Goal: Task Accomplishment & Management: Manage account settings

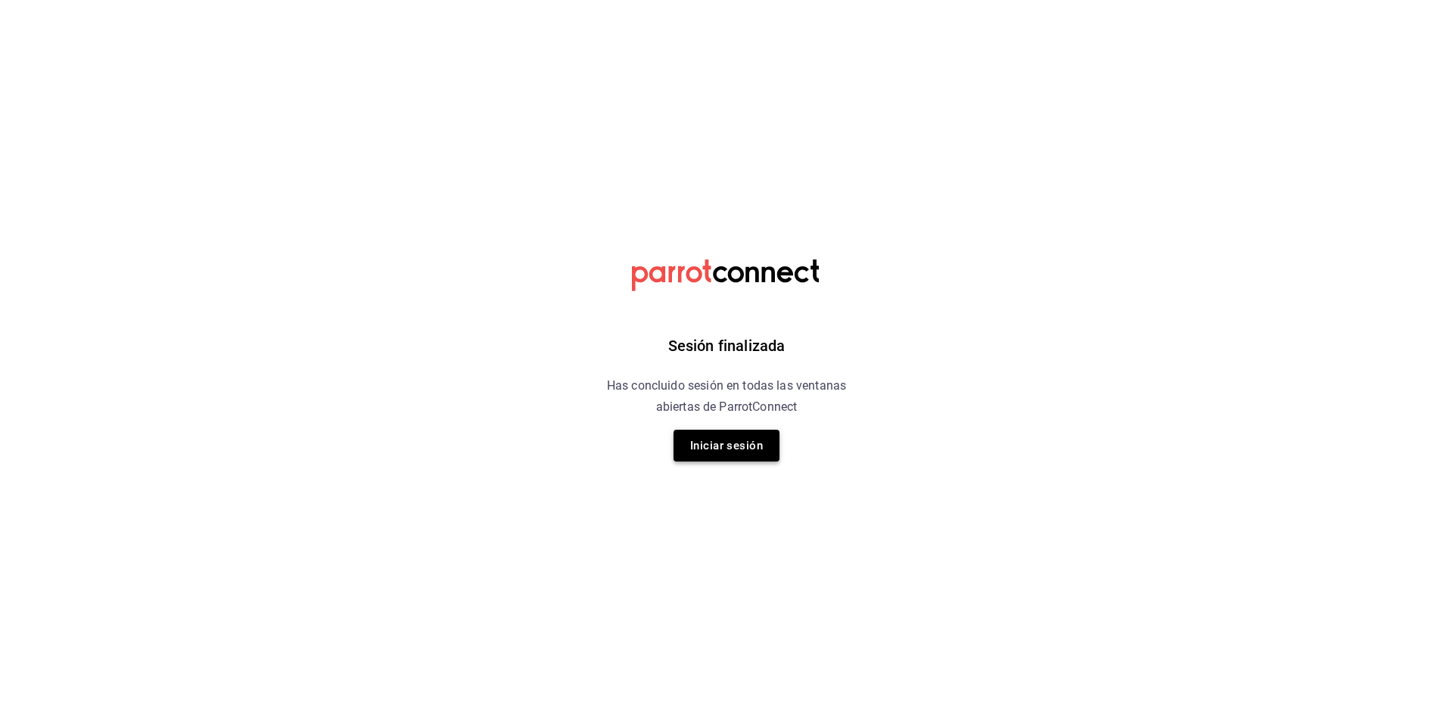
click at [734, 447] on button "Iniciar sesión" at bounding box center [727, 446] width 106 height 32
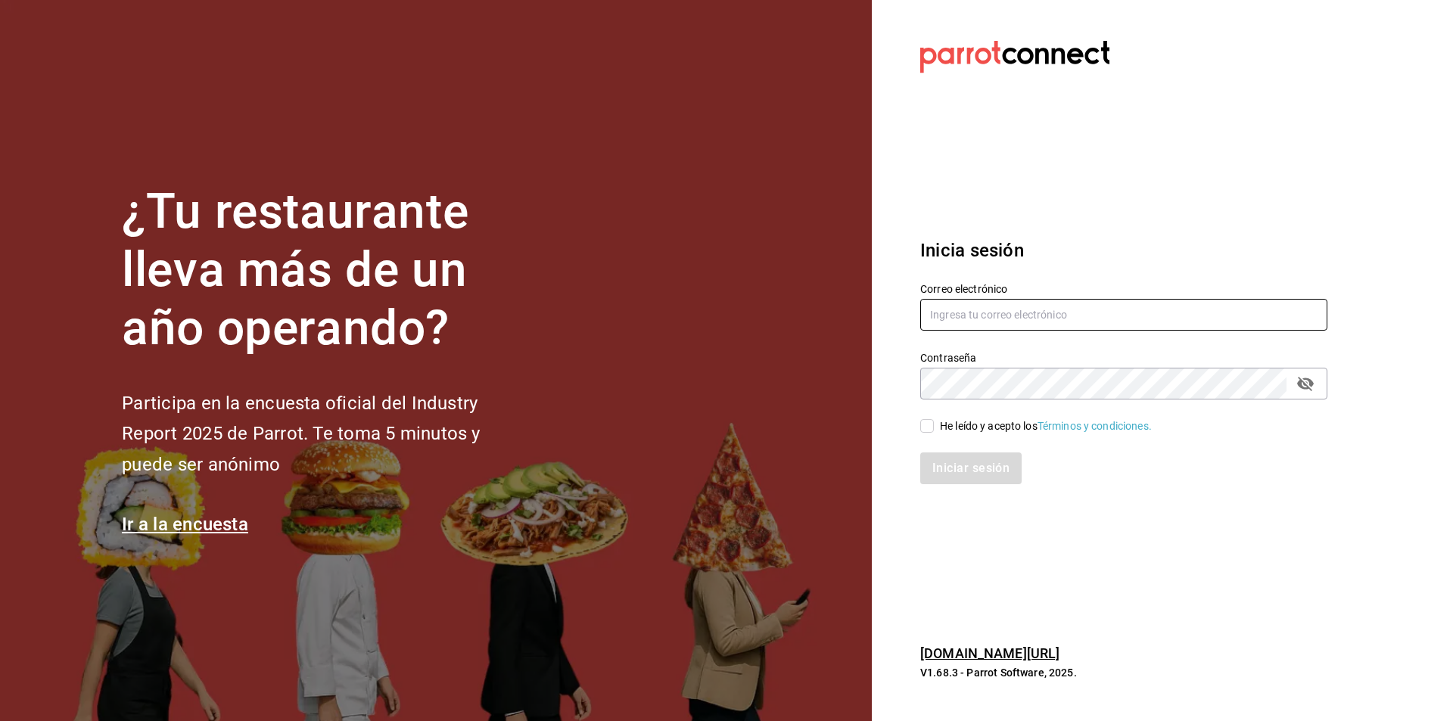
type input "[EMAIL_ADDRESS][DOMAIN_NAME]"
drag, startPoint x: 924, startPoint y: 423, endPoint x: 952, endPoint y: 463, distance: 48.3
click at [924, 424] on input "He leído y acepto los Términos y condiciones." at bounding box center [927, 426] width 14 height 14
checkbox input "true"
click at [958, 481] on button "Iniciar sesión" at bounding box center [971, 469] width 103 height 32
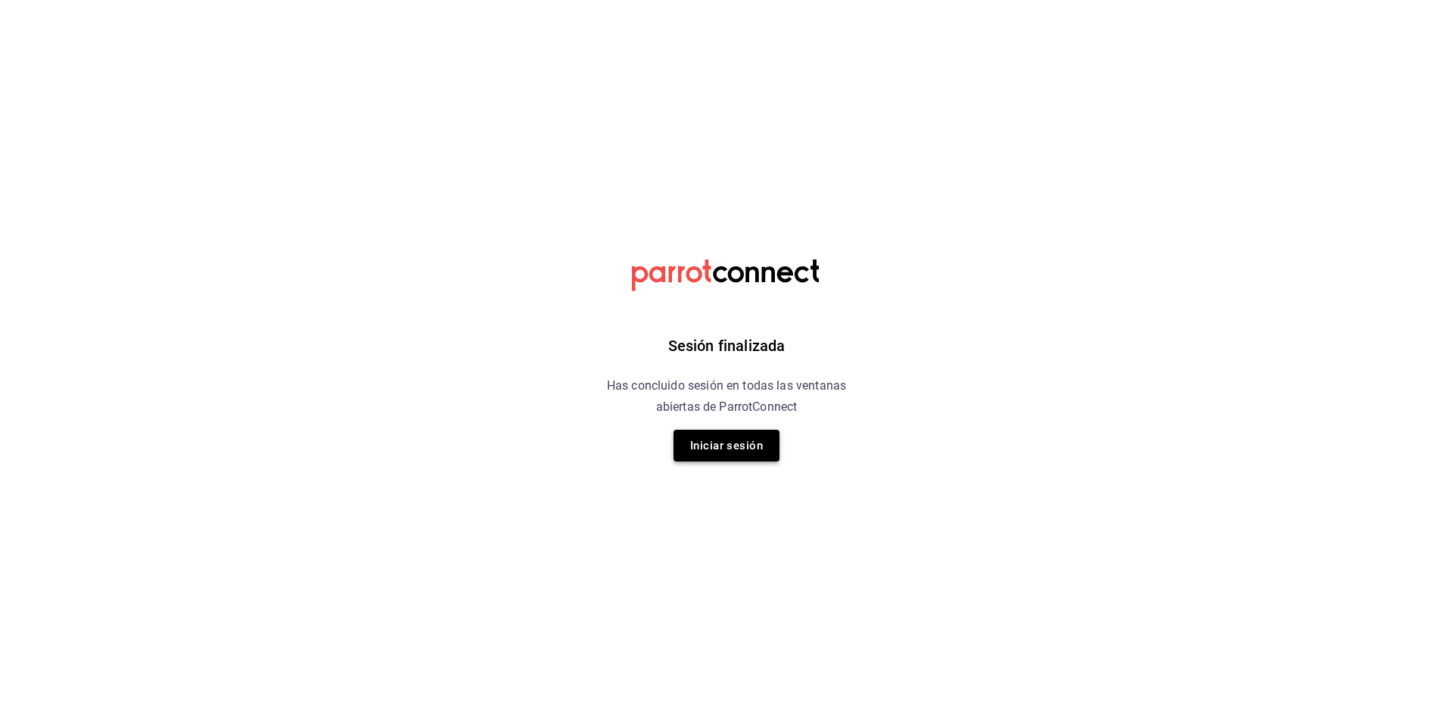
click at [743, 449] on button "Iniciar sesión" at bounding box center [727, 446] width 106 height 32
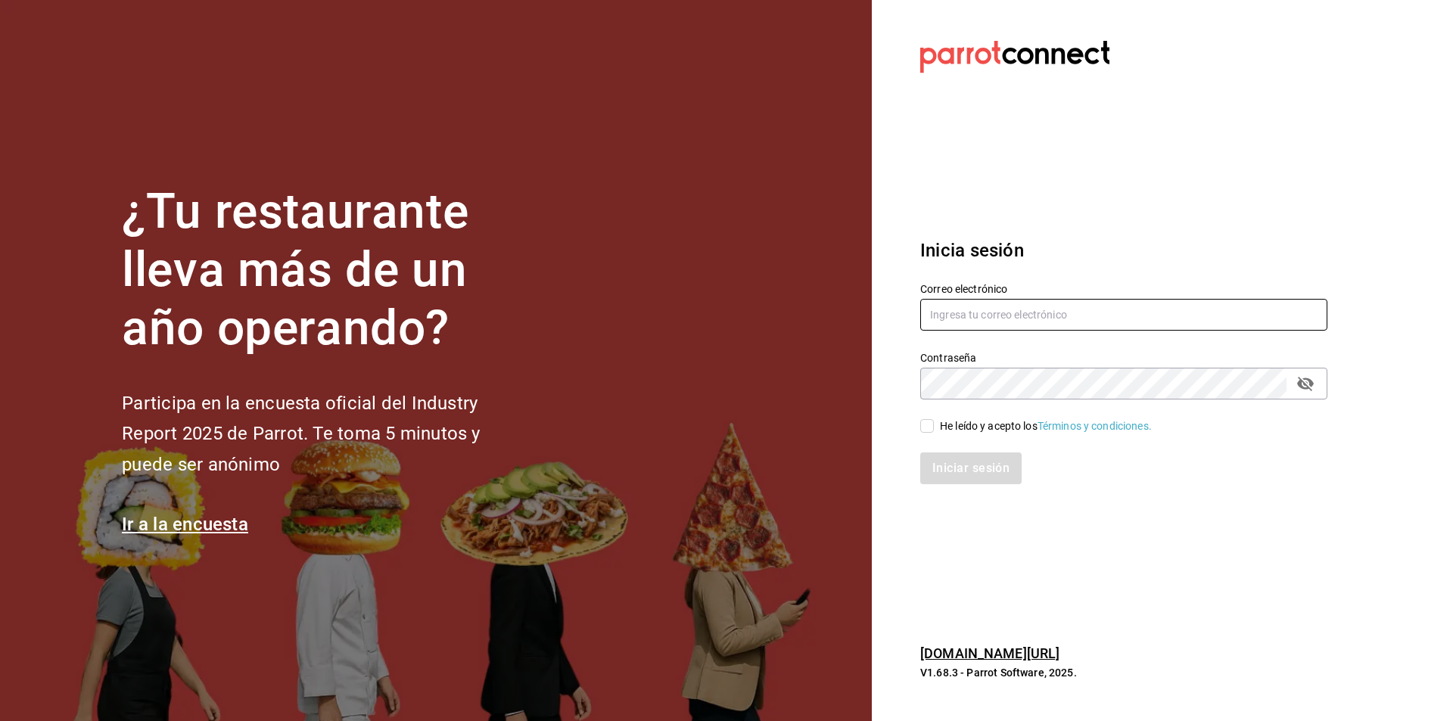
type input "[EMAIL_ADDRESS][DOMAIN_NAME]"
click at [933, 422] on input "He leído y acepto los Términos y condiciones." at bounding box center [927, 426] width 14 height 14
checkbox input "true"
click at [955, 466] on button "Iniciar sesión" at bounding box center [971, 469] width 103 height 32
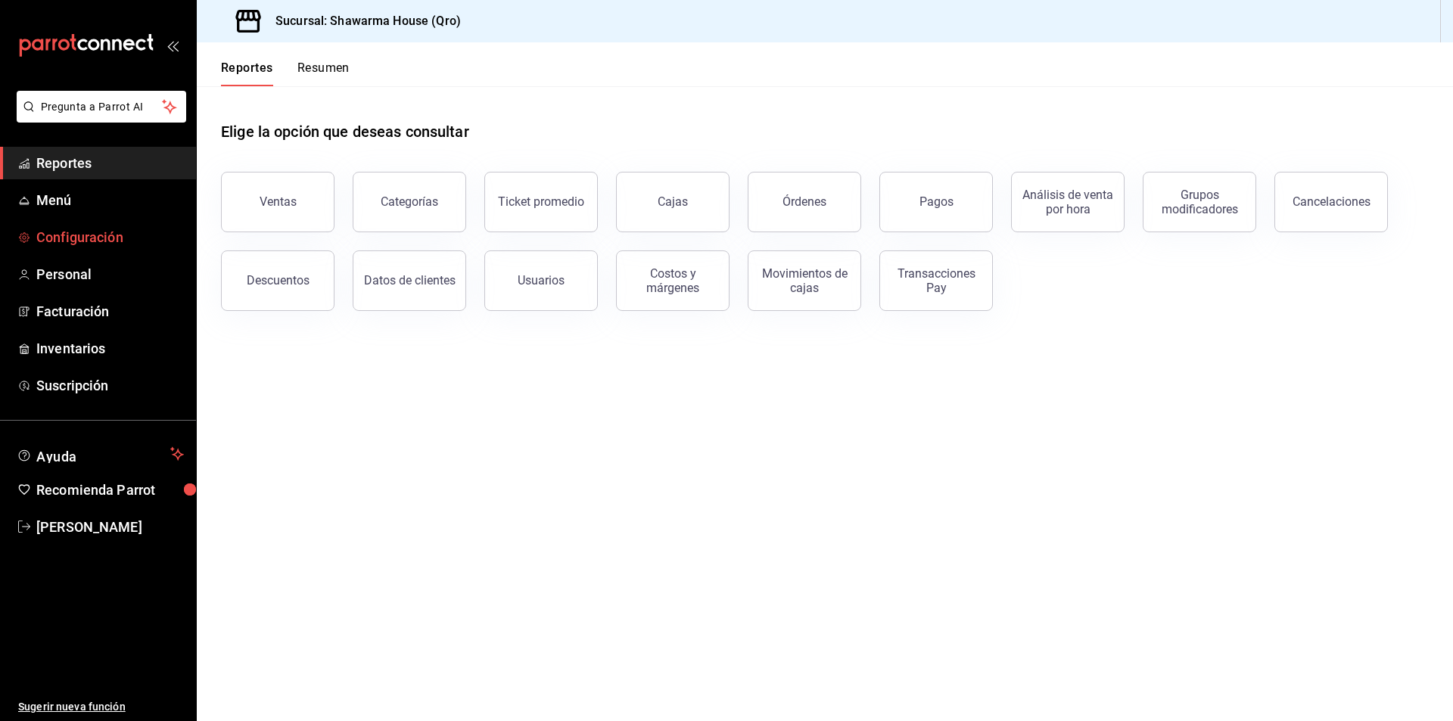
click at [94, 229] on span "Configuración" at bounding box center [110, 237] width 148 height 20
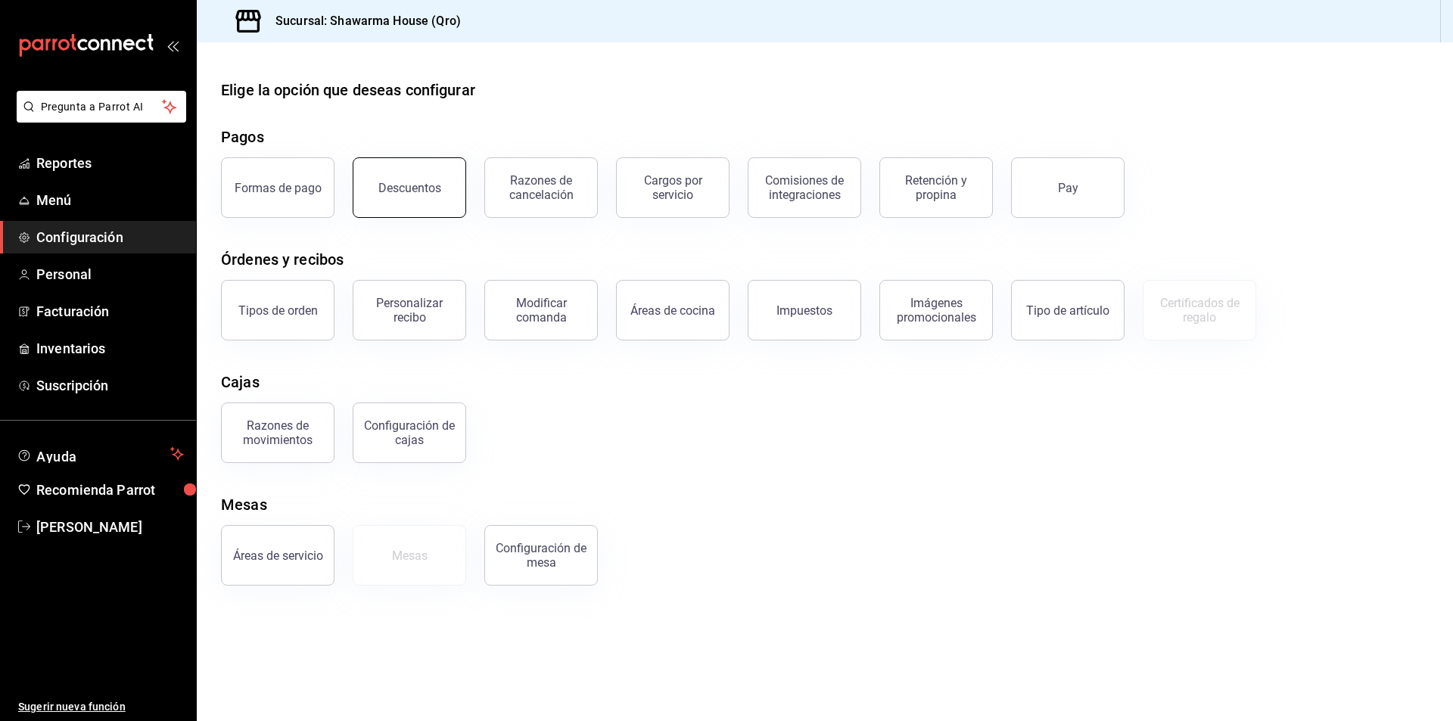
click at [411, 181] on div "Descuentos" at bounding box center [409, 188] width 63 height 14
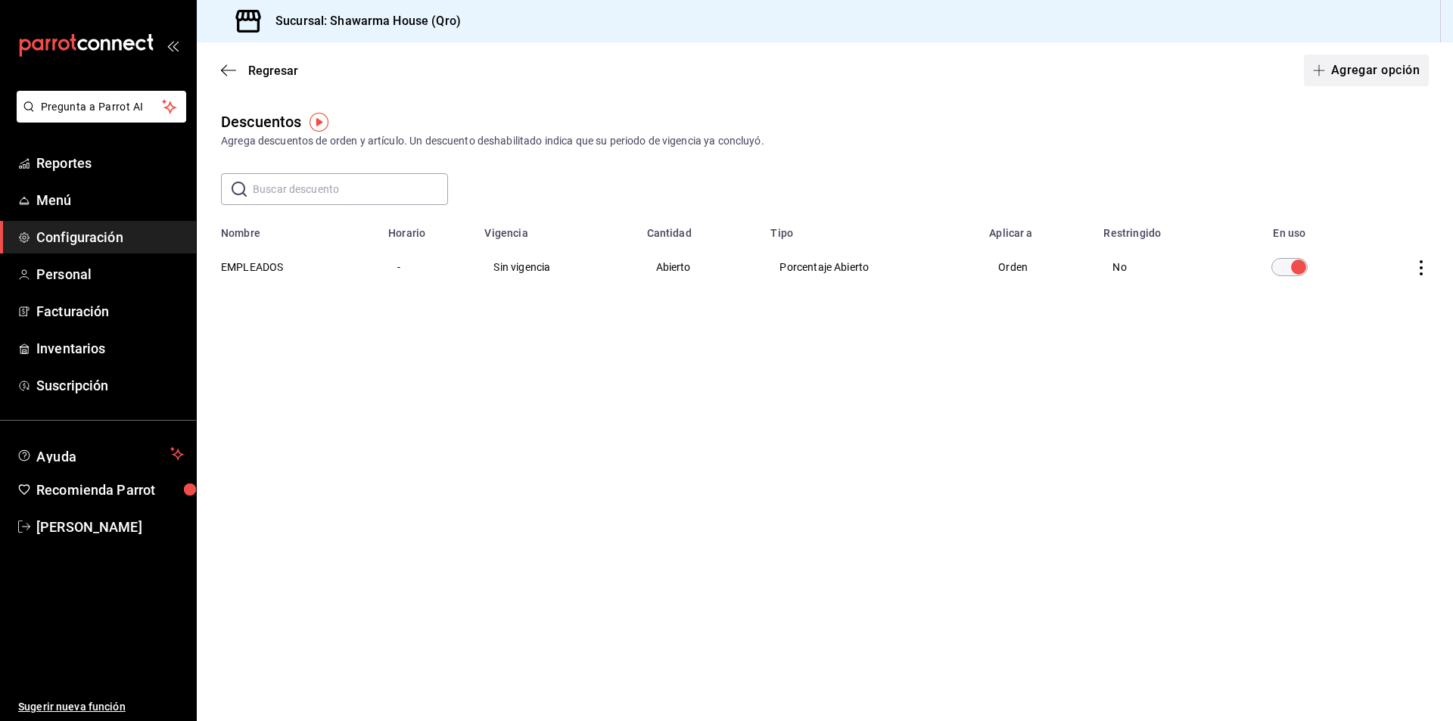
click at [1368, 73] on button "Agregar opción" at bounding box center [1366, 71] width 125 height 32
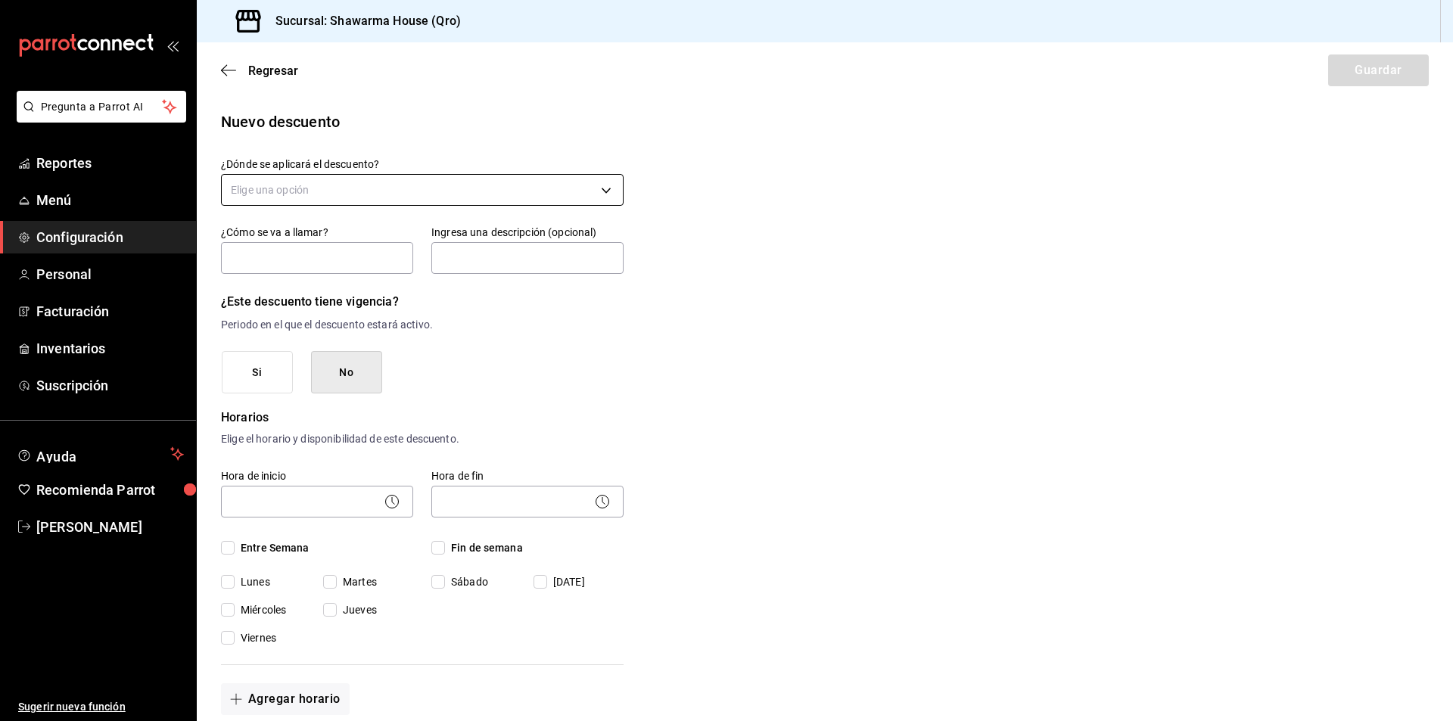
click at [349, 183] on body "Pregunta a Parrot AI Reportes Menú Configuración Personal Facturación Inventari…" at bounding box center [726, 360] width 1453 height 721
click at [310, 285] on li "Artículo en orden" at bounding box center [420, 287] width 397 height 25
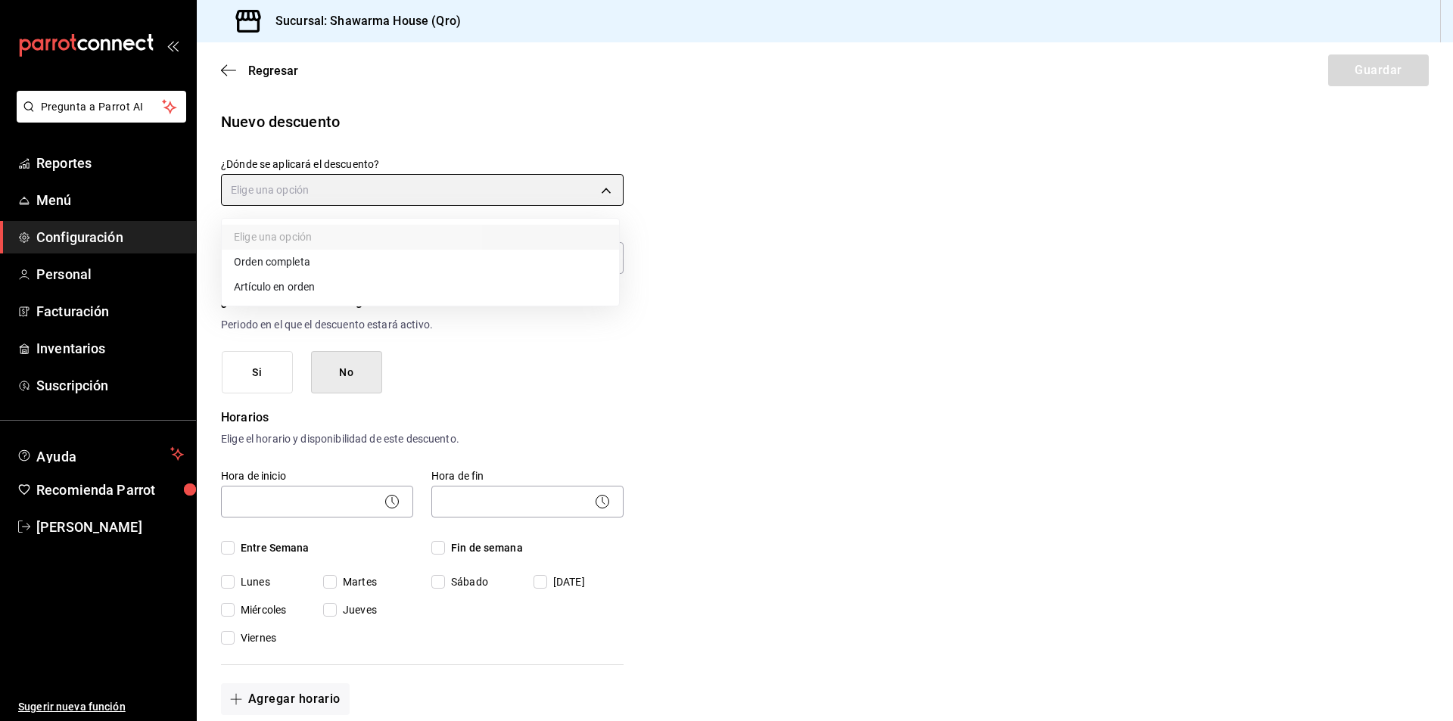
type input "ORDER_ITEM"
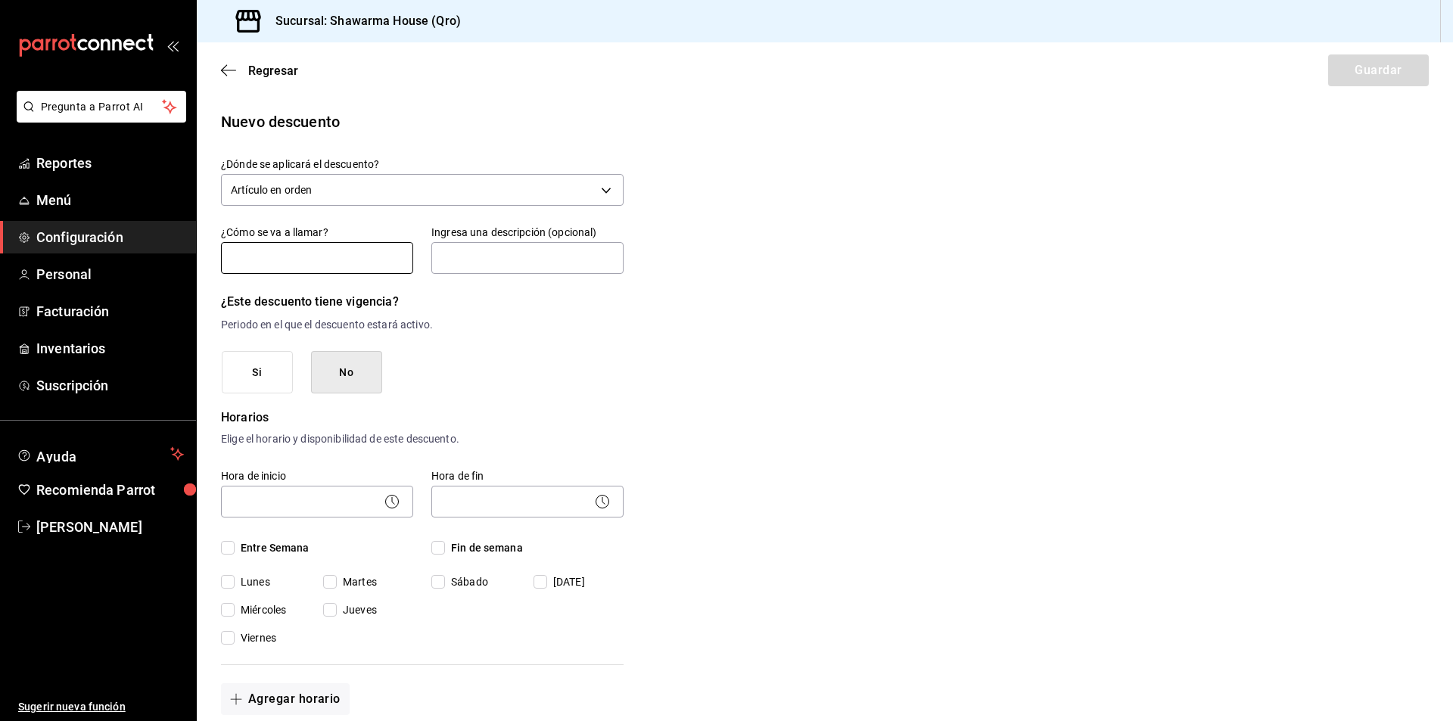
click at [325, 258] on input "text" at bounding box center [317, 258] width 192 height 32
type input "3X2"
click at [477, 327] on p "Periodo en el que el descuento estará activo." at bounding box center [422, 325] width 403 height 16
click at [271, 374] on button "Si" at bounding box center [257, 372] width 71 height 43
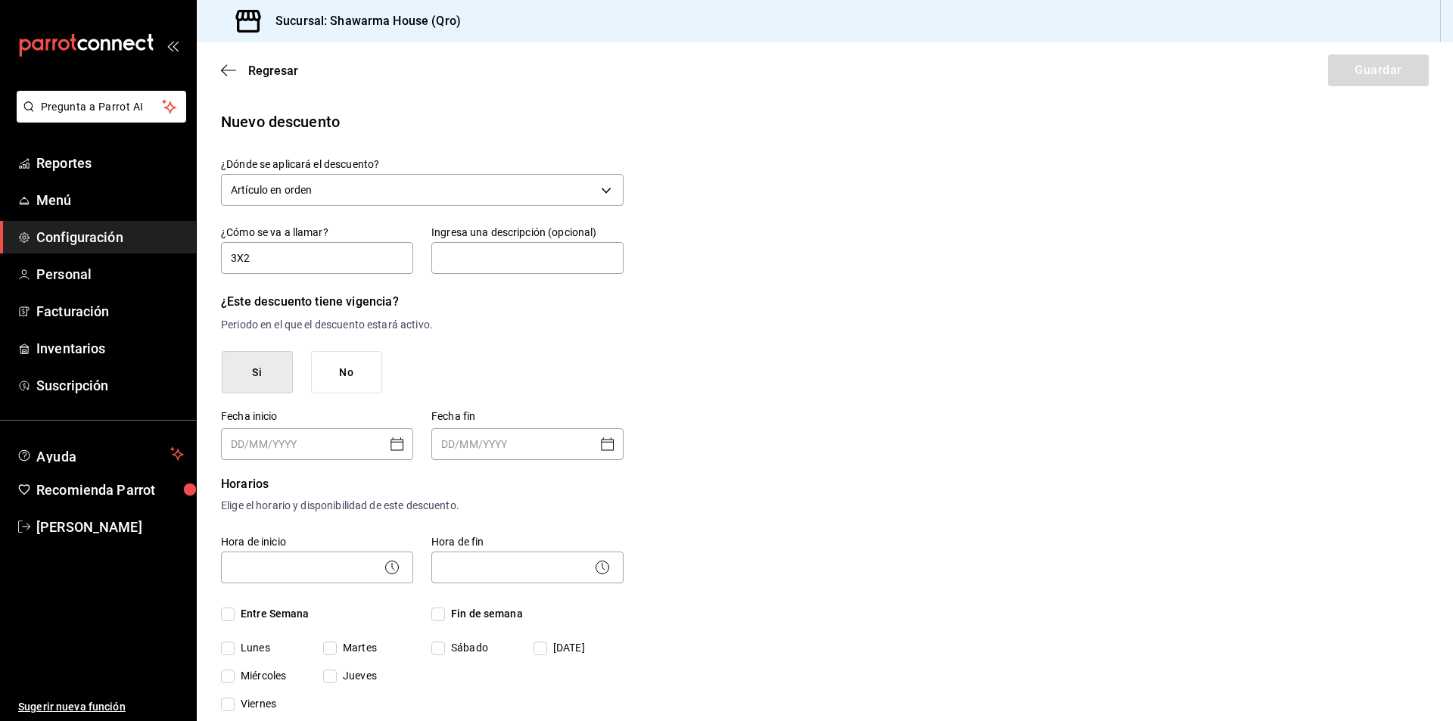
click at [400, 444] on icon "Open calendar" at bounding box center [397, 444] width 18 height 18
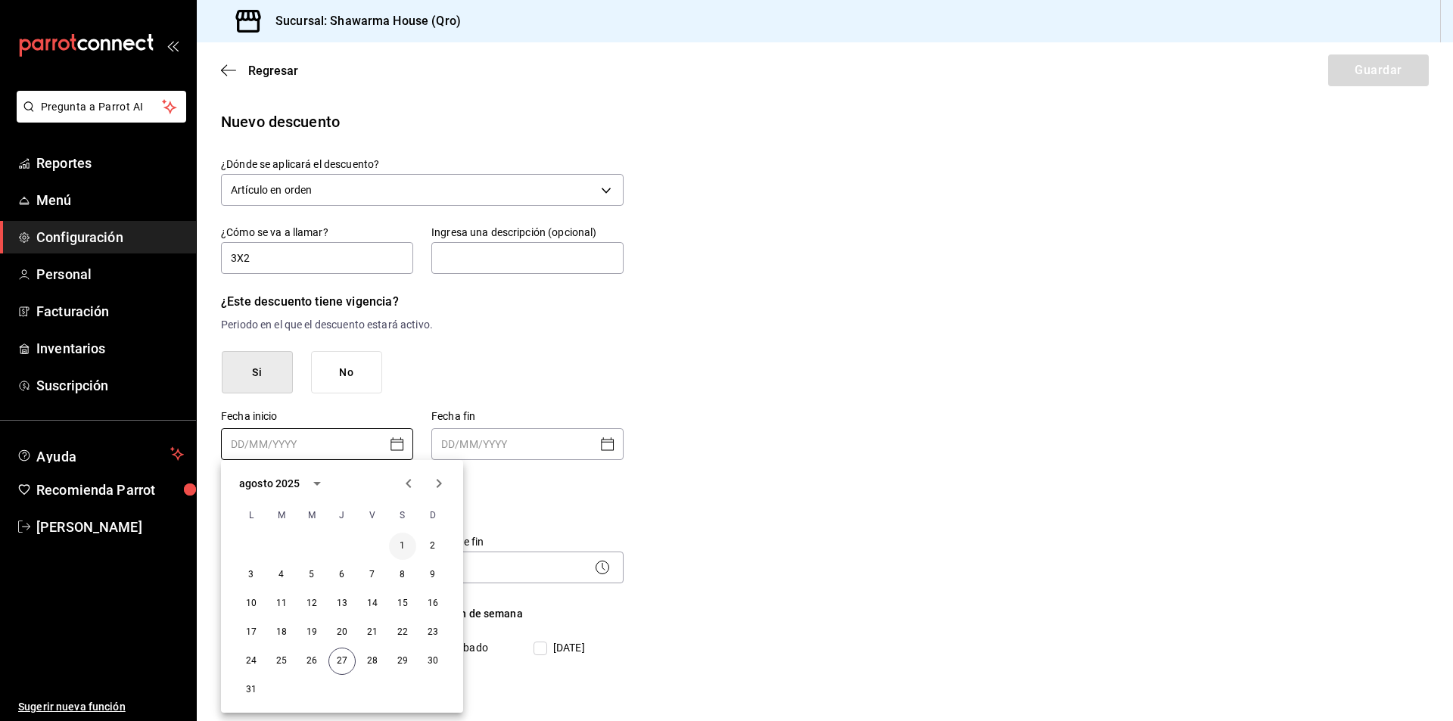
click at [337, 661] on button "27" at bounding box center [342, 661] width 27 height 27
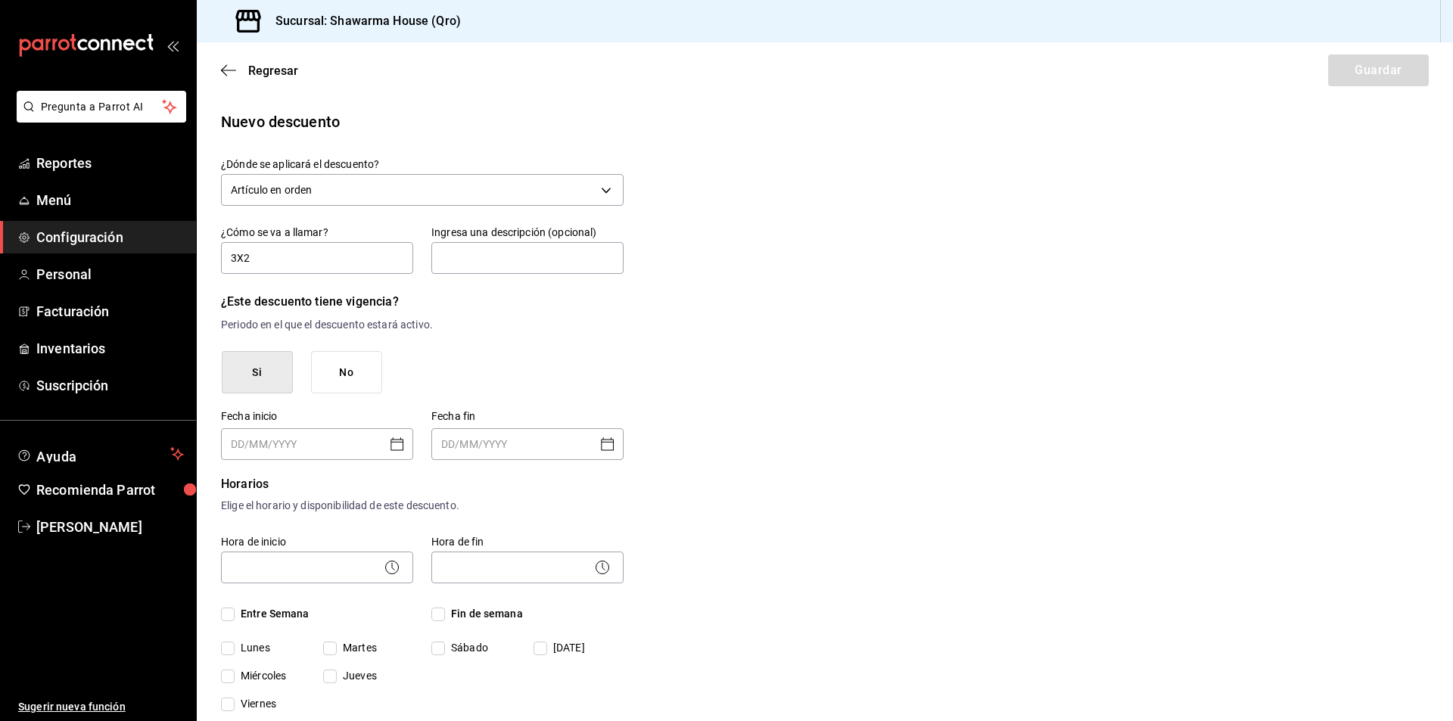
type input "[DATE]"
type input "DD/MM/YYYY"
click at [494, 442] on input "DD/MM/YYYY" at bounding box center [516, 444] width 151 height 30
click at [599, 444] on icon "Open calendar" at bounding box center [608, 444] width 18 height 18
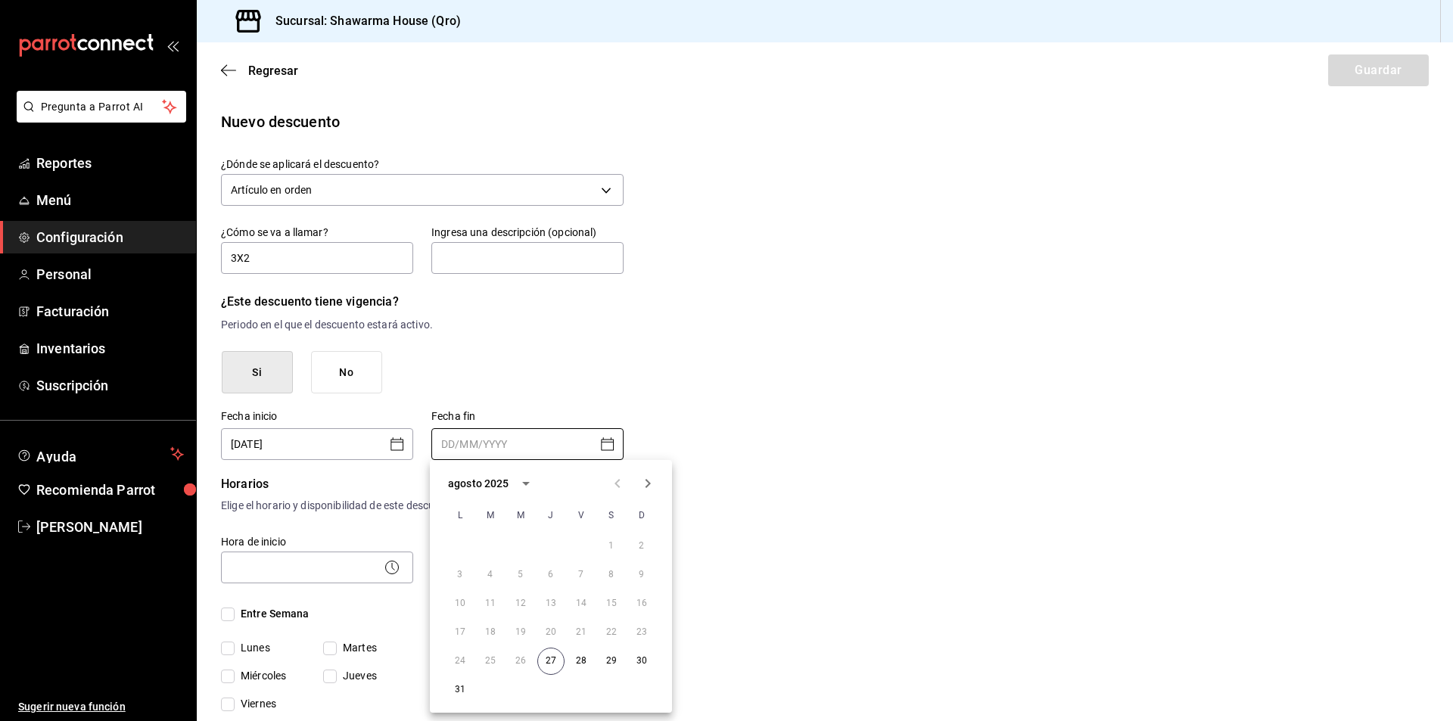
click at [650, 484] on icon "Next month" at bounding box center [648, 483] width 5 height 9
click at [460, 572] on button "7" at bounding box center [460, 575] width 27 height 27
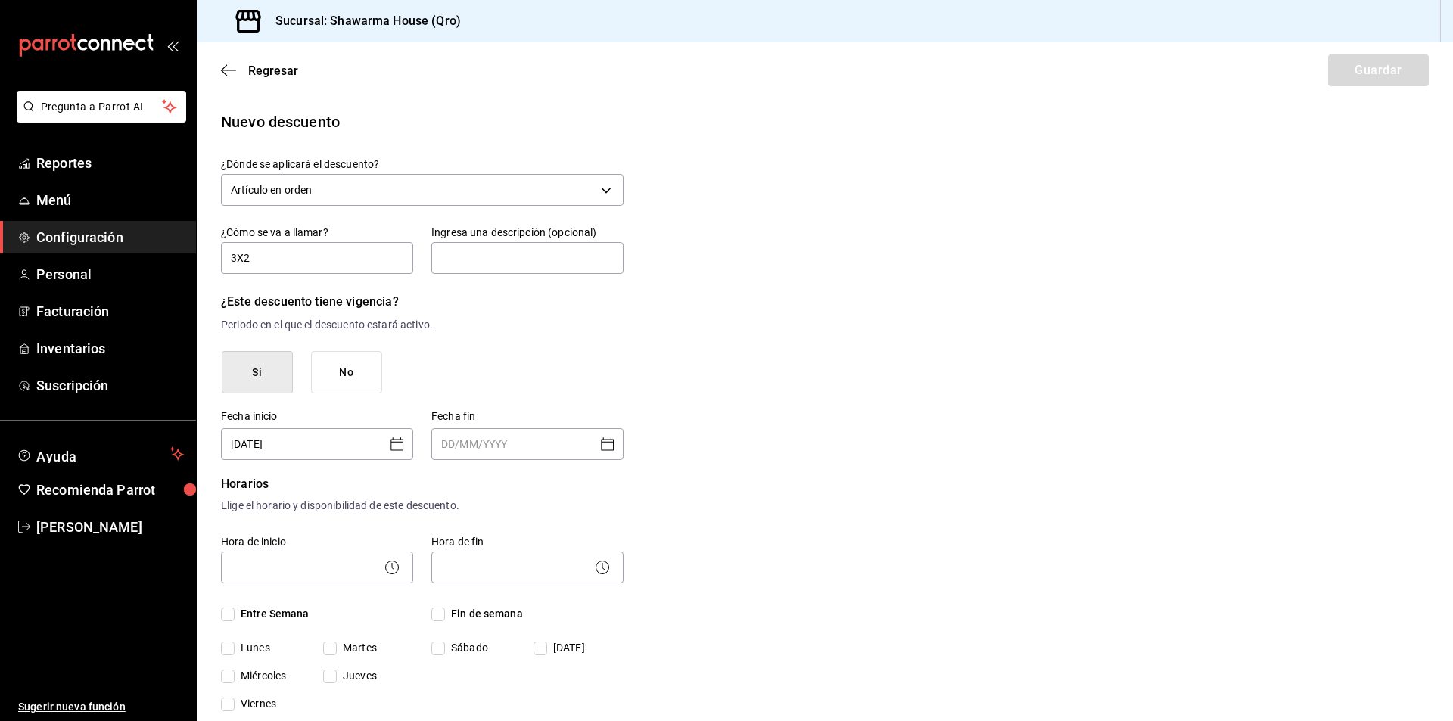
type input "[DATE]"
click at [593, 481] on p "Horarios" at bounding box center [422, 484] width 403 height 18
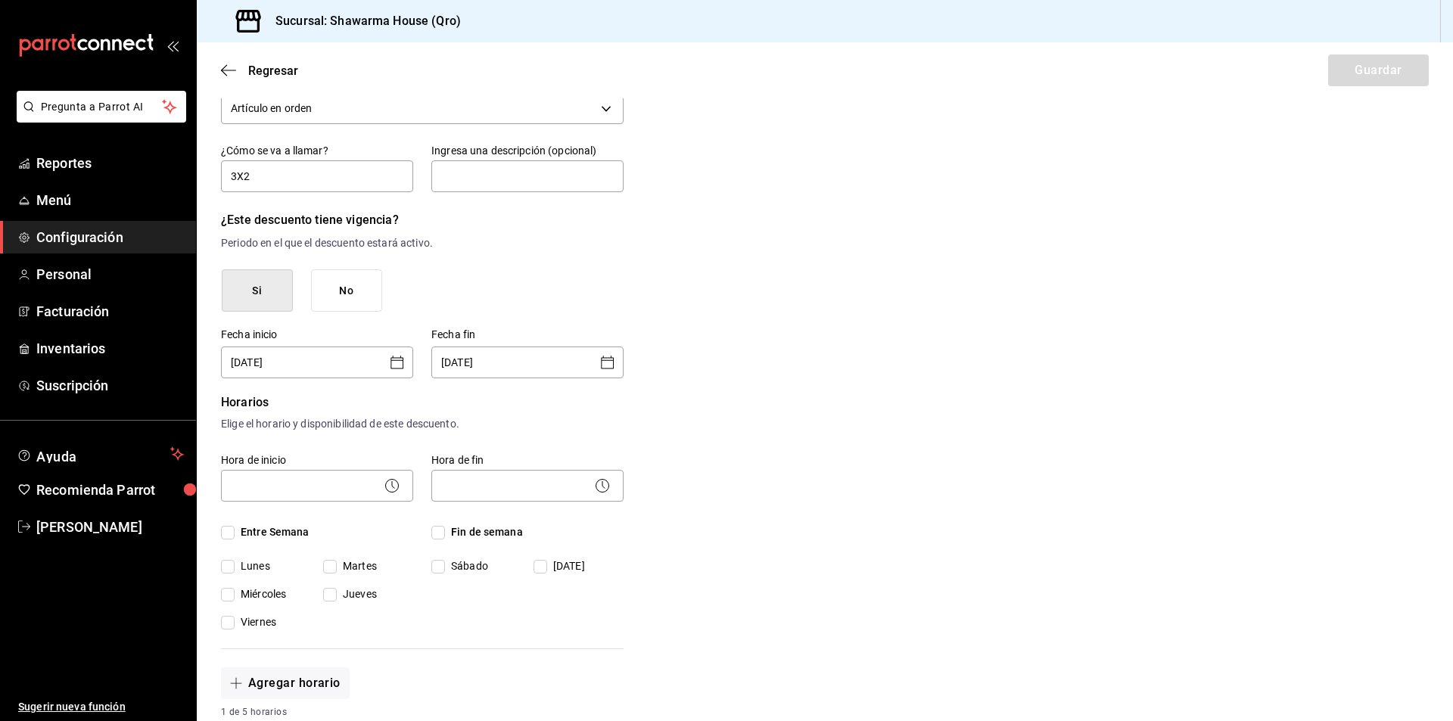
scroll to position [151, 0]
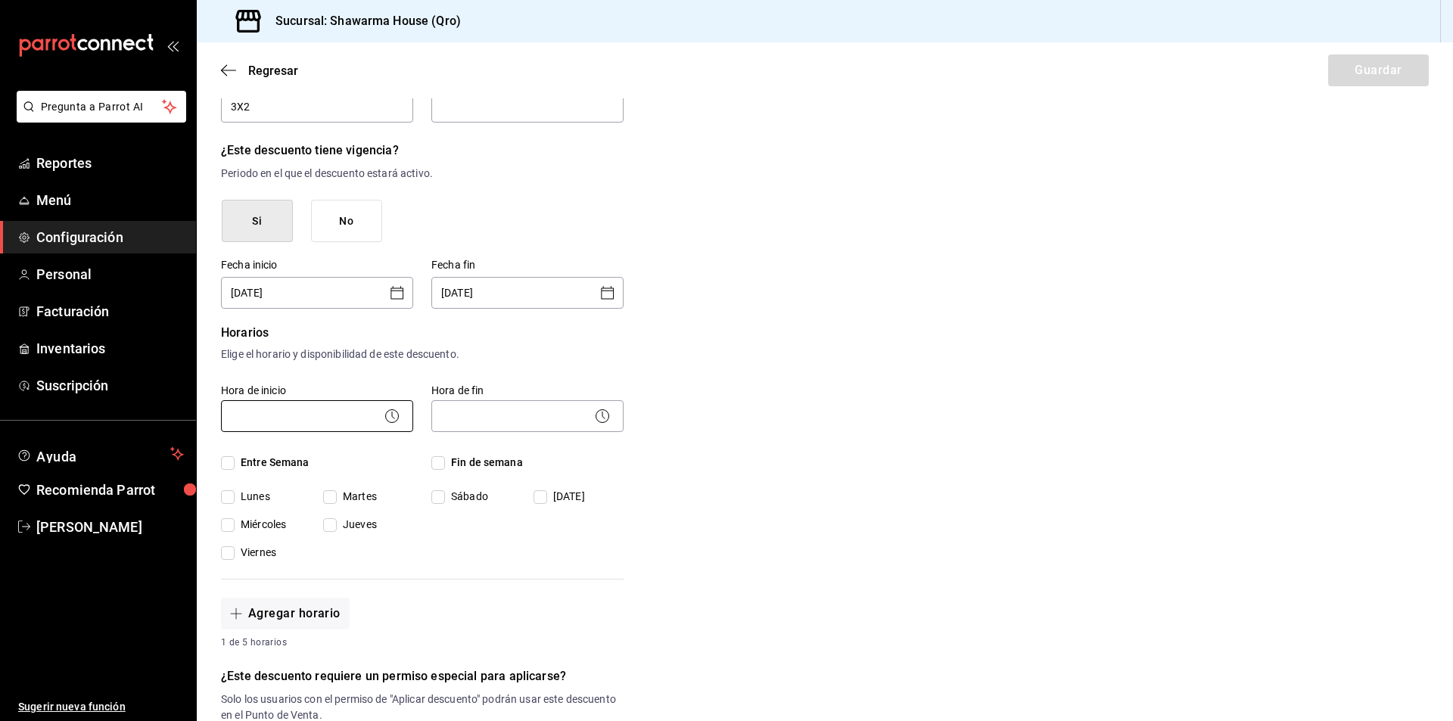
click at [338, 421] on body "Pregunta a Parrot AI Reportes Menú Configuración Personal Facturación Inventari…" at bounding box center [726, 360] width 1453 height 721
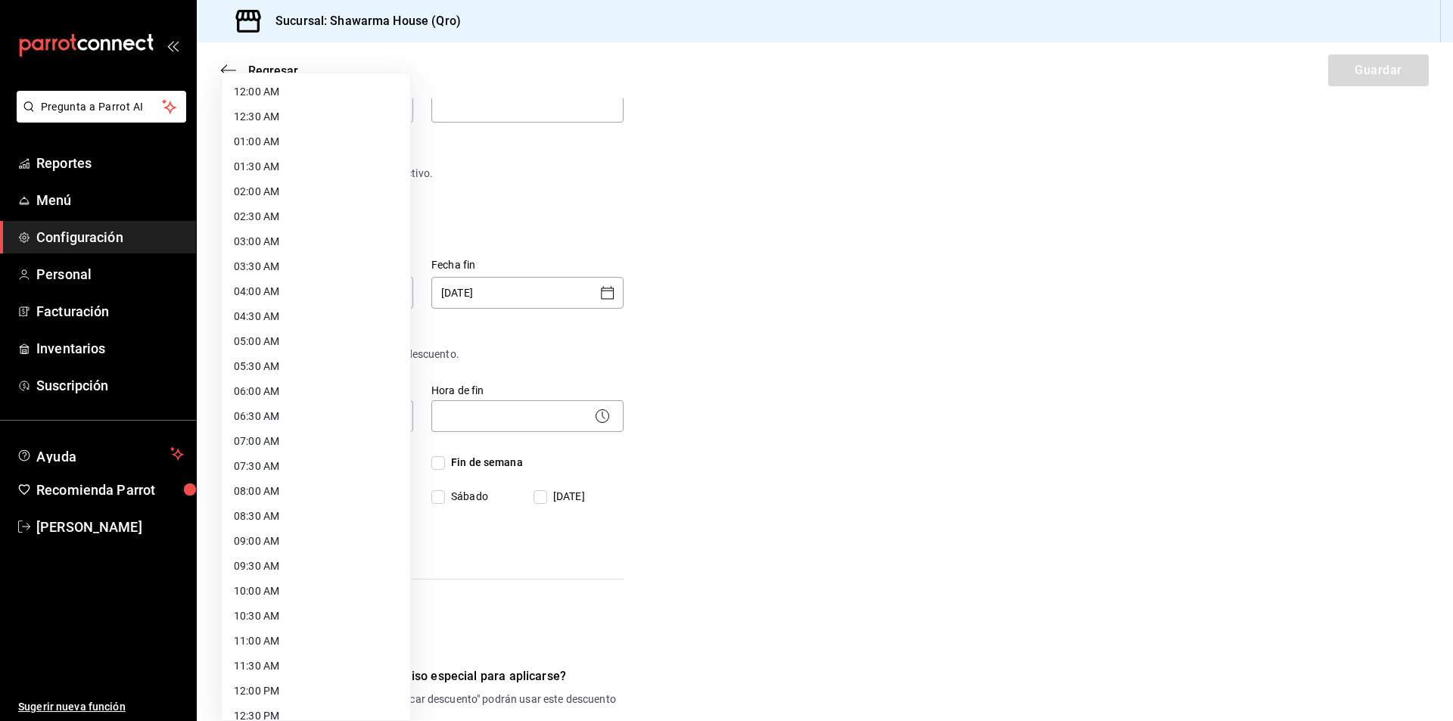
click at [282, 96] on li "12:00 AM" at bounding box center [316, 91] width 188 height 25
type input "00:00"
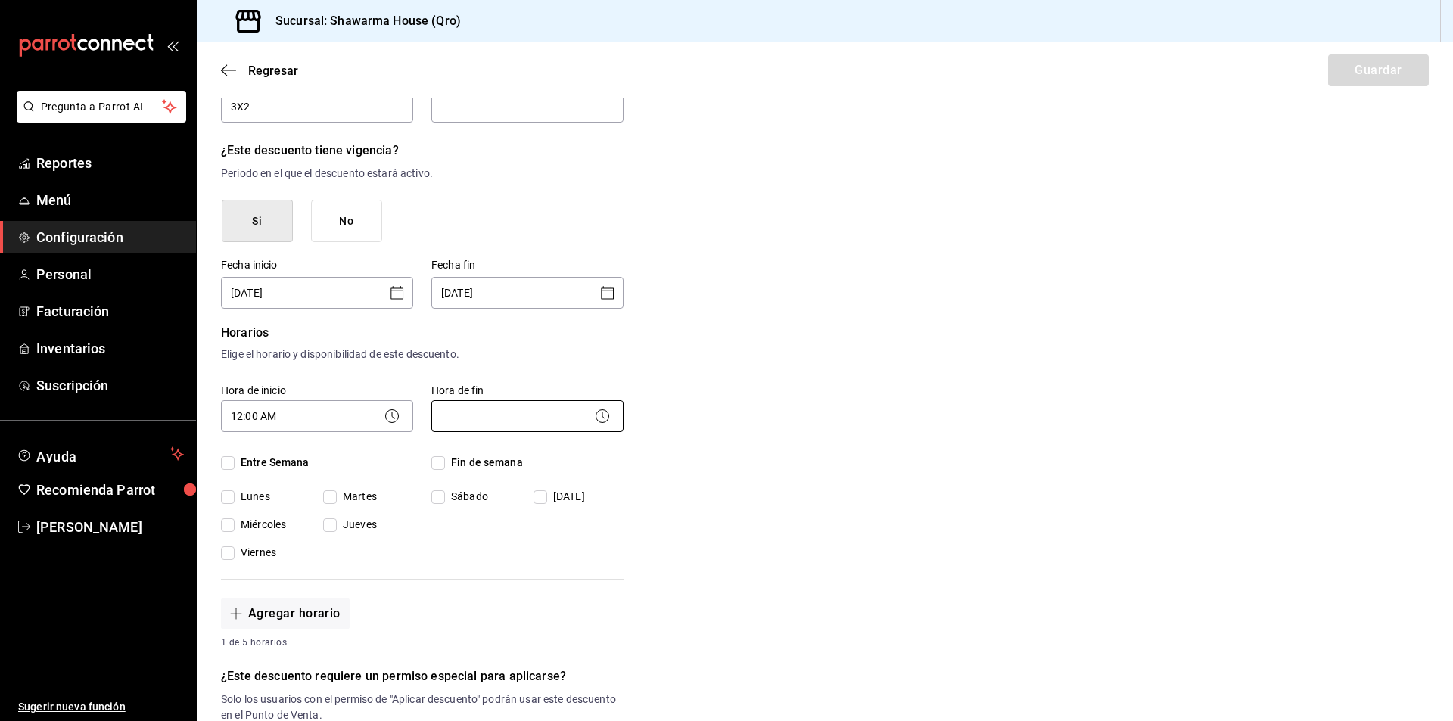
click at [532, 419] on body "Pregunta a Parrot AI Reportes Menú Configuración Personal Facturación Inventari…" at bounding box center [726, 360] width 1453 height 721
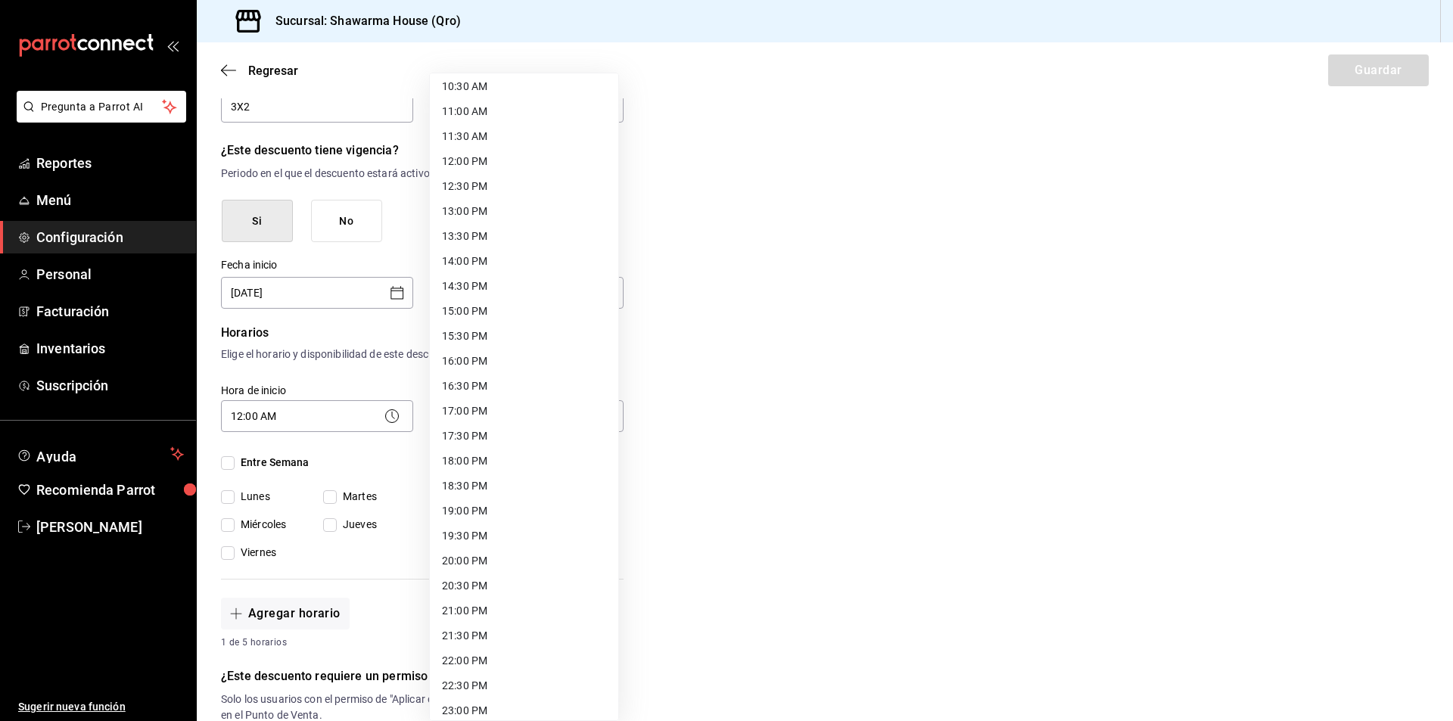
scroll to position [589, 0]
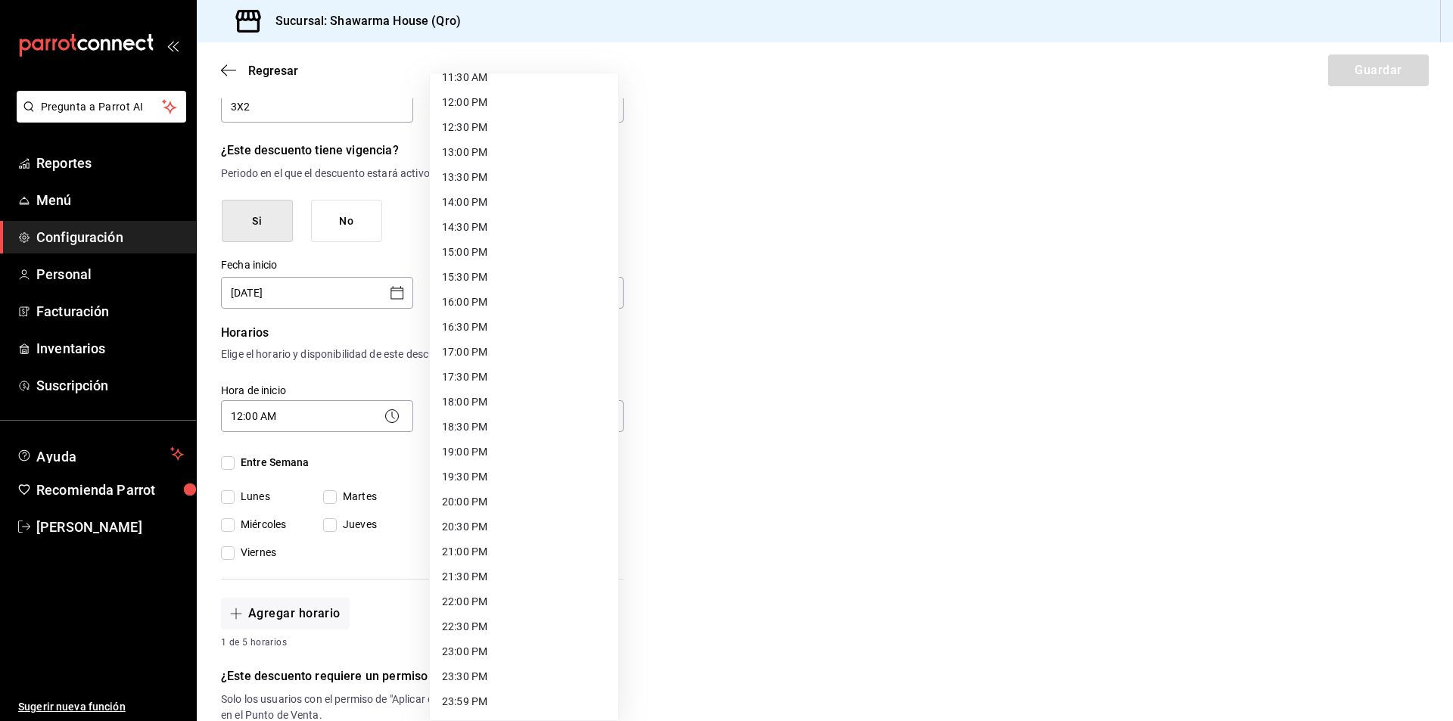
click at [490, 506] on li "20:00 PM" at bounding box center [524, 502] width 188 height 25
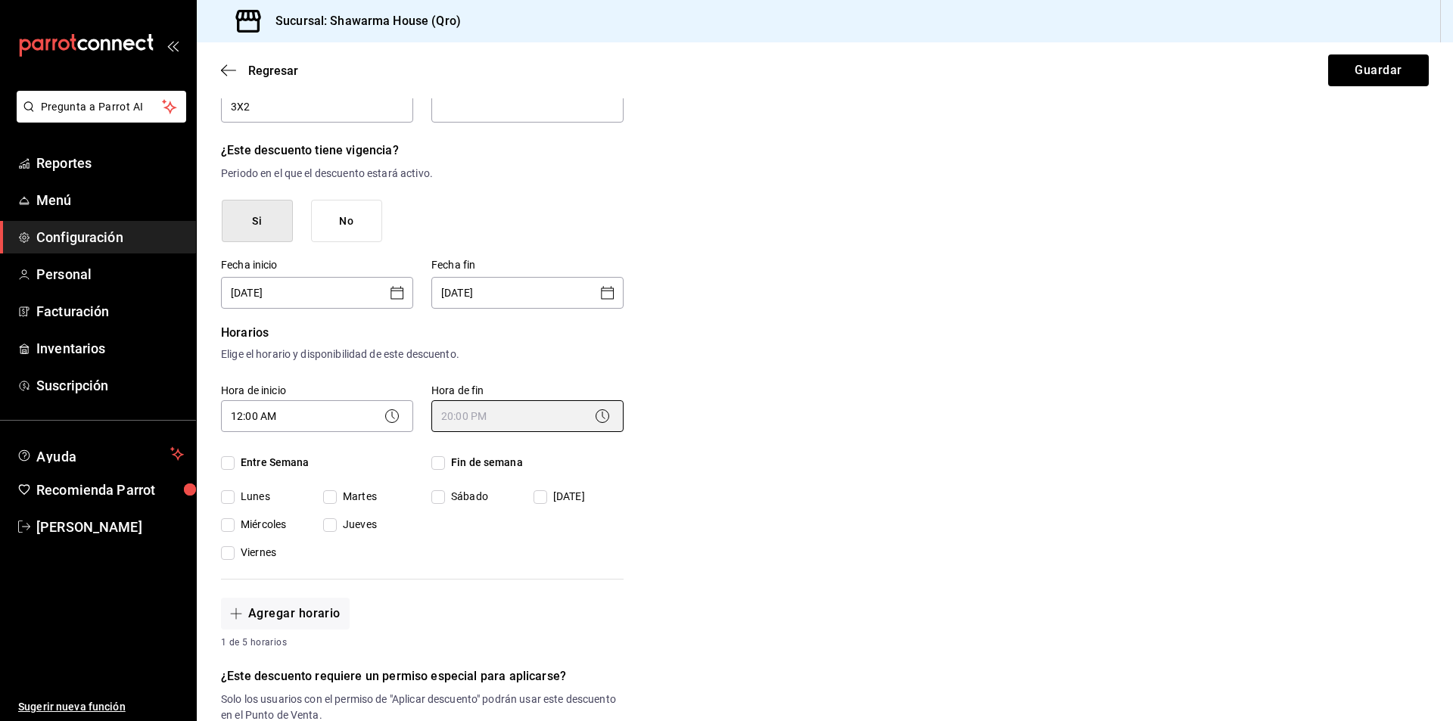
type input "20:00"
click at [685, 441] on div "Nuevo descuento ¿Dónde se aplicará el descuento? Artículo en orden ORDER_ITEM ¿…" at bounding box center [825, 539] width 1257 height 1161
click at [227, 467] on input "Entre Semana" at bounding box center [228, 463] width 14 height 14
checkbox input "true"
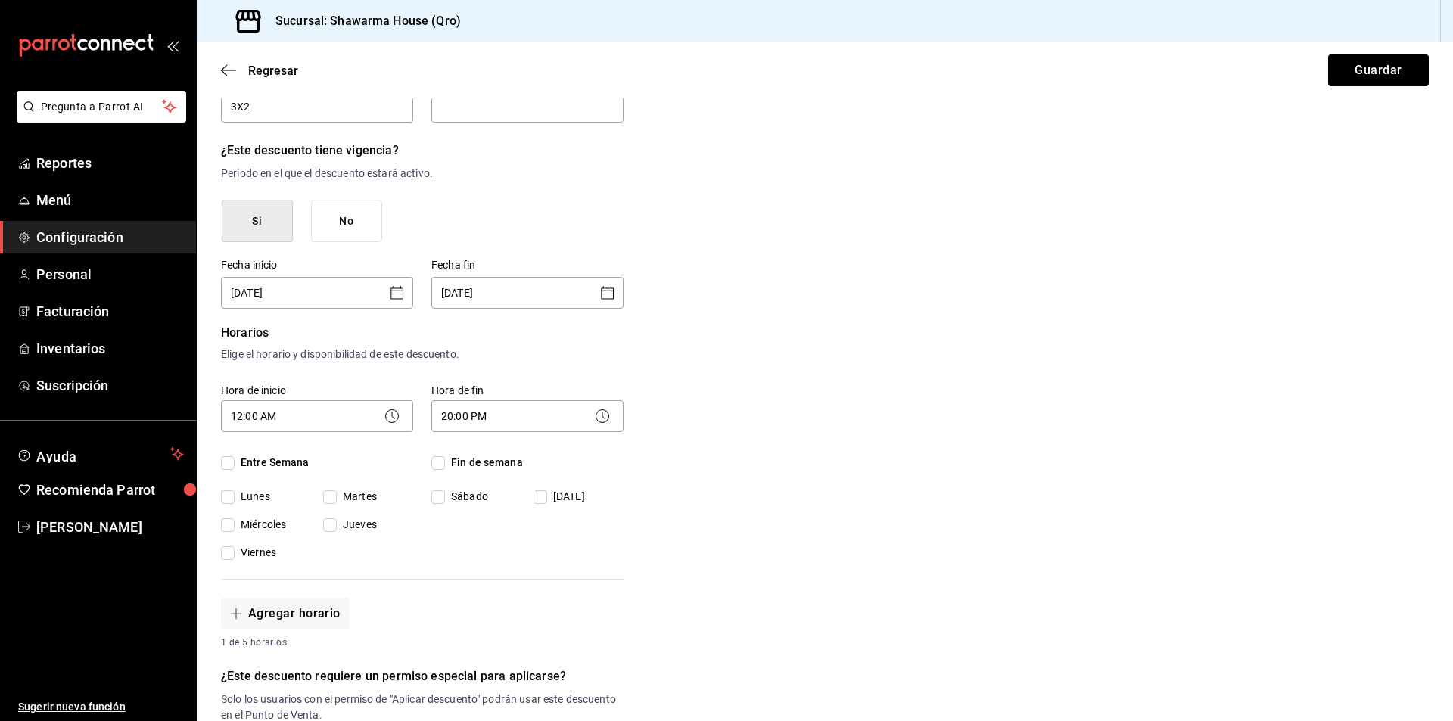
checkbox input "true"
click at [445, 467] on span "Fin de semana" at bounding box center [484, 463] width 78 height 16
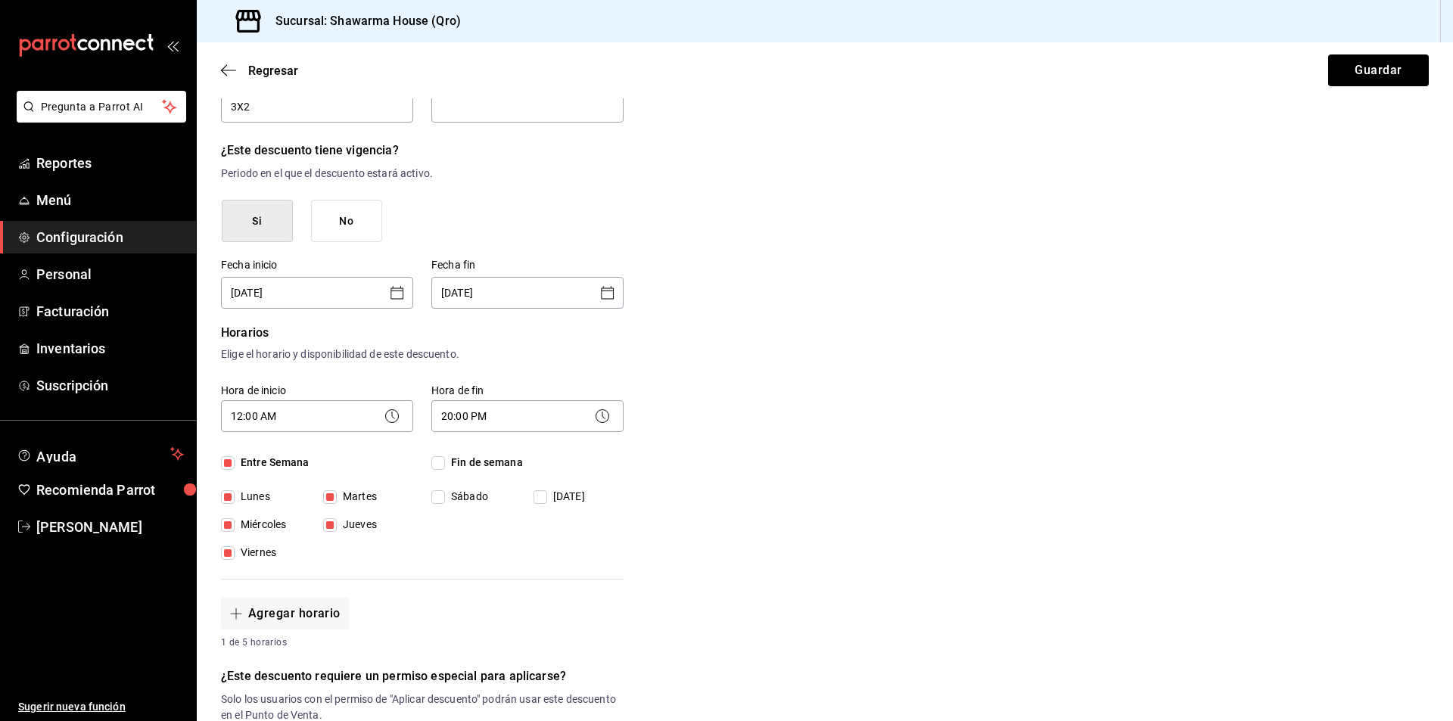
click at [444, 467] on input "Fin de semana" at bounding box center [438, 463] width 14 height 14
checkbox input "true"
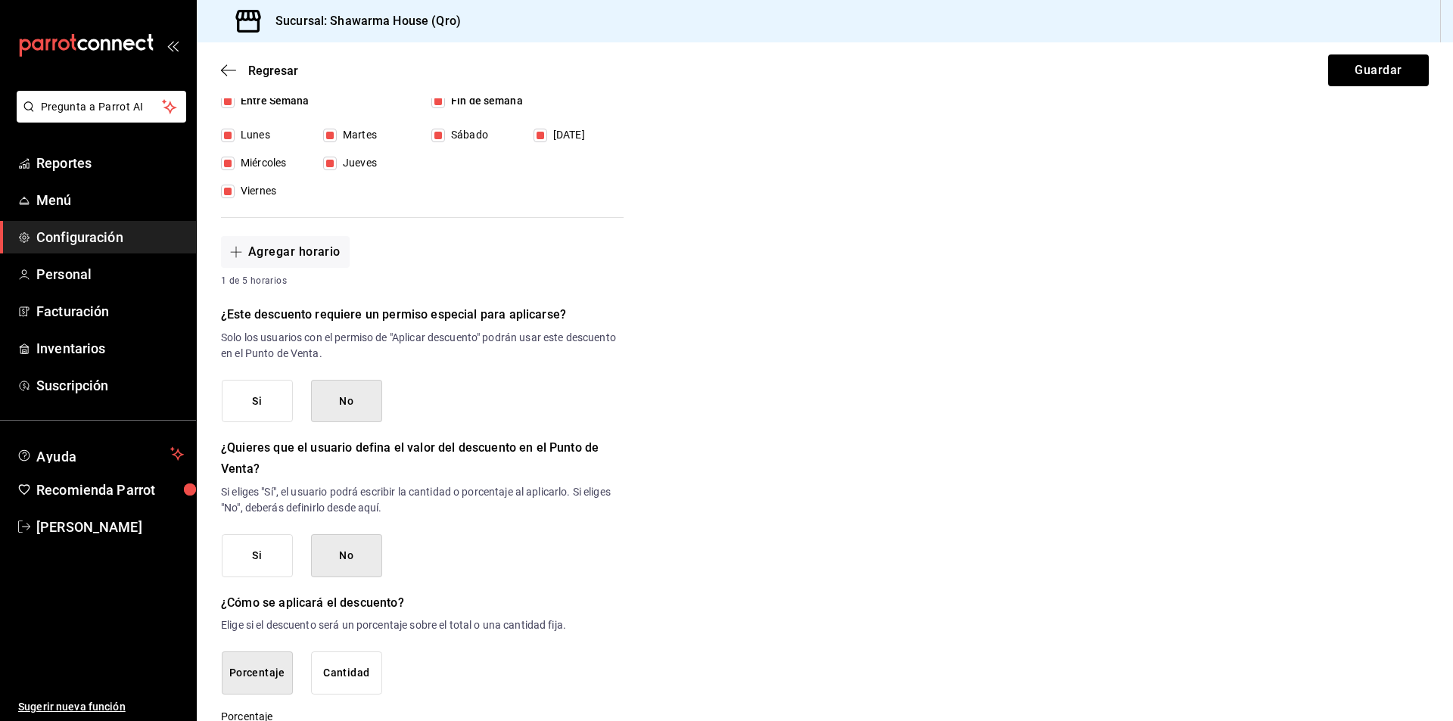
scroll to position [575, 0]
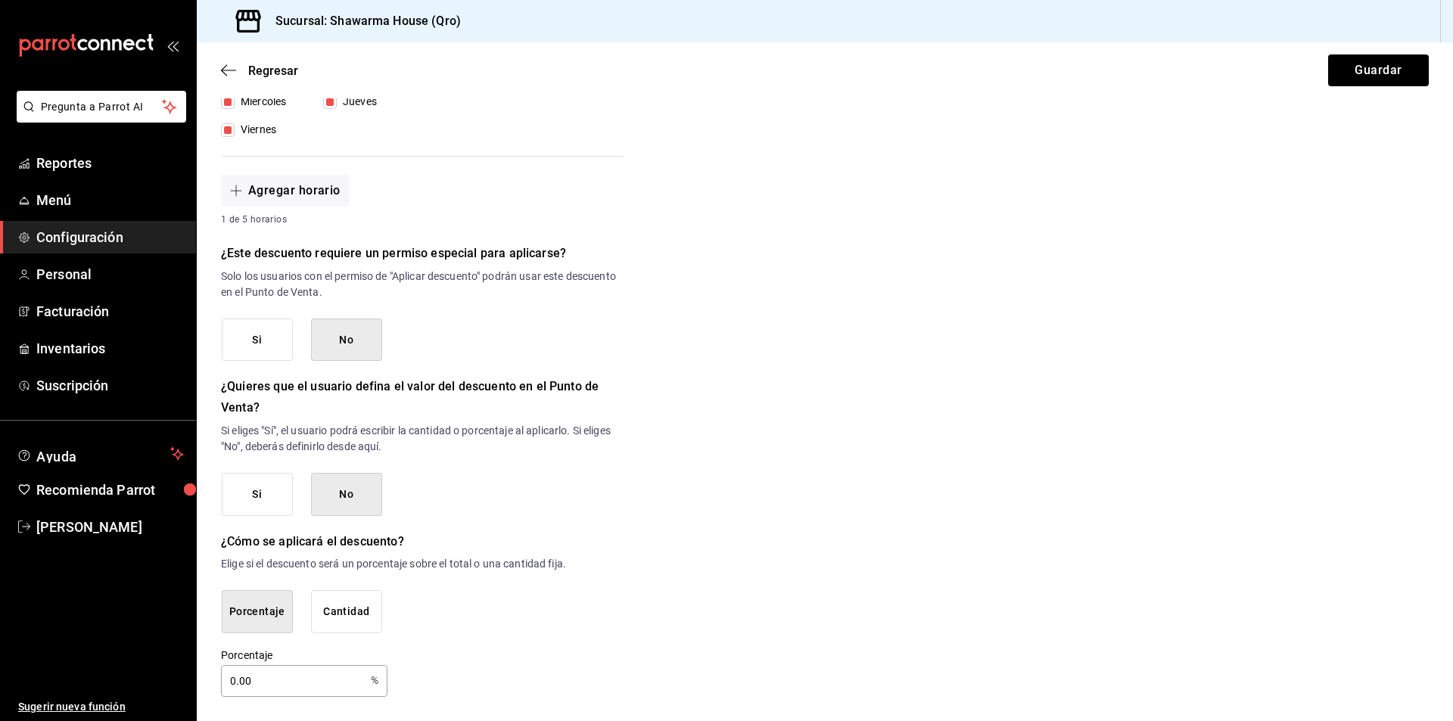
click at [347, 613] on button "Cantidad" at bounding box center [346, 611] width 71 height 43
click at [252, 612] on button "Porcentaje" at bounding box center [257, 609] width 71 height 43
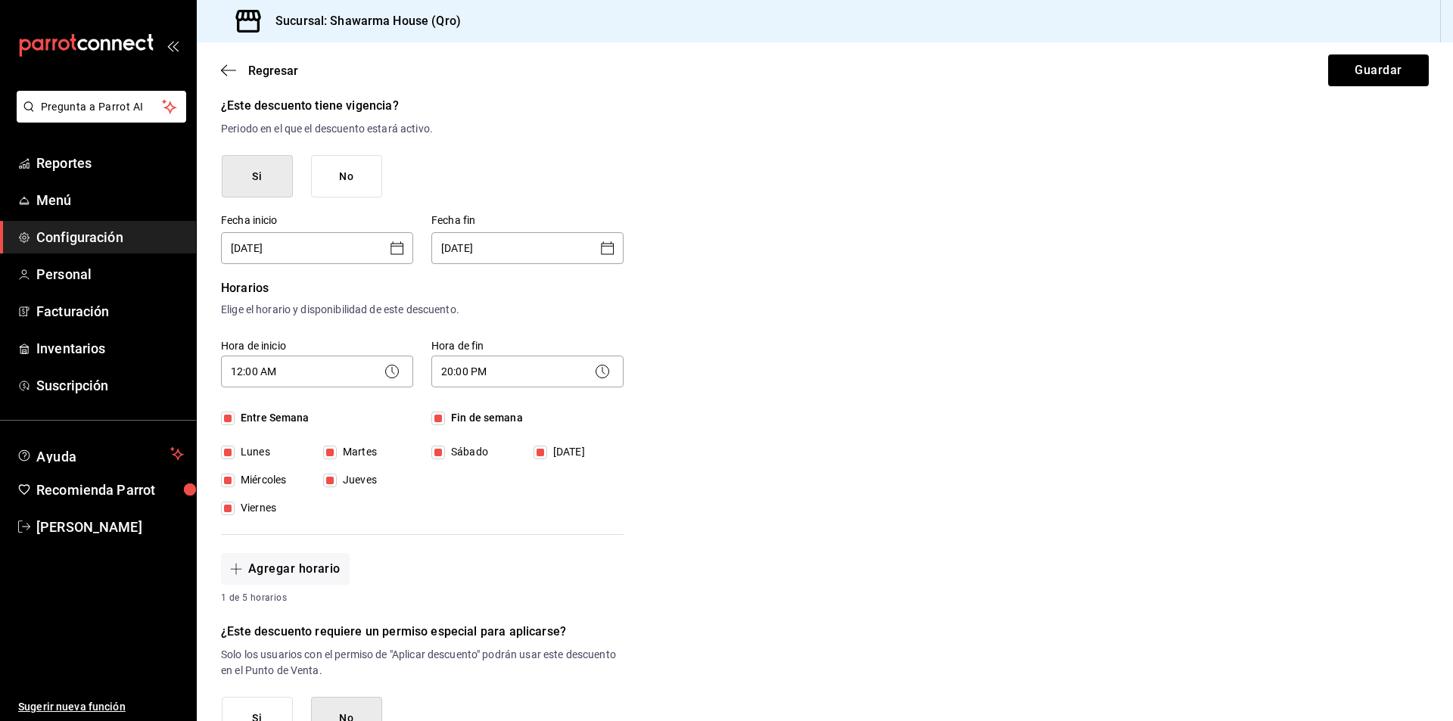
scroll to position [0, 0]
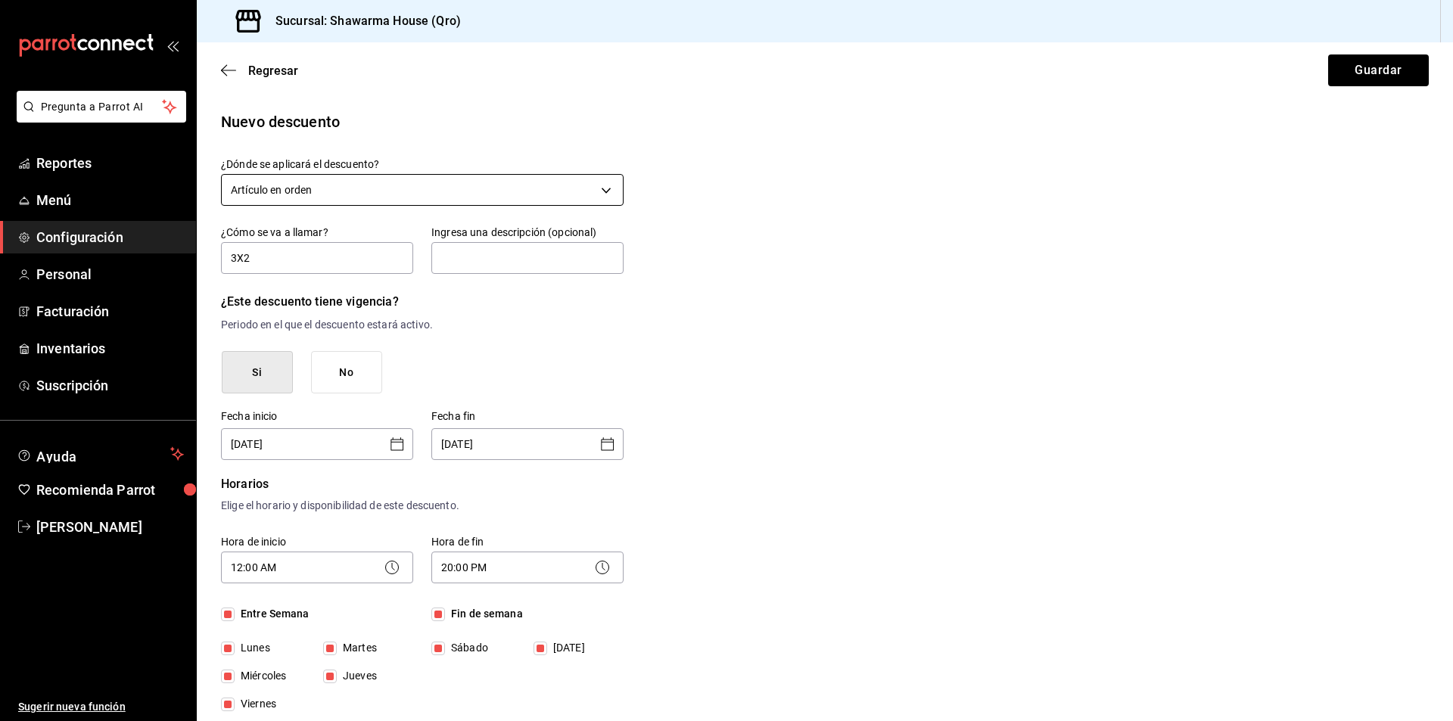
click at [322, 190] on body "Pregunta a Parrot AI Reportes Menú Configuración Personal Facturación Inventari…" at bounding box center [726, 360] width 1453 height 721
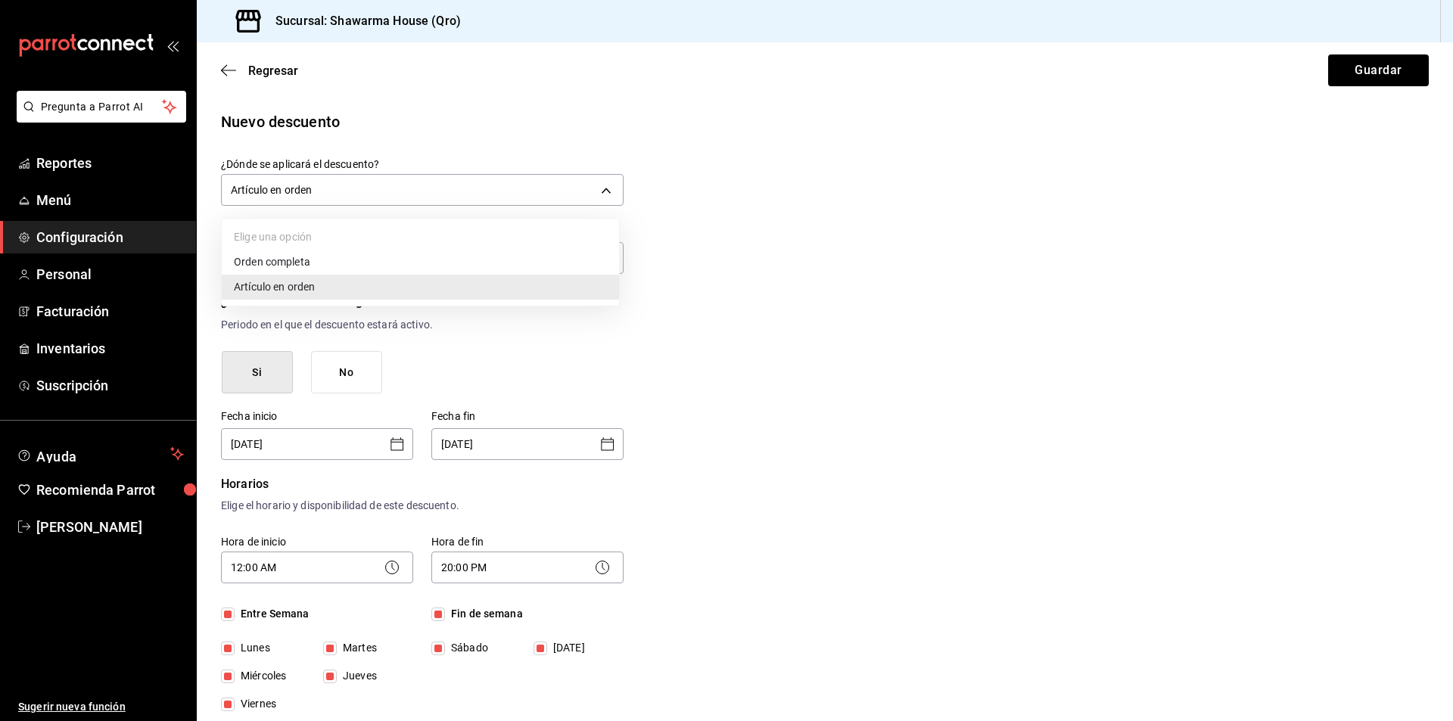
click at [266, 265] on li "Orden completa" at bounding box center [420, 262] width 397 height 25
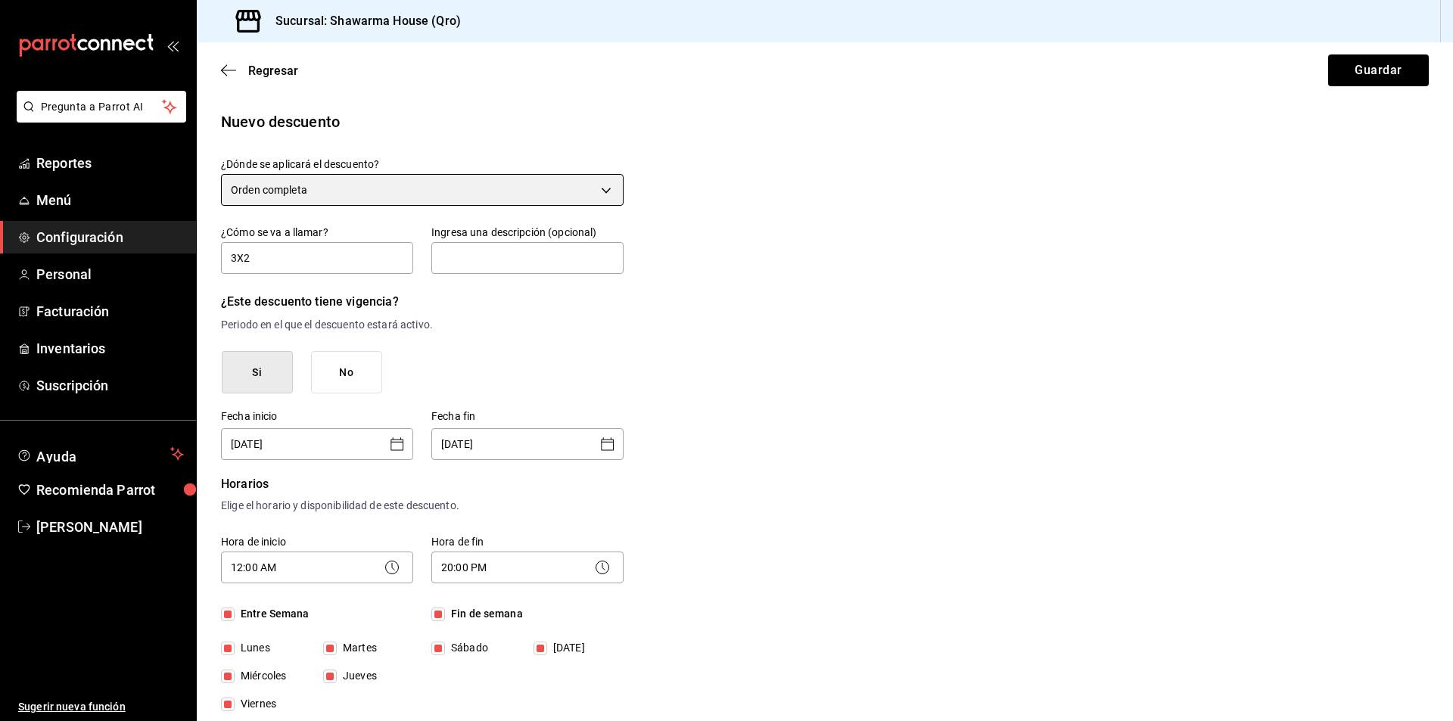
type input "ORDER"
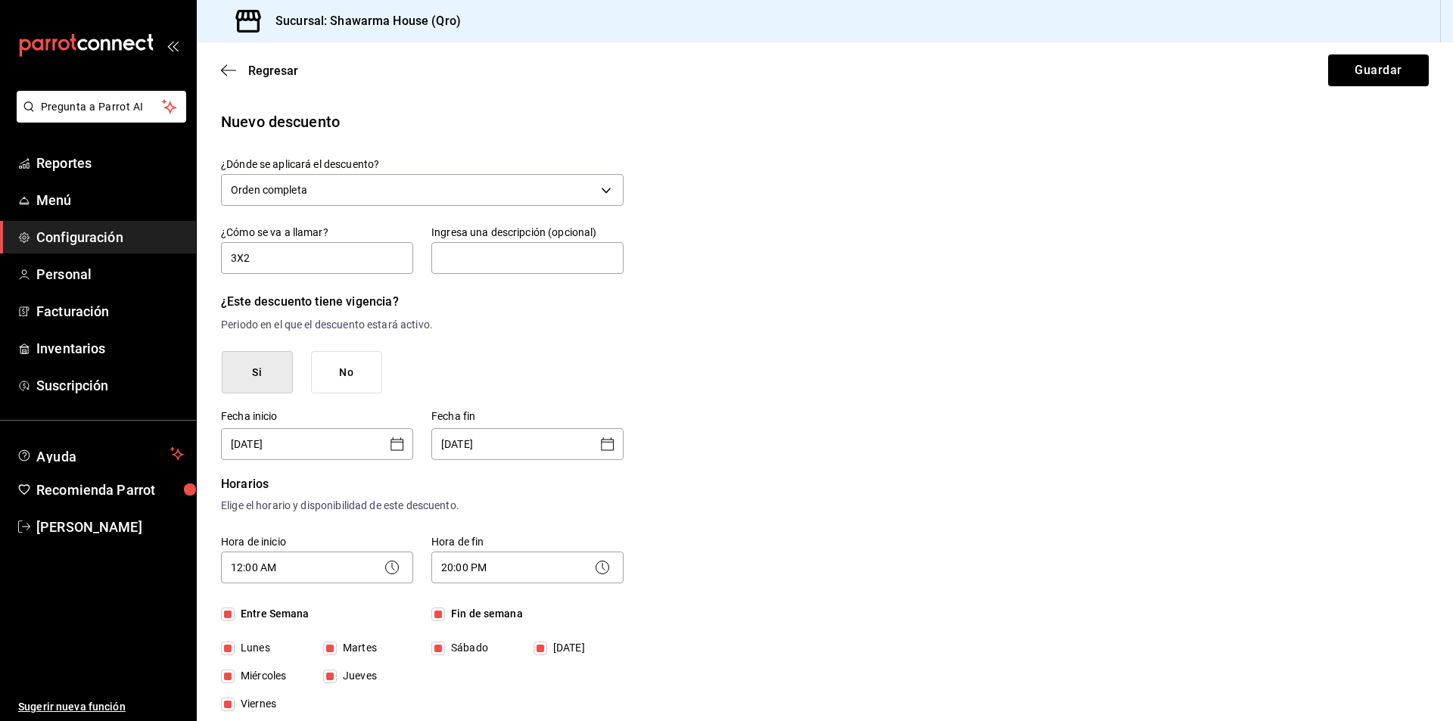
click at [482, 324] on p "Periodo en el que el descuento estará activo." at bounding box center [422, 325] width 403 height 16
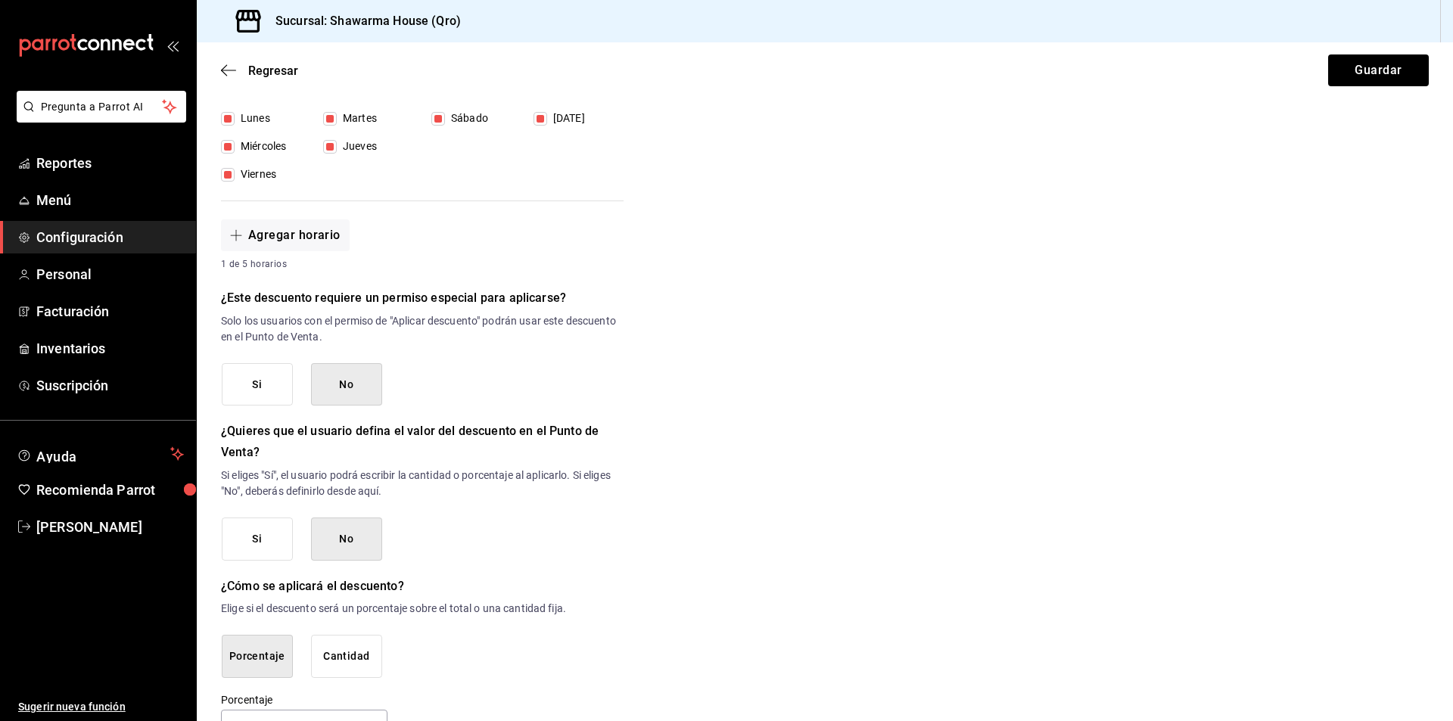
scroll to position [575, 0]
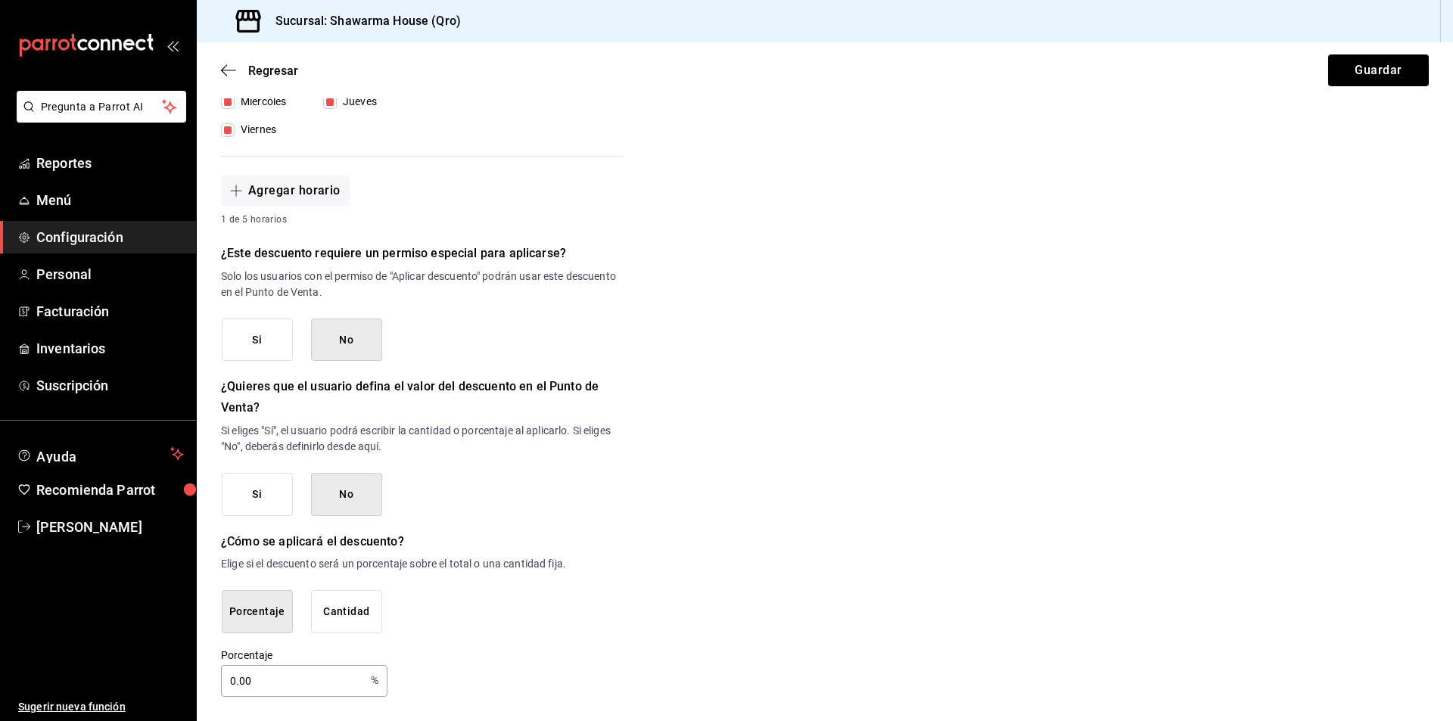
click at [274, 349] on button "Si" at bounding box center [257, 340] width 71 height 43
click at [251, 489] on button "Si" at bounding box center [257, 494] width 71 height 43
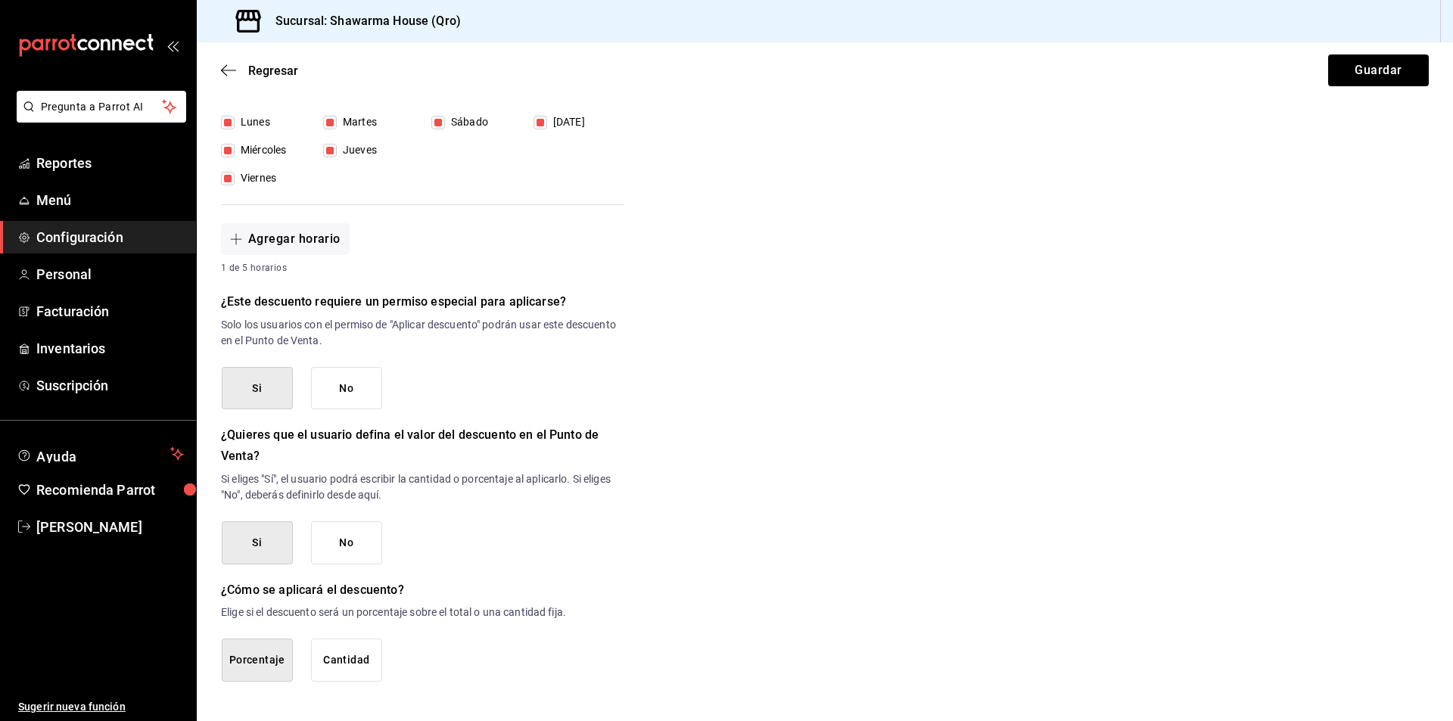
scroll to position [526, 0]
click at [328, 391] on button "No" at bounding box center [346, 388] width 71 height 43
click at [344, 548] on button "No" at bounding box center [346, 543] width 71 height 43
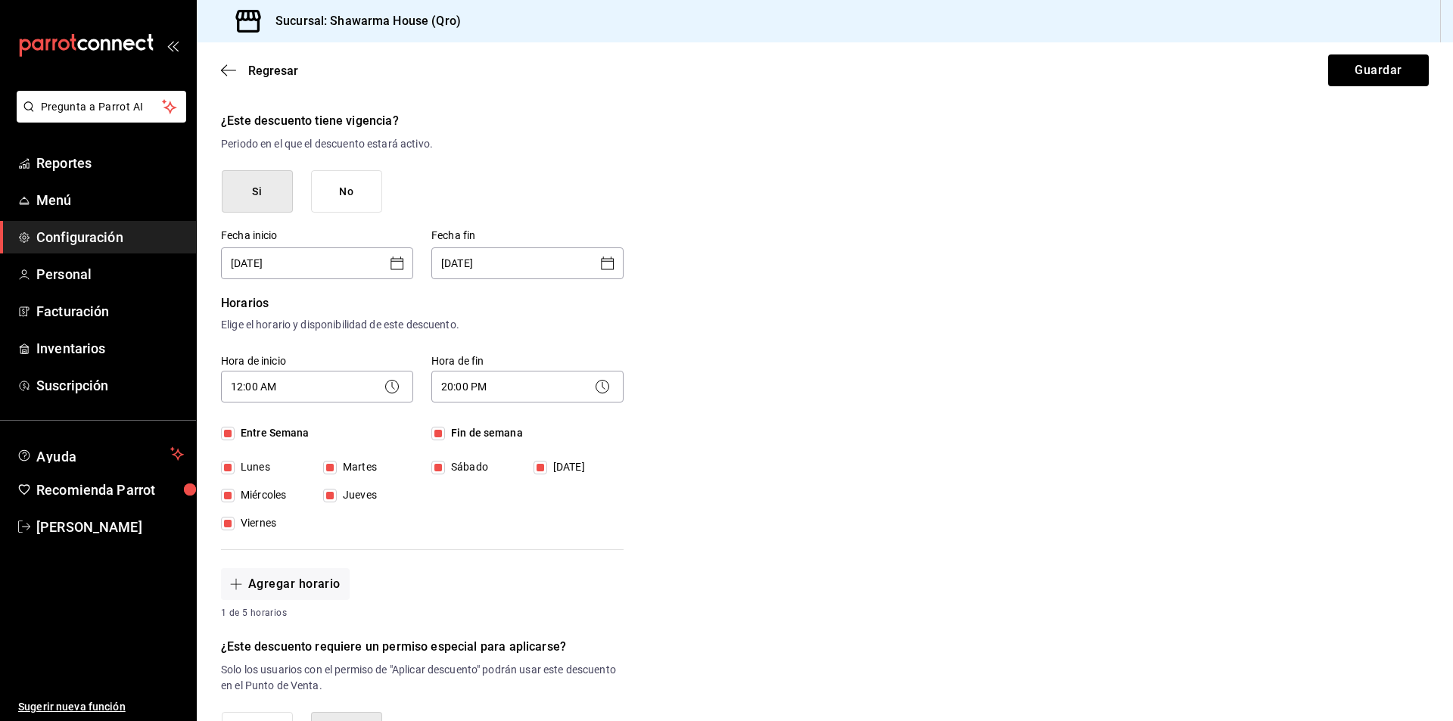
scroll to position [0, 0]
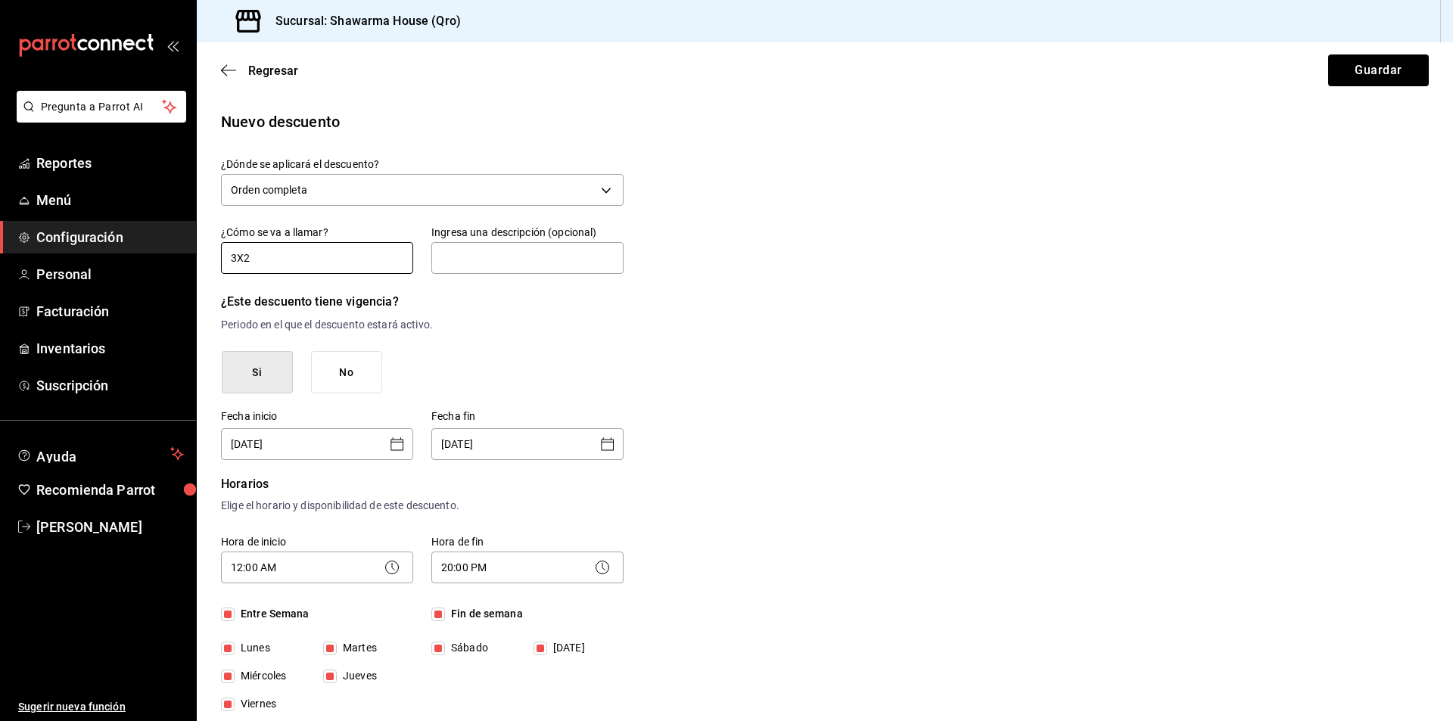
drag, startPoint x: 304, startPoint y: 254, endPoint x: 208, endPoint y: 258, distance: 95.5
click at [208, 258] on div "¿Cómo se va a llamar? 3X2" at bounding box center [308, 241] width 210 height 69
type input "e"
type input "MORIS"
click at [509, 284] on div "¿Dónde se aplicará el descuento? Orden completa ORDER ¿Cómo se va a llamar? [PE…" at bounding box center [422, 714] width 403 height 1114
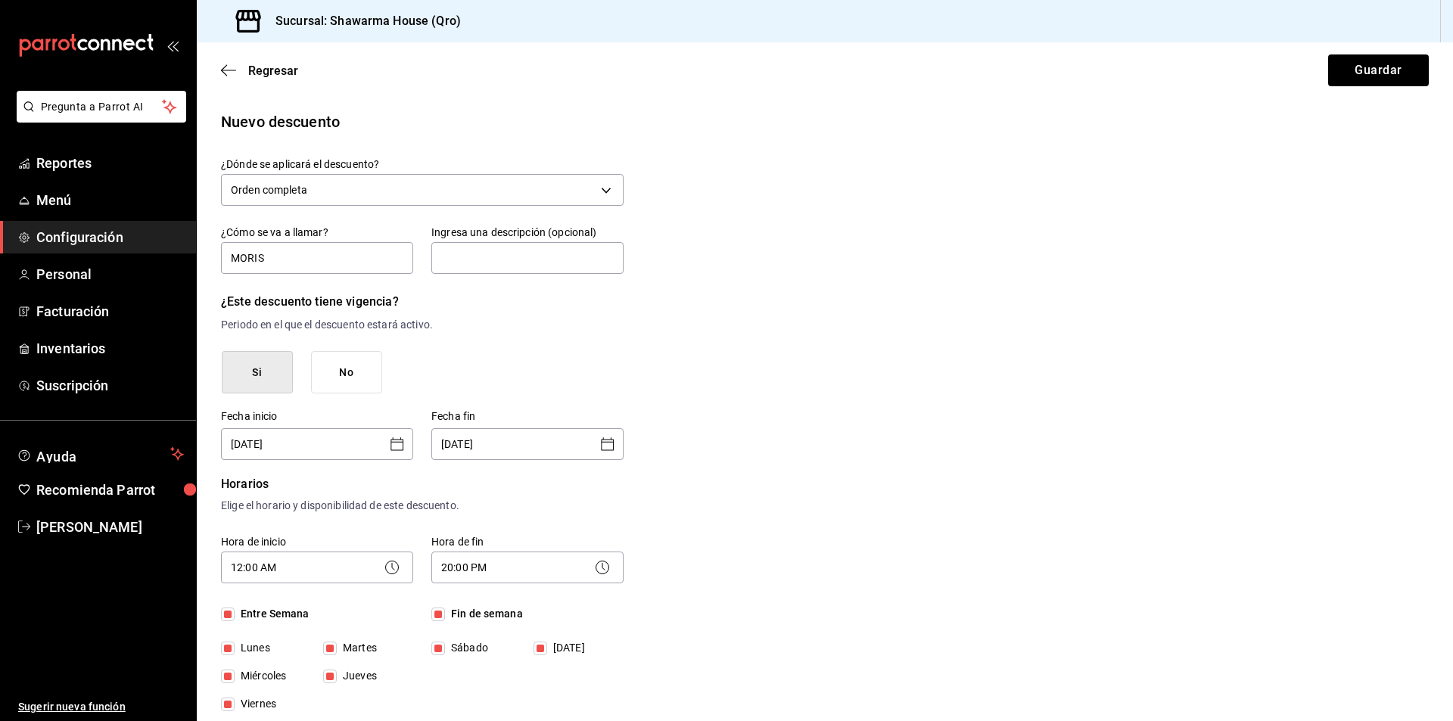
click at [355, 374] on button "No" at bounding box center [346, 372] width 71 height 43
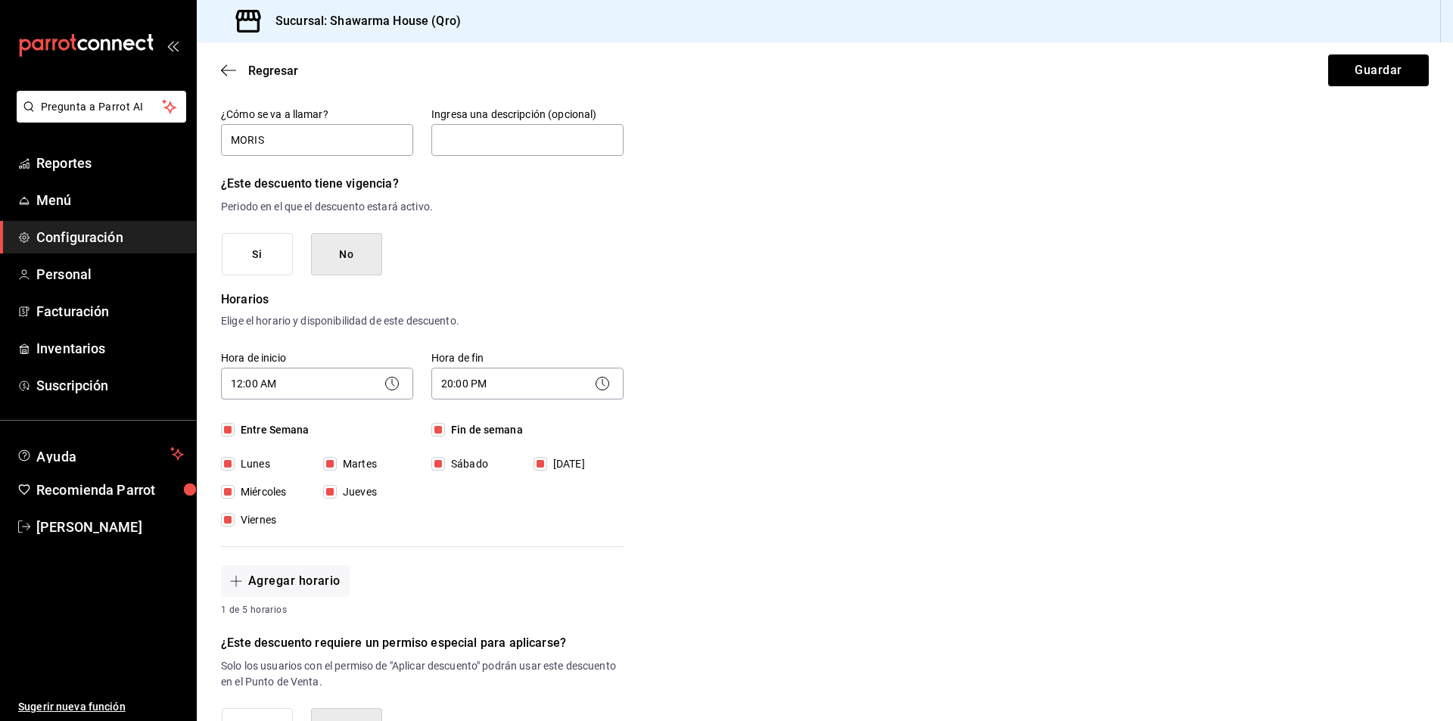
scroll to position [227, 0]
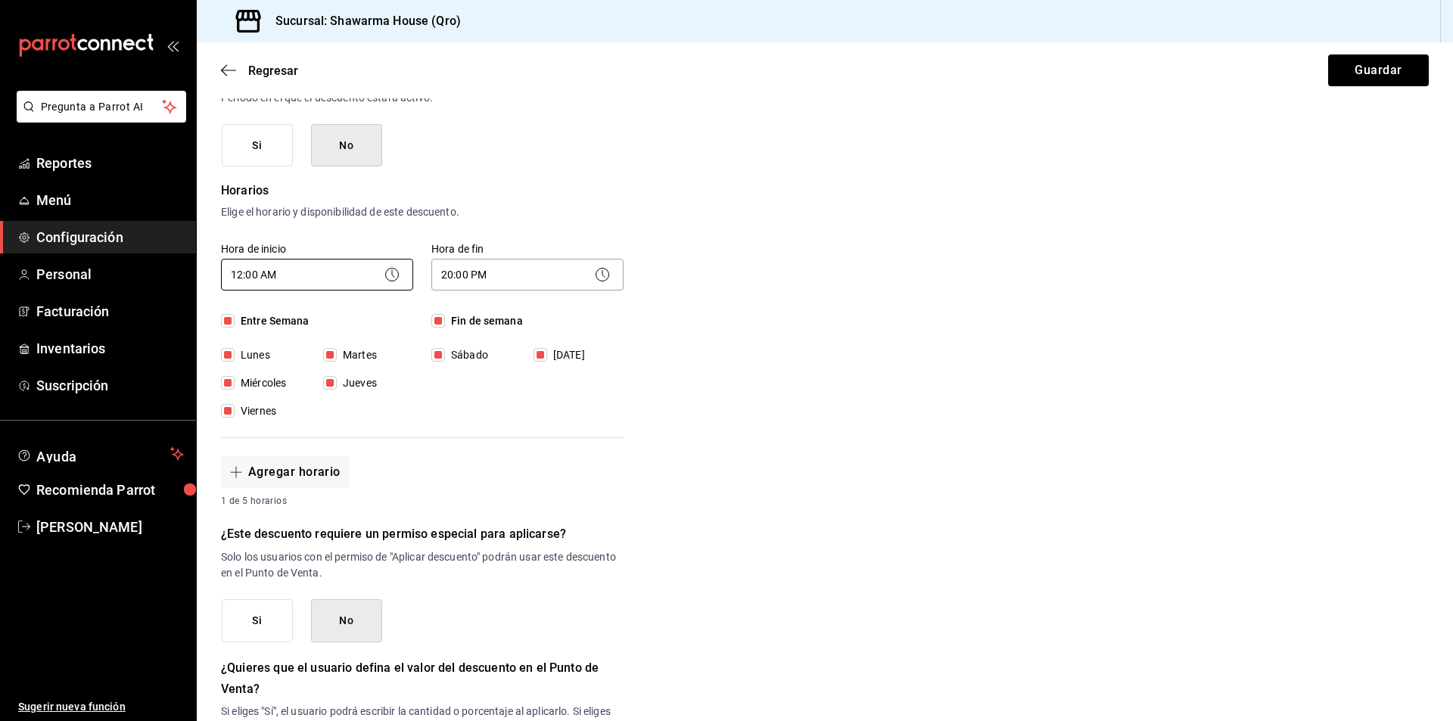
click at [363, 282] on body "Pregunta a Parrot AI Reportes Menú Configuración Personal Facturación Inventari…" at bounding box center [726, 360] width 1453 height 721
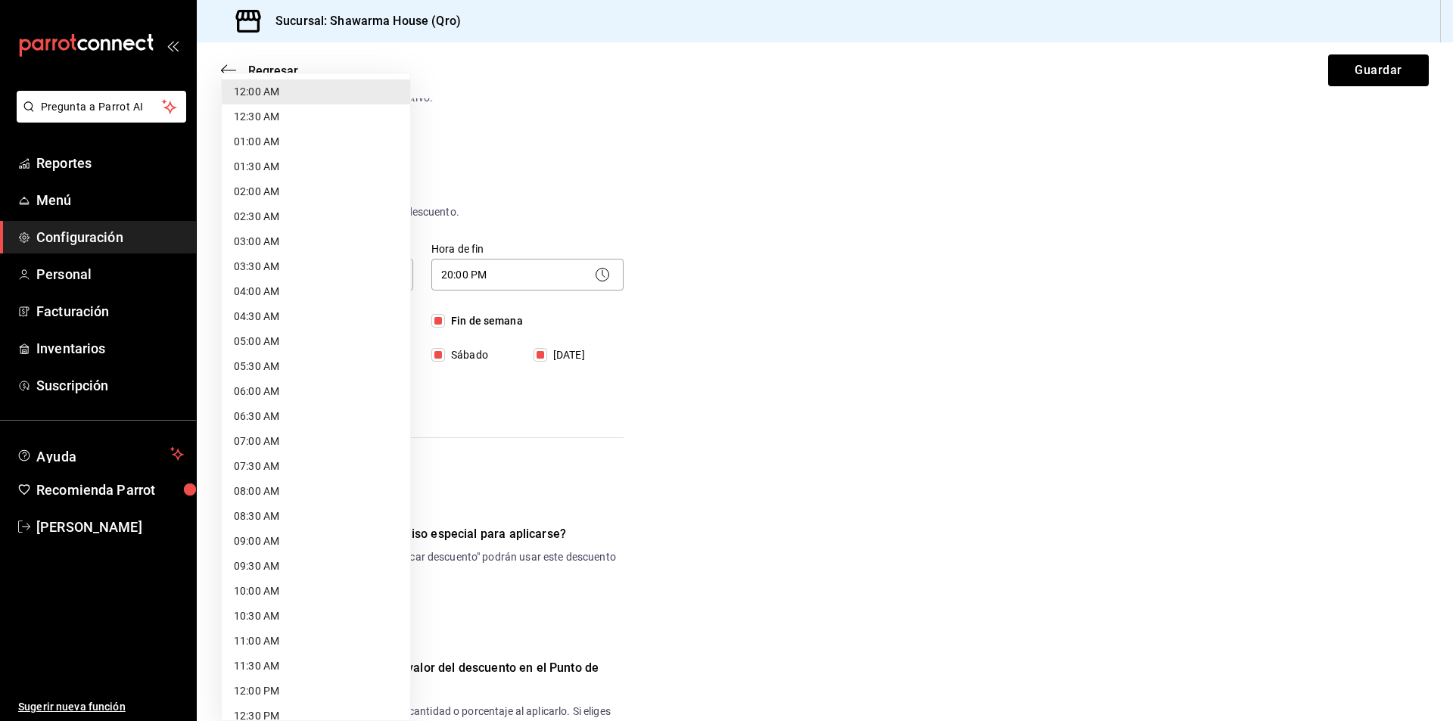
click at [621, 183] on div at bounding box center [726, 360] width 1453 height 721
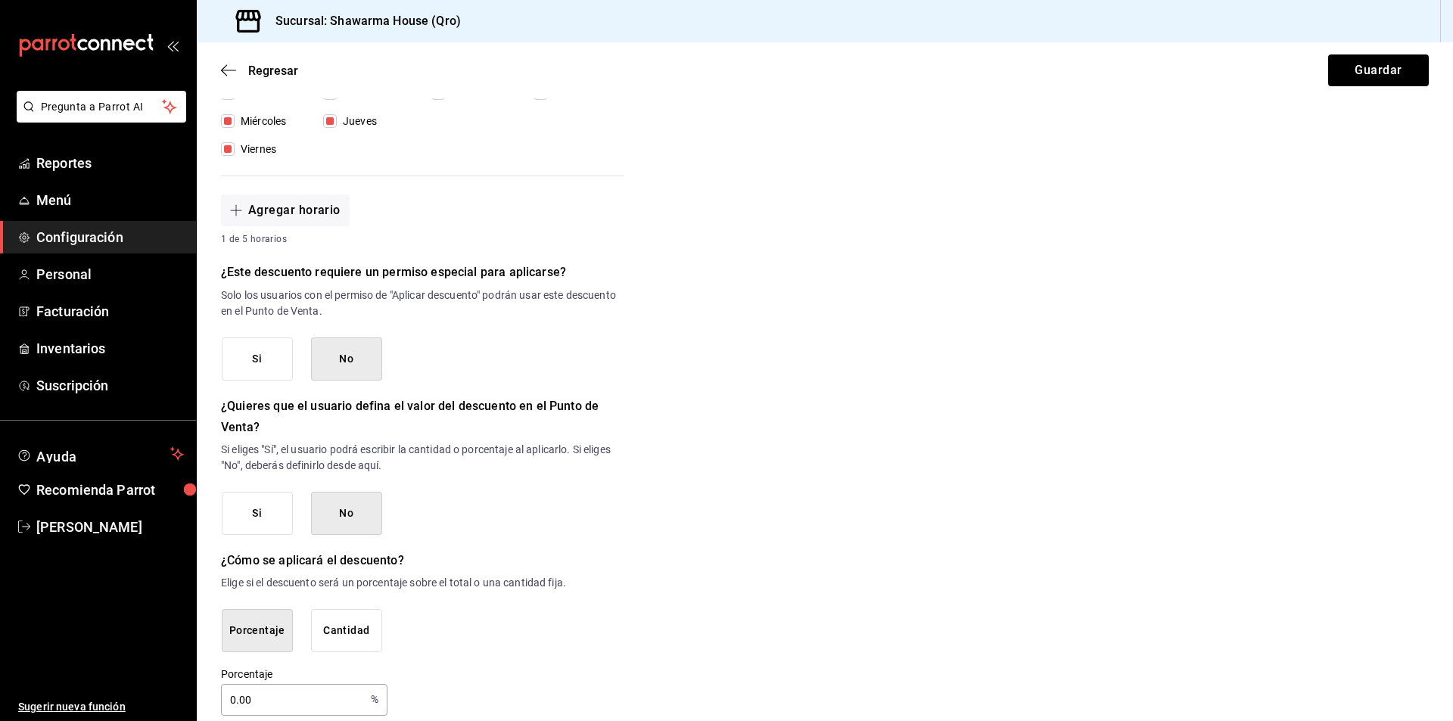
scroll to position [508, 0]
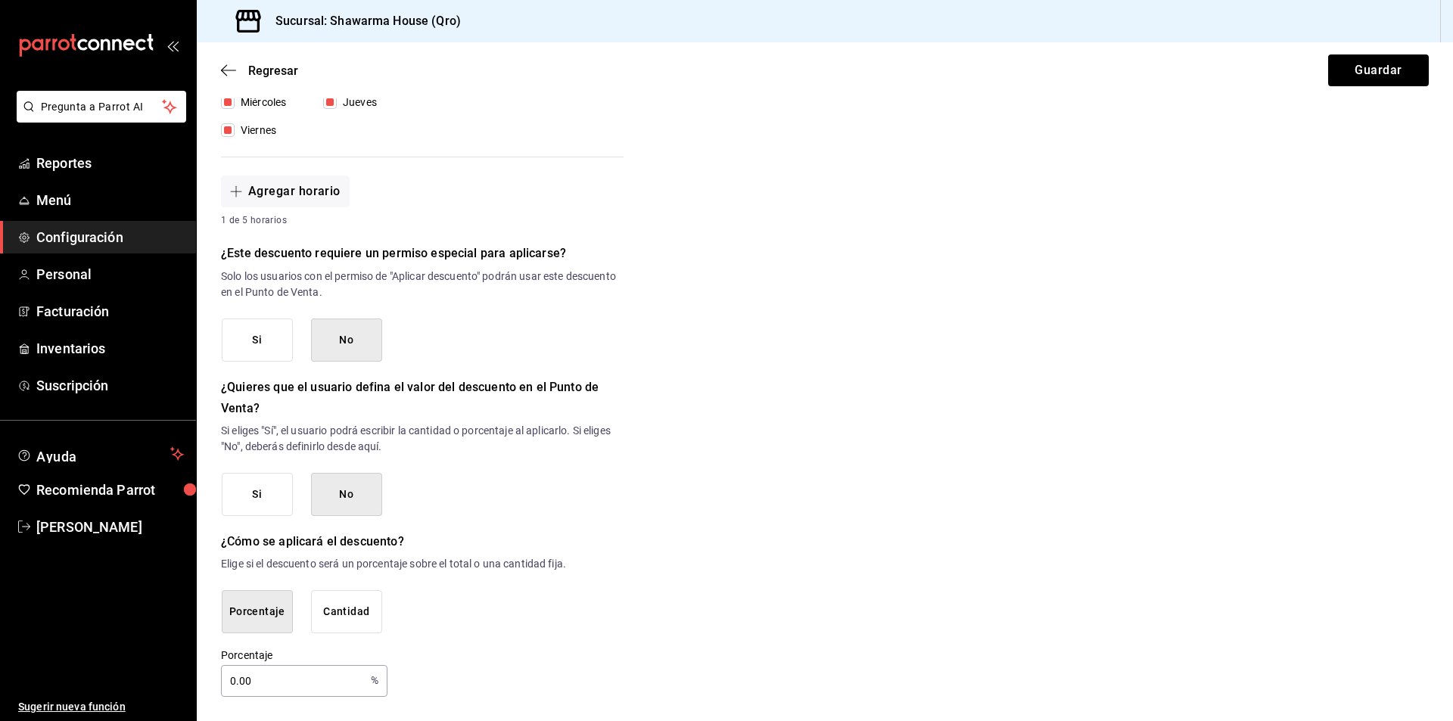
drag, startPoint x: 263, startPoint y: 683, endPoint x: 221, endPoint y: 683, distance: 42.4
click at [221, 683] on input "0.00" at bounding box center [293, 681] width 144 height 30
type input "100"
click at [658, 578] on div "Nuevo descuento ¿Dónde se aplicará el descuento? Orden completa ORDER ¿Cómo se …" at bounding box center [825, 150] width 1257 height 1095
click at [445, 706] on main "Regresar Guardar Nuevo descuento ¿Dónde se aplicará el descuento? Orden complet…" at bounding box center [825, 127] width 1257 height 1187
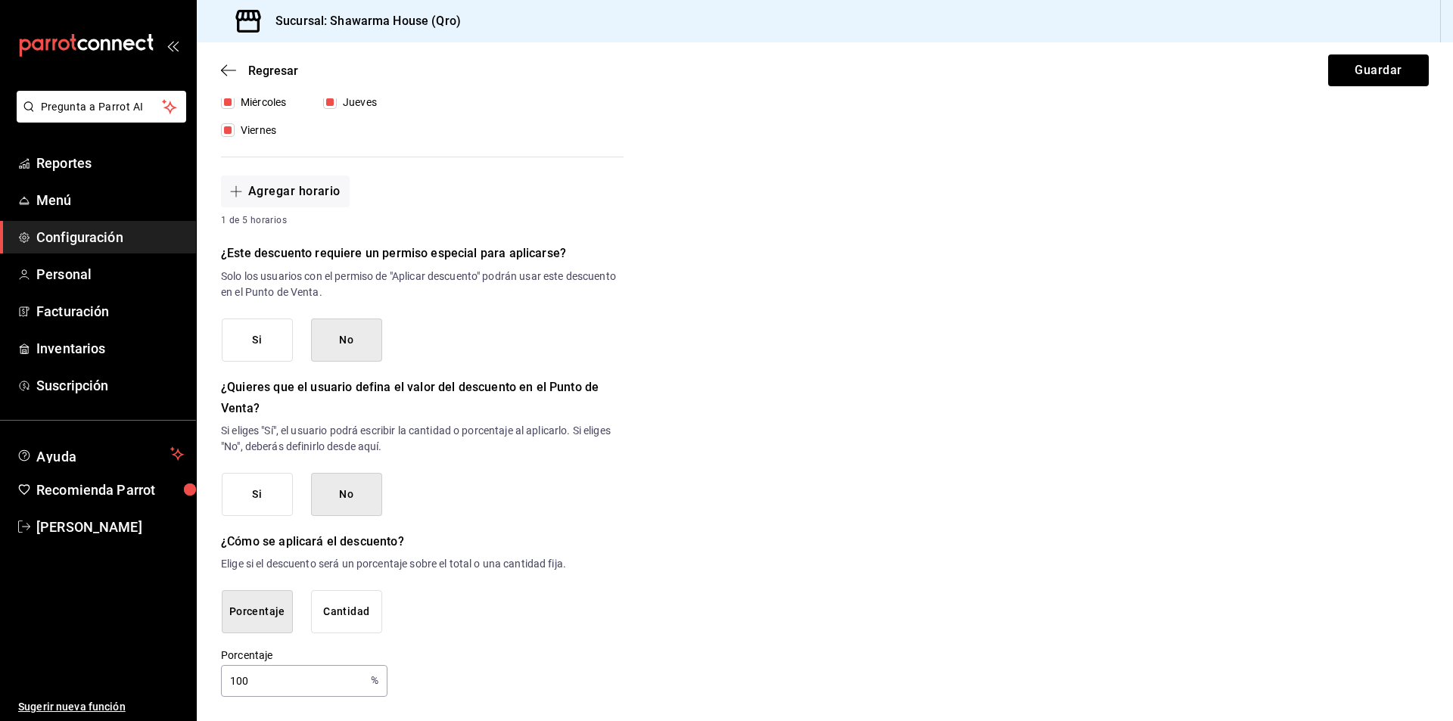
click at [262, 685] on input "100" at bounding box center [293, 681] width 144 height 30
click at [405, 625] on div "Porcentaje Cantidad" at bounding box center [423, 611] width 402 height 43
click at [372, 615] on button "Cantidad" at bounding box center [346, 611] width 71 height 43
click at [263, 608] on button "Porcentaje" at bounding box center [257, 611] width 71 height 43
click at [241, 679] on input "0.00" at bounding box center [293, 681] width 144 height 30
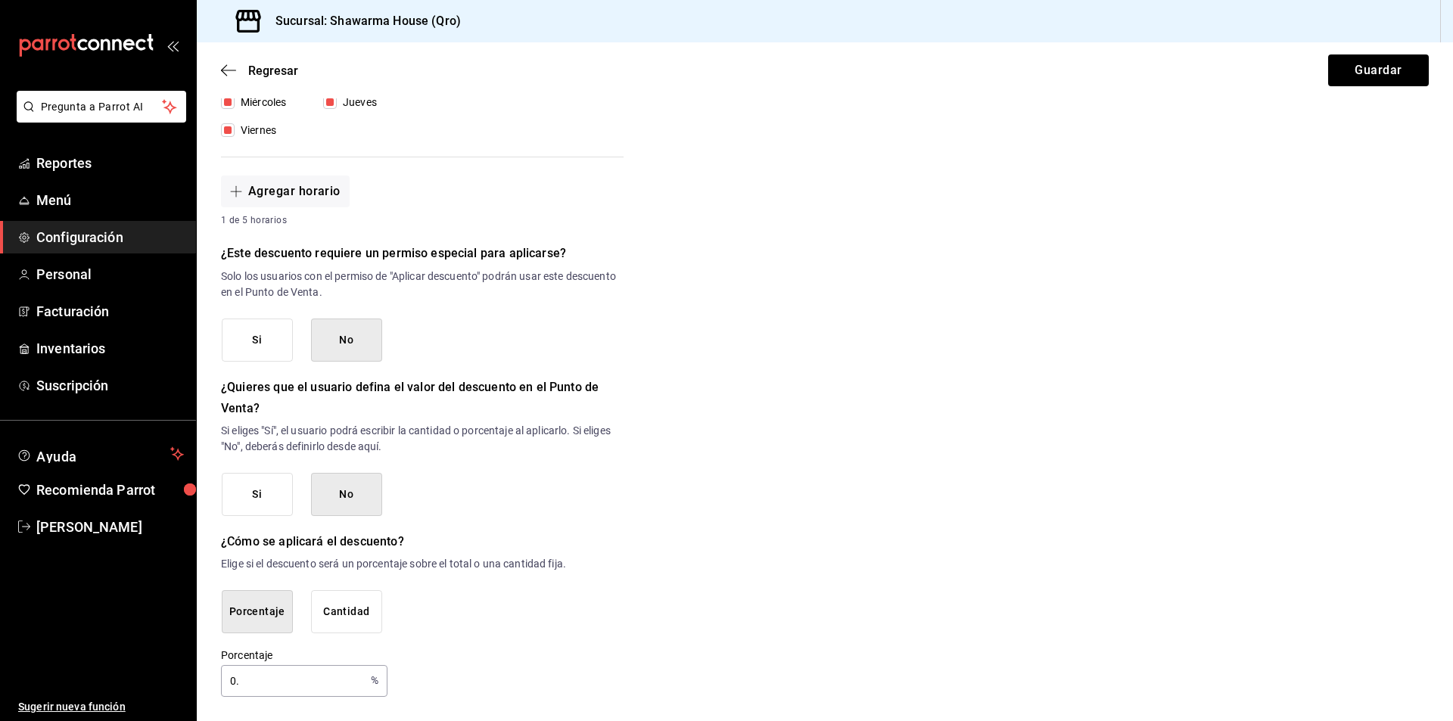
type input "0"
type input "100"
click at [1289, 175] on div "Nuevo descuento ¿Dónde se aplicará el descuento? Orden completa ORDER ¿Cómo se …" at bounding box center [825, 150] width 1257 height 1095
click at [1372, 62] on button "Guardar" at bounding box center [1378, 71] width 101 height 32
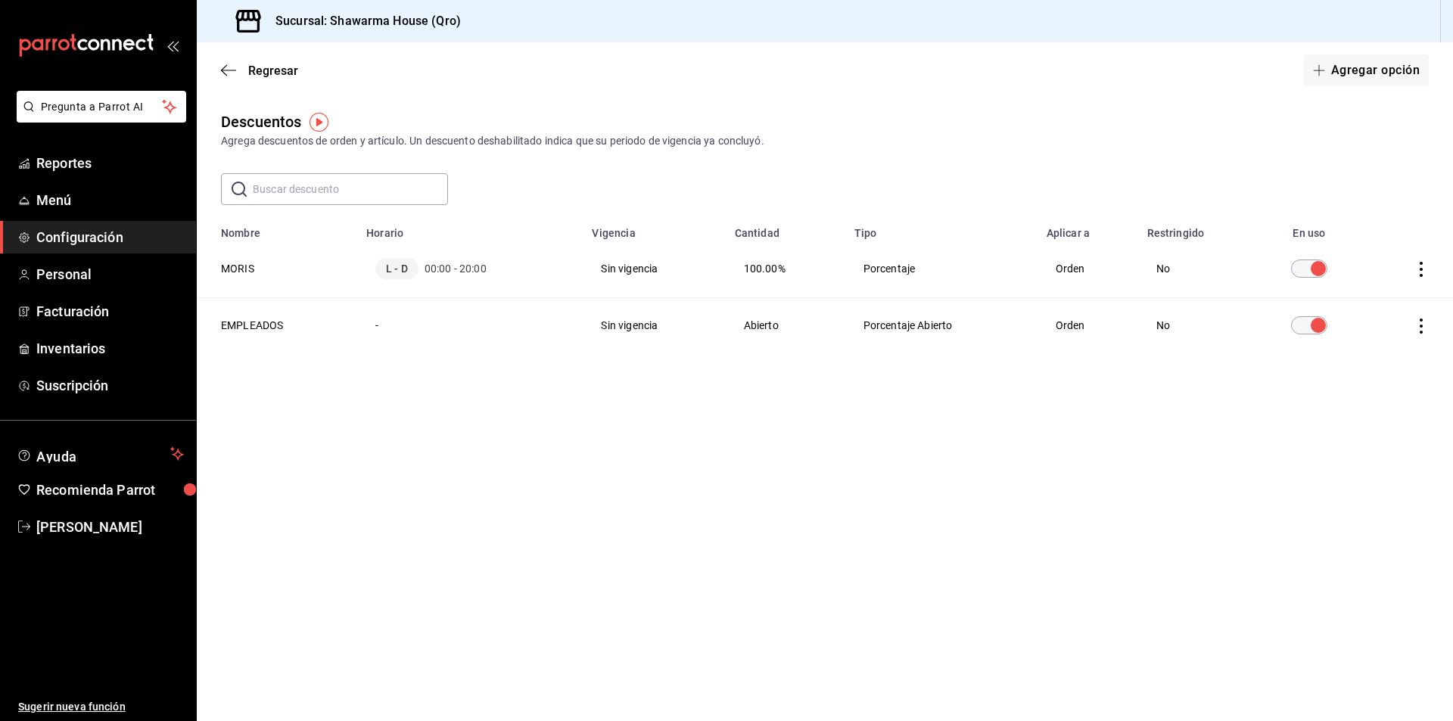
click at [1423, 329] on icon "actions" at bounding box center [1421, 326] width 15 height 15
click at [1353, 344] on span "Eliminar" at bounding box center [1366, 347] width 39 height 12
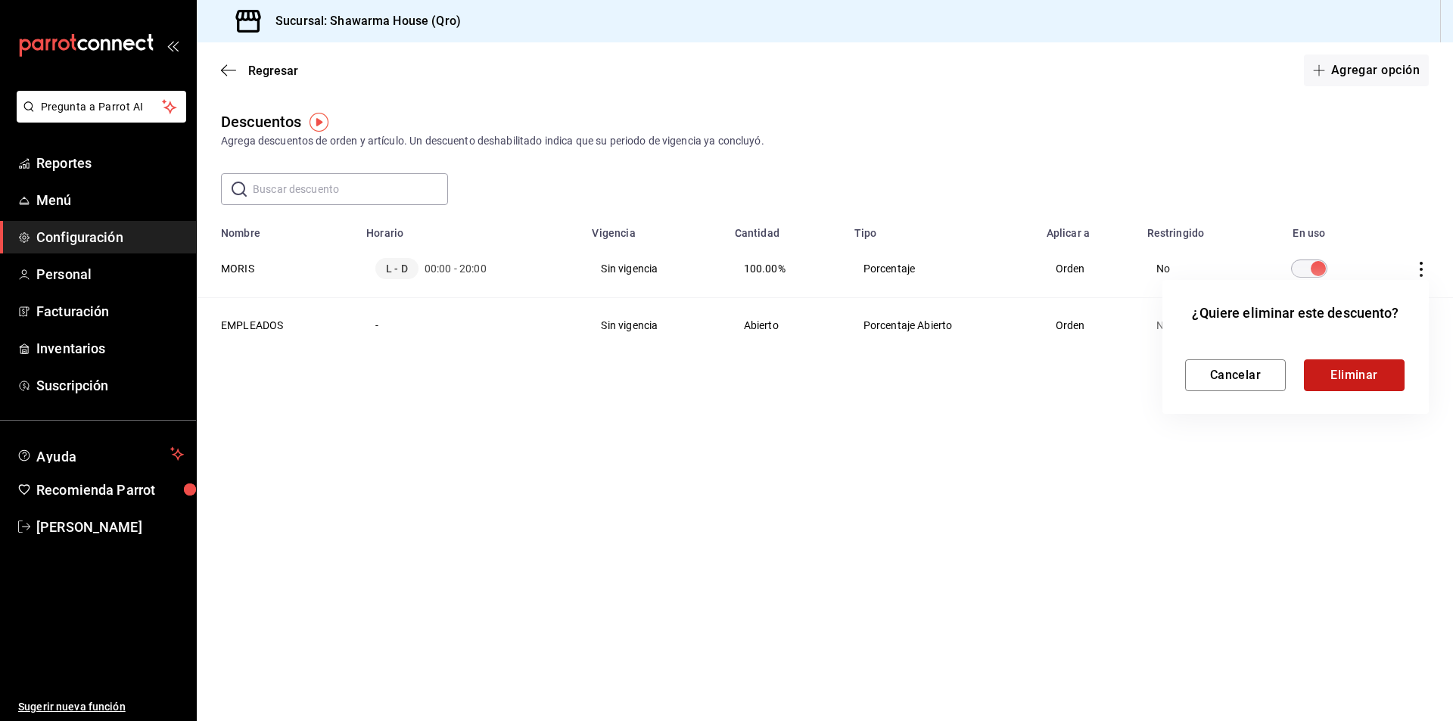
click at [1338, 378] on button "Eliminar" at bounding box center [1354, 376] width 101 height 32
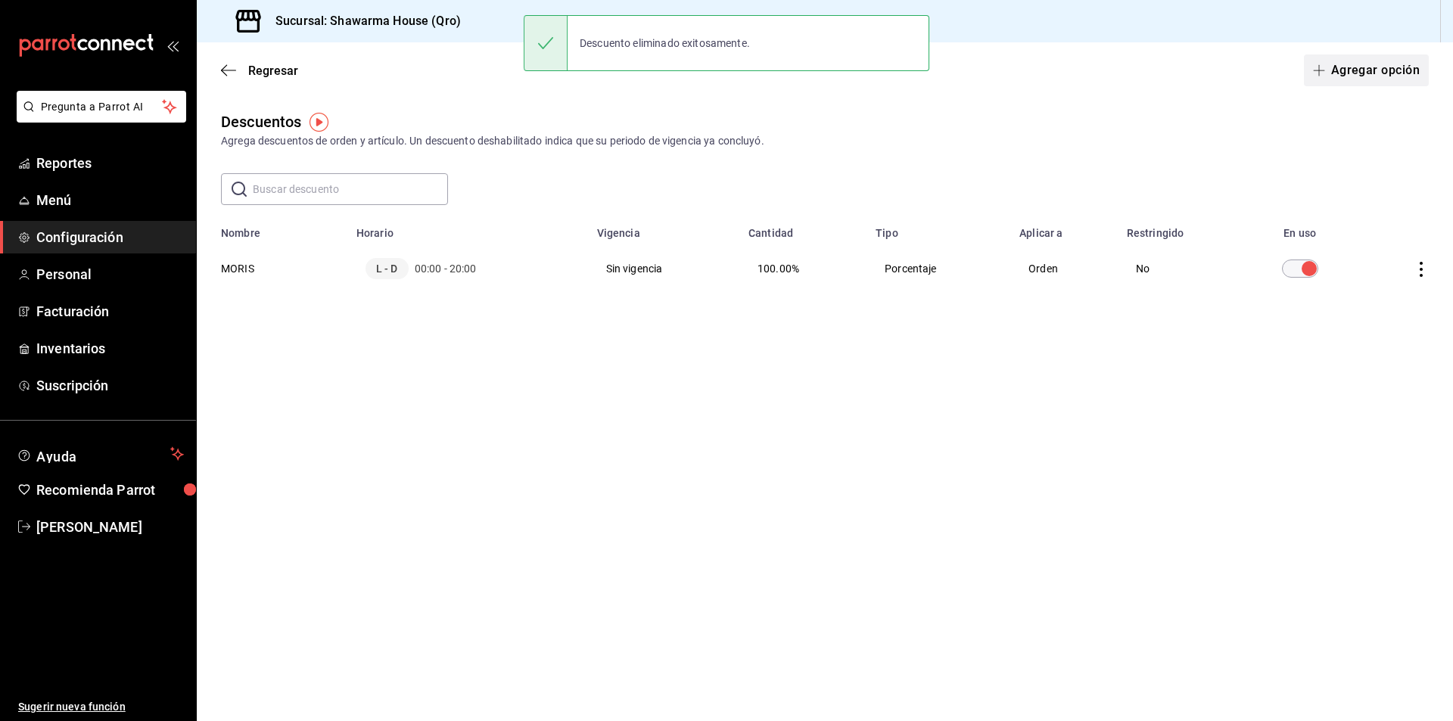
click at [1366, 77] on button "Agregar opción" at bounding box center [1366, 71] width 125 height 32
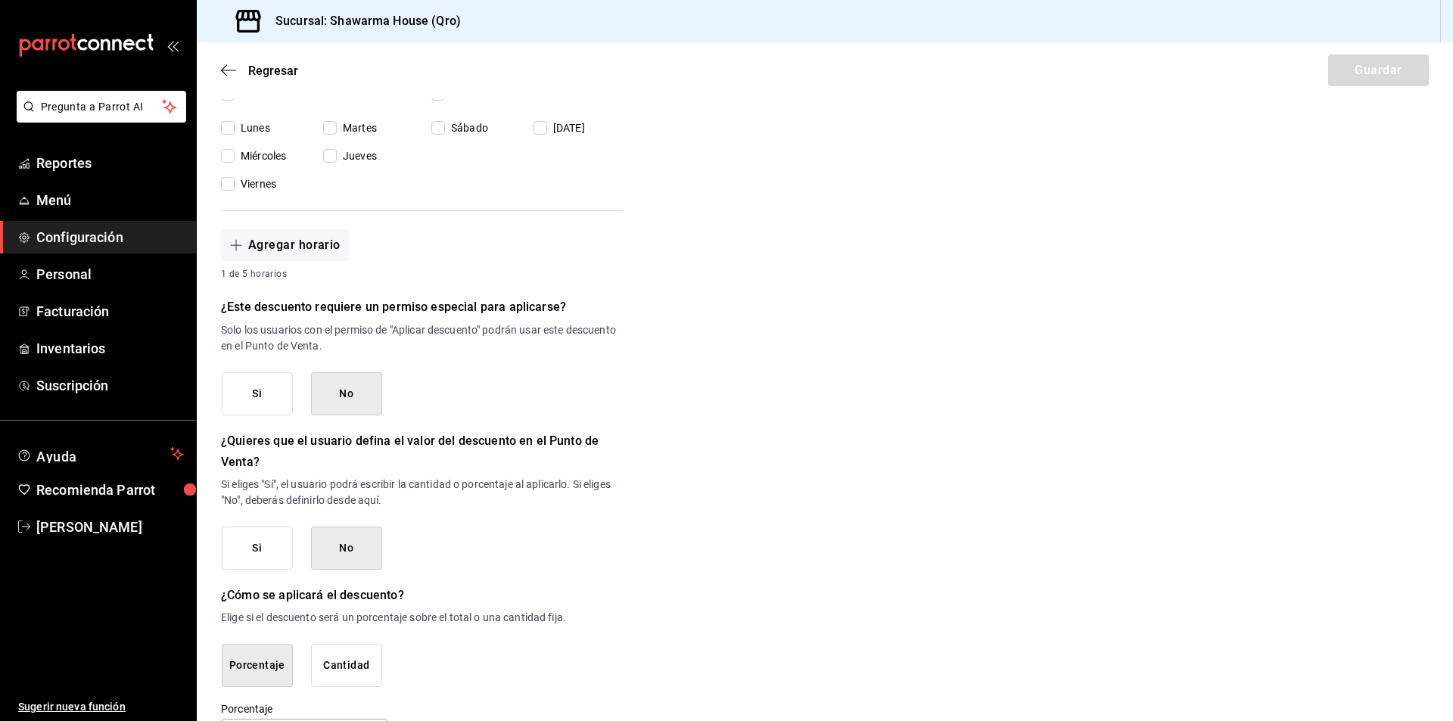
scroll to position [227, 0]
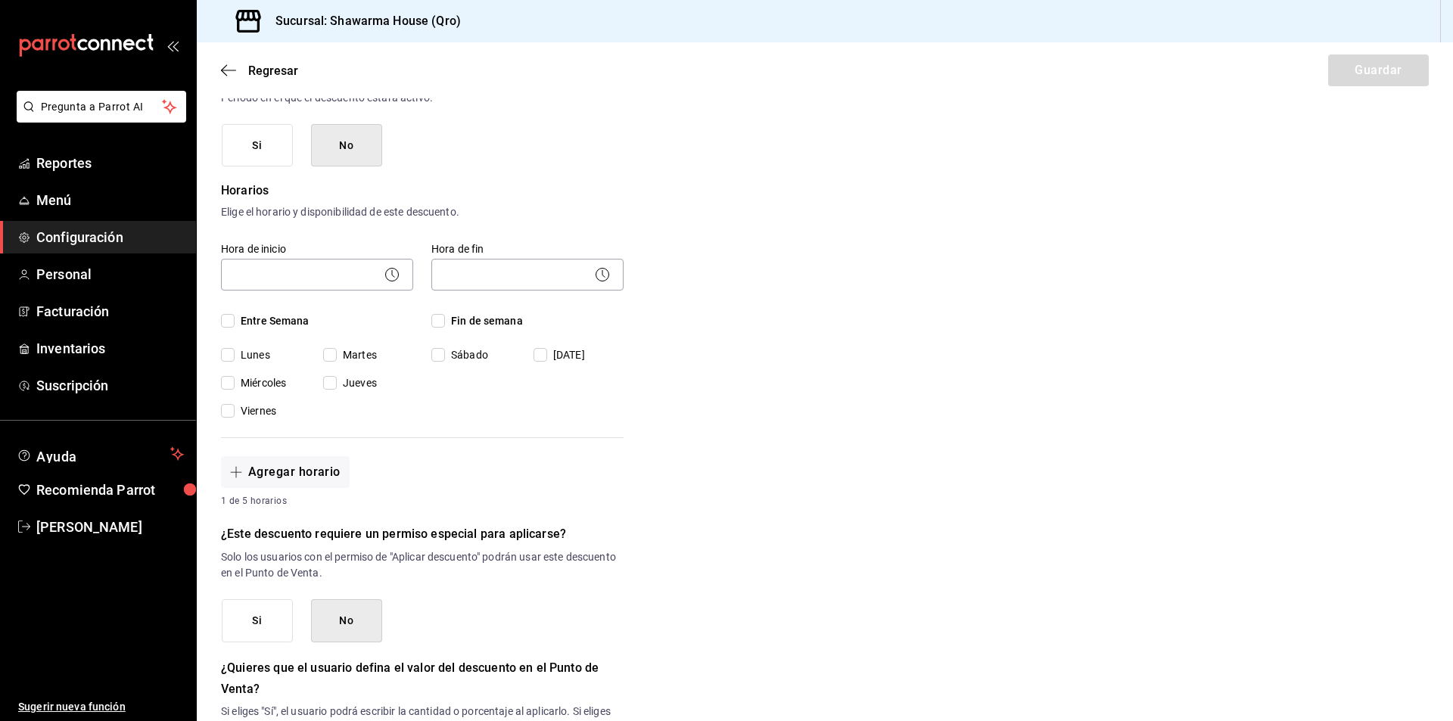
type input "EMPLEADOS"
click at [225, 319] on input "Entre Semana" at bounding box center [228, 321] width 14 height 14
checkbox input "true"
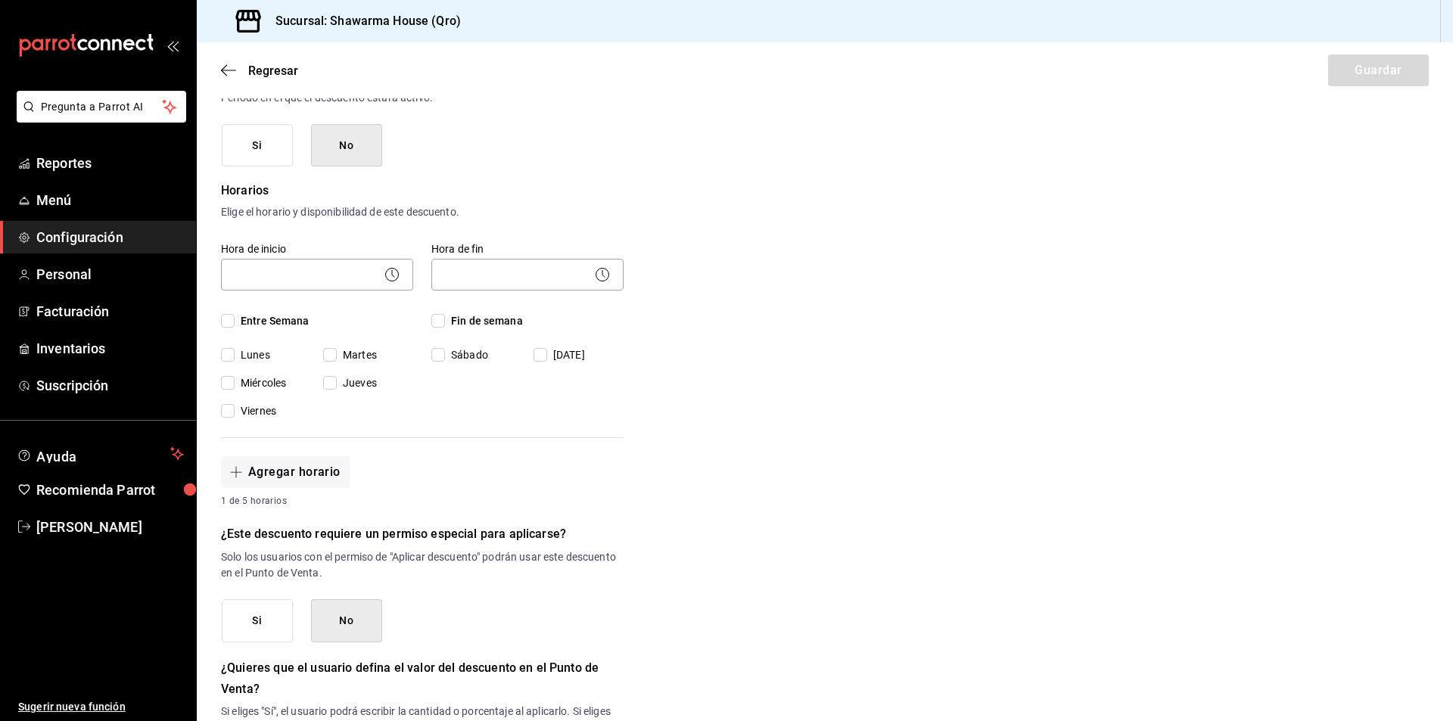
checkbox input "true"
click at [438, 322] on input "Fin de semana" at bounding box center [438, 321] width 14 height 14
checkbox input "true"
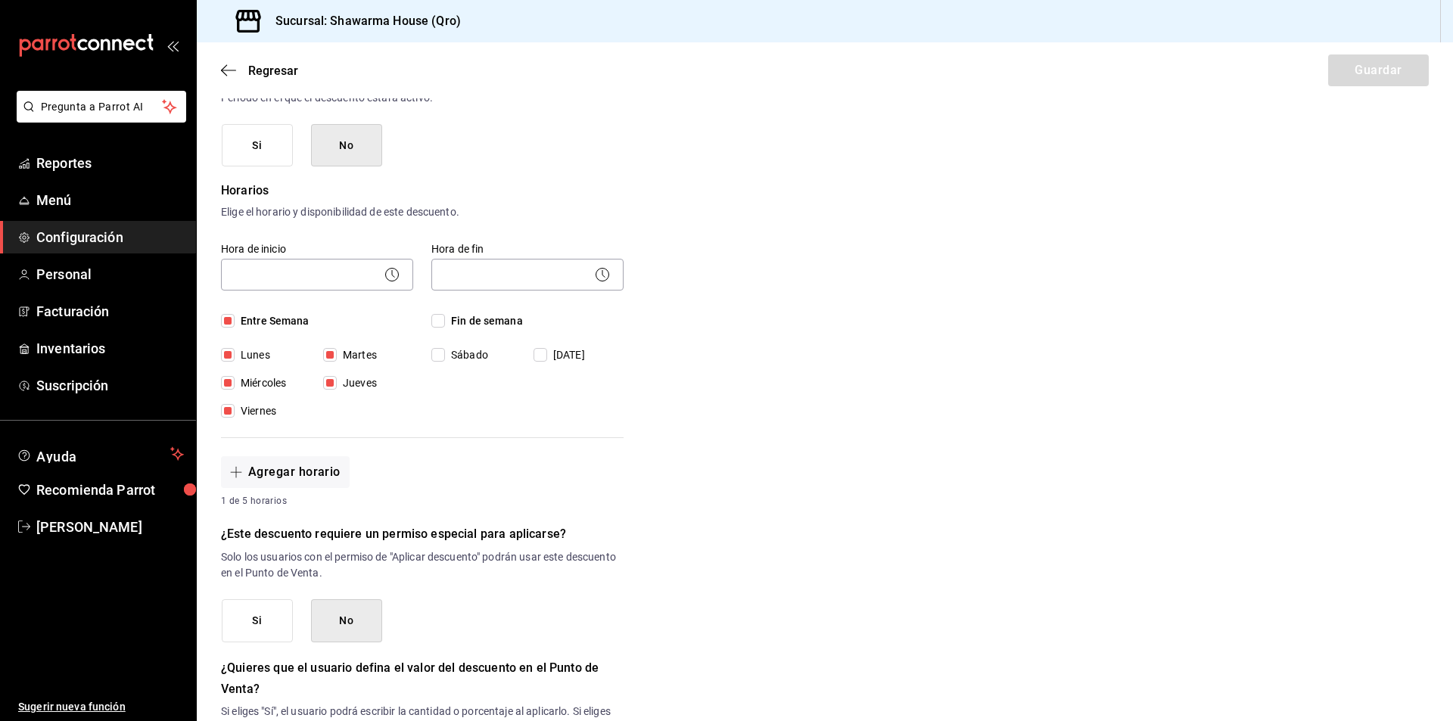
checkbox input "true"
click at [347, 266] on body "Pregunta a Parrot AI Reportes Menú Configuración Personal Facturación Inventari…" at bounding box center [726, 360] width 1453 height 721
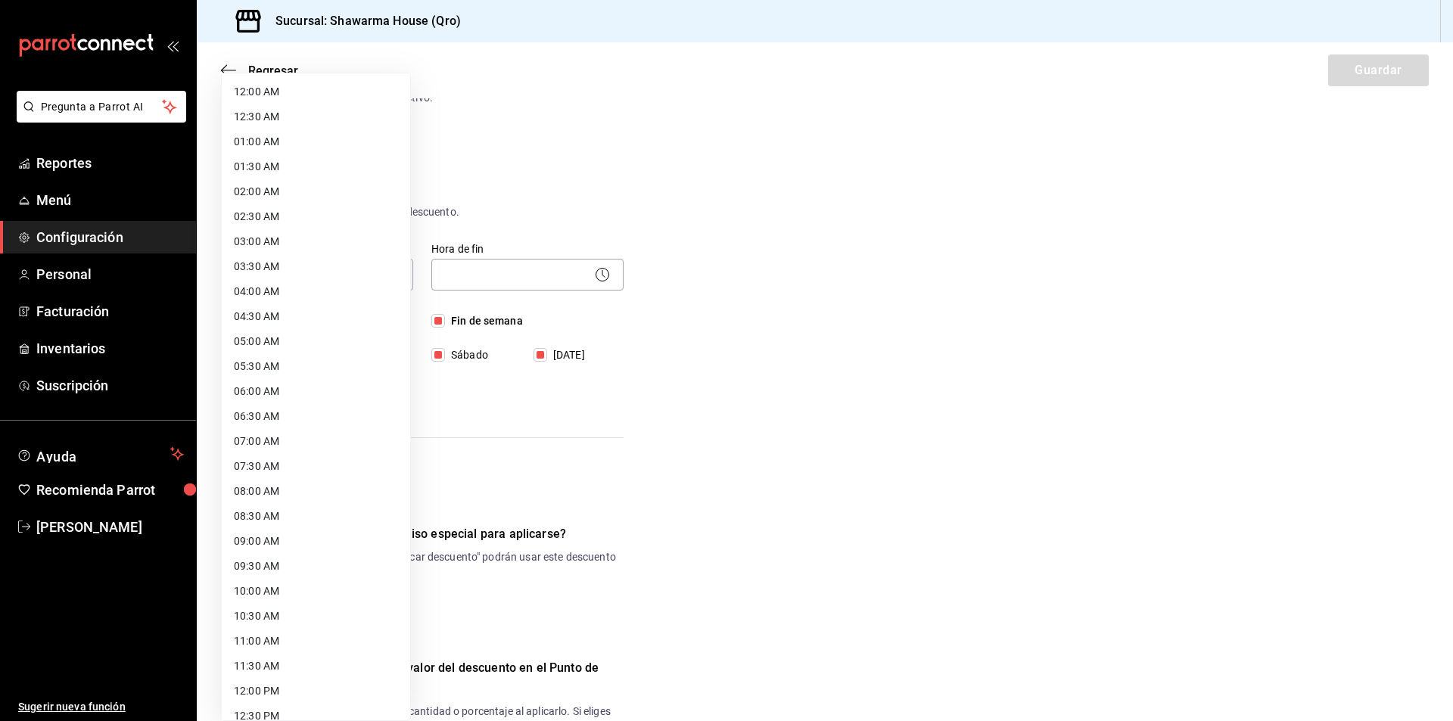
click at [279, 96] on li "12:00 AM" at bounding box center [316, 91] width 188 height 25
type input "00:00"
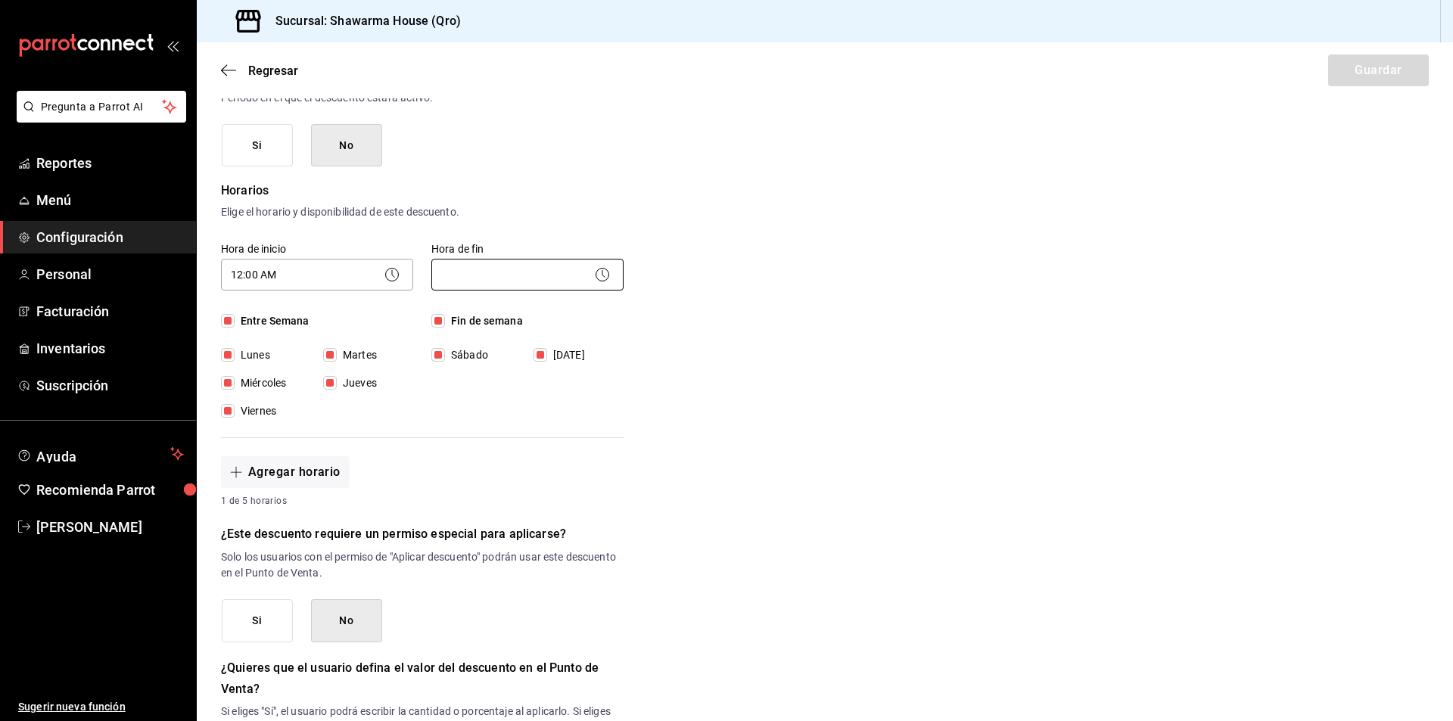
click at [515, 282] on body "Pregunta a Parrot AI Reportes Menú Configuración Personal Facturación Inventari…" at bounding box center [726, 360] width 1453 height 721
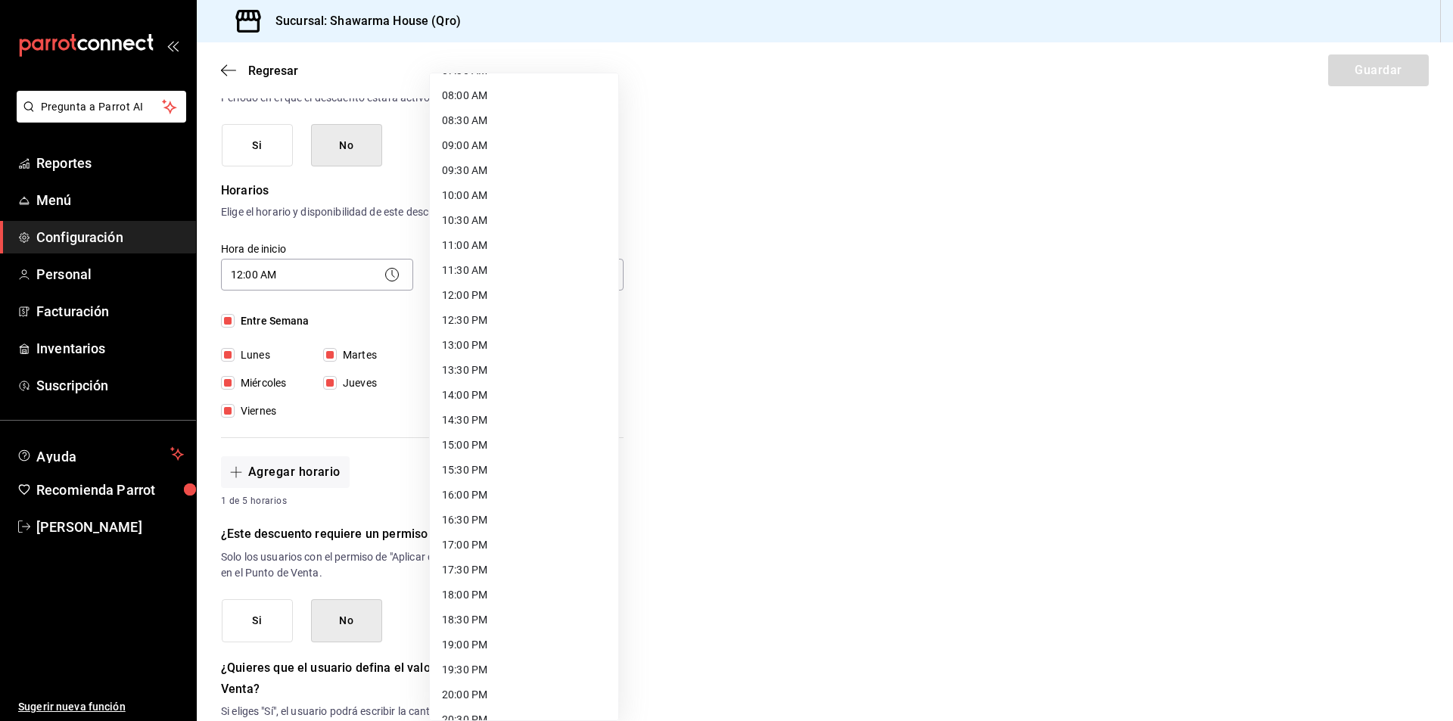
scroll to position [589, 0]
click at [478, 604] on li "22:00 PM" at bounding box center [524, 602] width 188 height 25
type input "22:00"
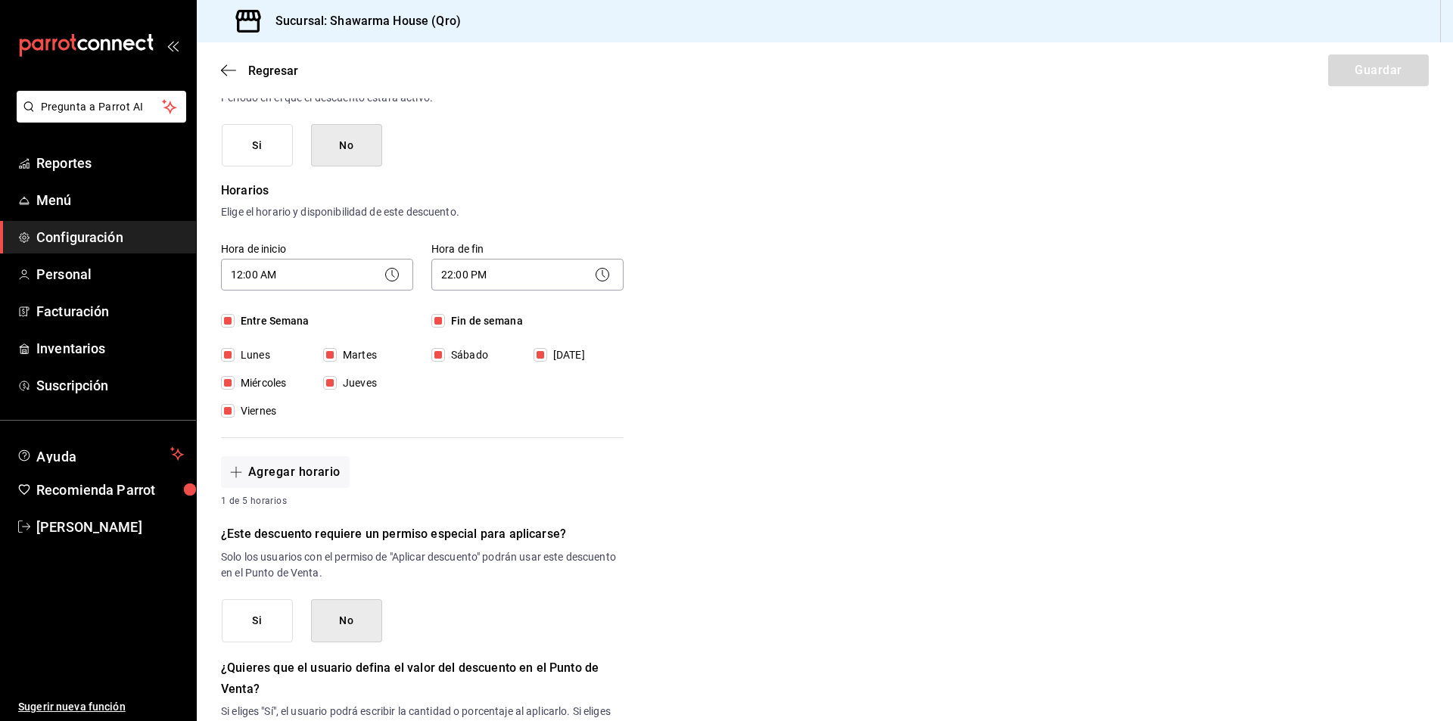
click at [603, 593] on div "¿Este descuento requiere un permiso especial para aplicarse? Solo los usuarios …" at bounding box center [422, 583] width 403 height 118
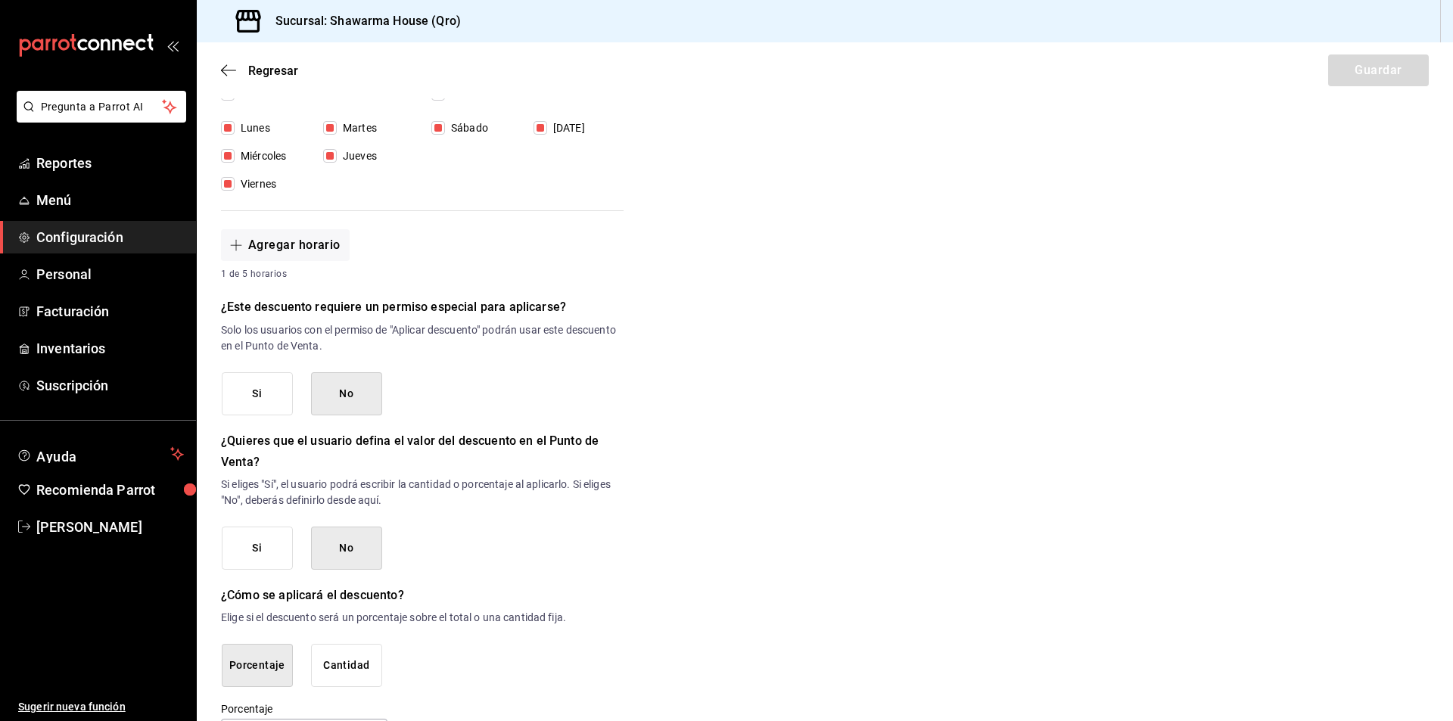
scroll to position [508, 0]
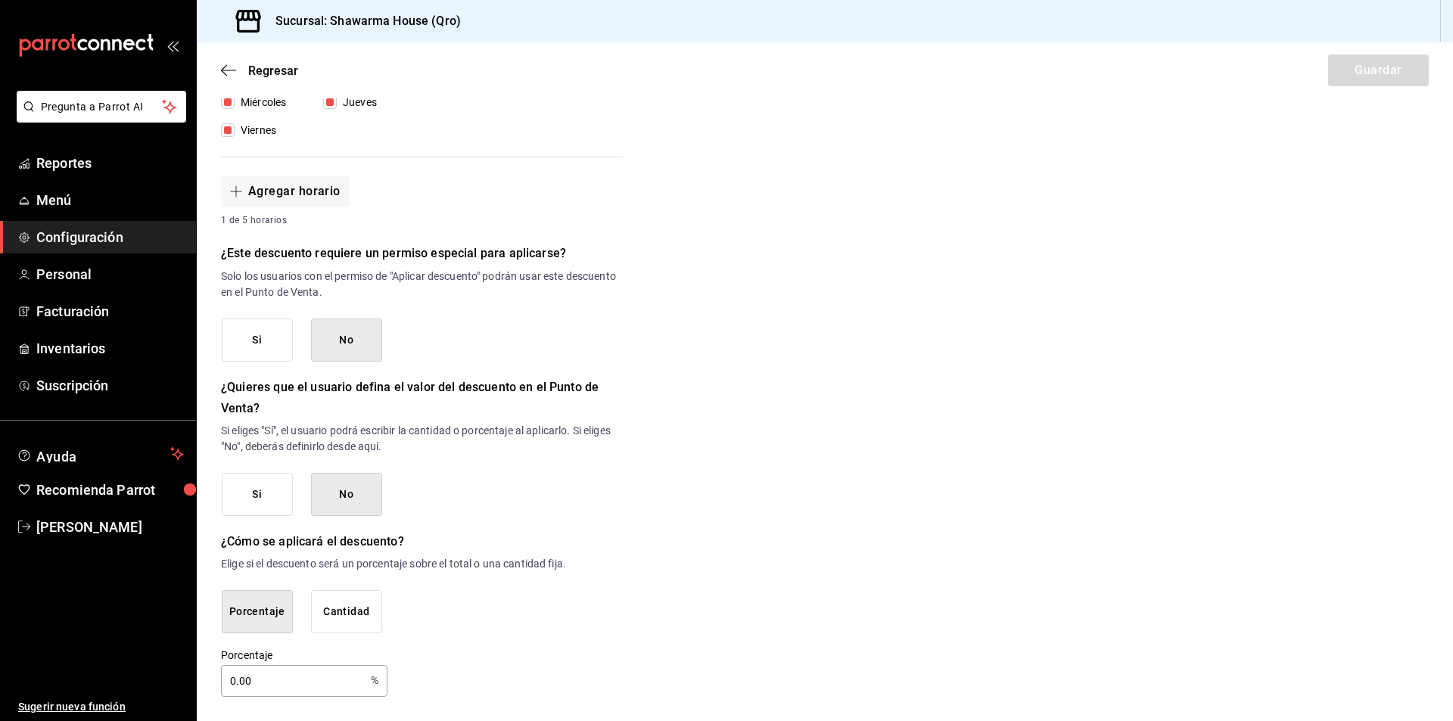
click at [295, 680] on input "0.00" at bounding box center [293, 681] width 144 height 30
type input "0"
type input "10"
click at [839, 579] on div "Nuevo descuento ¿Dónde se aplicará el descuento? Elige una opción ¿Cómo se va a…" at bounding box center [825, 150] width 1257 height 1095
click at [883, 469] on div "Nuevo descuento ¿Dónde se aplicará el descuento? Elige una opción ¿Cómo se va a…" at bounding box center [825, 150] width 1257 height 1095
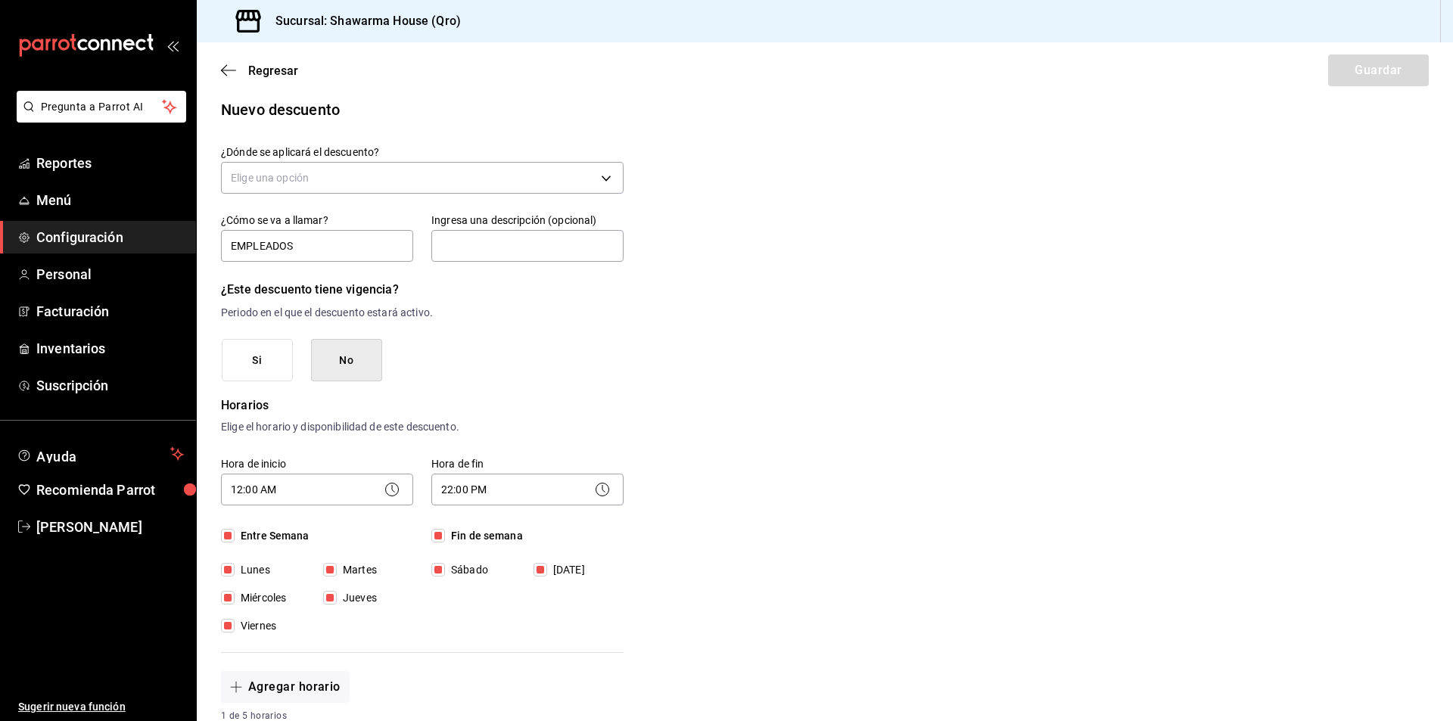
scroll to position [0, 0]
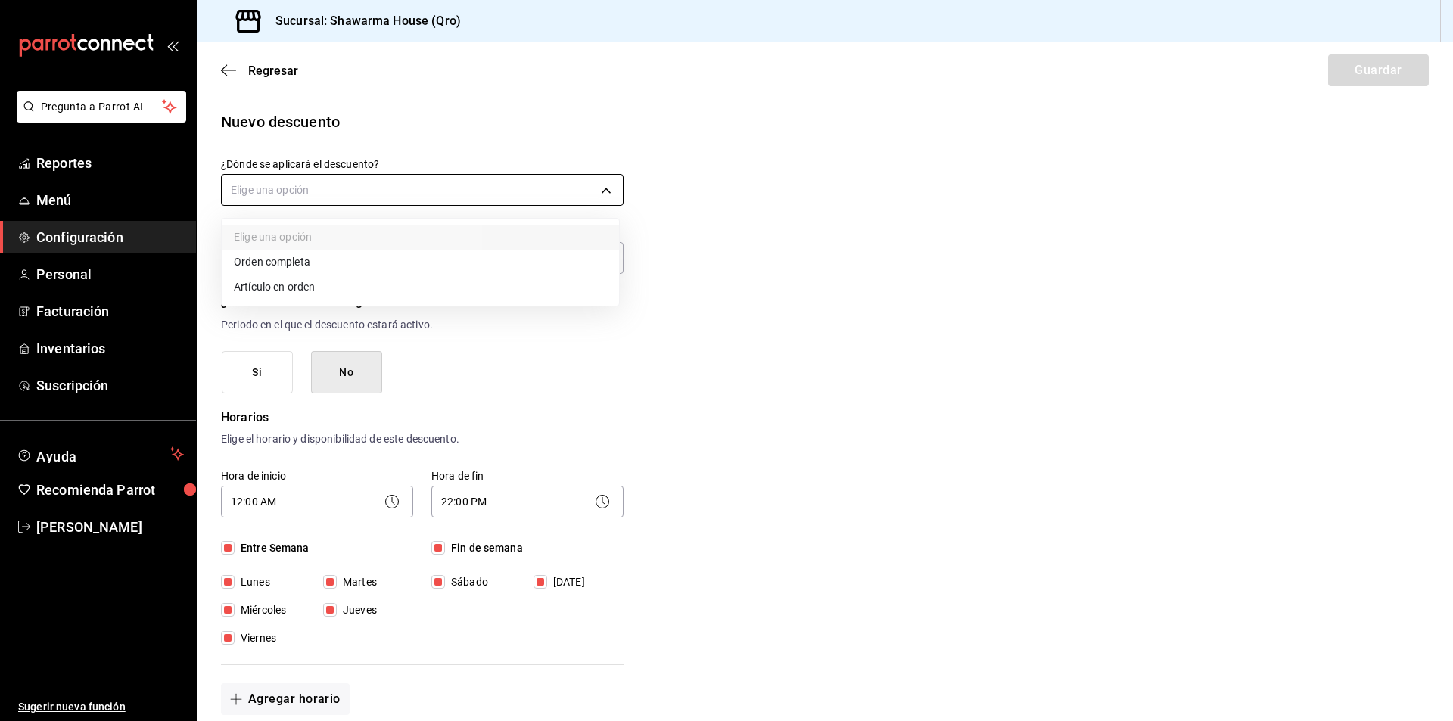
click at [495, 188] on body "Pregunta a Parrot AI Reportes Menú Configuración Personal Facturación Inventari…" at bounding box center [726, 360] width 1453 height 721
click at [310, 260] on li "Orden completa" at bounding box center [420, 262] width 397 height 25
type input "ORDER"
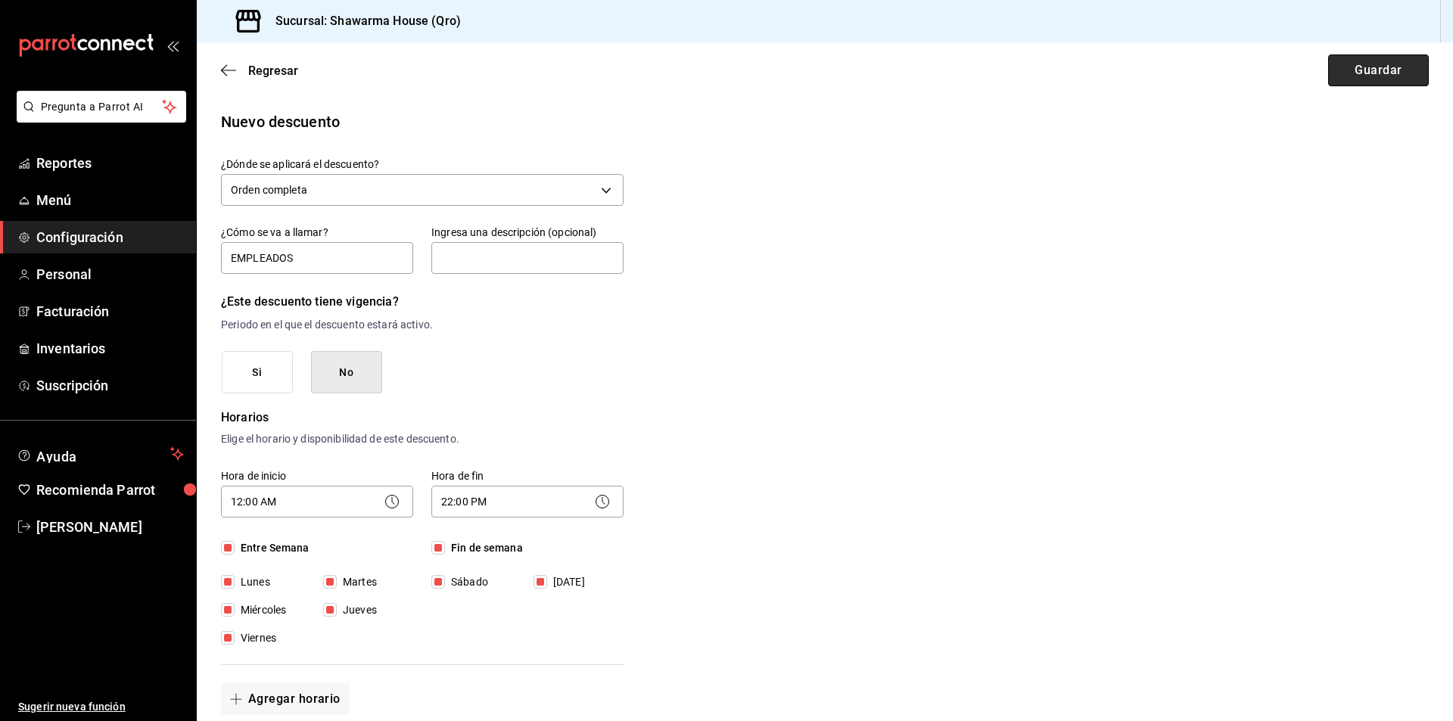
click at [1372, 67] on button "Guardar" at bounding box center [1378, 71] width 101 height 32
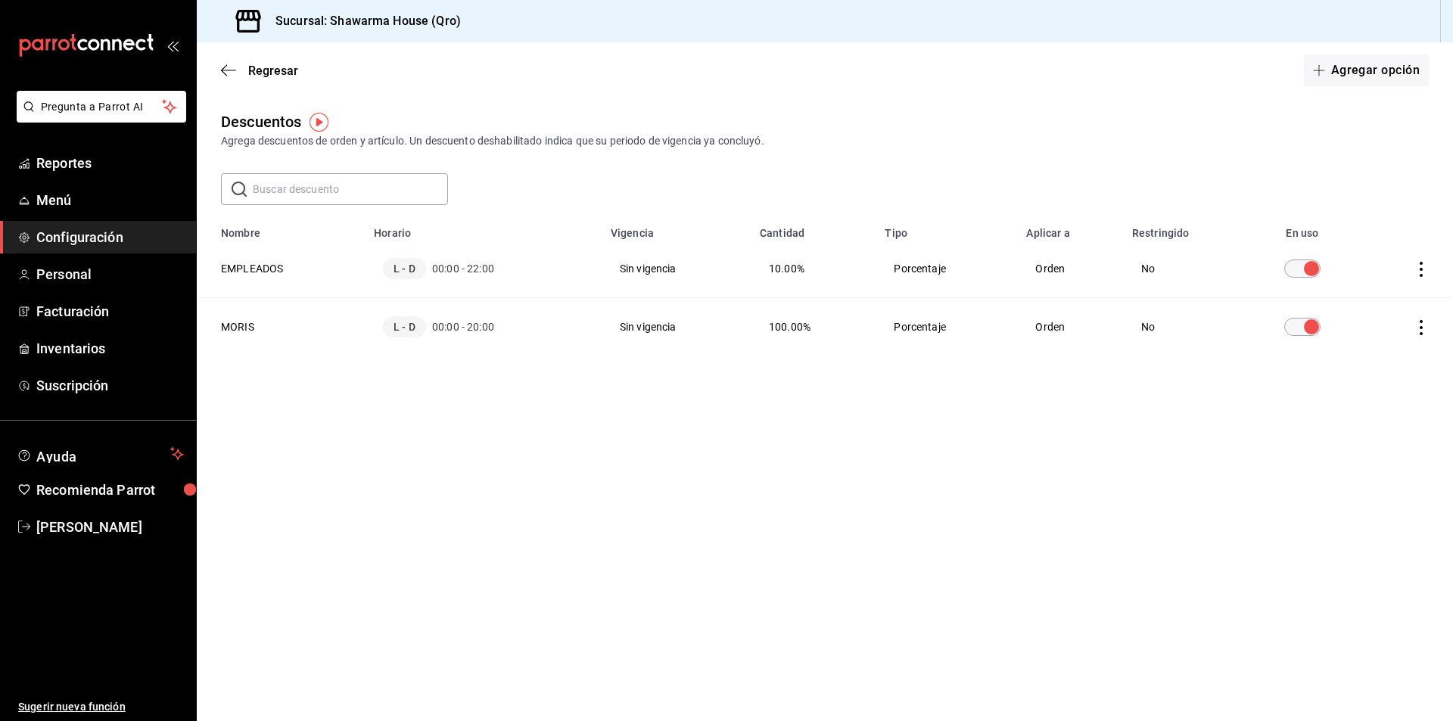
click at [82, 238] on span "Configuración" at bounding box center [110, 237] width 148 height 20
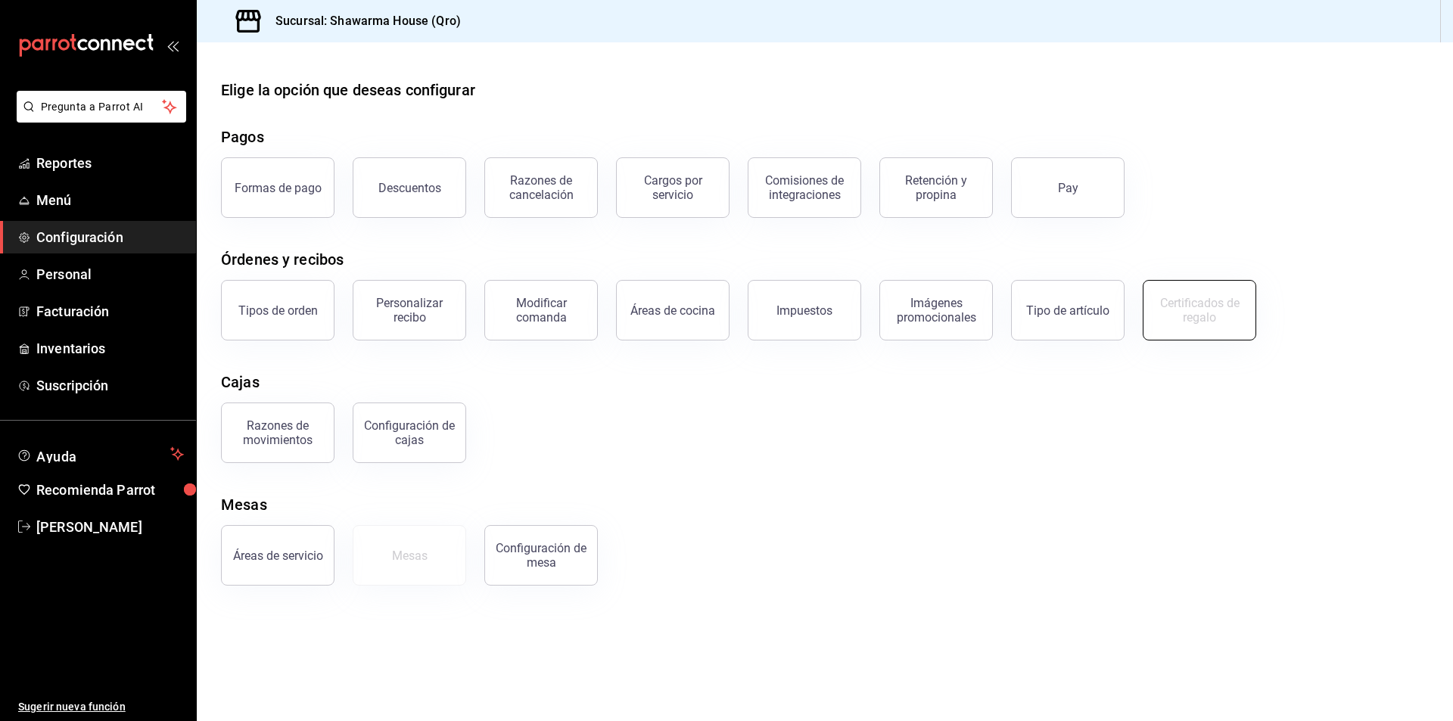
click at [1223, 310] on div "Certificados de regalo" at bounding box center [1200, 310] width 94 height 29
click at [1197, 304] on div "Certificados de regalo" at bounding box center [1200, 310] width 94 height 29
click at [78, 270] on span "Personal" at bounding box center [110, 274] width 148 height 20
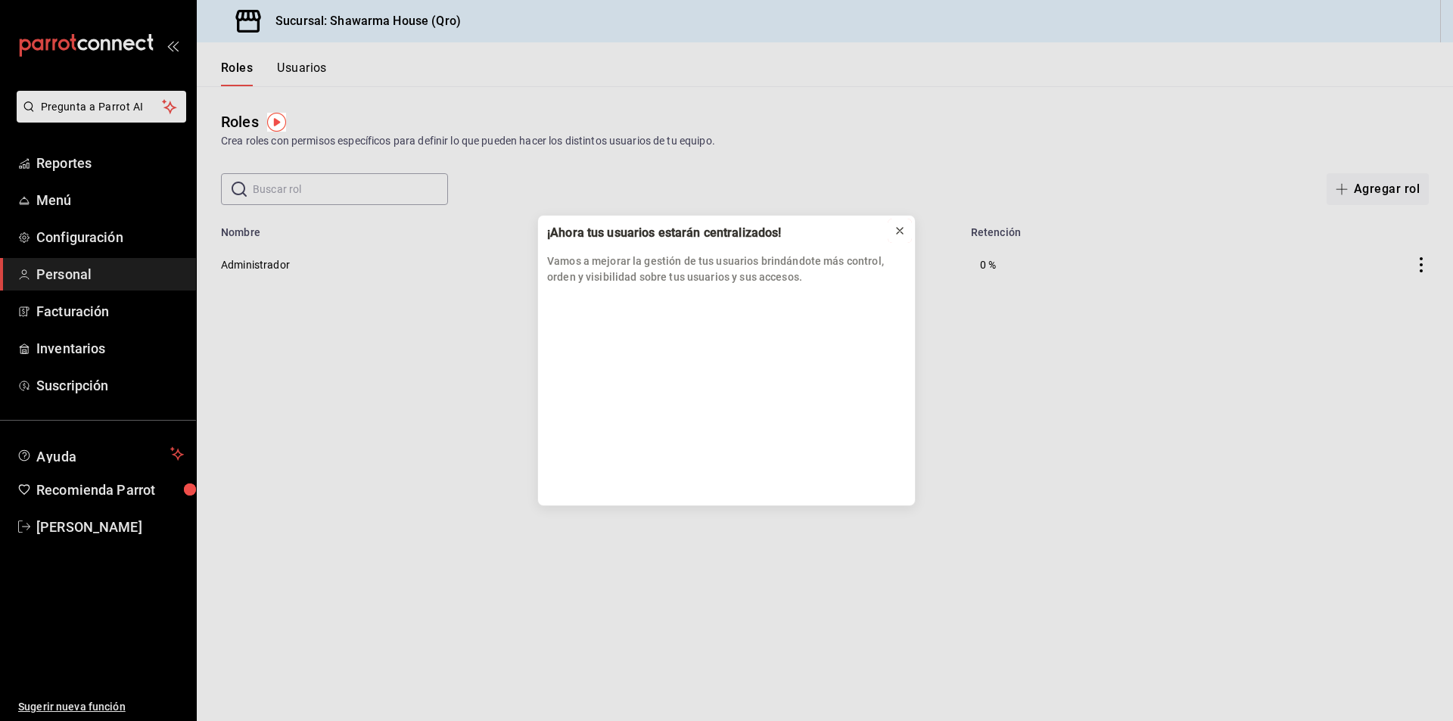
click at [898, 231] on icon at bounding box center [900, 231] width 12 height 12
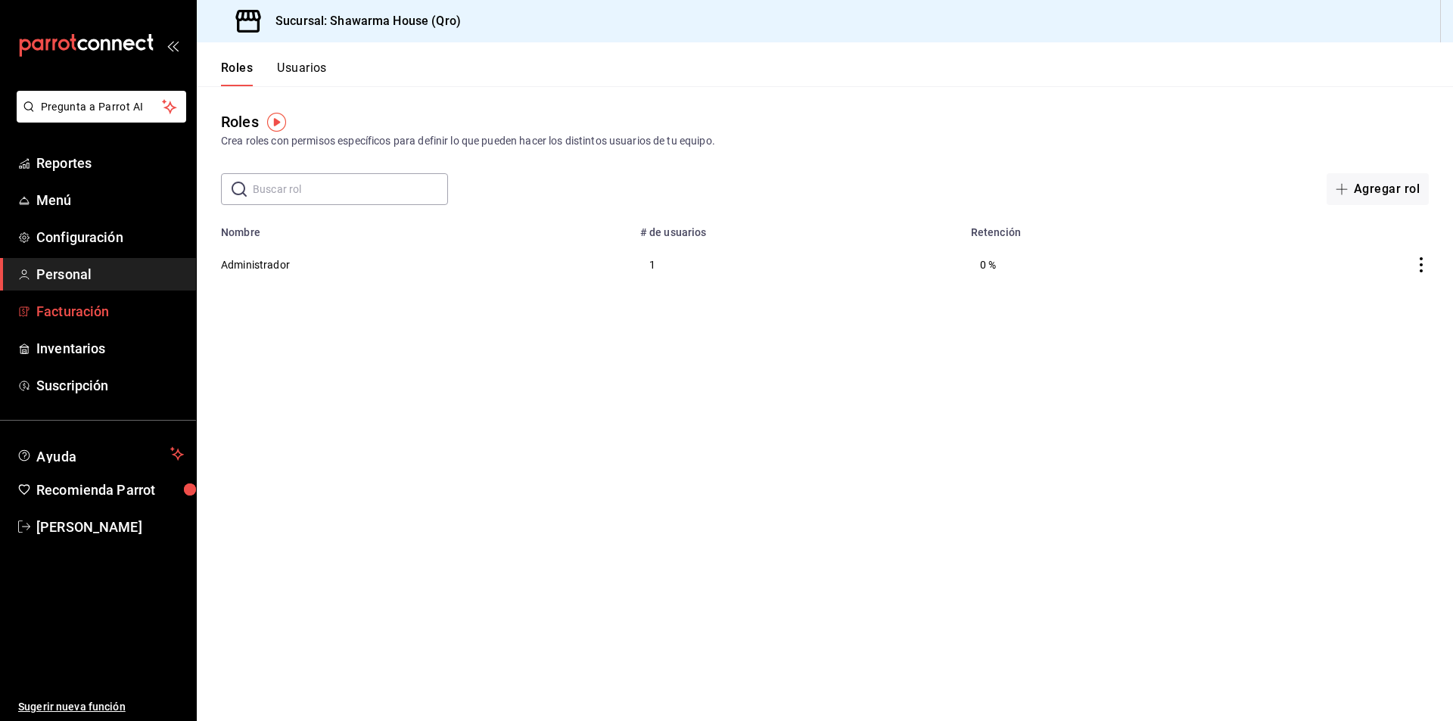
click at [75, 311] on span "Facturación" at bounding box center [110, 311] width 148 height 20
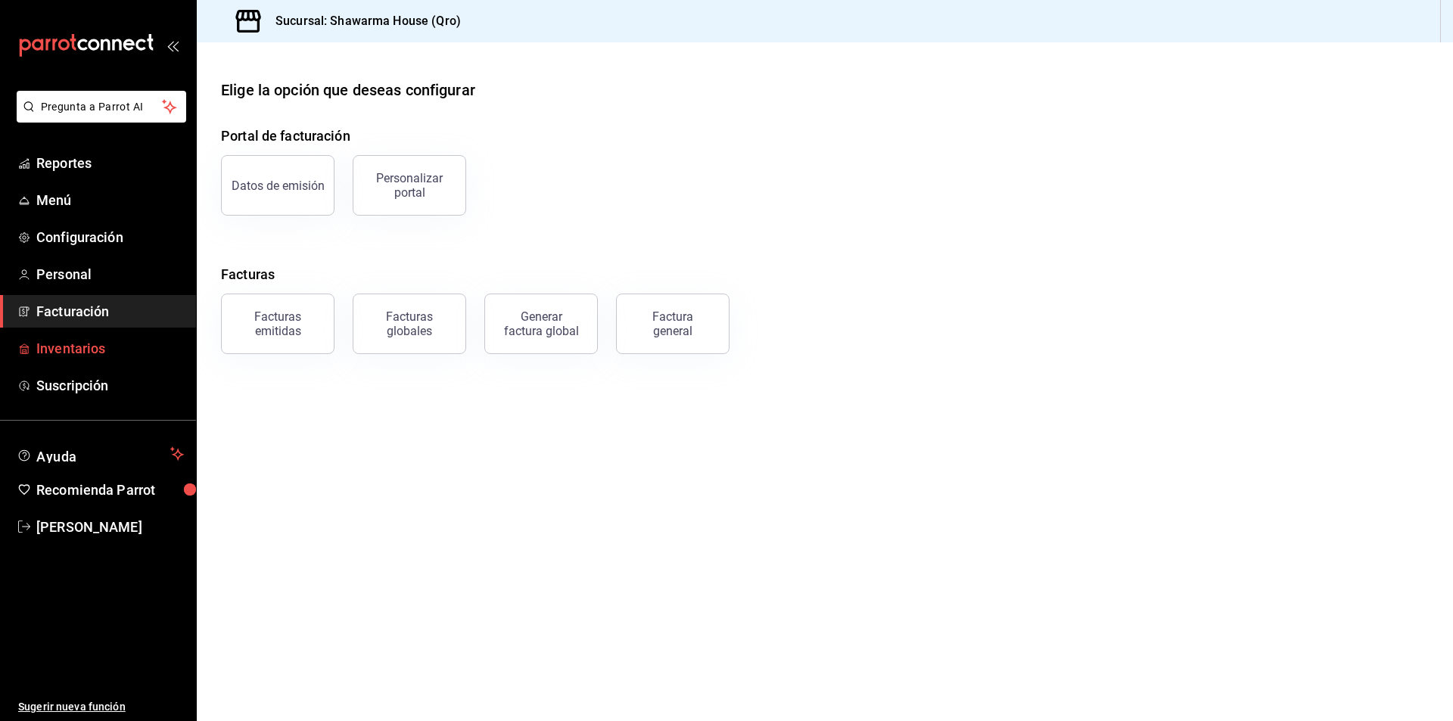
click at [90, 350] on span "Inventarios" at bounding box center [110, 348] width 148 height 20
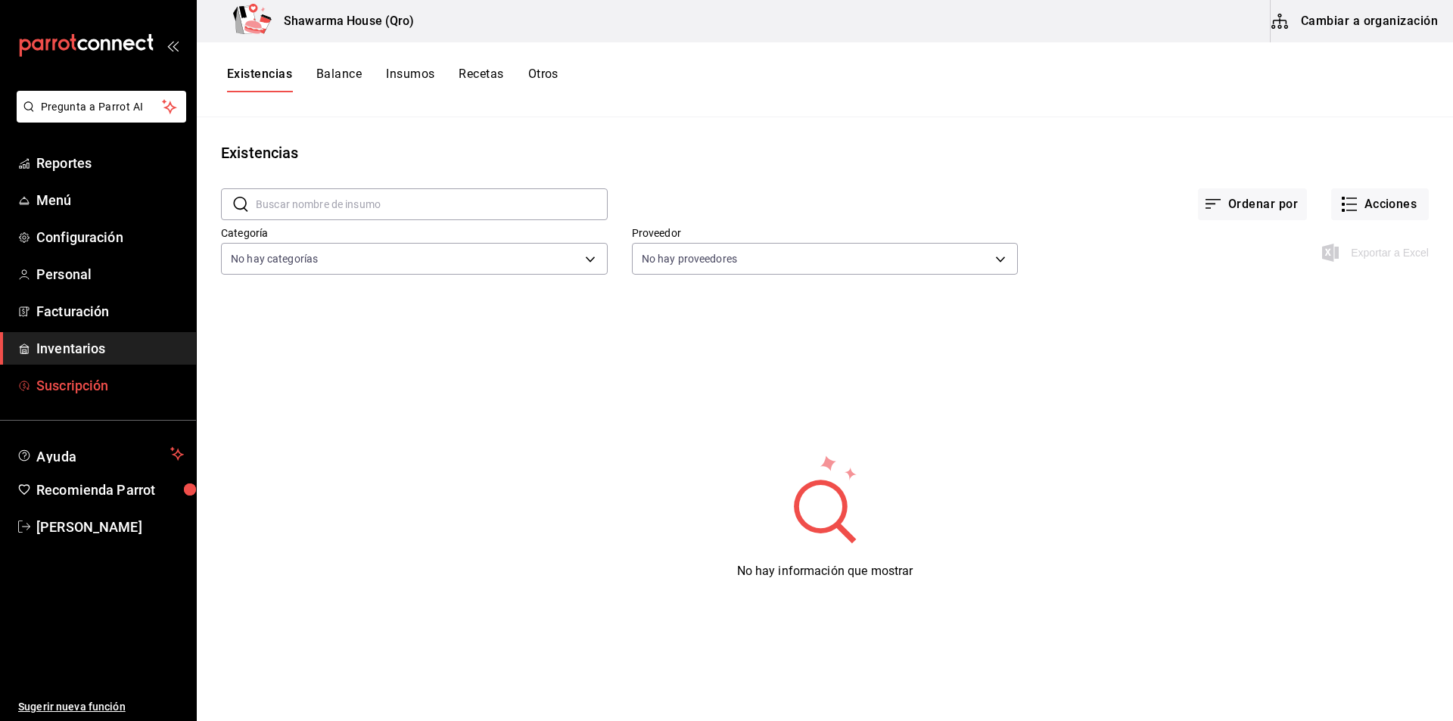
click at [89, 385] on span "Suscripción" at bounding box center [110, 385] width 148 height 20
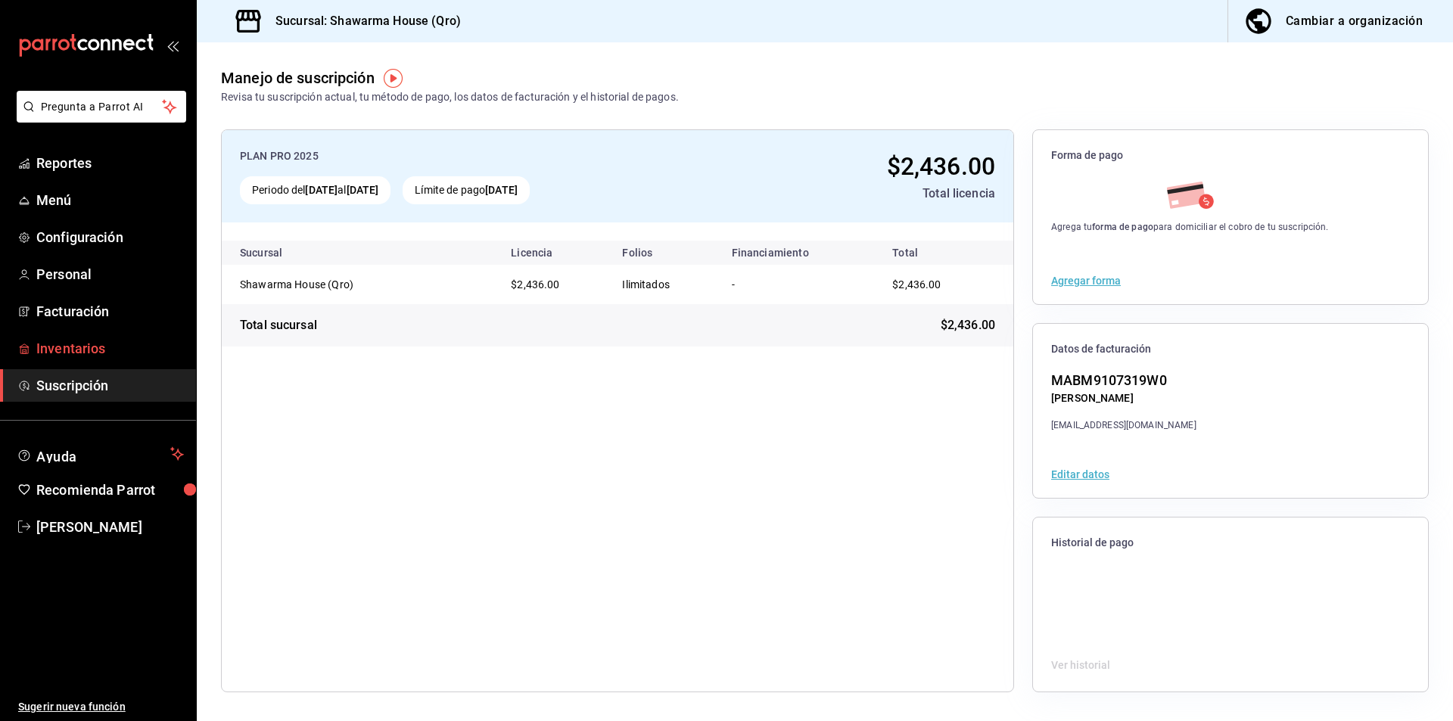
click at [91, 341] on span "Inventarios" at bounding box center [110, 348] width 148 height 20
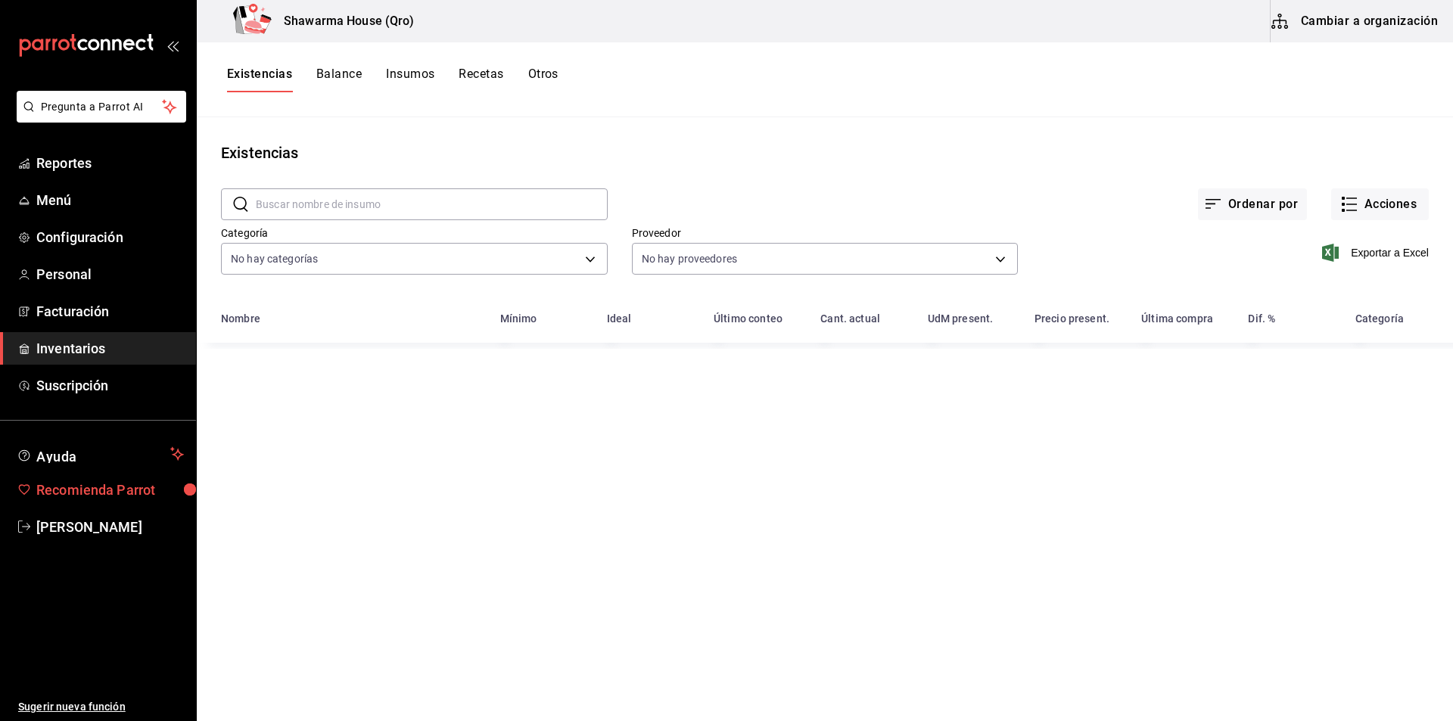
click at [118, 483] on span "Recomienda Parrot" at bounding box center [110, 490] width 148 height 20
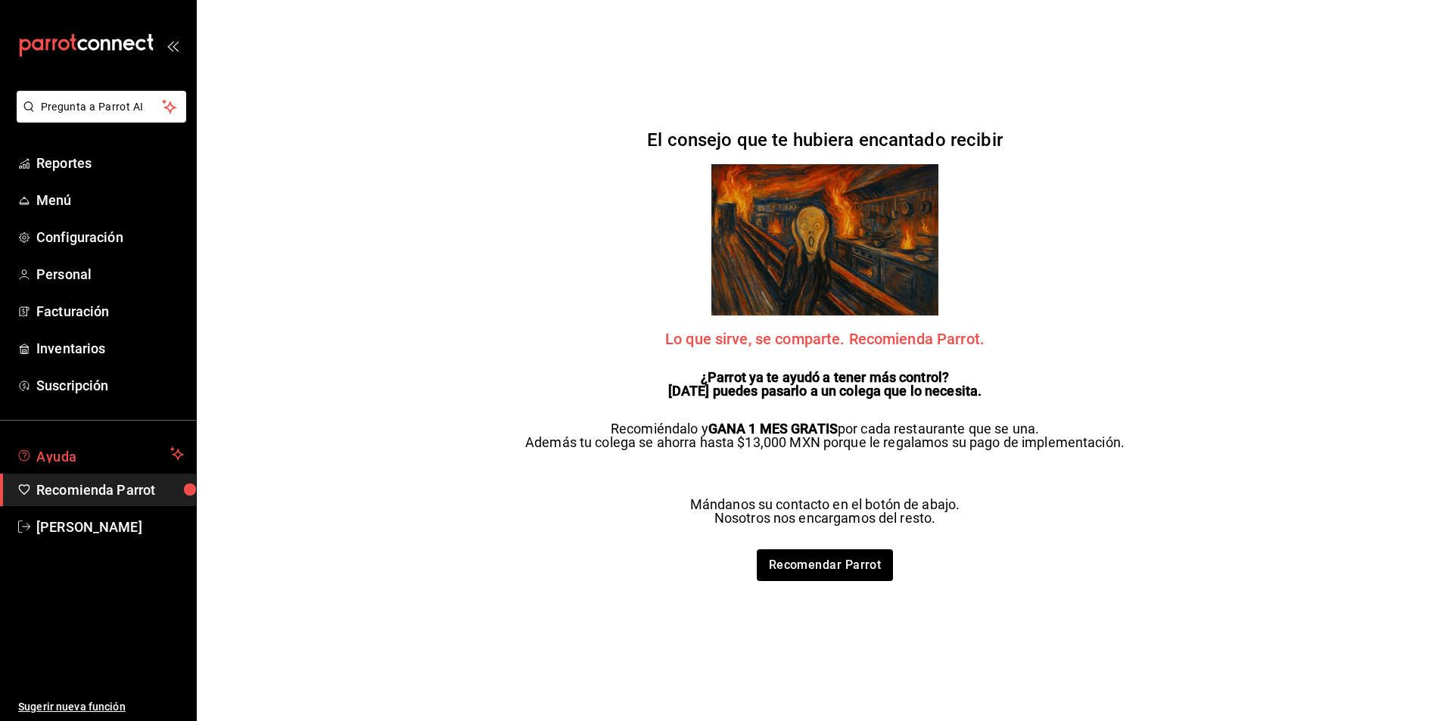
click at [111, 457] on span "Ayuda" at bounding box center [100, 454] width 128 height 18
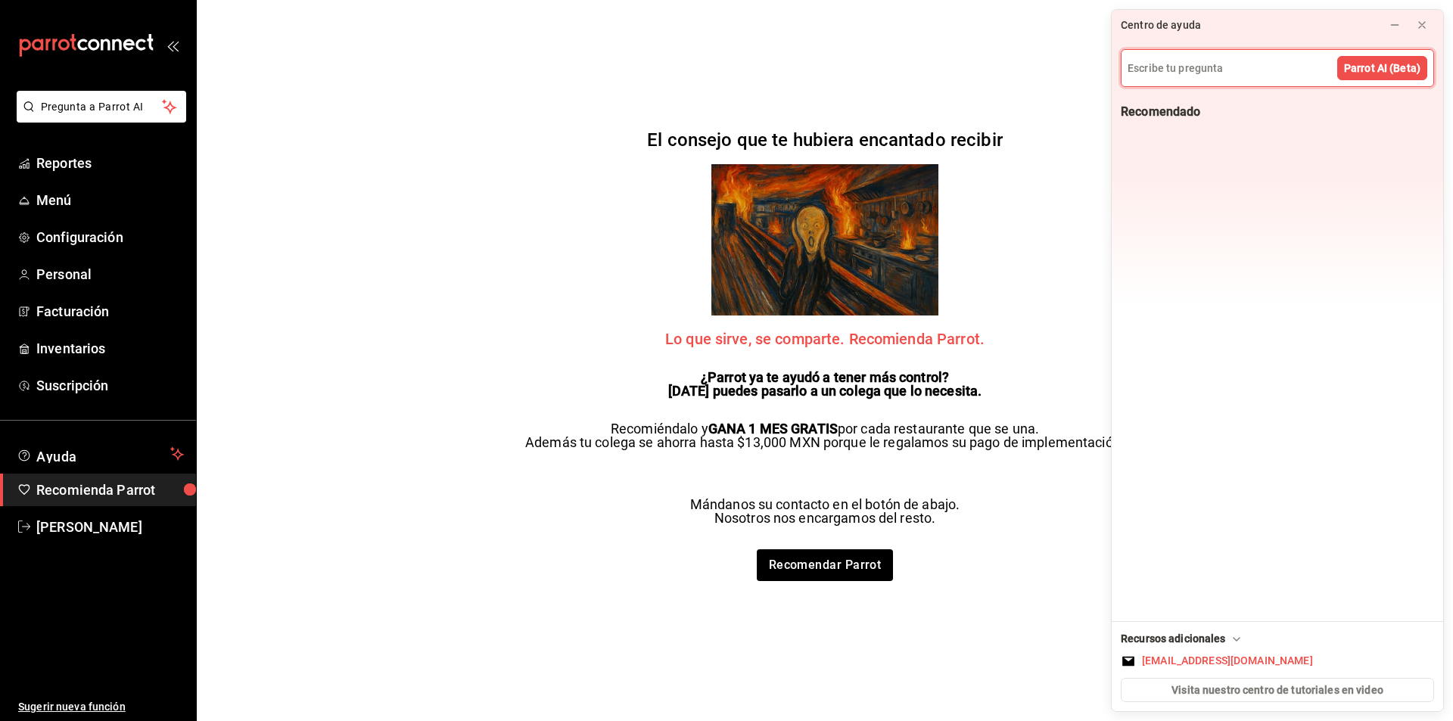
click at [1205, 72] on input at bounding box center [1278, 68] width 312 height 36
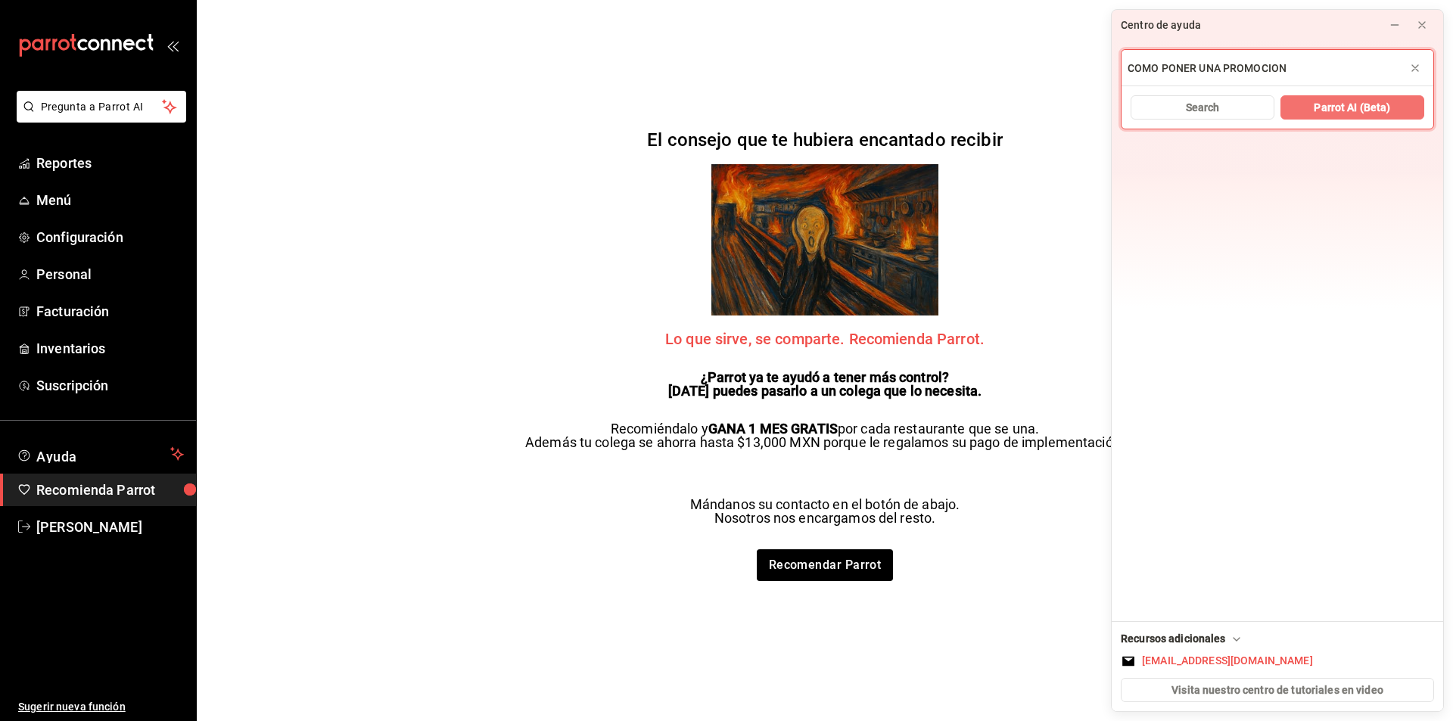
type input "COMO PONER UNA PROMOCION"
click at [1304, 101] on button "Parrot AI (Beta)" at bounding box center [1353, 107] width 144 height 24
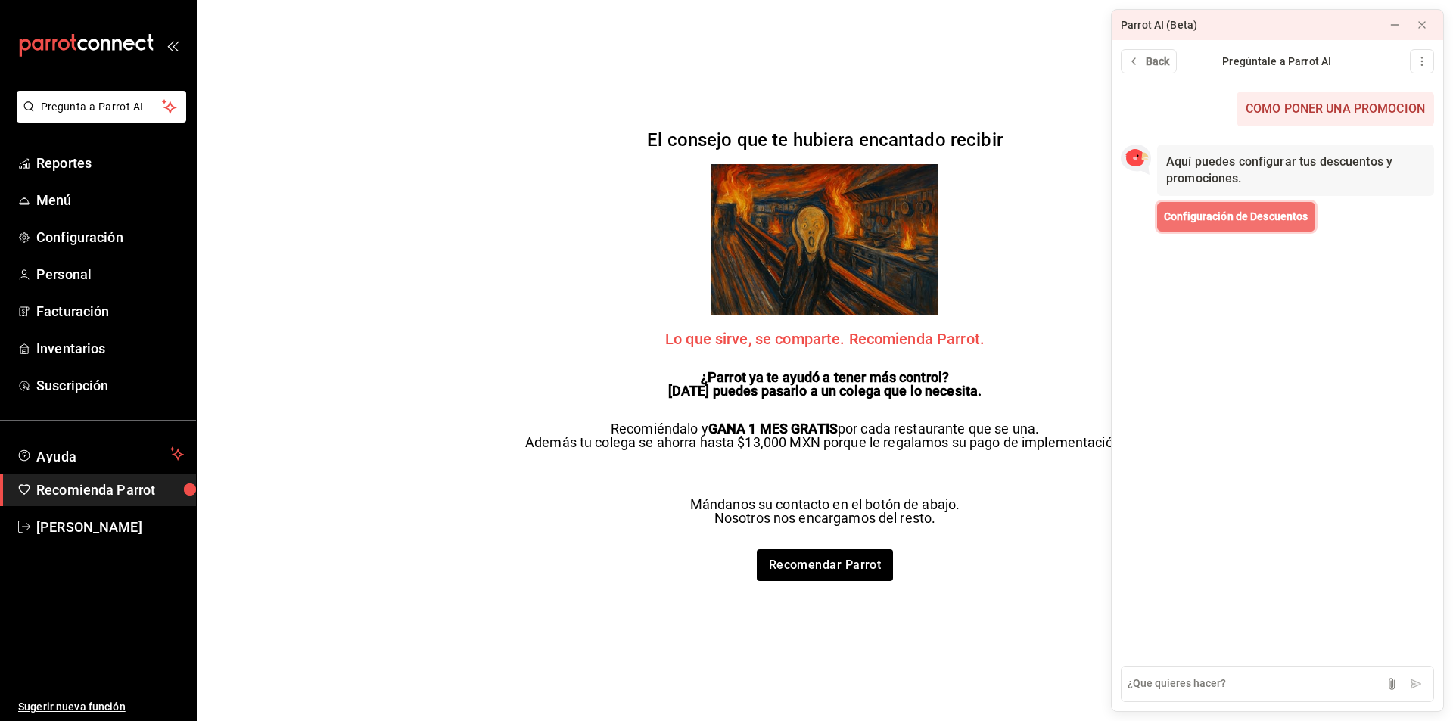
click at [1235, 219] on span "Configuración de Descuentos" at bounding box center [1236, 217] width 145 height 16
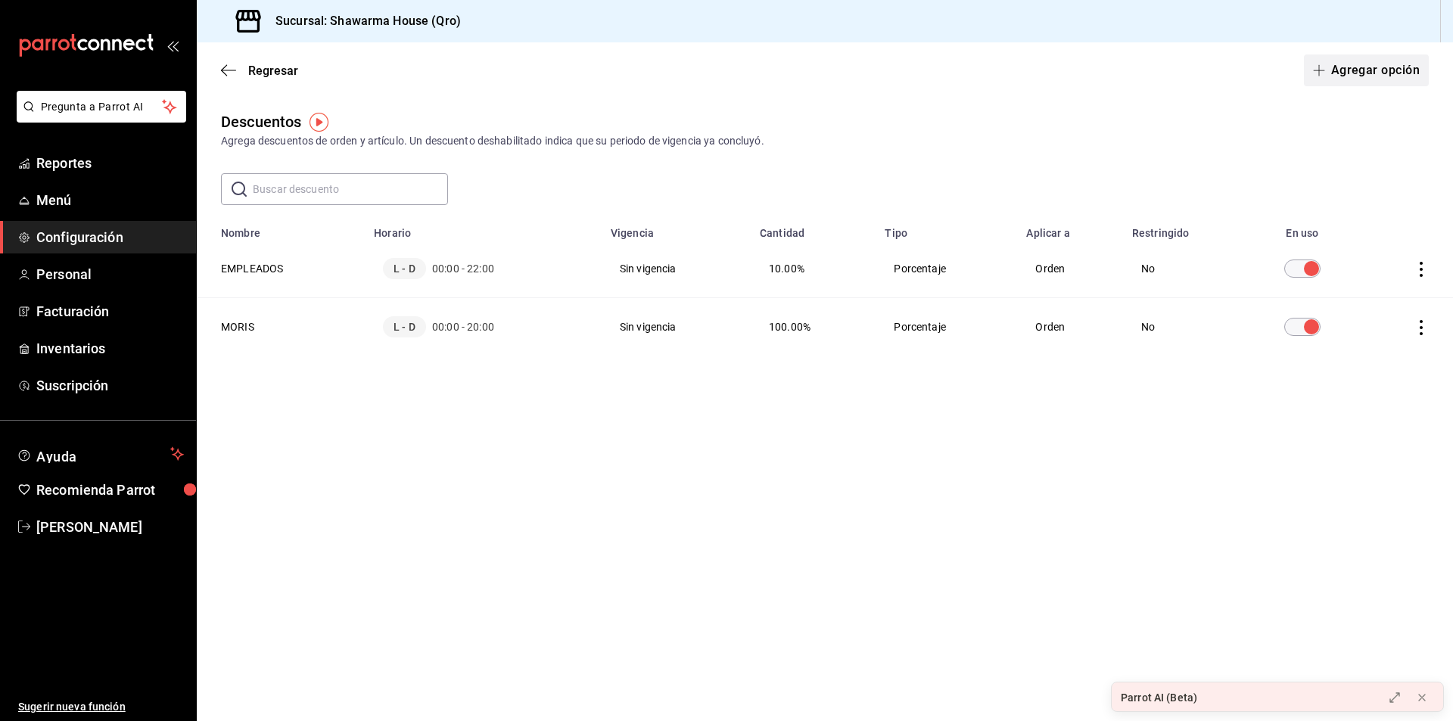
click at [1353, 67] on button "Agregar opción" at bounding box center [1366, 71] width 125 height 32
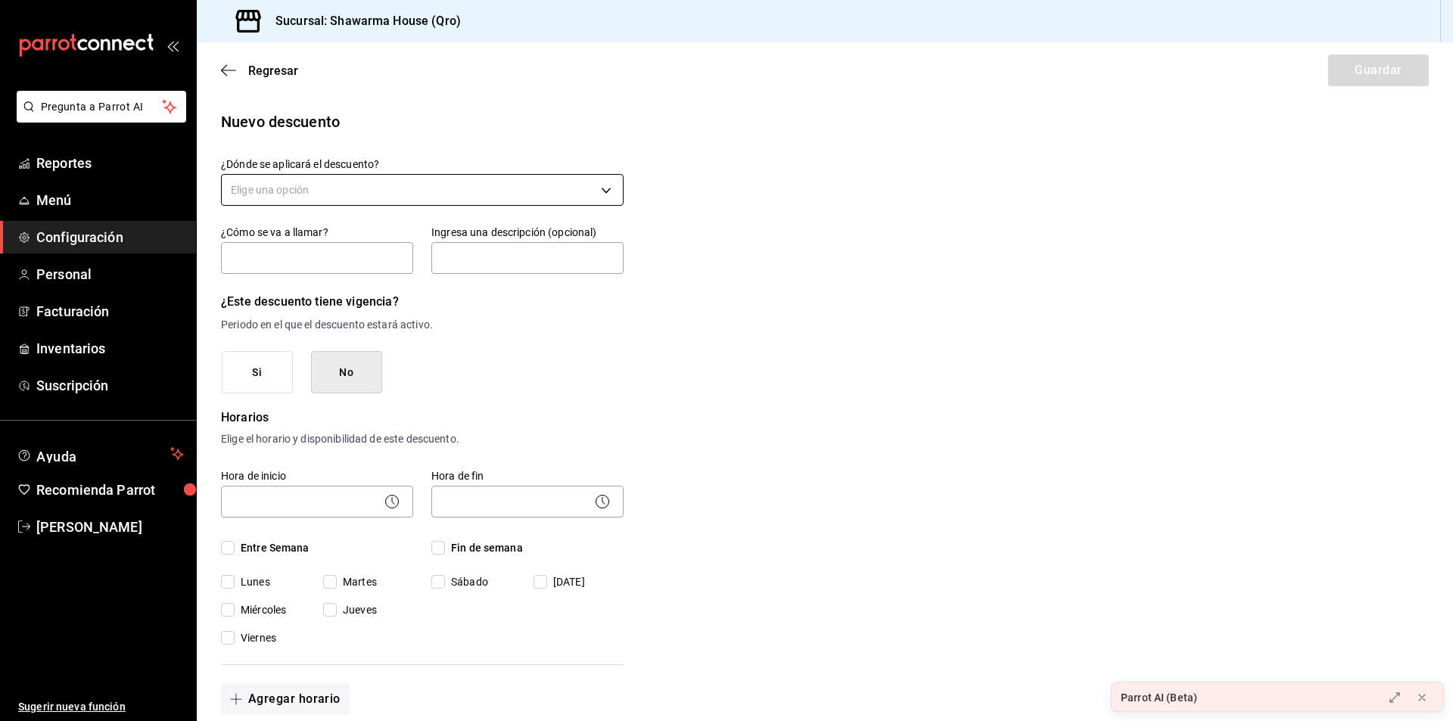
click at [357, 188] on body "Pregunta a Parrot AI Reportes Menú Configuración Personal Facturación Inventari…" at bounding box center [726, 360] width 1453 height 721
click at [307, 293] on li "Artículo en orden" at bounding box center [420, 287] width 397 height 25
type input "ORDER_ITEM"
click at [304, 257] on input "text" at bounding box center [317, 258] width 192 height 32
type input "3X2"
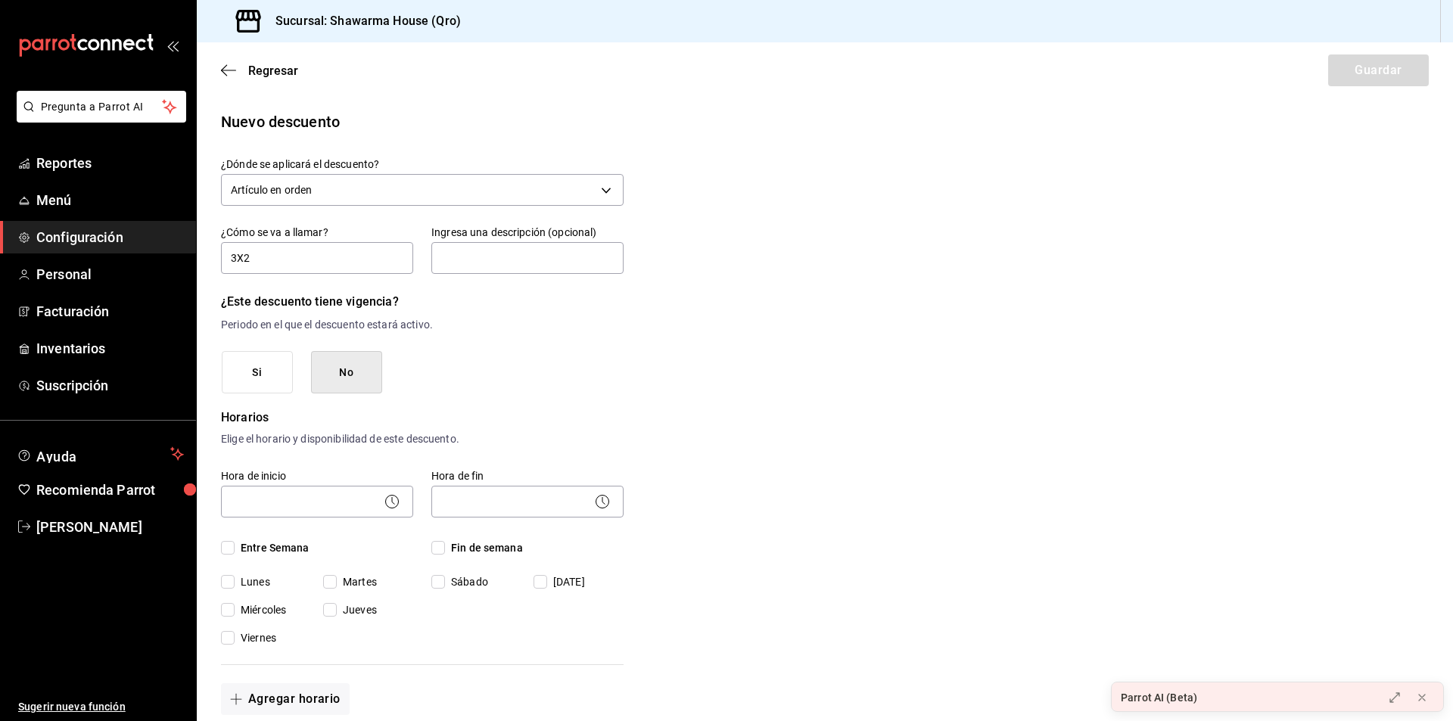
click at [266, 371] on button "Si" at bounding box center [257, 372] width 71 height 43
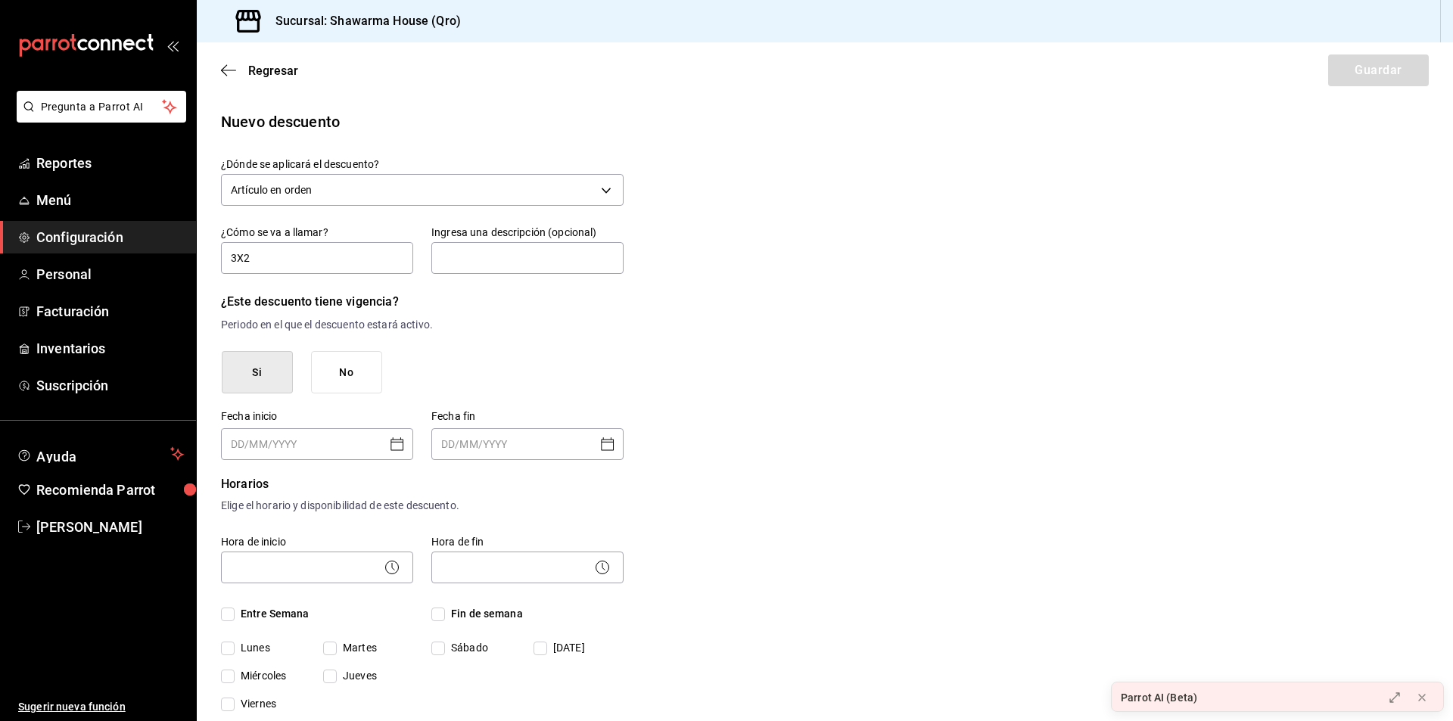
type input "DD/MM/YYYY"
click at [554, 444] on input "DD/MM/YYYY" at bounding box center [516, 444] width 151 height 30
click at [612, 447] on icon "Open calendar" at bounding box center [608, 444] width 18 height 18
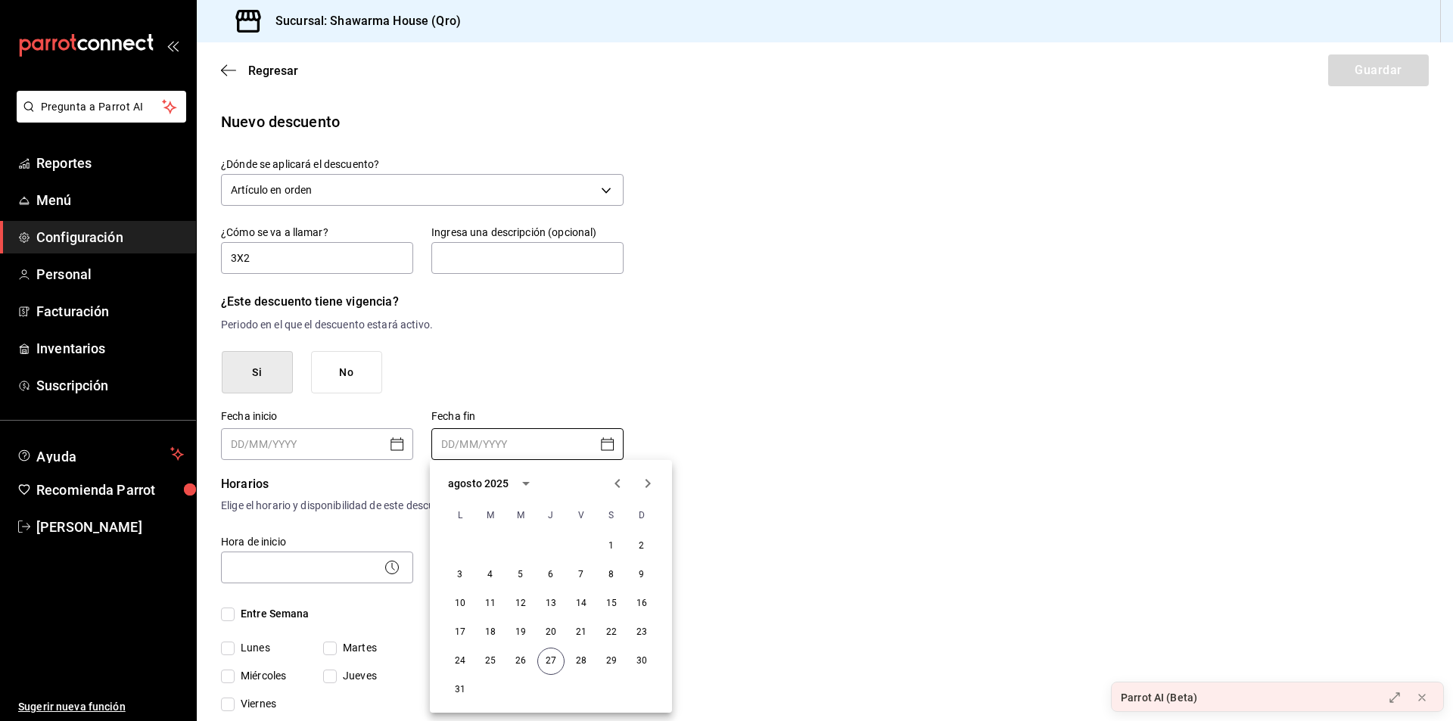
click at [650, 484] on icon "Next month" at bounding box center [648, 483] width 5 height 9
click at [460, 575] on button "7" at bounding box center [460, 575] width 27 height 27
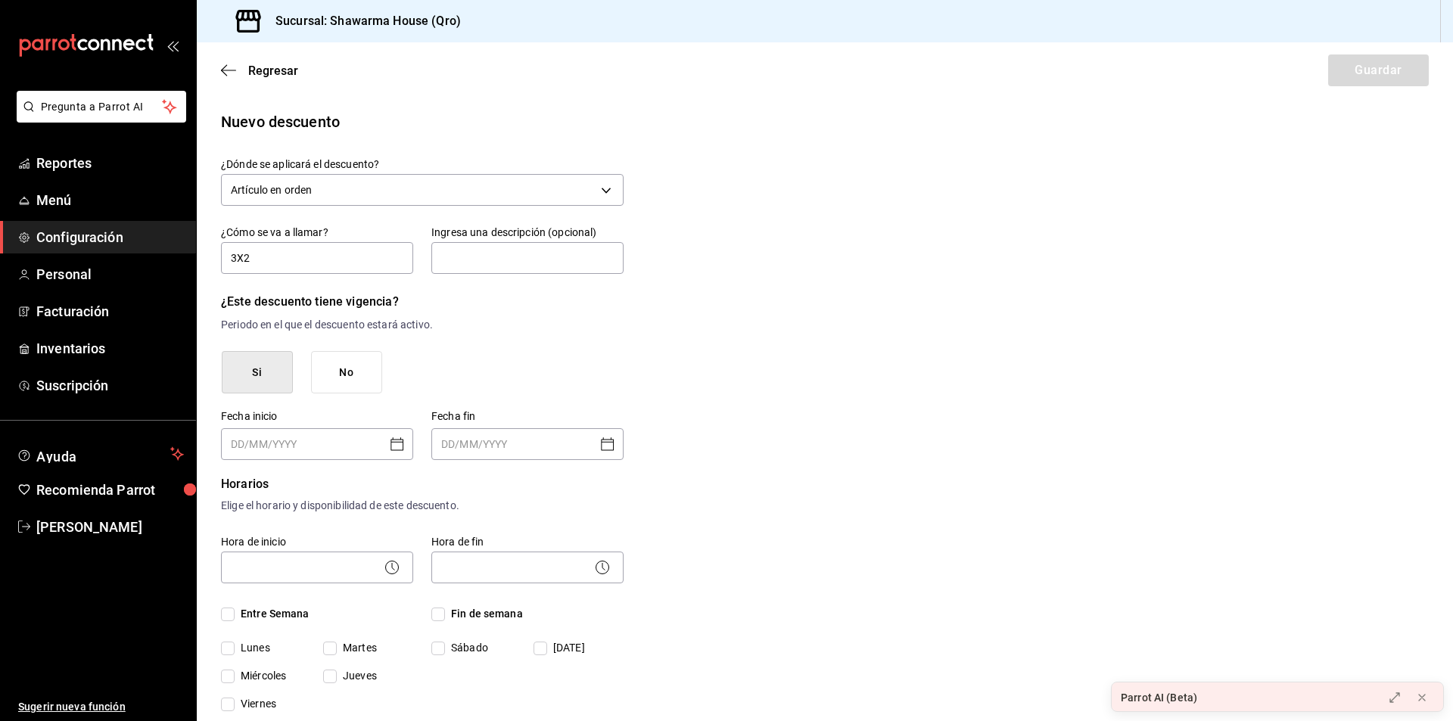
type input "[DATE]"
click at [587, 497] on div "Horarios Elige el horario y disponibilidad de este descuento. Hora de inicio ​ …" at bounding box center [422, 638] width 403 height 327
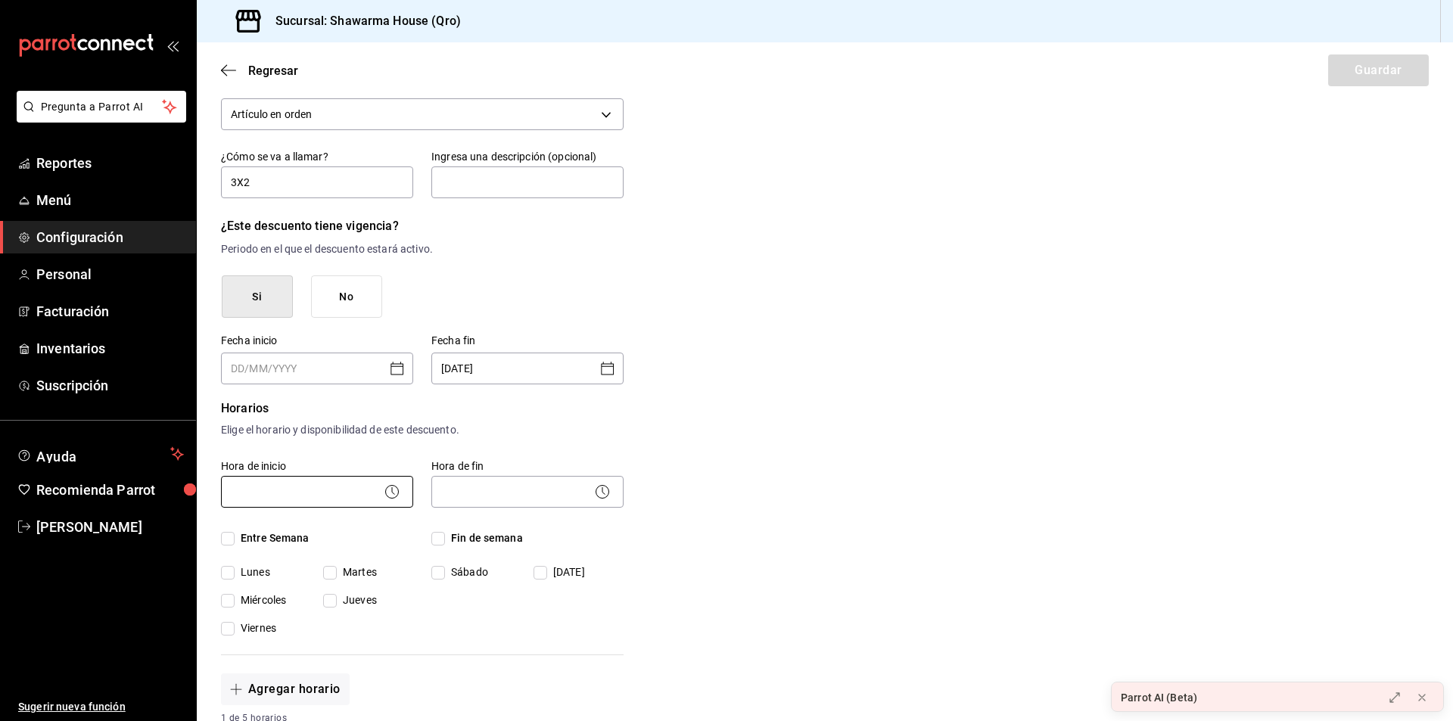
click at [312, 494] on body "Pregunta a Parrot AI Reportes Menú Configuración Personal Facturación Inventari…" at bounding box center [726, 360] width 1453 height 721
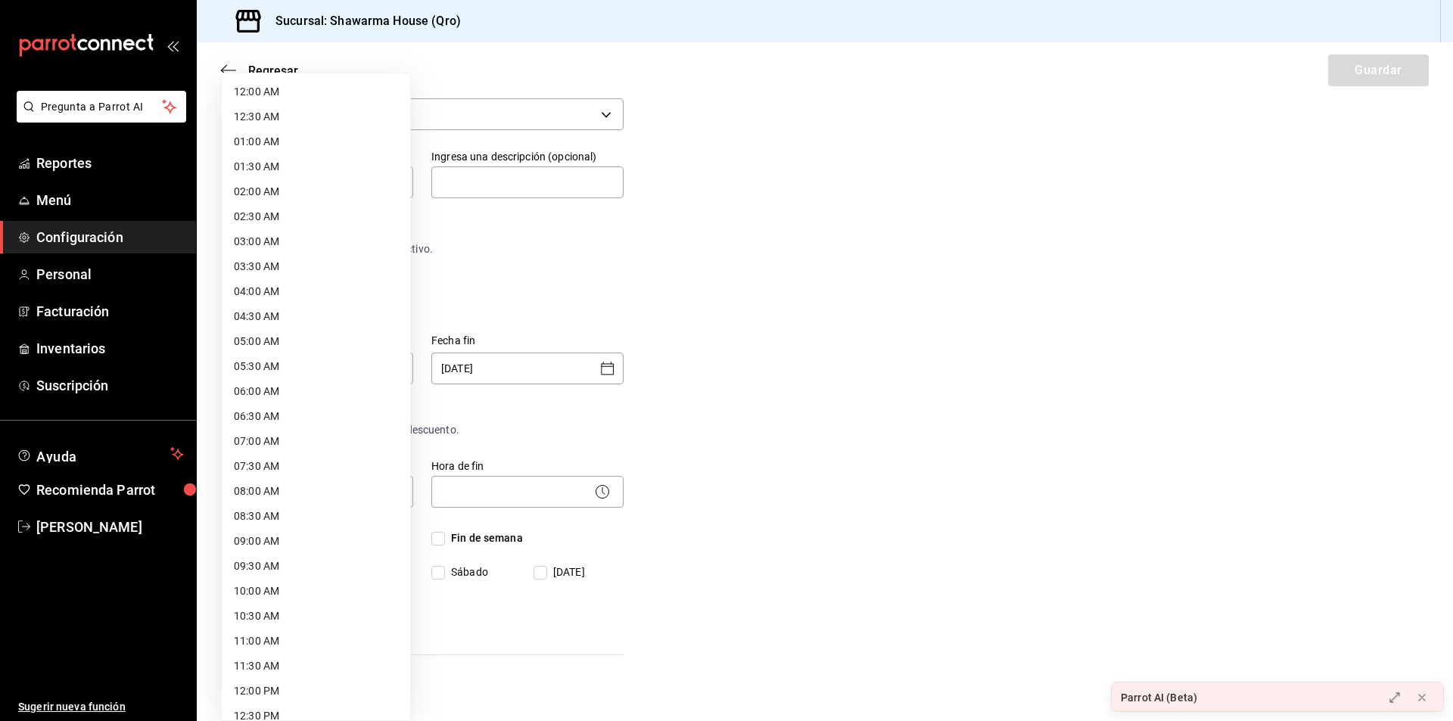
click at [281, 91] on li "12:00 AM" at bounding box center [316, 91] width 188 height 25
type input "00:00"
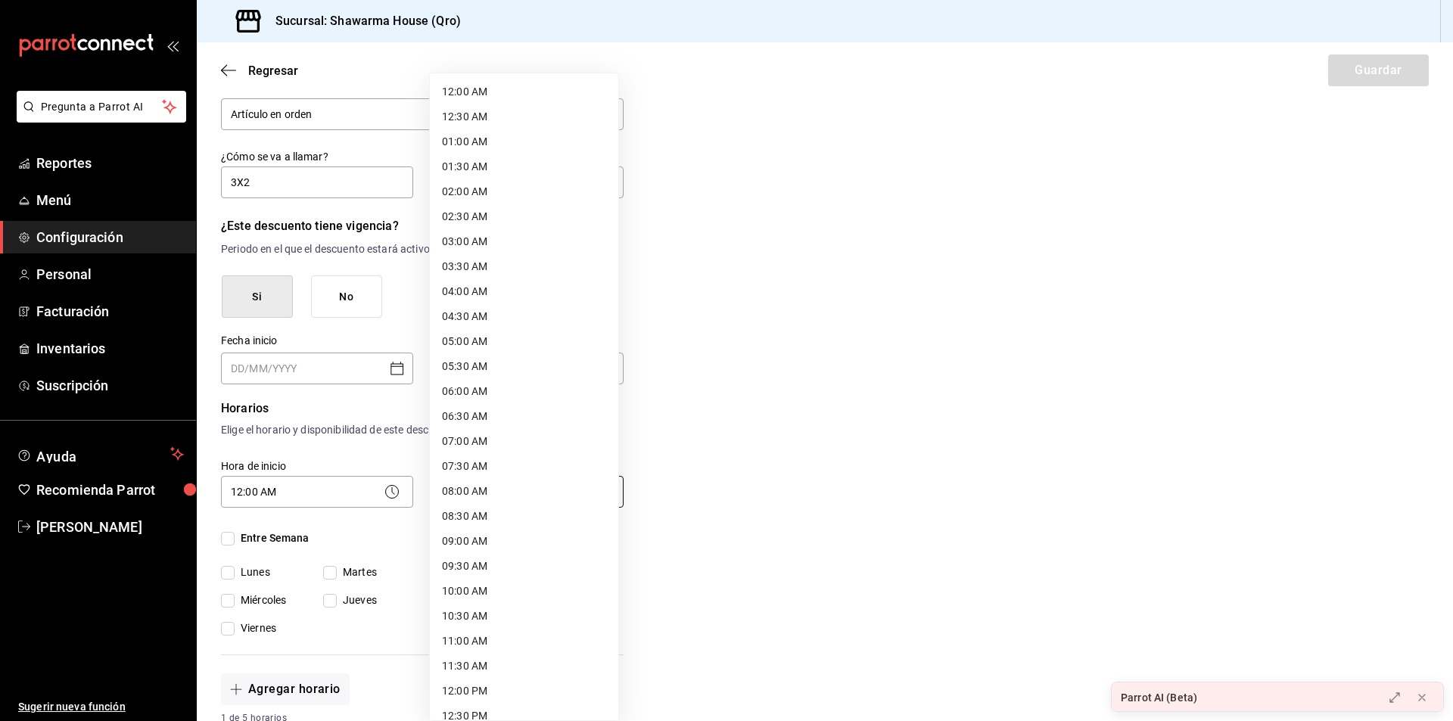
click at [580, 491] on body "Pregunta a Parrot AI Reportes Menú Configuración Personal Facturación Inventari…" at bounding box center [726, 360] width 1453 height 721
click at [474, 504] on li "20:00 PM" at bounding box center [524, 502] width 188 height 25
type input "20:00"
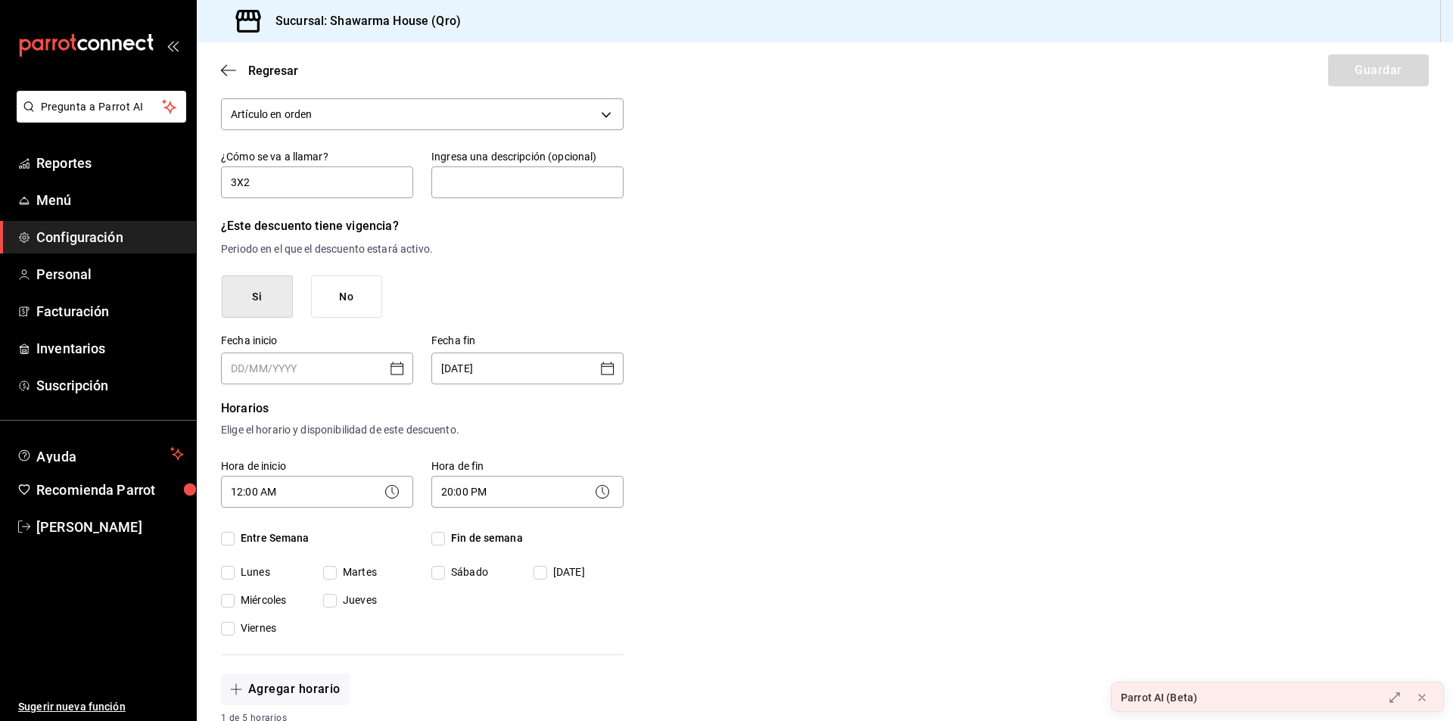
click at [757, 509] on div "Nuevo descuento ¿Dónde se aplicará el descuento? Artículo en orden ORDER_ITEM ¿…" at bounding box center [825, 615] width 1257 height 1161
click at [235, 537] on span "Entre Semana" at bounding box center [272, 539] width 75 height 16
click at [235, 537] on input "Entre Semana" at bounding box center [228, 539] width 14 height 14
checkbox input "true"
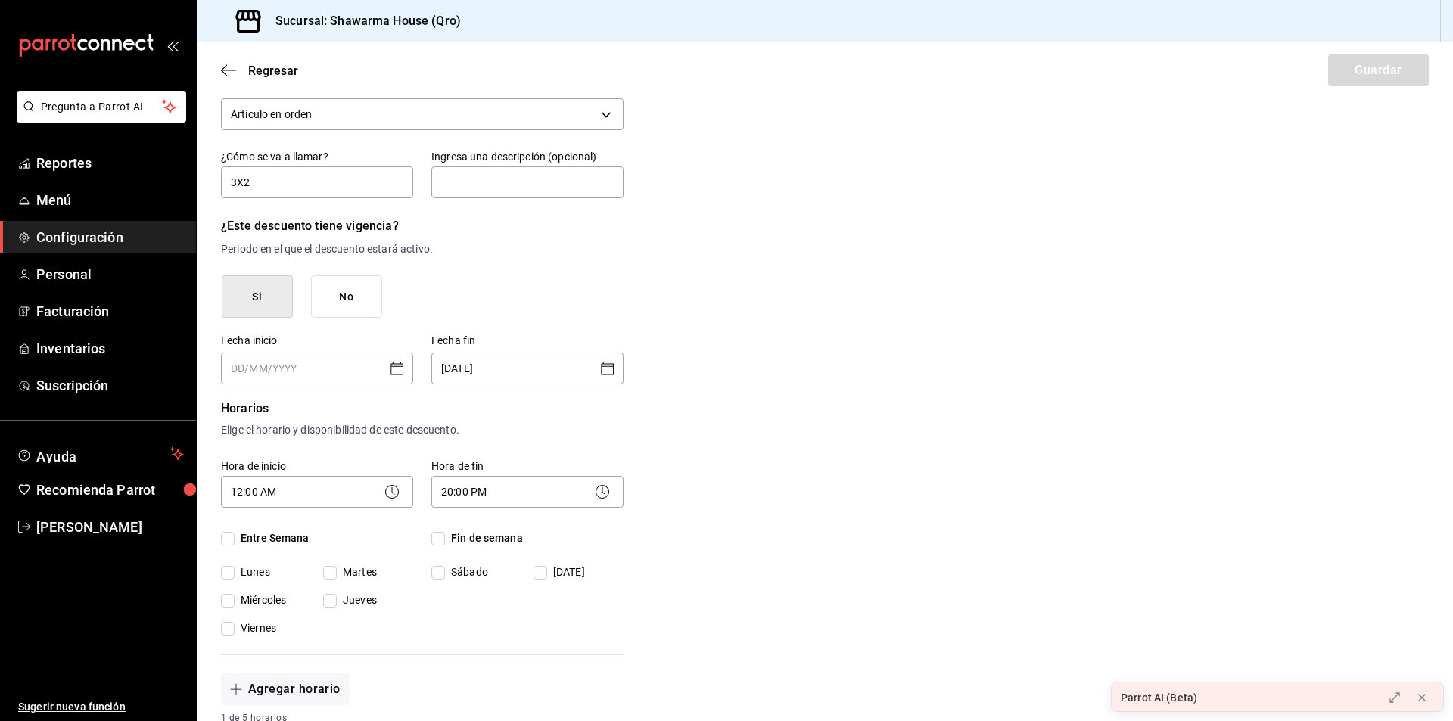
checkbox input "true"
click at [446, 538] on span "Fin de semana" at bounding box center [484, 539] width 78 height 16
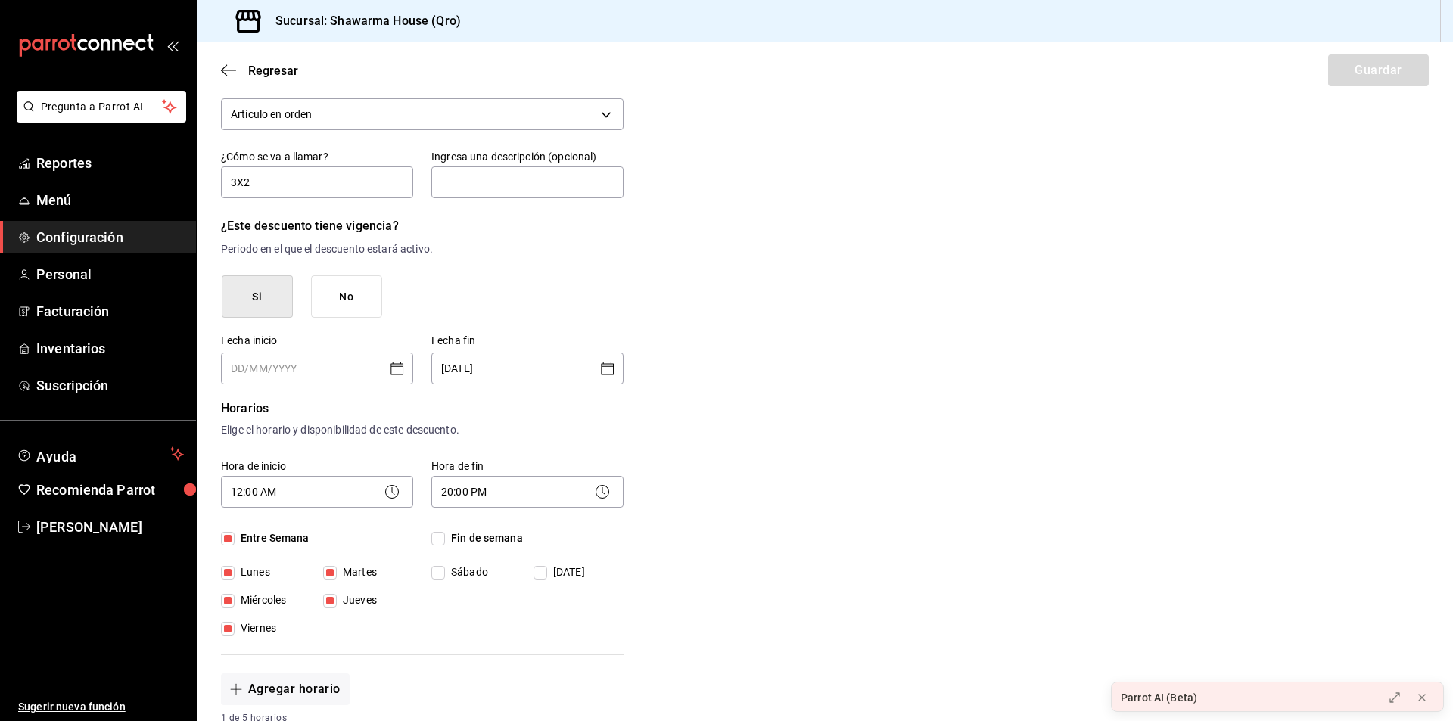
click at [445, 538] on input "Fin de semana" at bounding box center [438, 539] width 14 height 14
checkbox input "true"
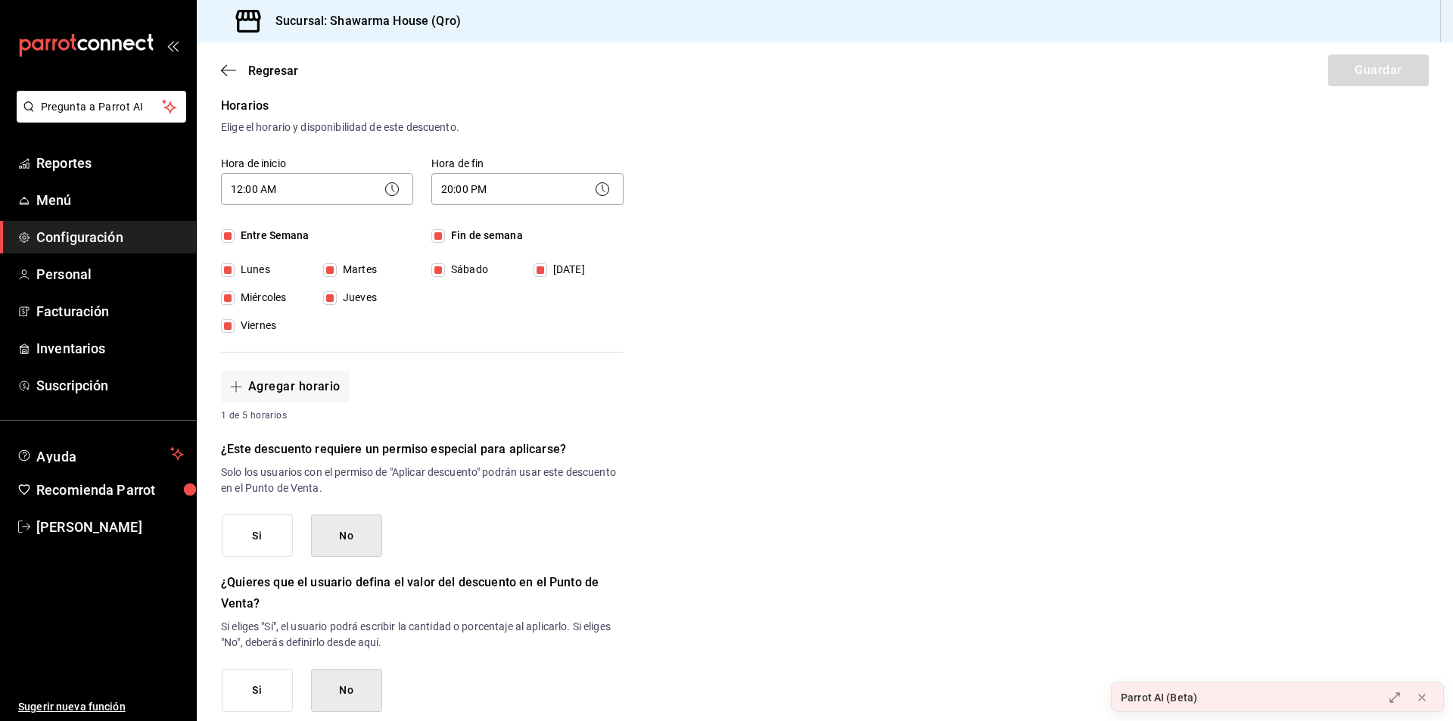
scroll to position [530, 0]
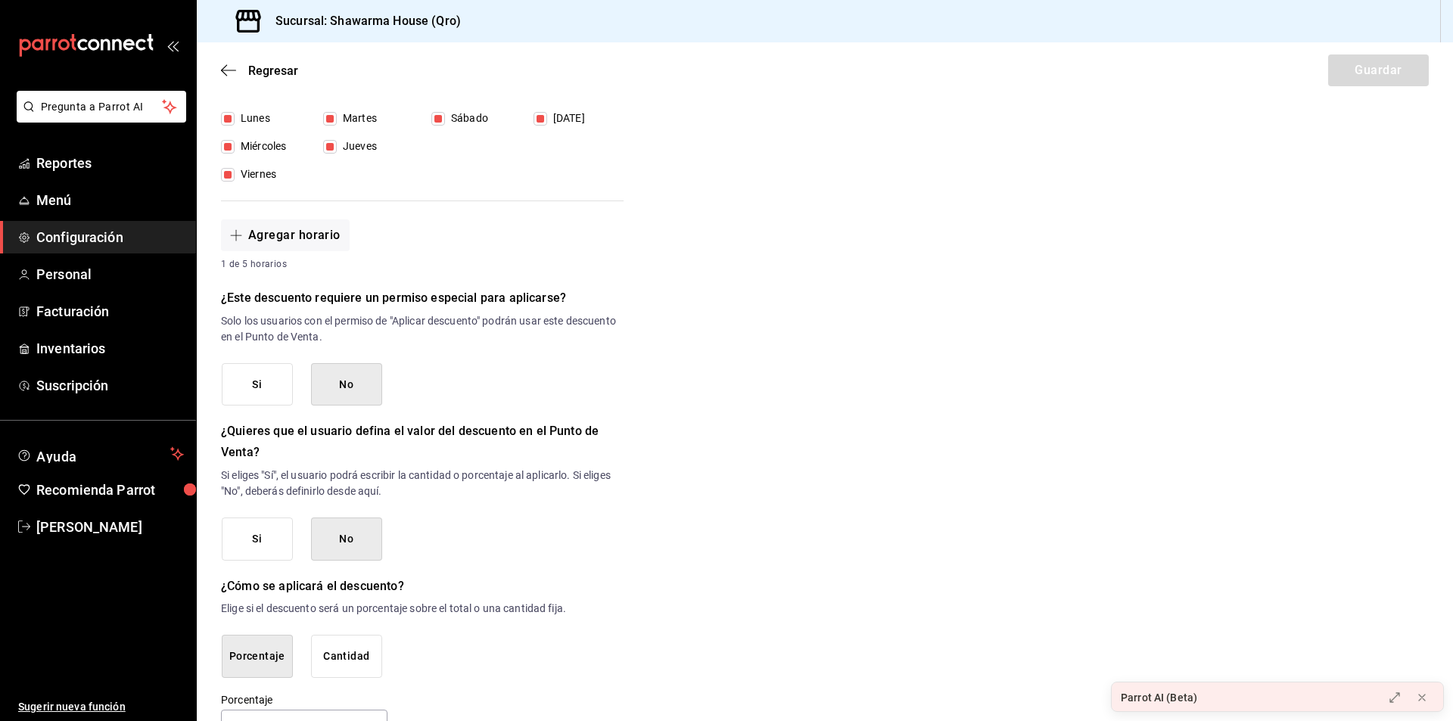
click at [252, 539] on button "Si" at bounding box center [257, 539] width 71 height 43
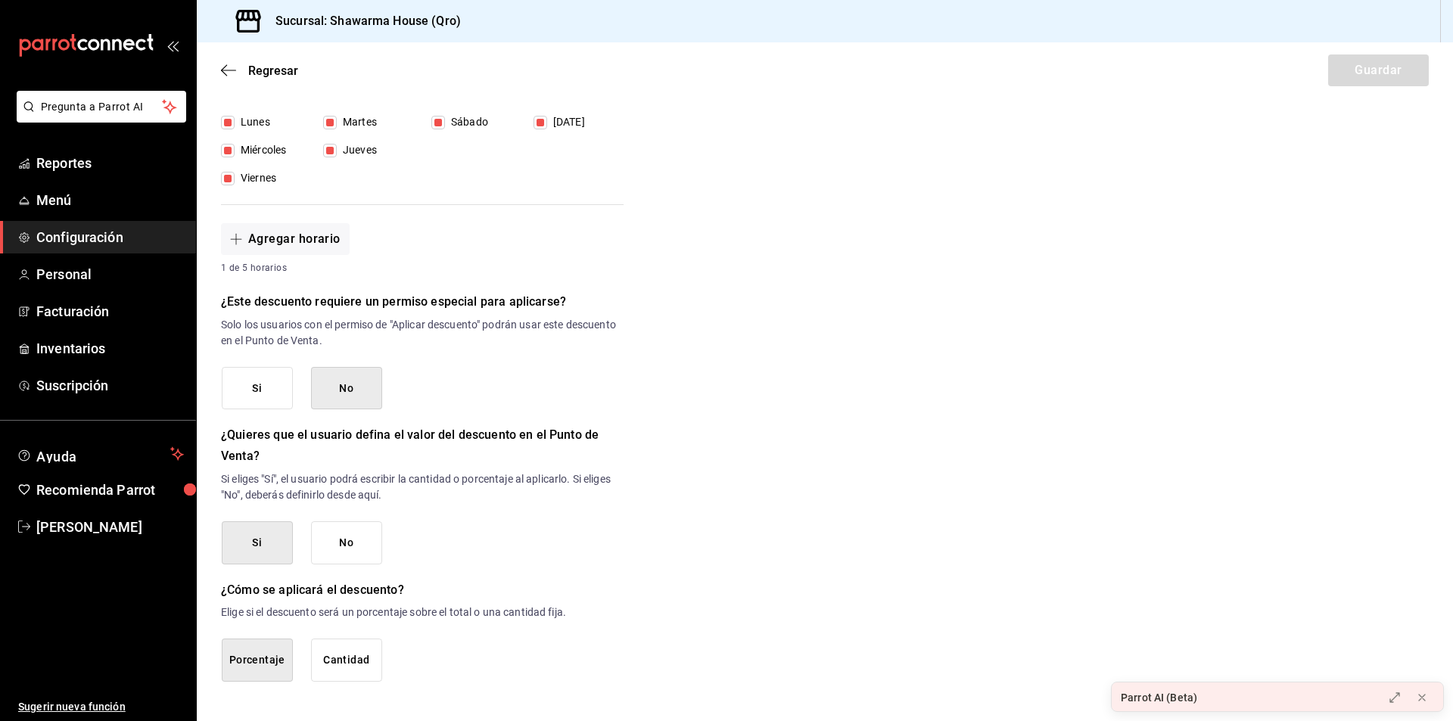
scroll to position [526, 0]
click at [332, 664] on button "Cantidad" at bounding box center [346, 660] width 71 height 43
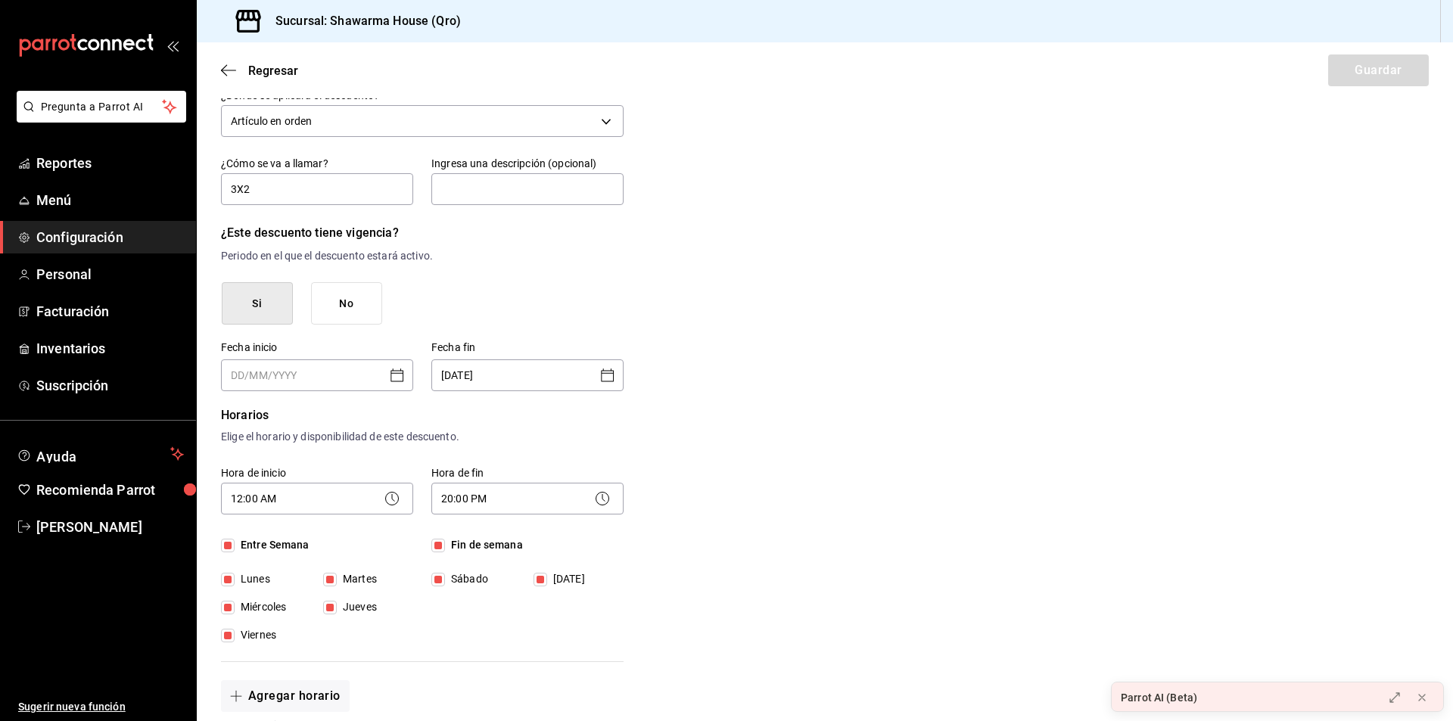
scroll to position [0, 0]
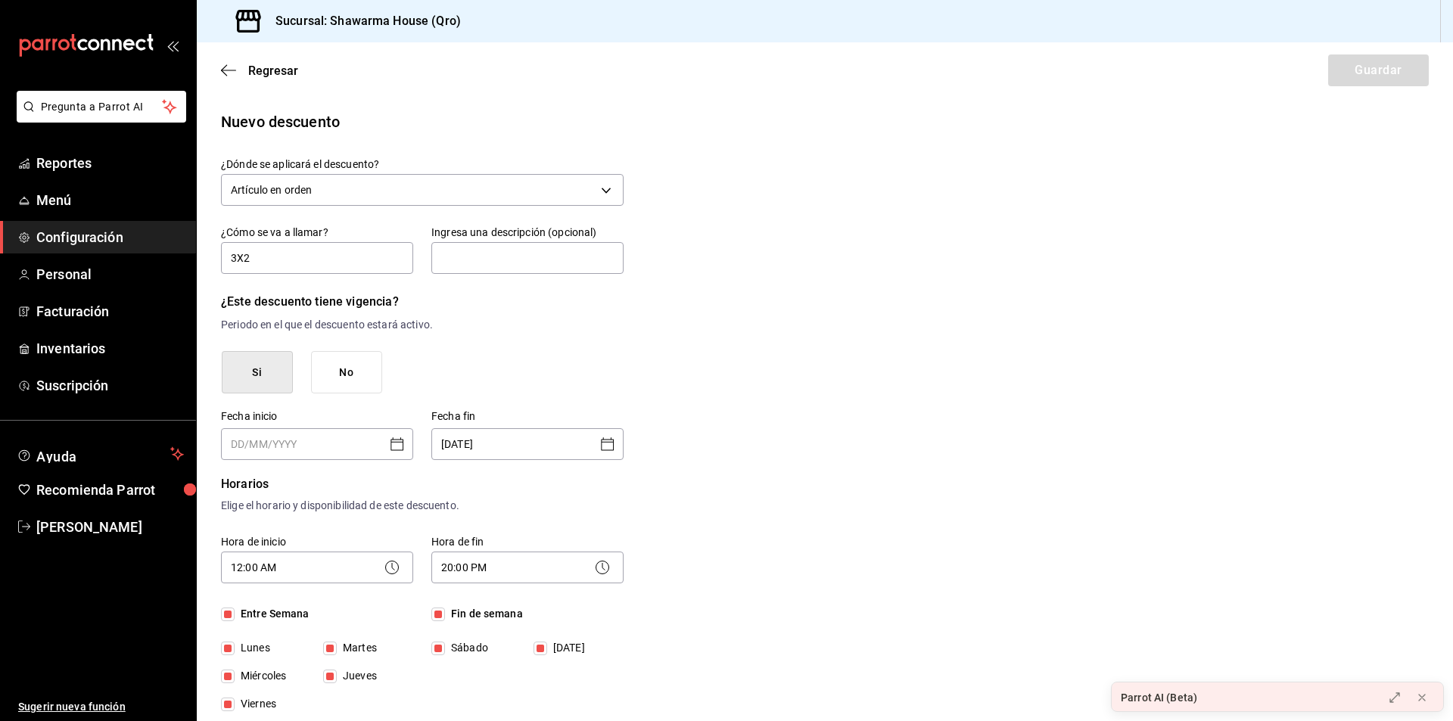
click at [382, 443] on div "​" at bounding box center [317, 444] width 192 height 32
type input "DD/MM/YYYY"
click at [397, 444] on icon "Open calendar" at bounding box center [397, 444] width 18 height 18
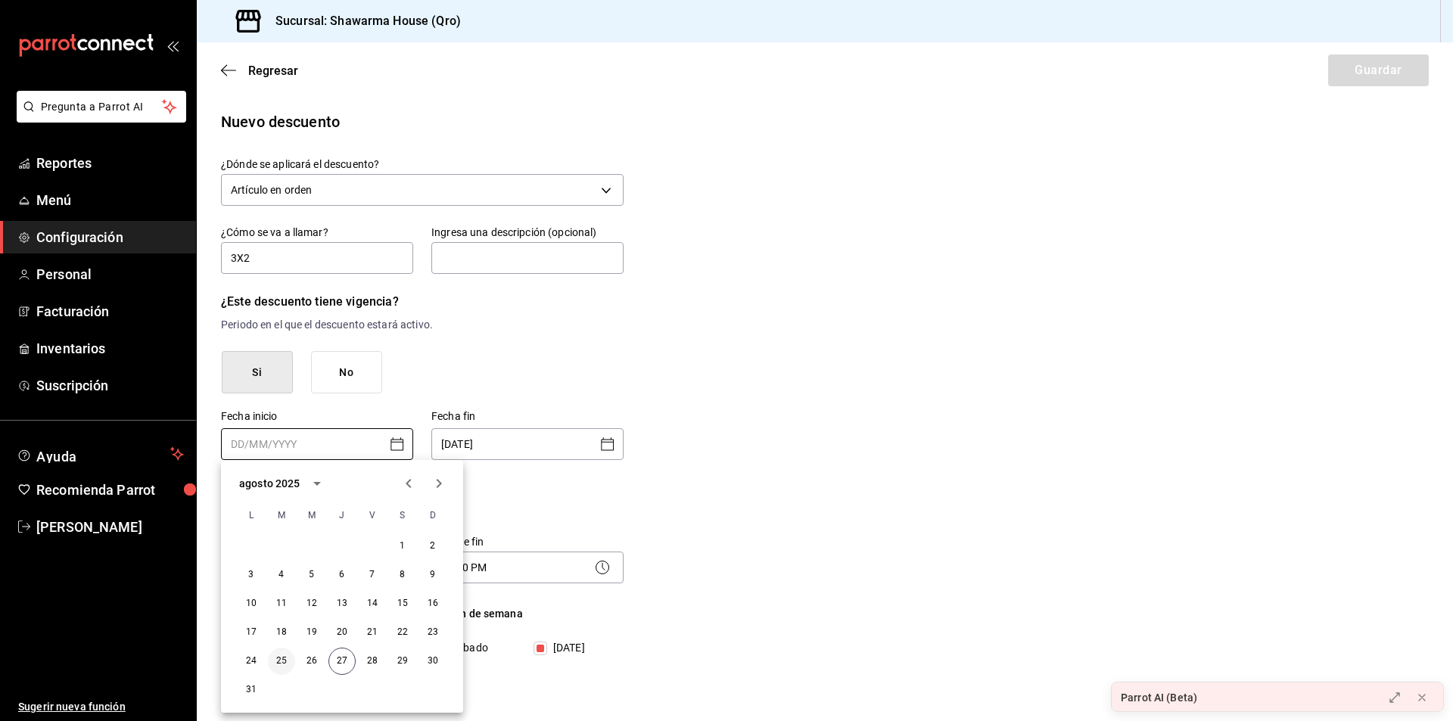
click at [276, 662] on button "25" at bounding box center [281, 661] width 27 height 27
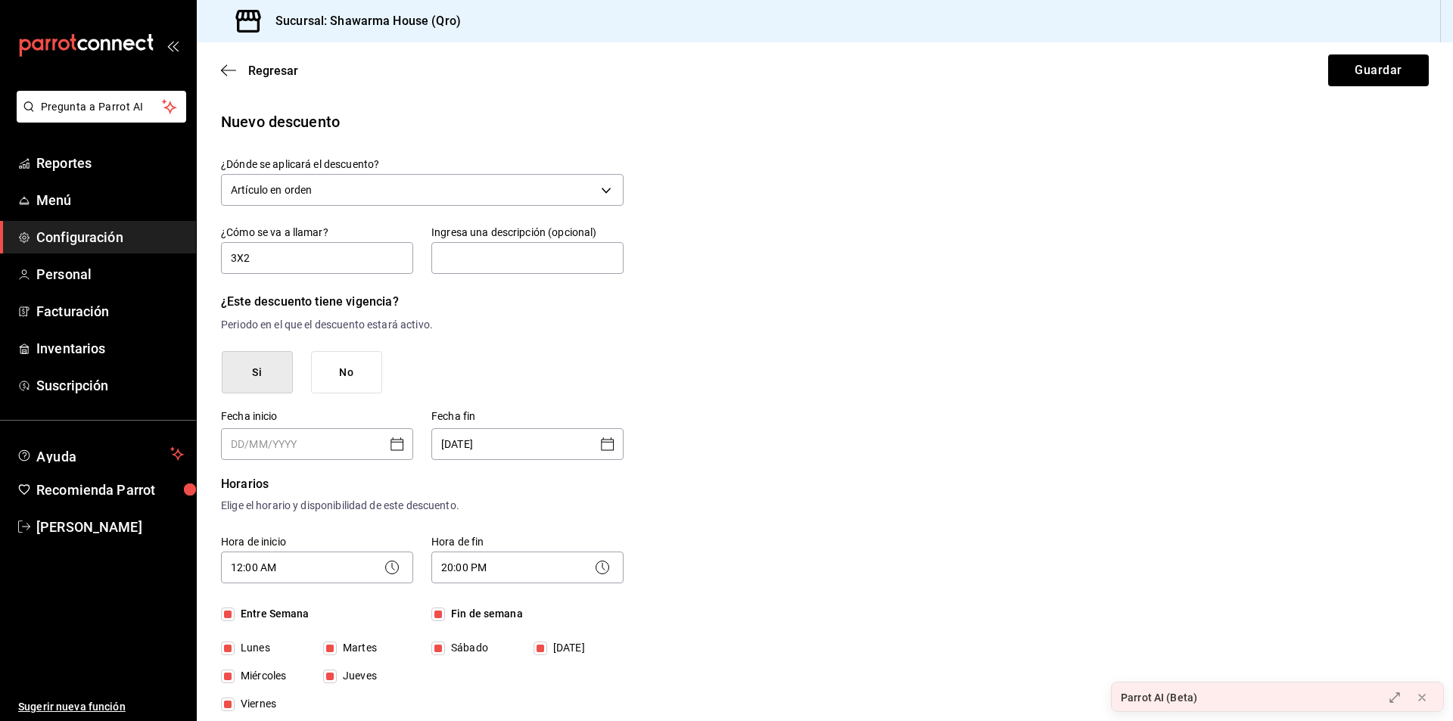
type input "[DATE]"
click at [1355, 64] on button "Guardar" at bounding box center [1378, 71] width 101 height 32
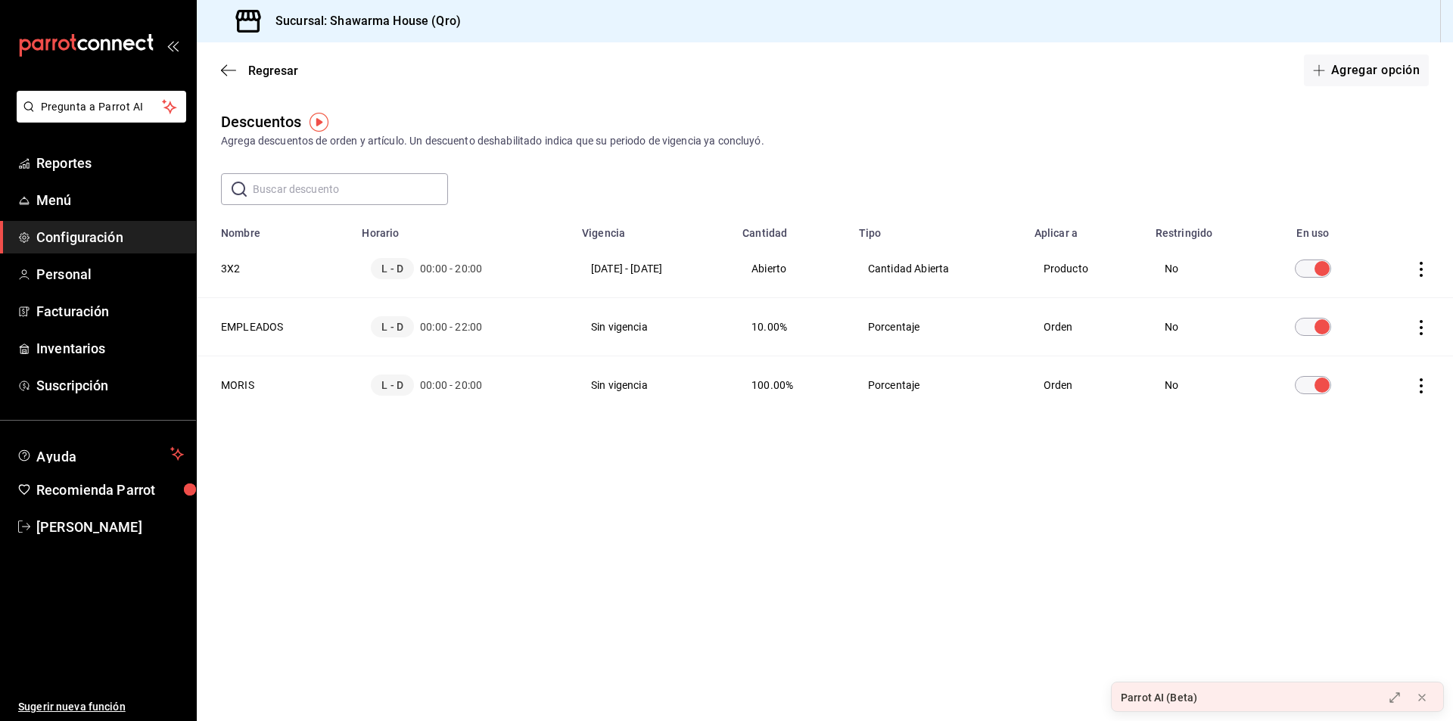
click at [83, 234] on span "Configuración" at bounding box center [110, 237] width 148 height 20
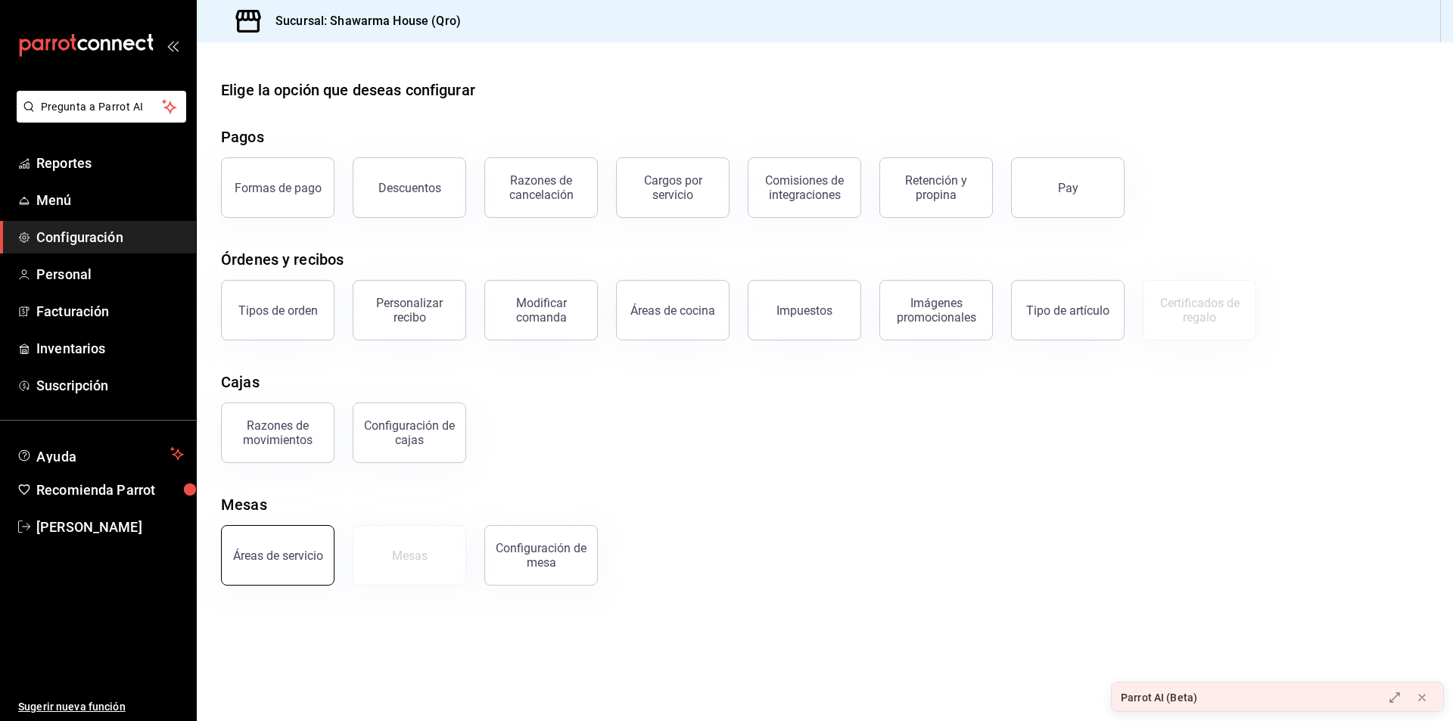
click at [286, 565] on button "Áreas de servicio" at bounding box center [278, 555] width 114 height 61
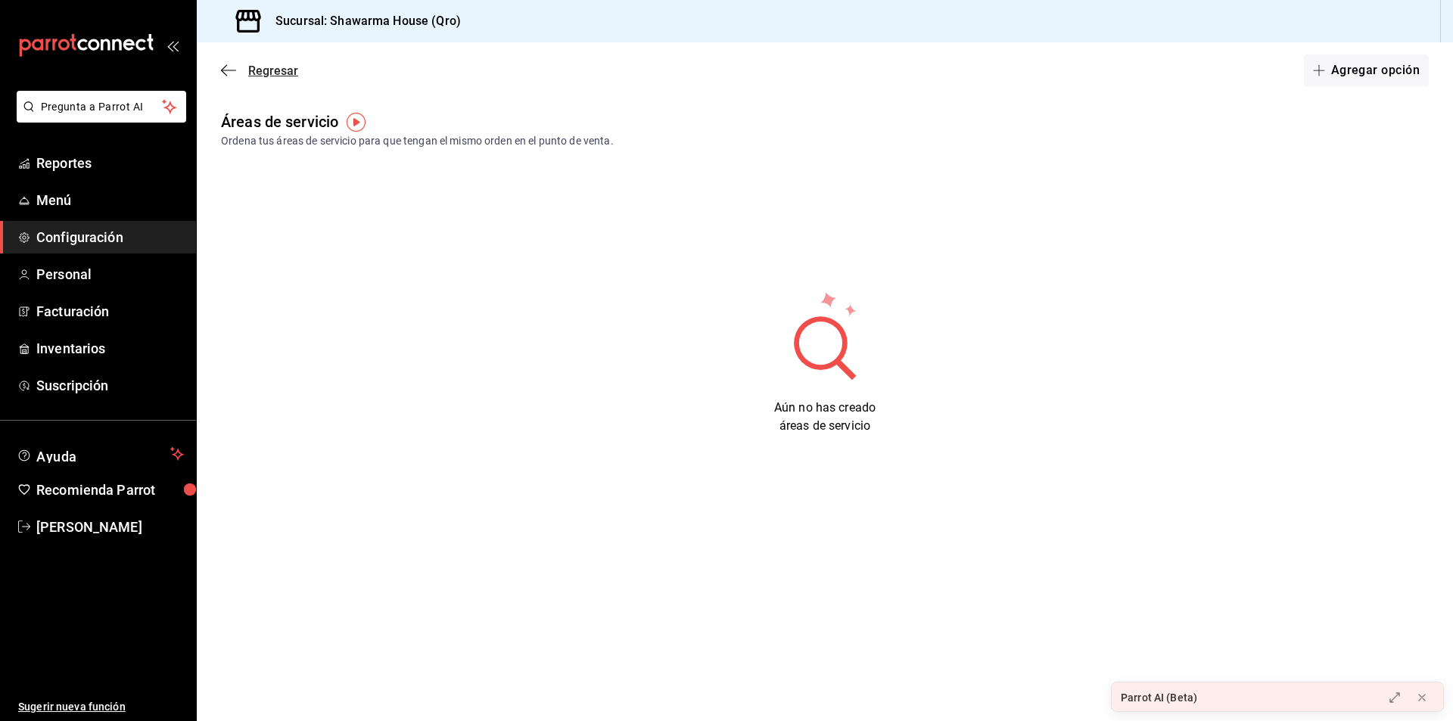
click at [230, 67] on icon "button" at bounding box center [228, 71] width 15 height 14
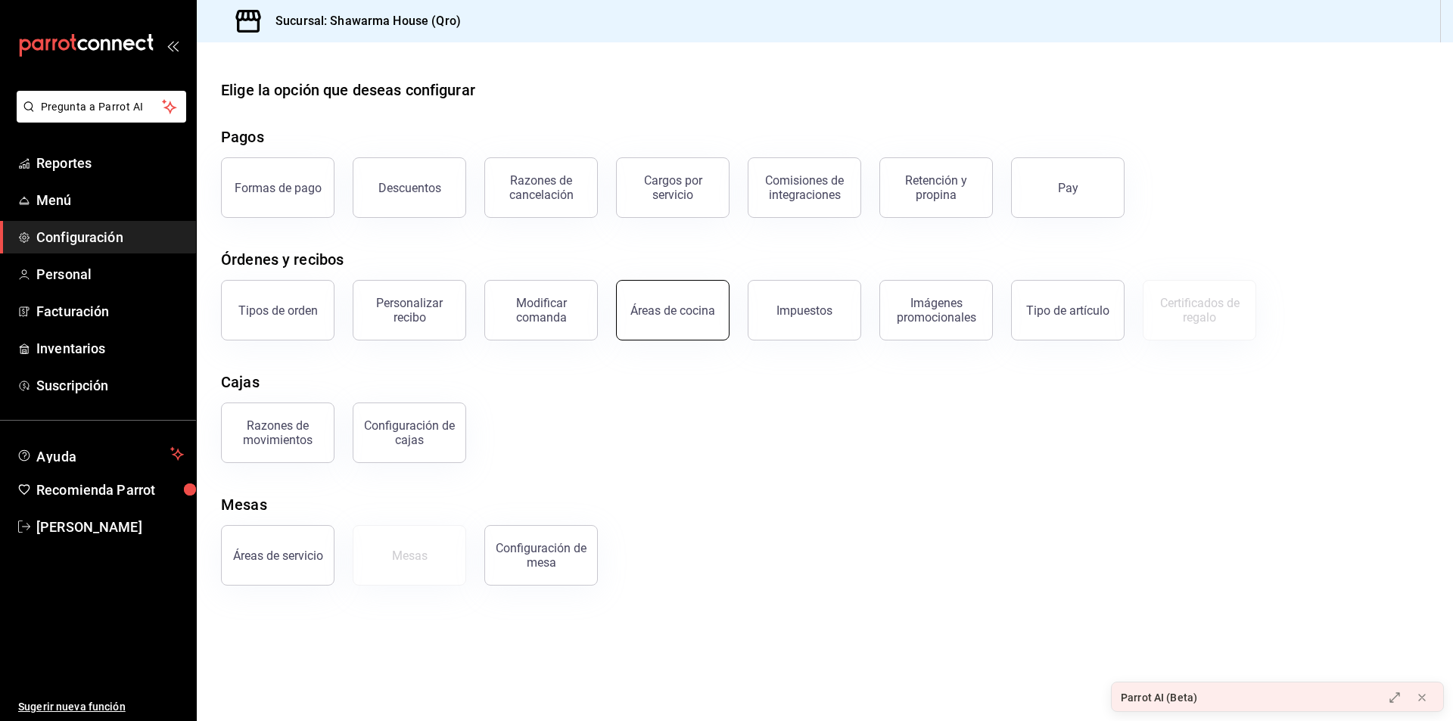
click at [693, 320] on button "Áreas de cocina" at bounding box center [673, 310] width 114 height 61
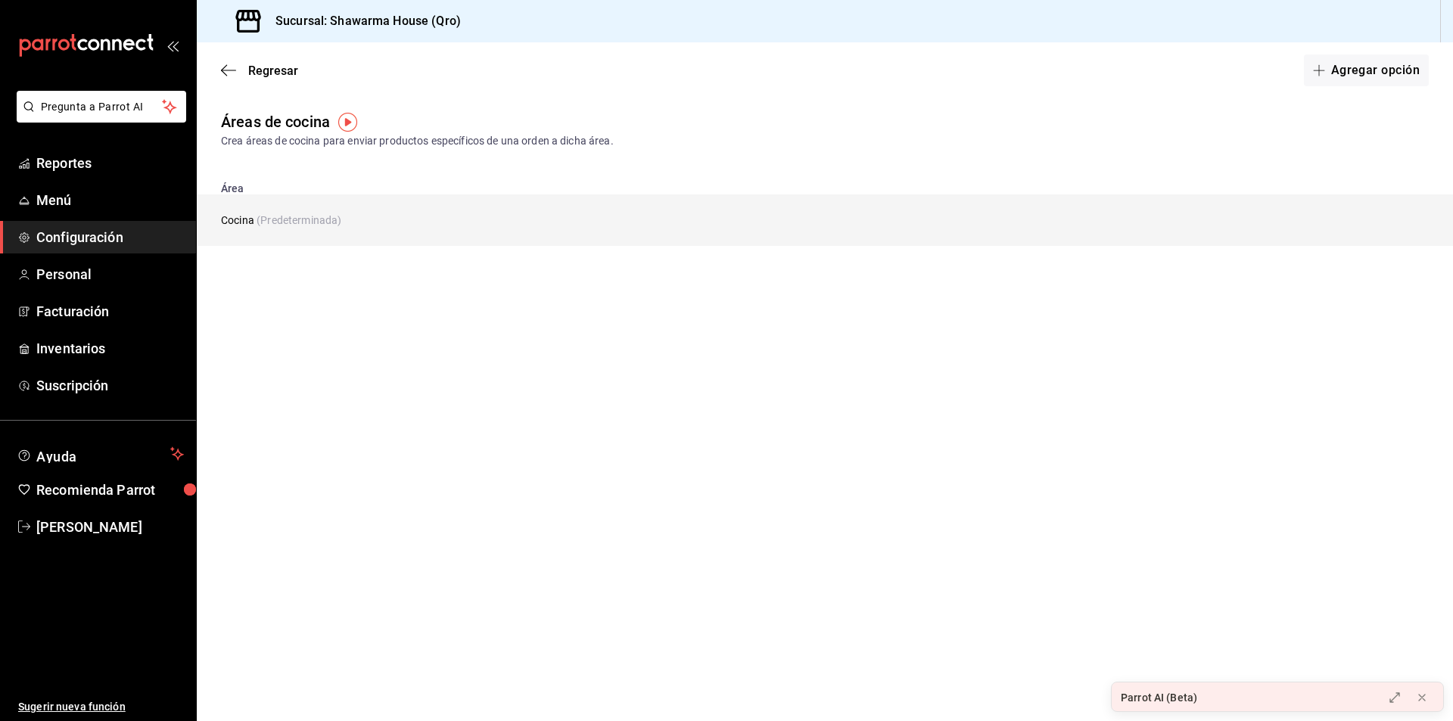
click at [259, 218] on span "(Predeterminada)" at bounding box center [299, 220] width 85 height 12
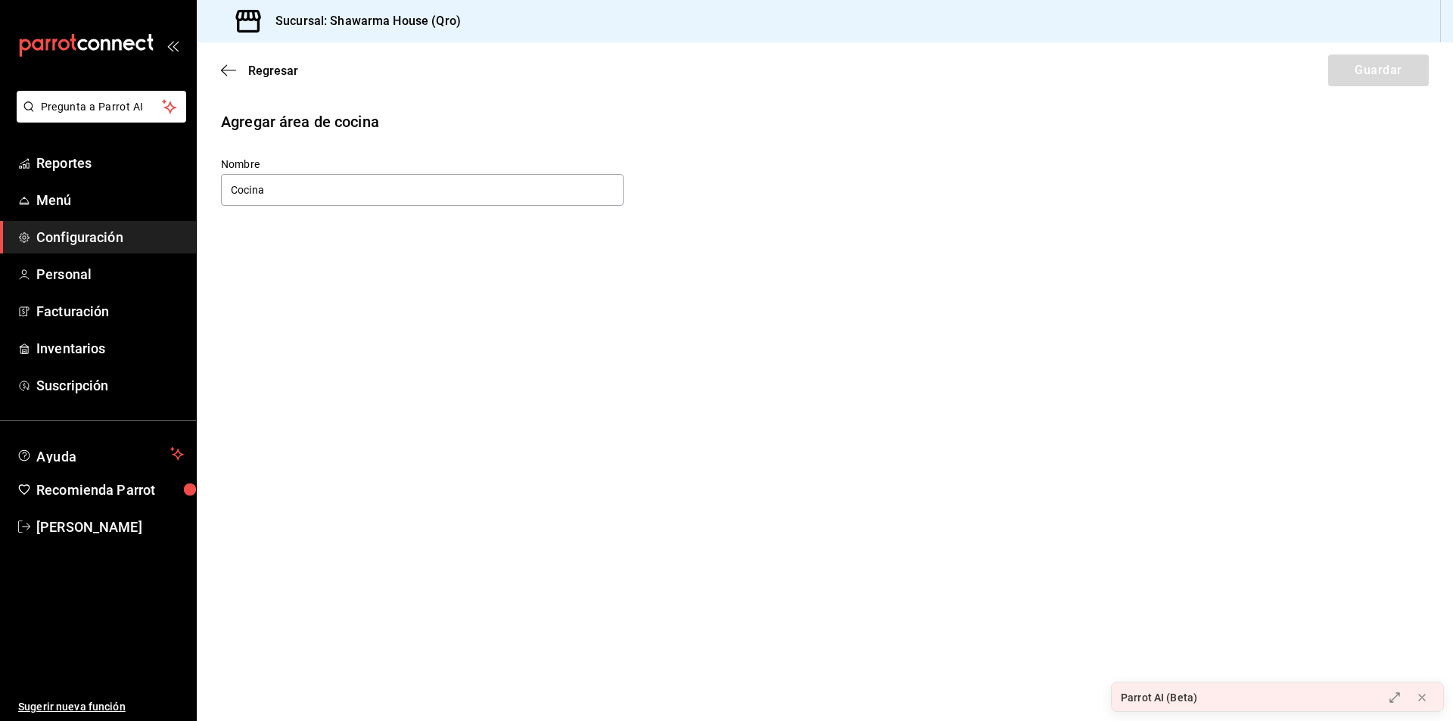
click at [289, 251] on main "Regresar Guardar Agregar área de cocina Nombre Cocina" at bounding box center [825, 381] width 1257 height 679
click at [60, 233] on span "Configuración" at bounding box center [110, 237] width 148 height 20
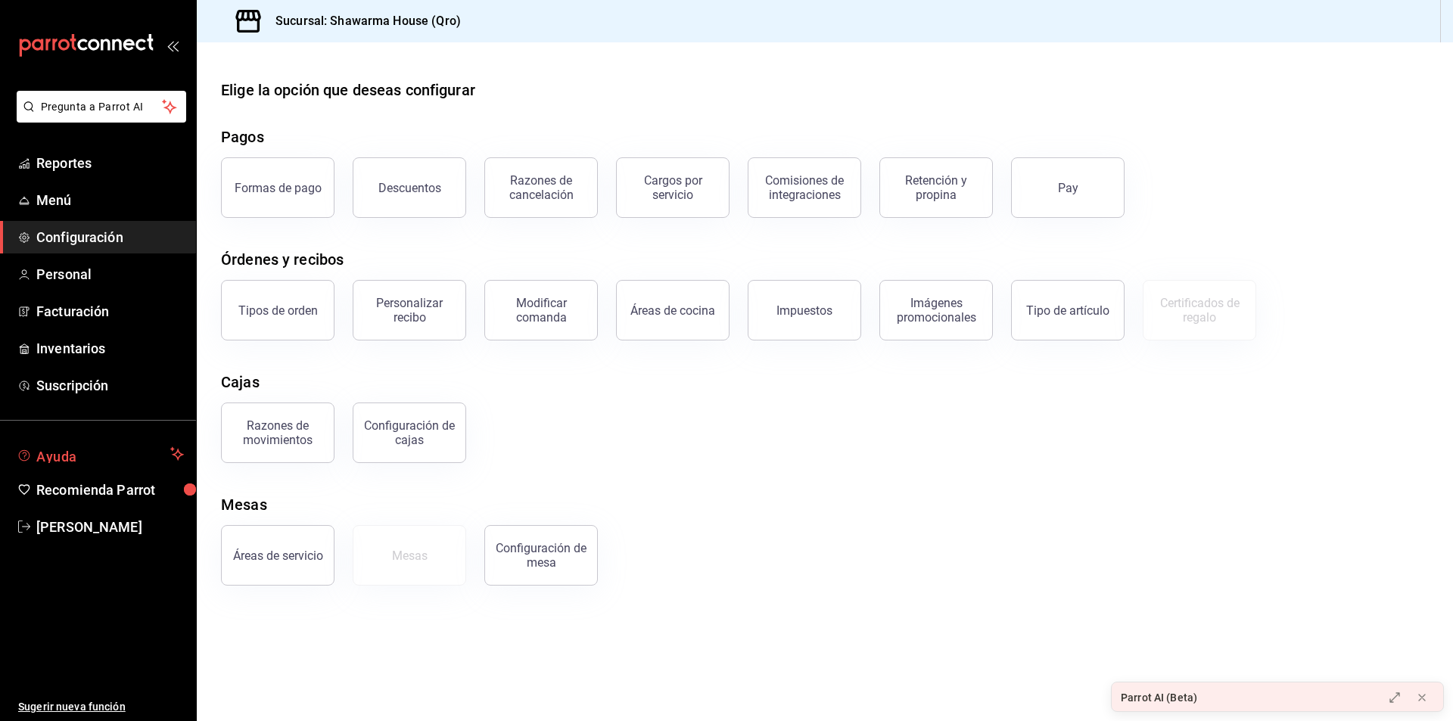
click at [129, 455] on span "Ayuda" at bounding box center [100, 454] width 128 height 18
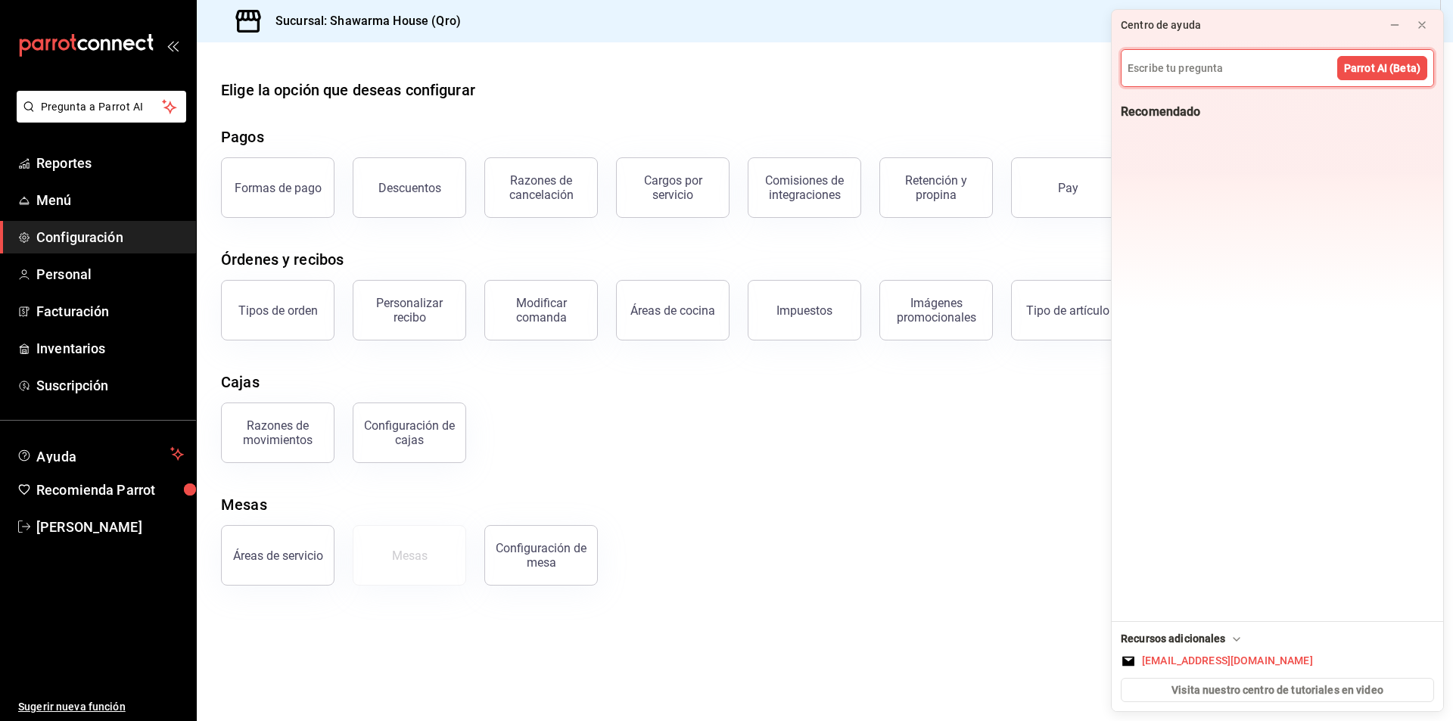
click at [1171, 70] on input at bounding box center [1278, 68] width 312 height 36
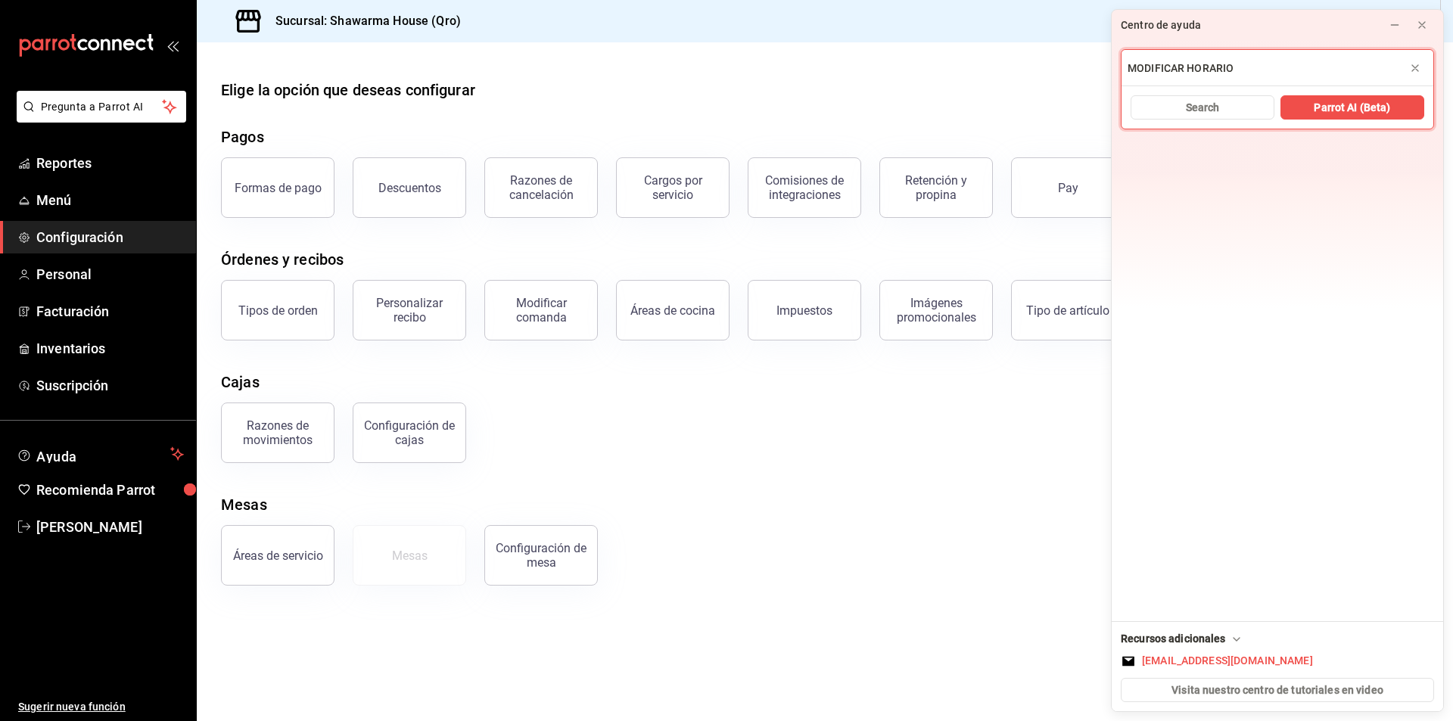
type input "MODIFICAR HORARIO"
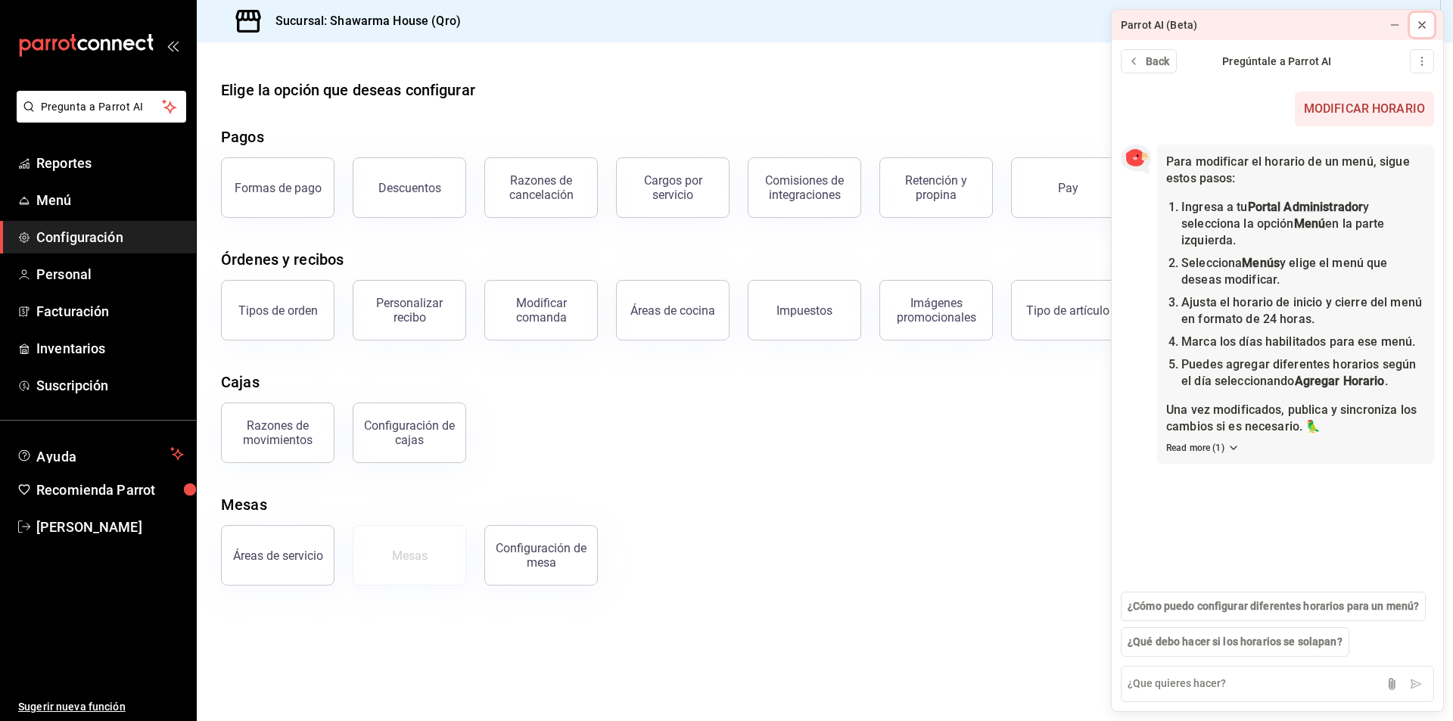
click at [1425, 23] on icon at bounding box center [1422, 25] width 12 height 12
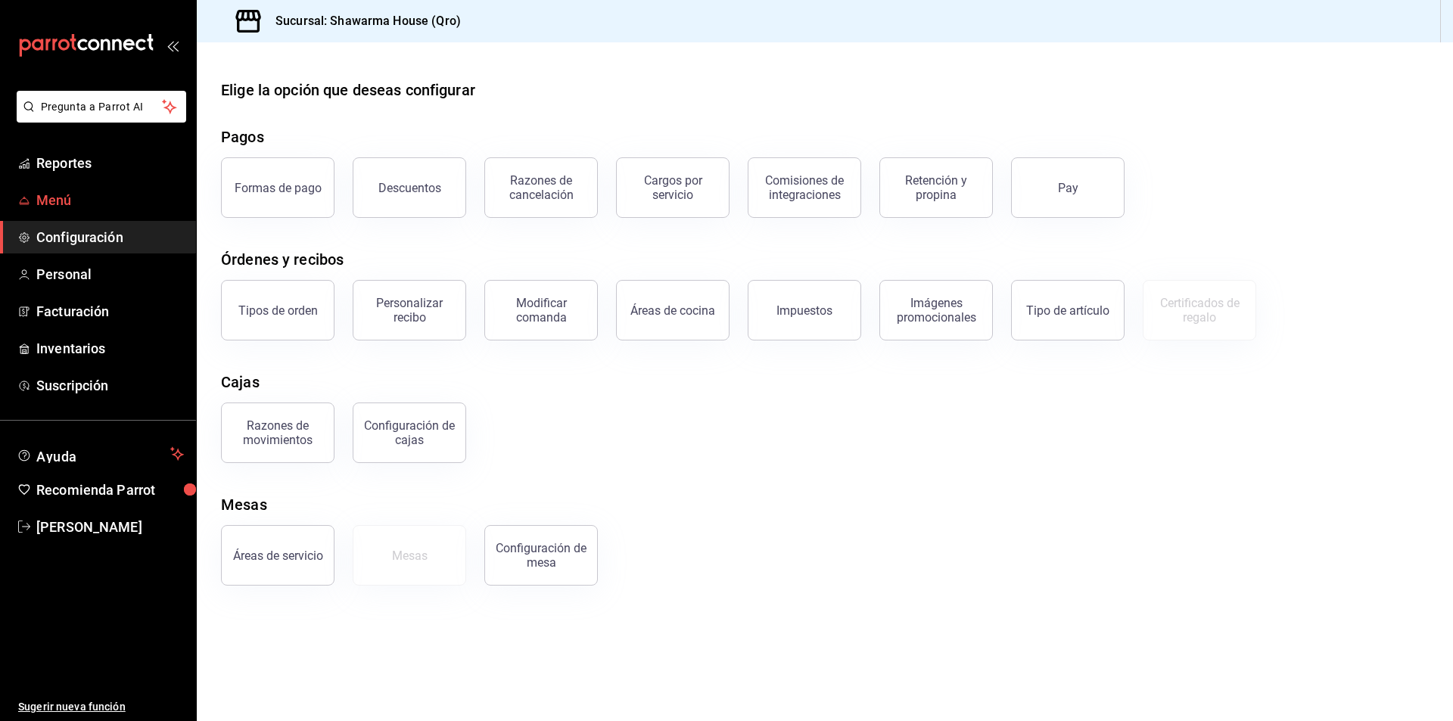
click at [76, 194] on span "Menú" at bounding box center [110, 200] width 148 height 20
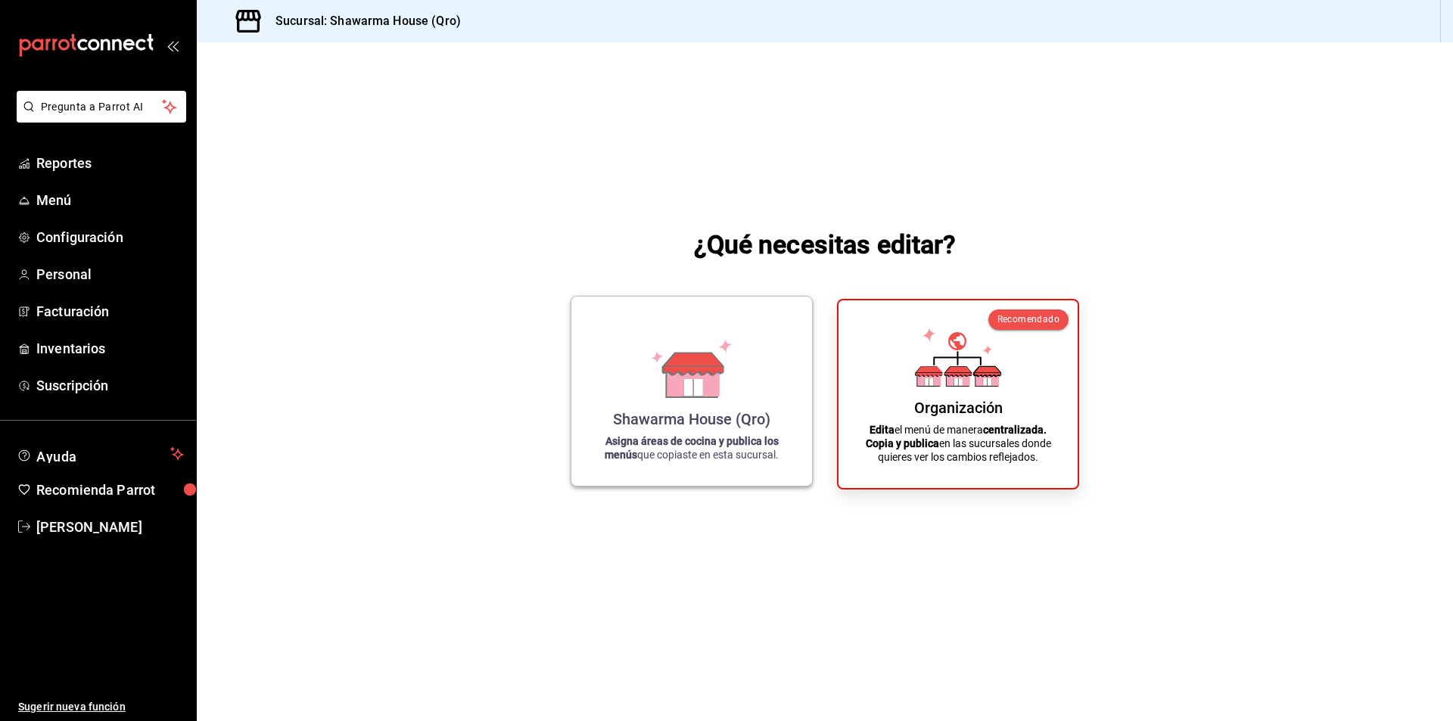
click at [748, 405] on div "Shawarma House (Qro) Asigna áreas de cocina y publica los menús que copiaste en…" at bounding box center [692, 391] width 204 height 165
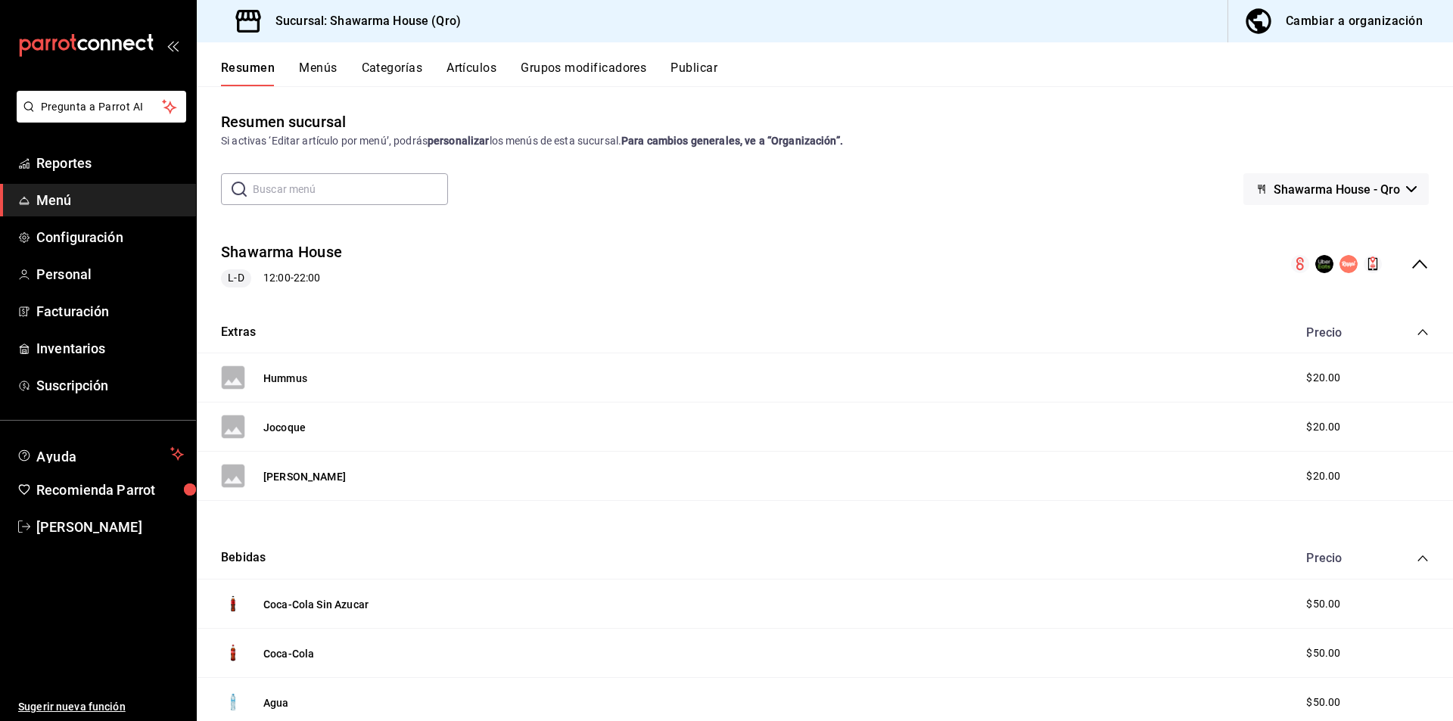
click at [294, 277] on div "L-D 12:00 - 22:00" at bounding box center [281, 278] width 121 height 18
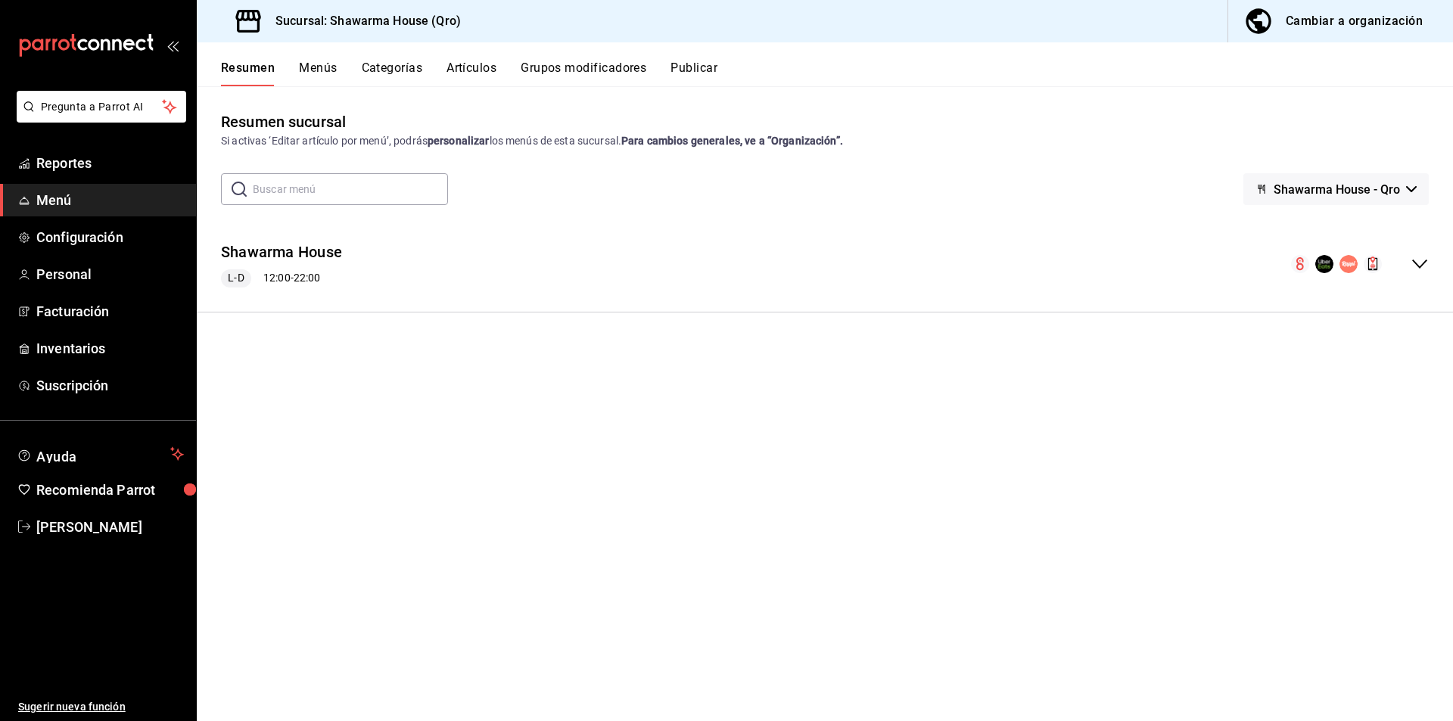
click at [229, 275] on span "L-D" at bounding box center [236, 278] width 28 height 16
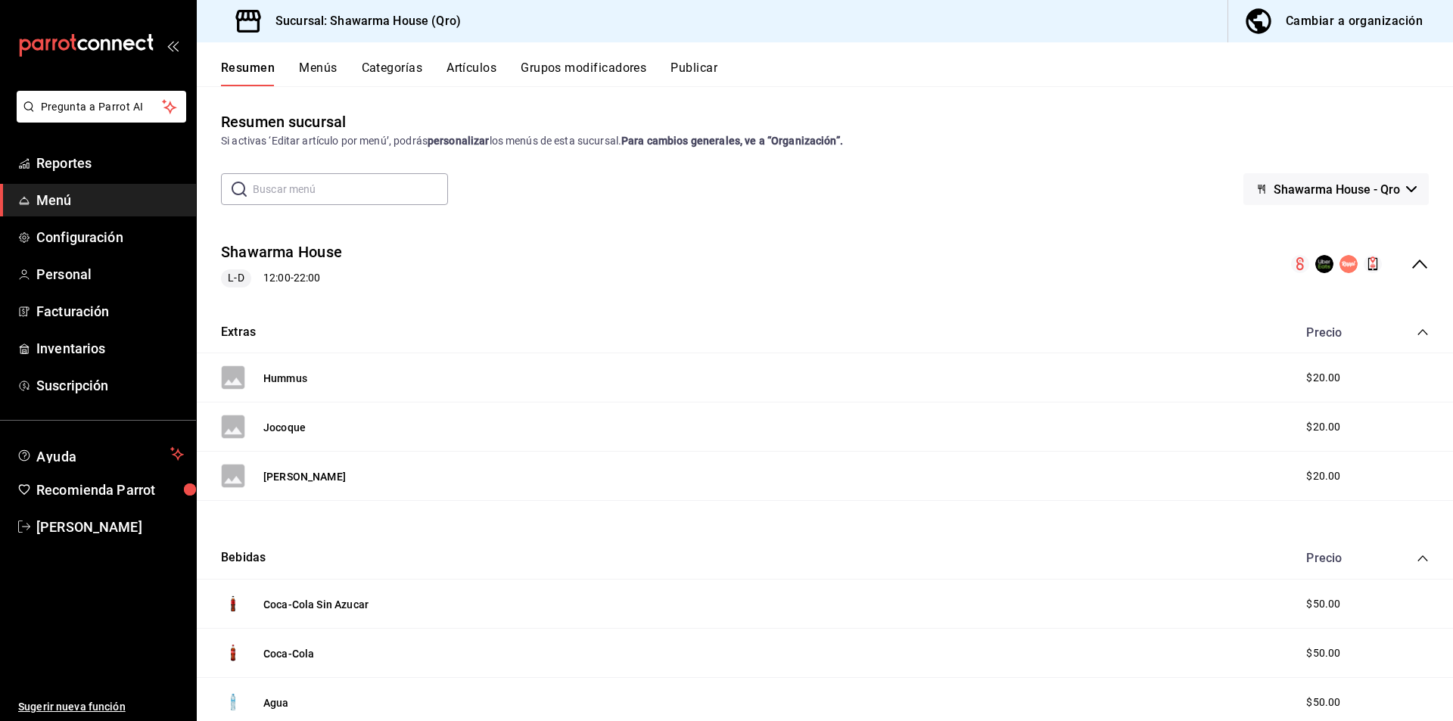
click at [288, 279] on div "L-D 12:00 - 22:00" at bounding box center [281, 278] width 121 height 18
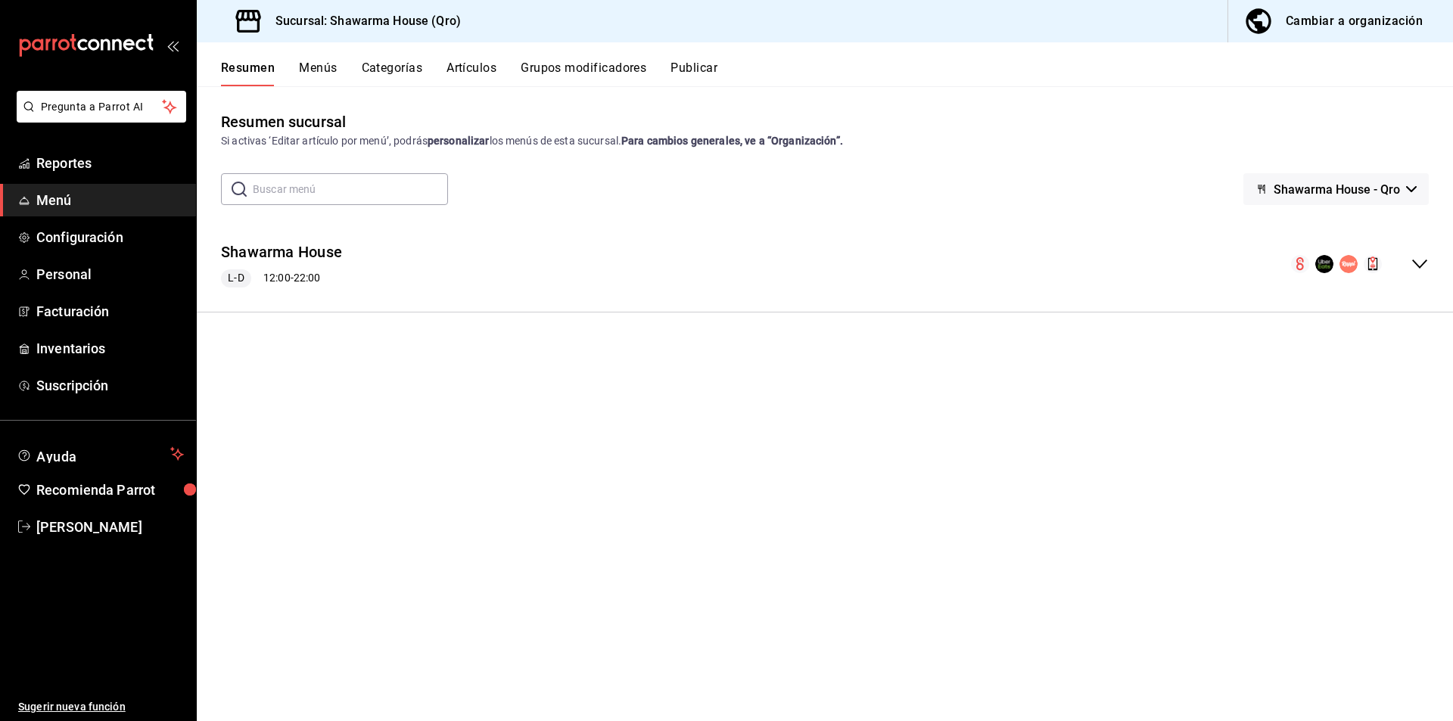
click at [1316, 260] on icon "collapse-menu-row" at bounding box center [1325, 264] width 18 height 18
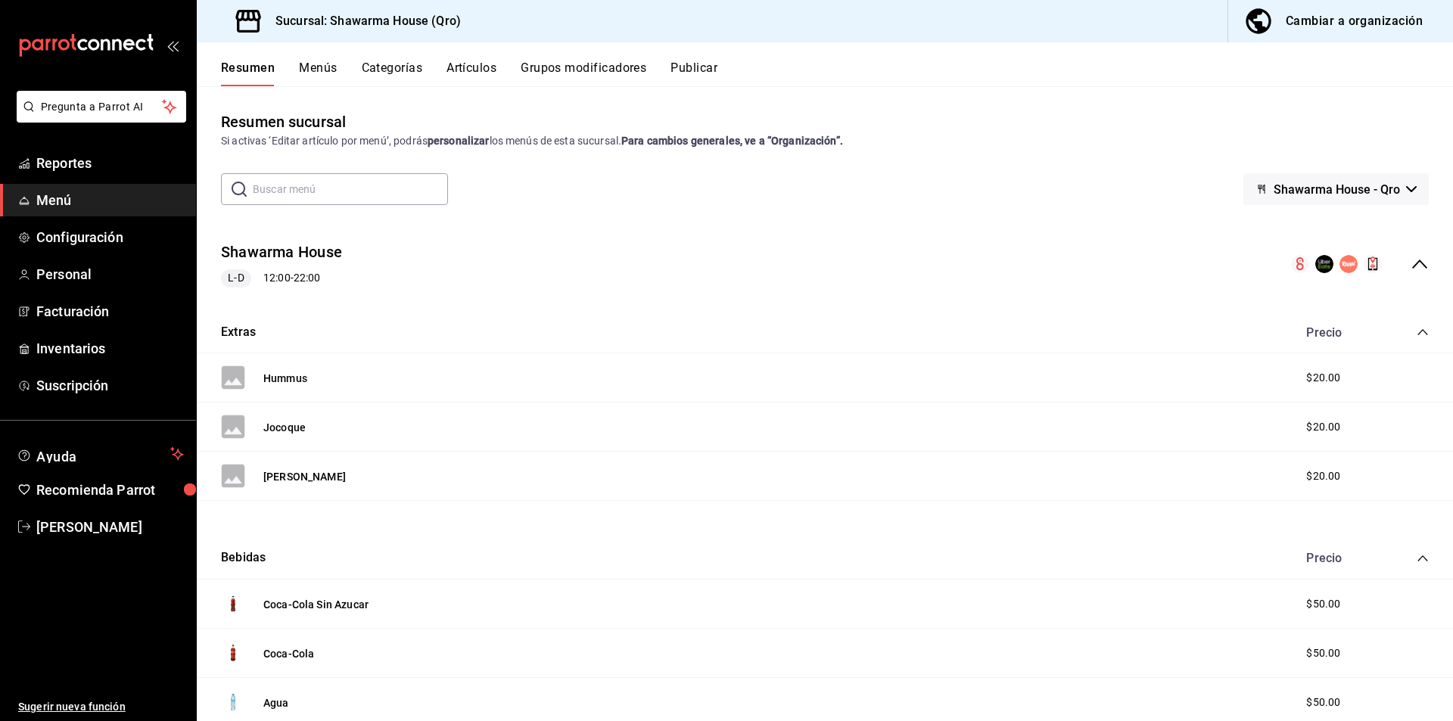
click at [1363, 25] on div "Cambiar a organización" at bounding box center [1354, 21] width 137 height 21
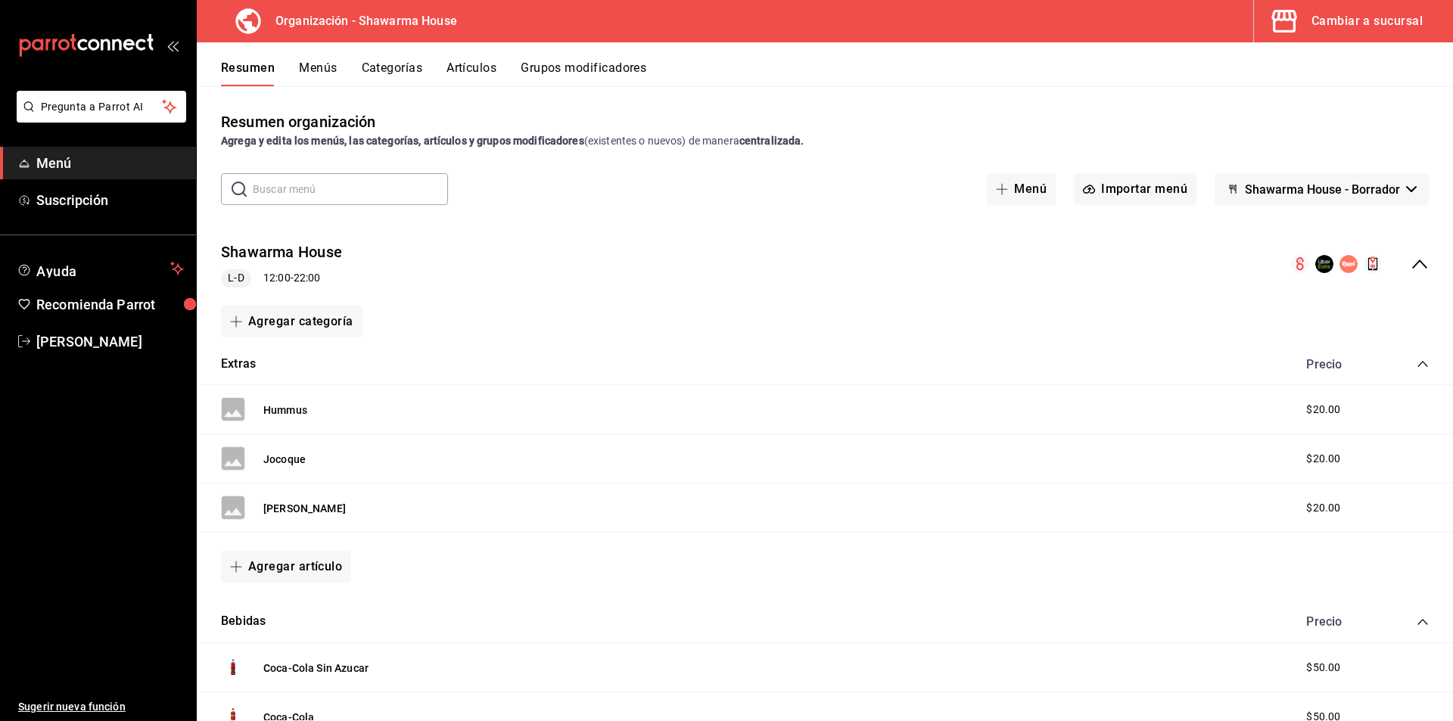
click at [1417, 265] on icon "collapse-menu-row" at bounding box center [1420, 264] width 18 height 18
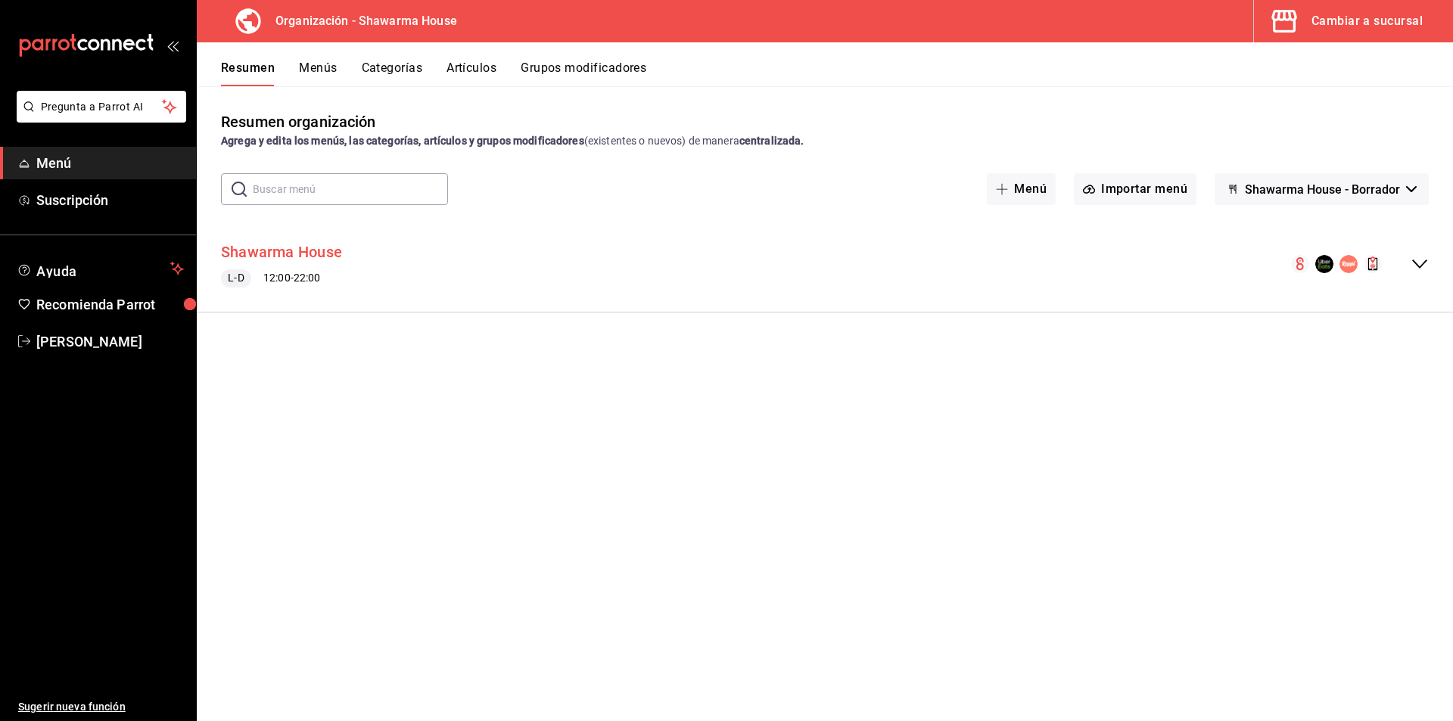
click at [288, 250] on button "Shawarma House" at bounding box center [281, 252] width 121 height 22
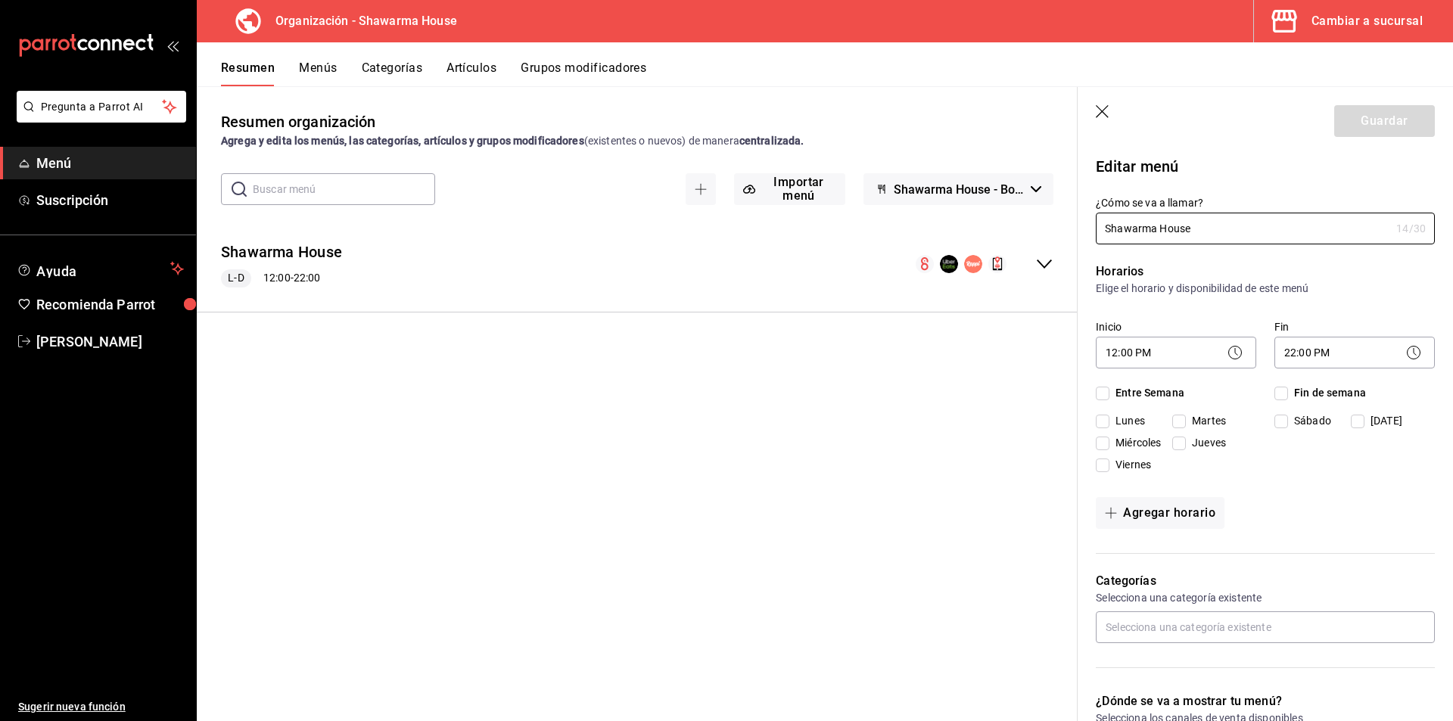
checkbox input "true"
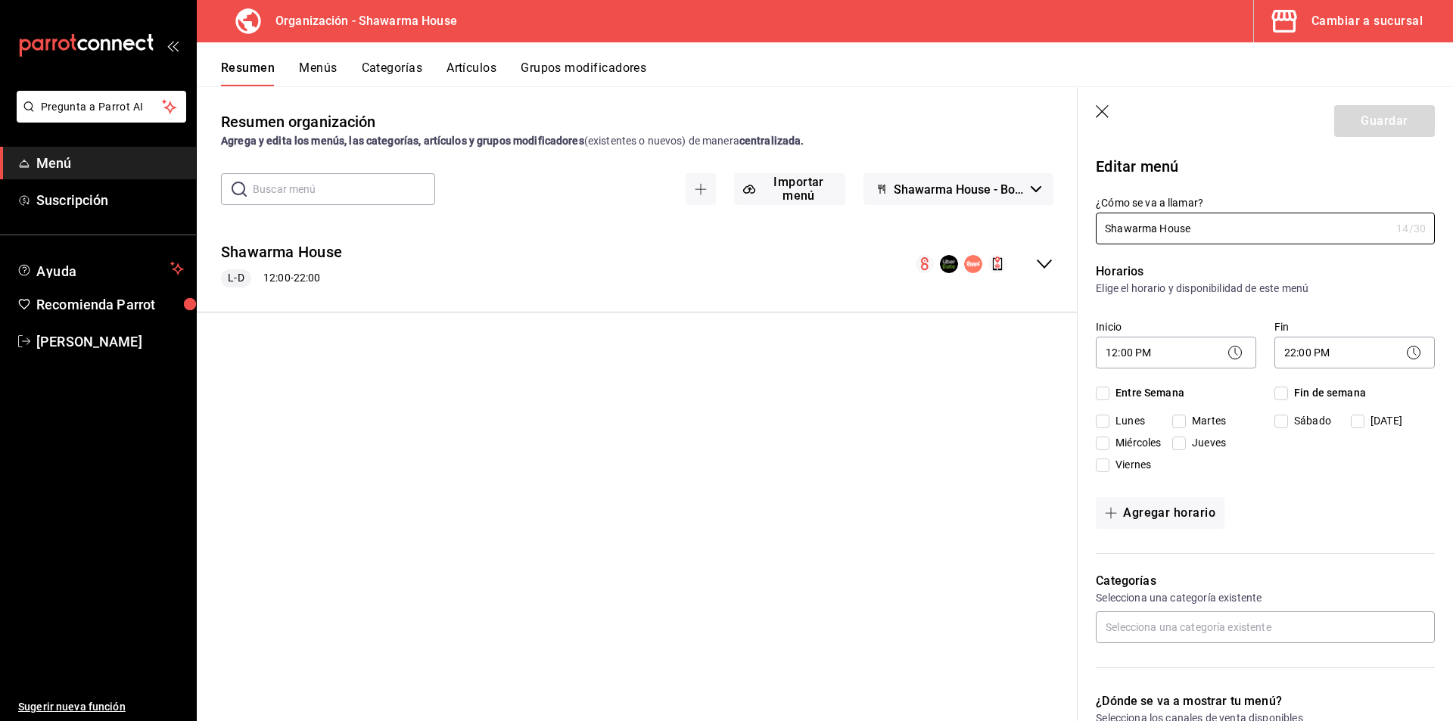
checkbox input "true"
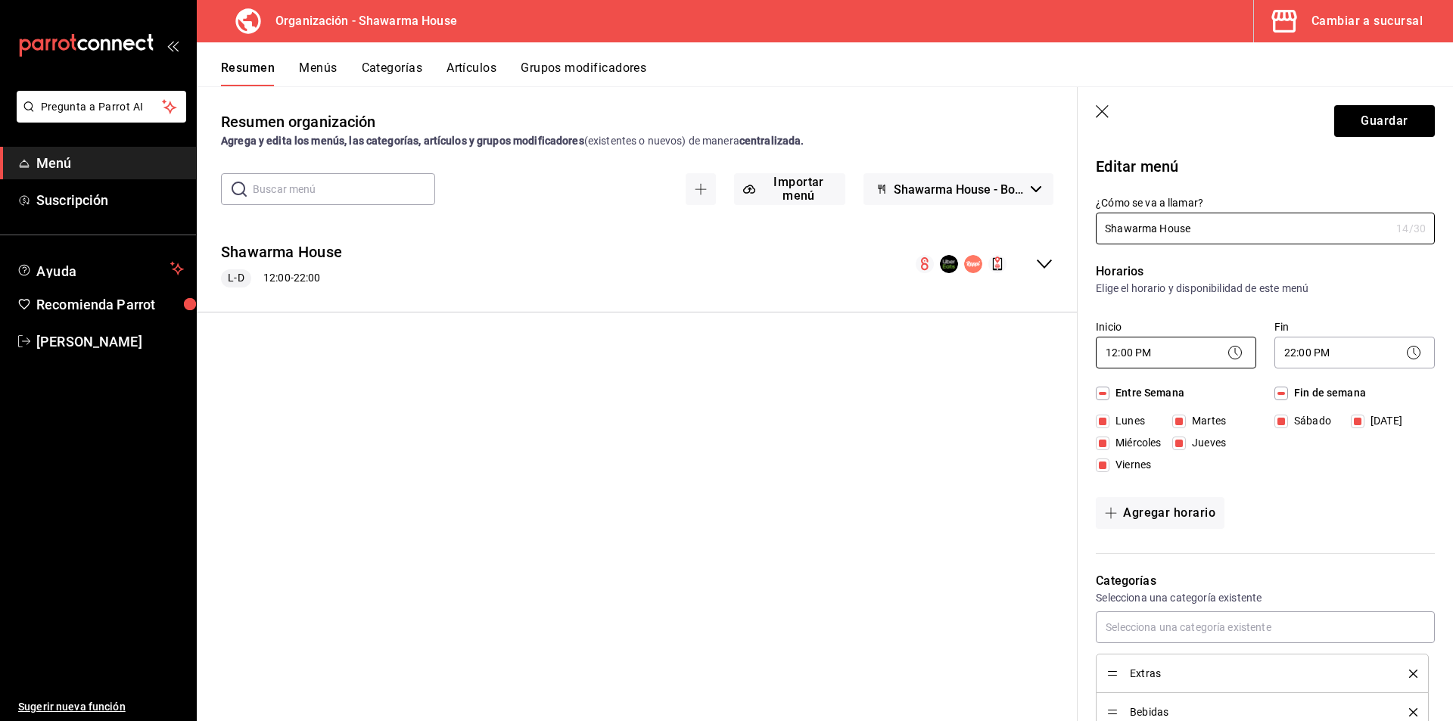
click at [1190, 358] on body "Pregunta a Parrot AI Menú Suscripción Ayuda Recomienda Parrot [PERSON_NAME] Sug…" at bounding box center [726, 360] width 1453 height 721
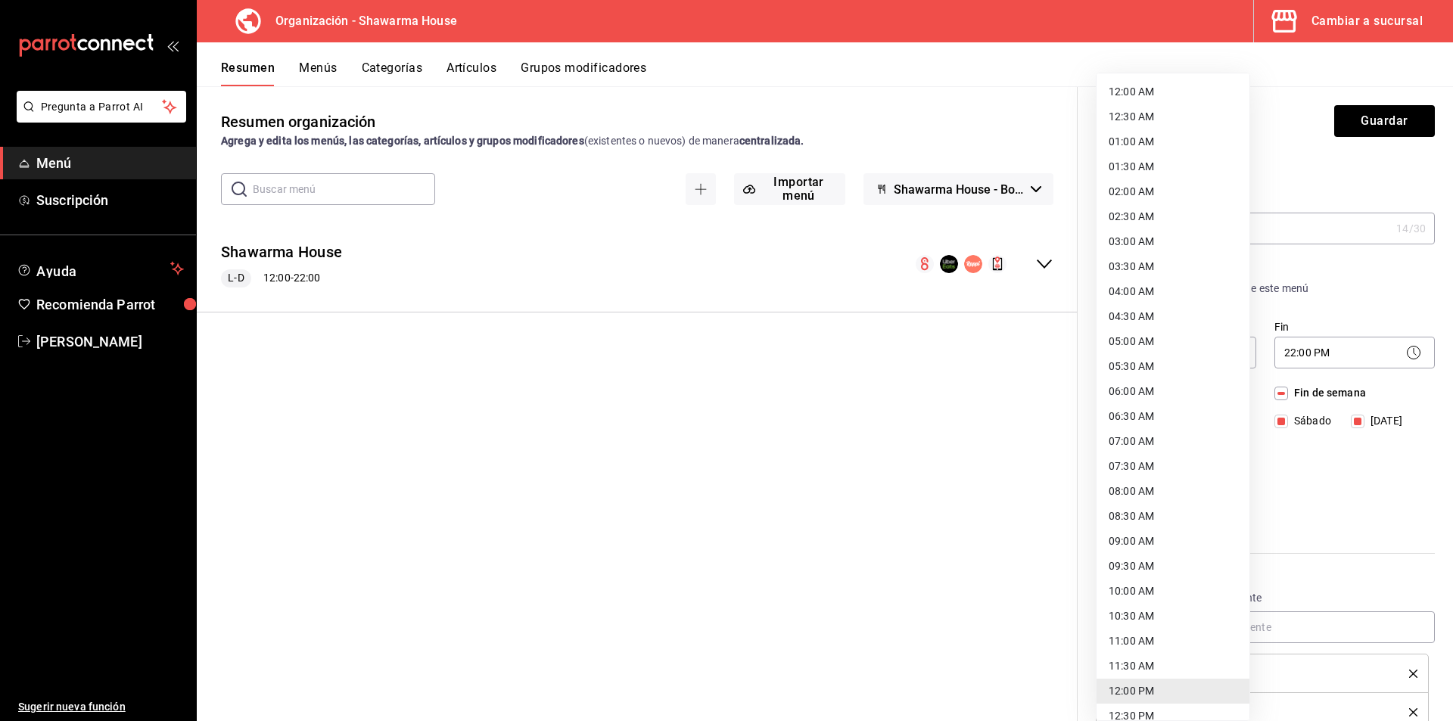
click at [1182, 85] on li "12:00 AM" at bounding box center [1173, 91] width 153 height 25
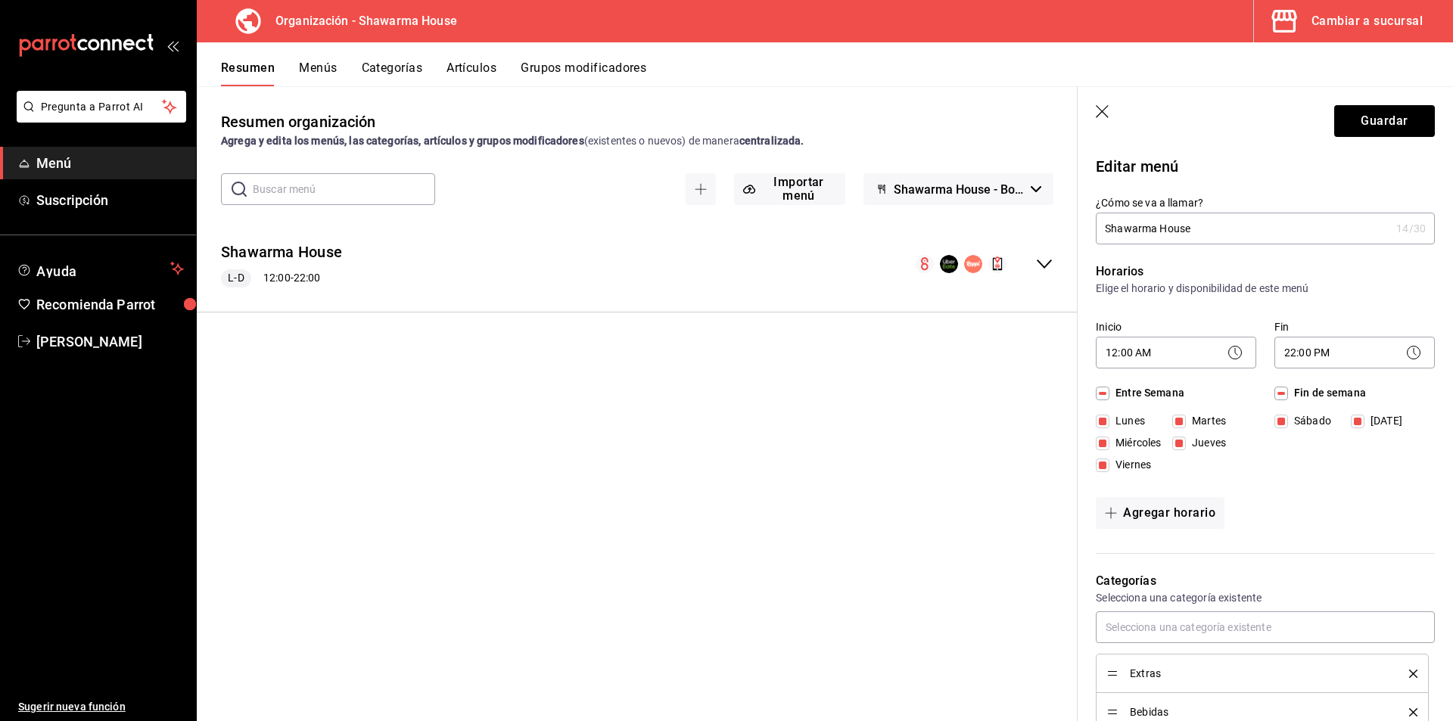
click at [1042, 430] on div "Resumen organización Agrega y edita los menús, las categorías, artículos y grup…" at bounding box center [637, 416] width 881 height 610
click at [1168, 355] on body "Pregunta a Parrot AI Menú Suscripción Ayuda Recomienda Parrot [PERSON_NAME] Sug…" at bounding box center [726, 360] width 1453 height 721
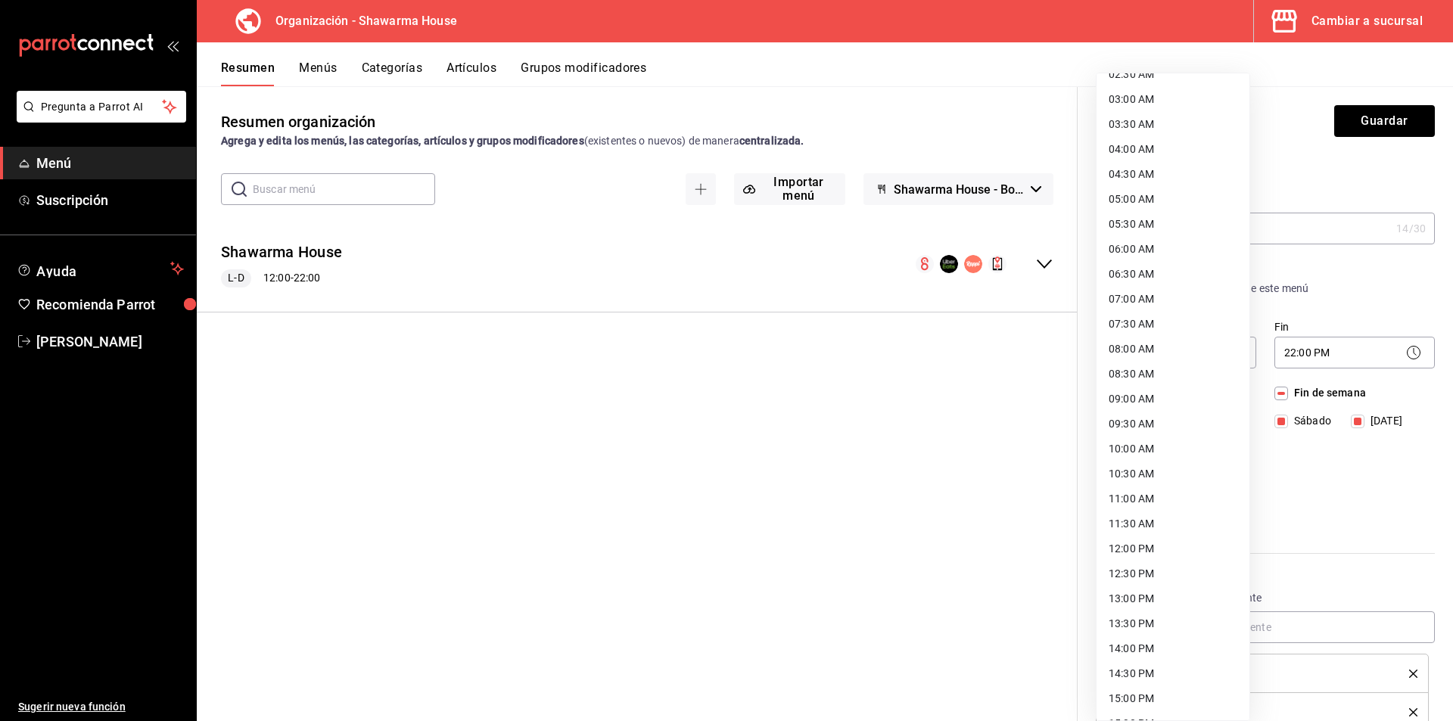
scroll to position [151, 0]
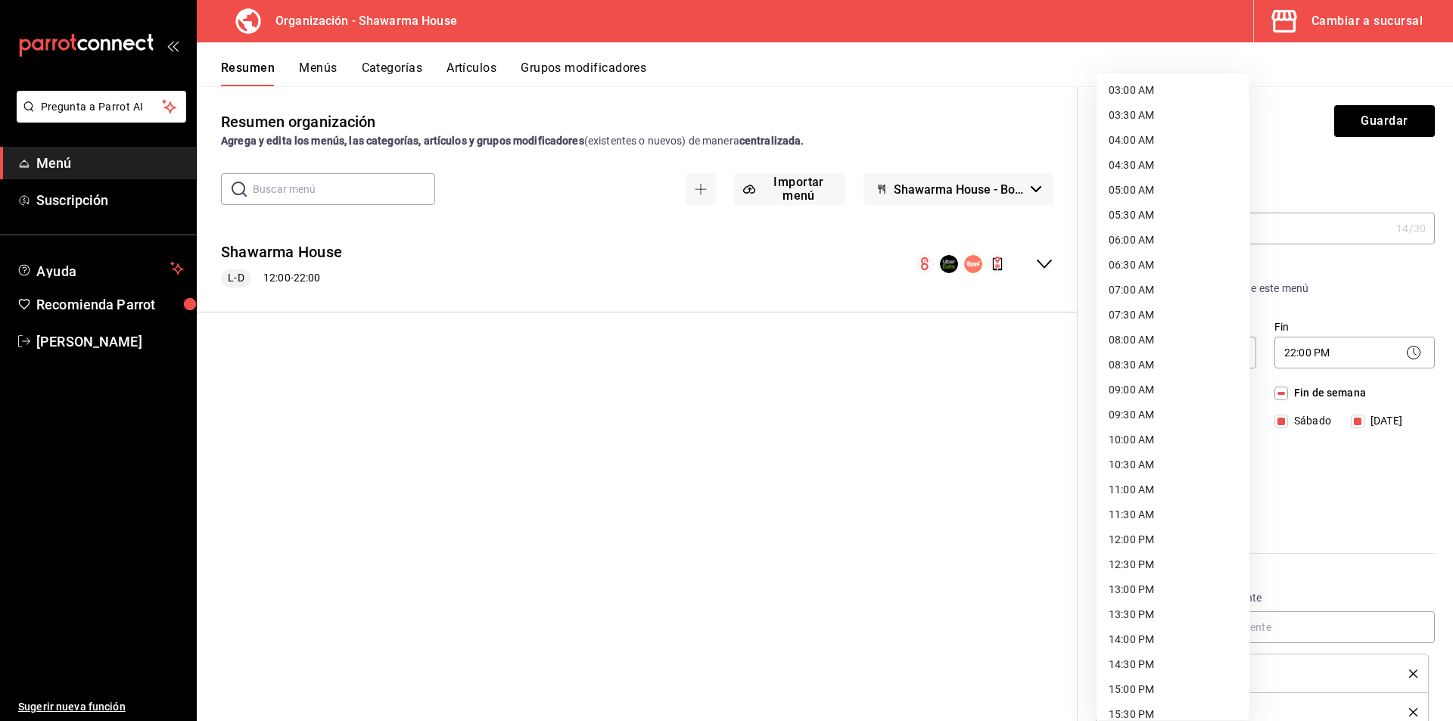
click at [1151, 487] on li "11:00 AM" at bounding box center [1173, 490] width 153 height 25
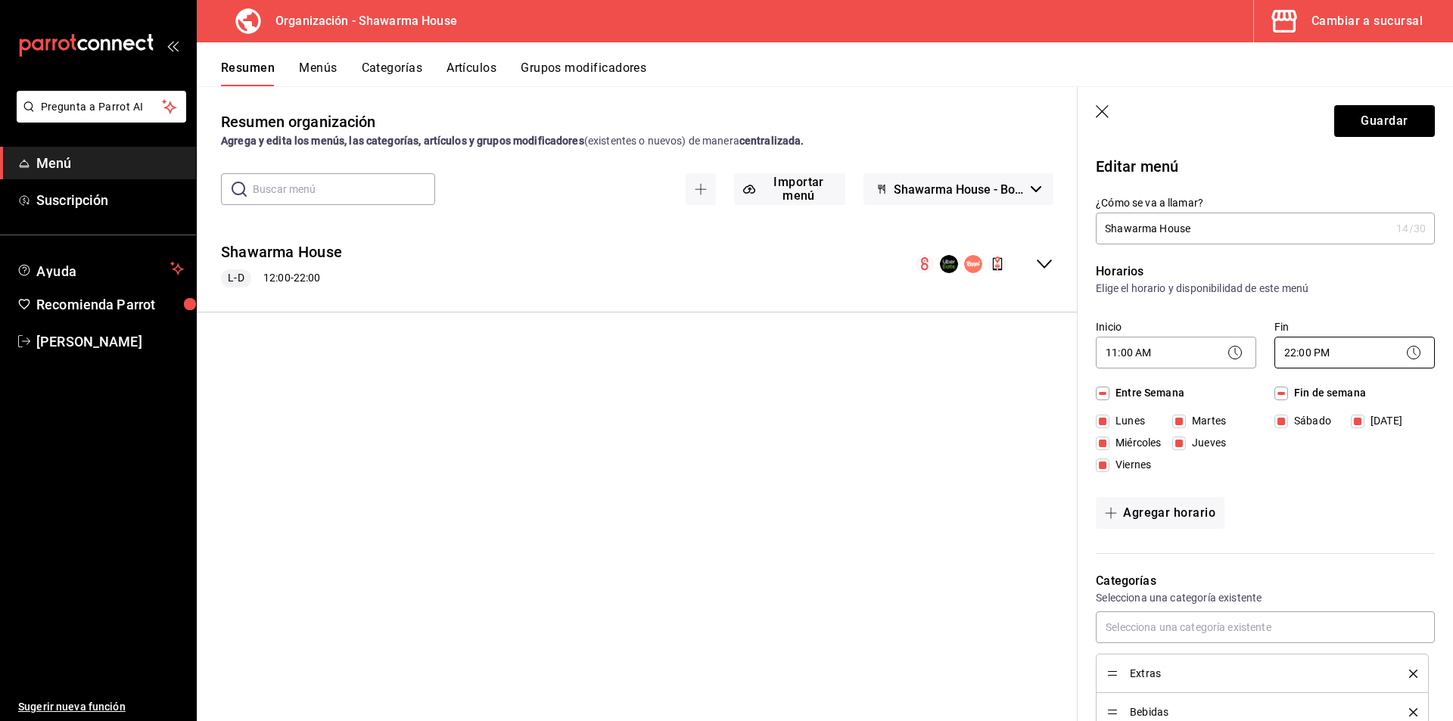
click at [1360, 351] on body "Pregunta a Parrot AI Menú Suscripción Ayuda Recomienda Parrot [PERSON_NAME] Sug…" at bounding box center [726, 360] width 1453 height 721
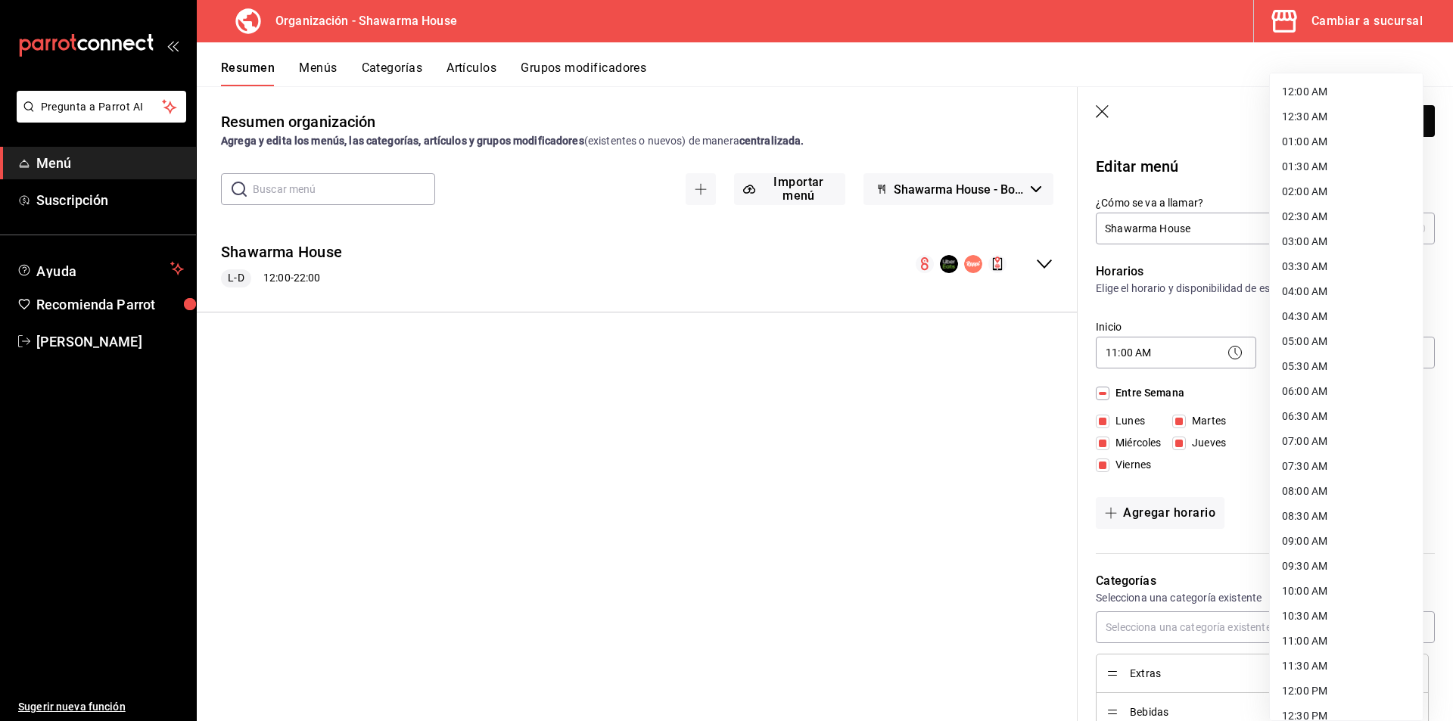
scroll to position [589, 0]
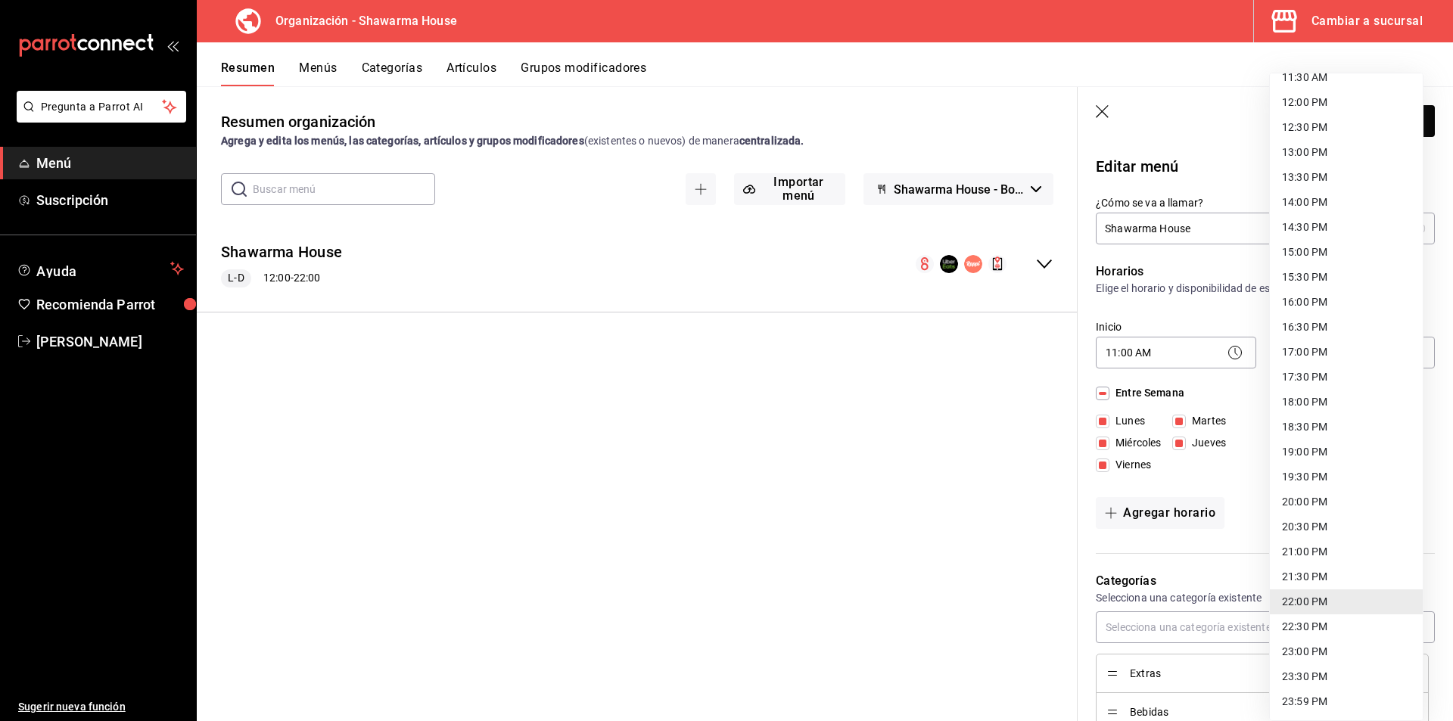
click at [1200, 354] on div at bounding box center [726, 360] width 1453 height 721
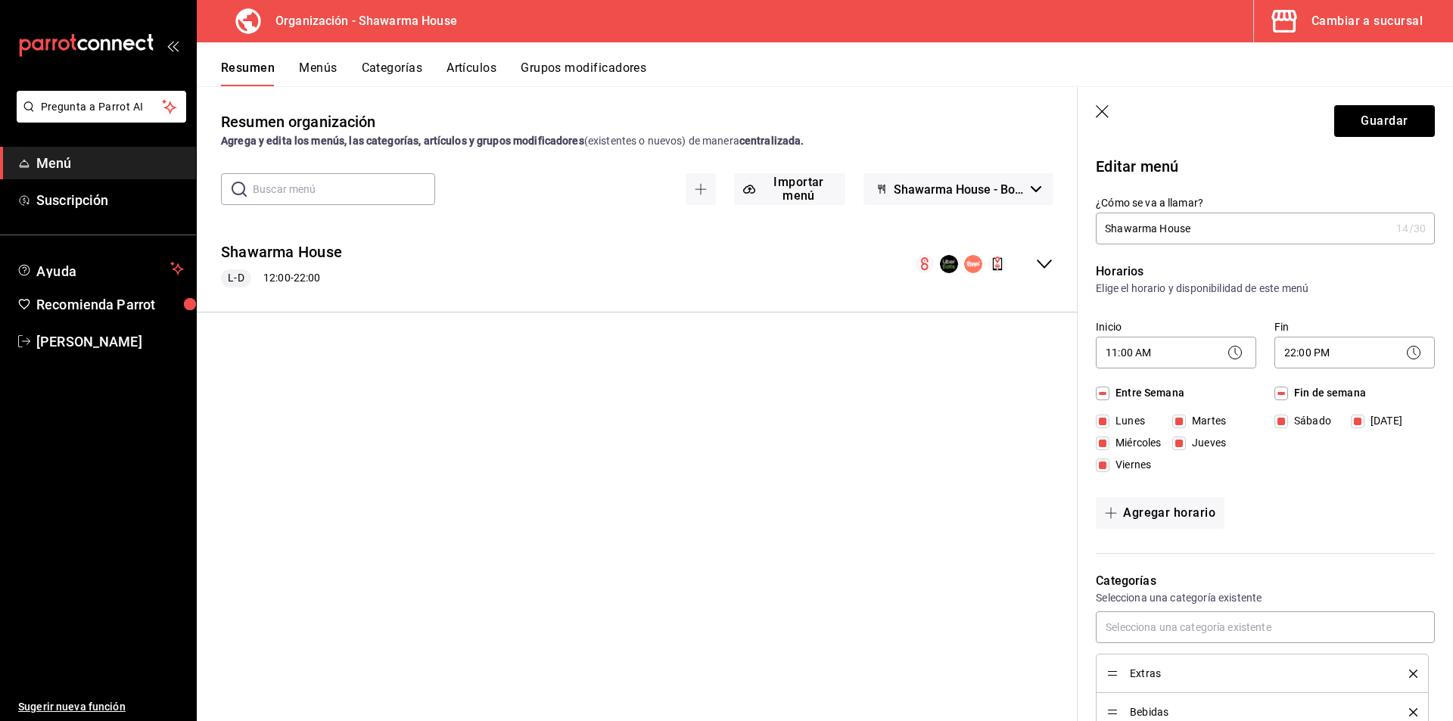
click at [1226, 356] on icon at bounding box center [1235, 353] width 18 height 18
click at [1200, 356] on body "Pregunta a Parrot AI Menú Suscripción Ayuda Recomienda Parrot [PERSON_NAME] Sug…" at bounding box center [726, 360] width 1453 height 721
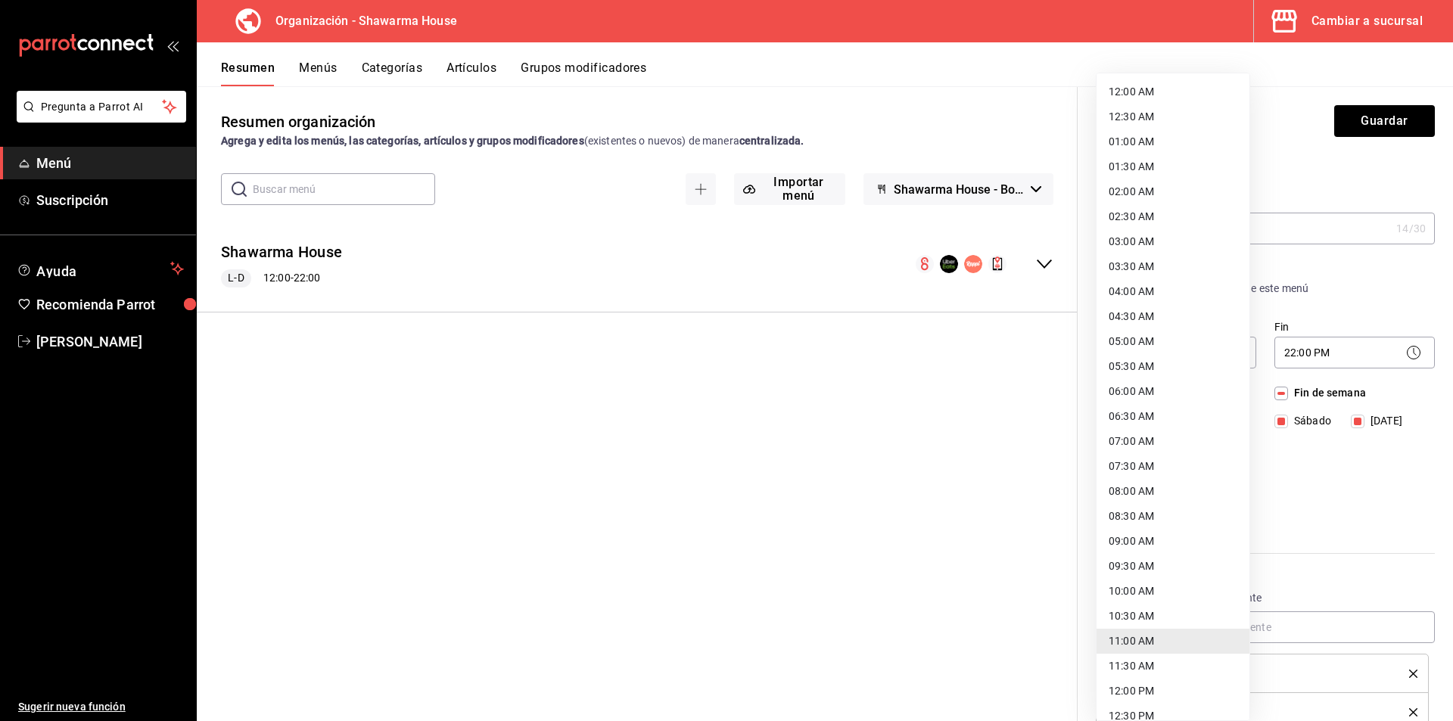
click at [1164, 590] on li "10:00 AM" at bounding box center [1173, 591] width 153 height 25
type input "10:00"
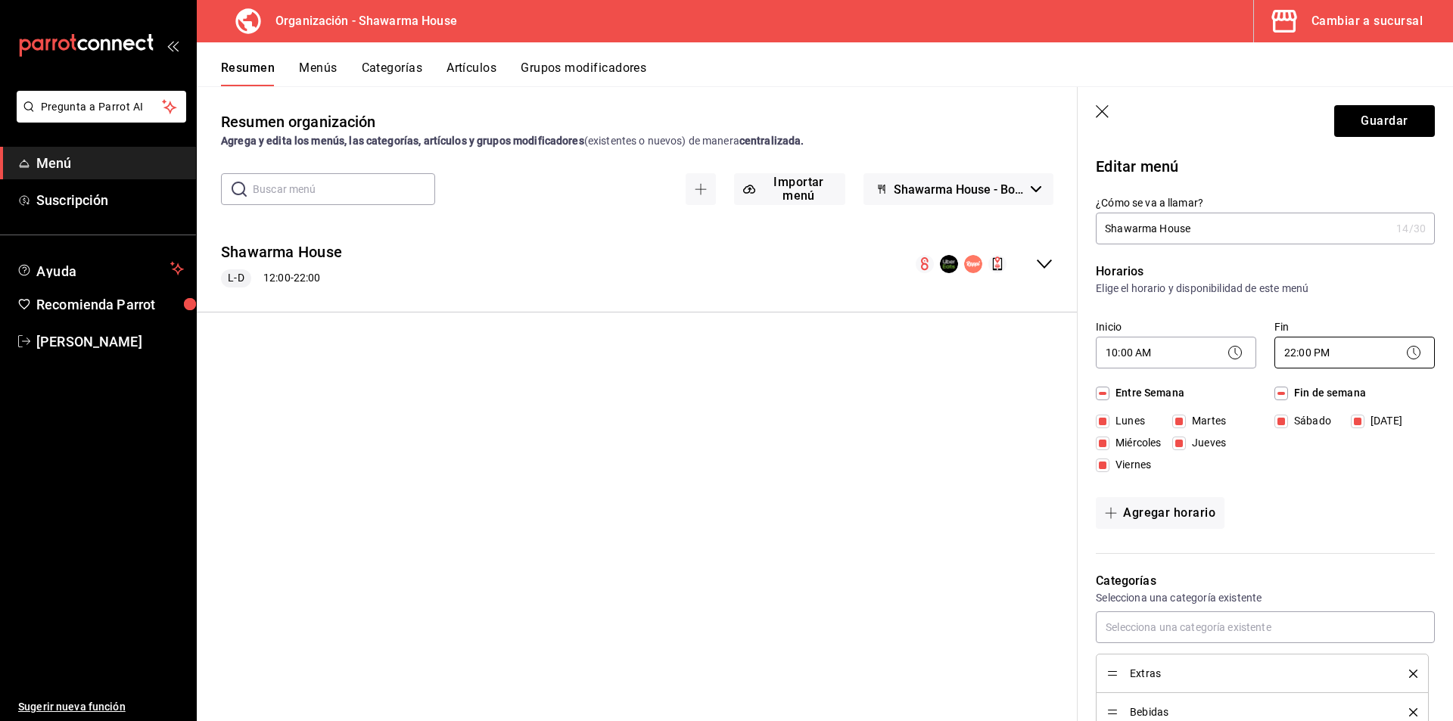
click at [1358, 353] on body "Pregunta a Parrot AI Menú Suscripción Ayuda Recomienda Parrot [PERSON_NAME] Sug…" at bounding box center [726, 360] width 1453 height 721
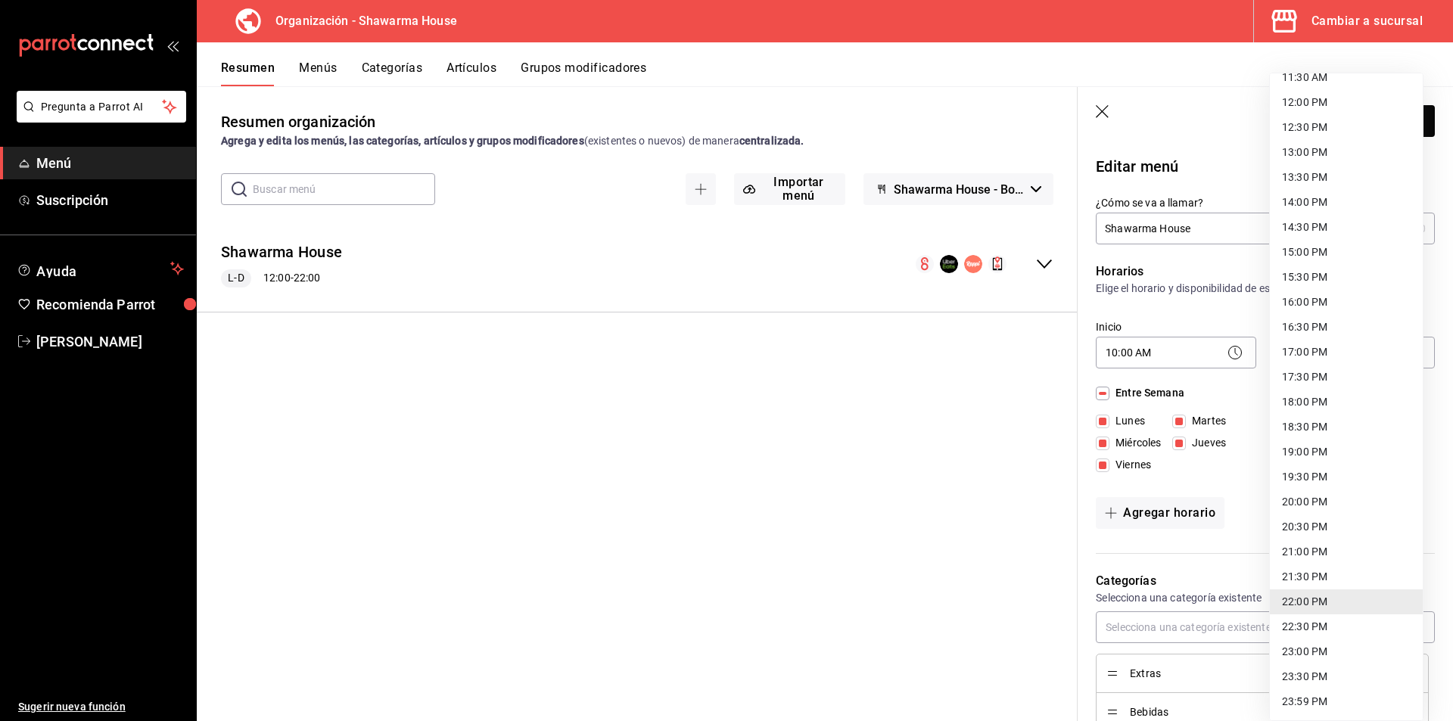
click at [1326, 656] on li "23:00 PM" at bounding box center [1346, 652] width 153 height 25
type input "23:00"
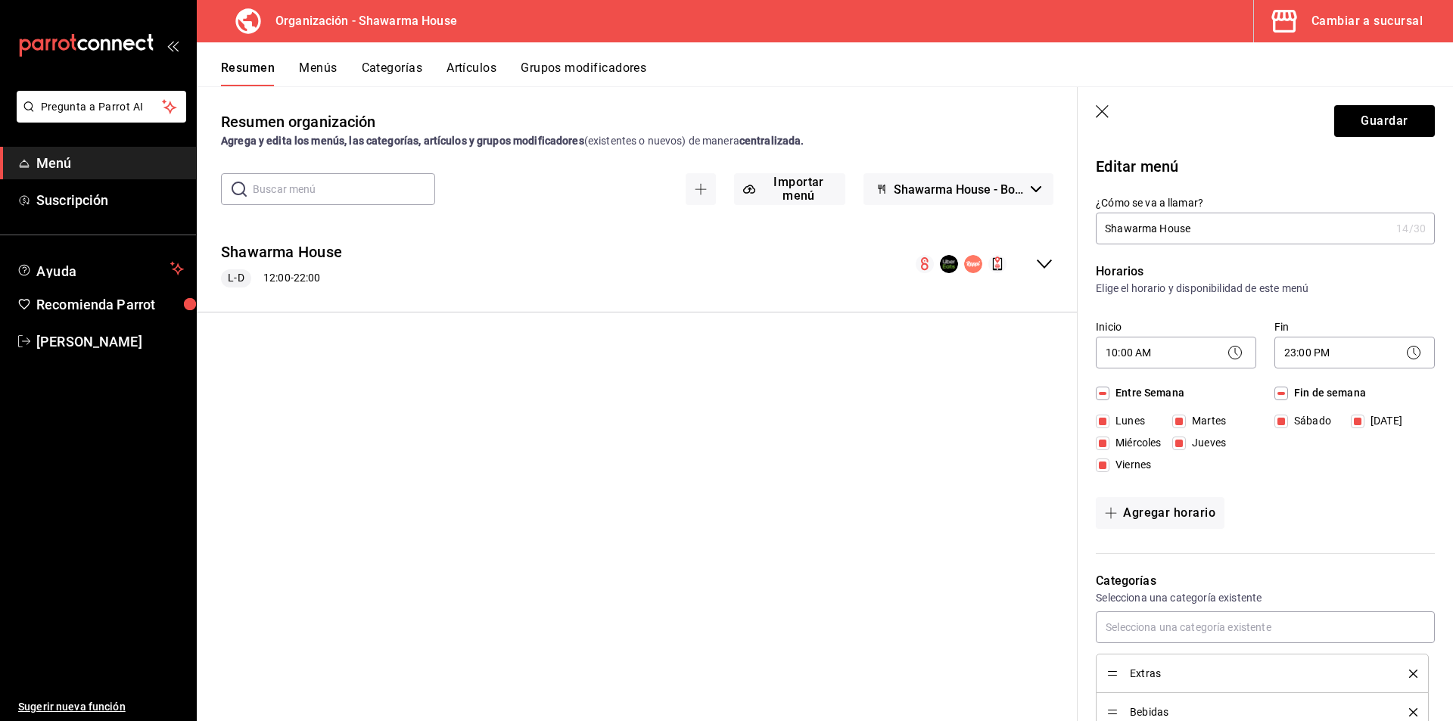
click at [1328, 487] on div "Horarios Elige el horario y disponibilidad de este menú Inicio 10:00 AM 10:00 F…" at bounding box center [1256, 400] width 357 height 310
click at [1369, 120] on button "Guardar" at bounding box center [1385, 121] width 101 height 32
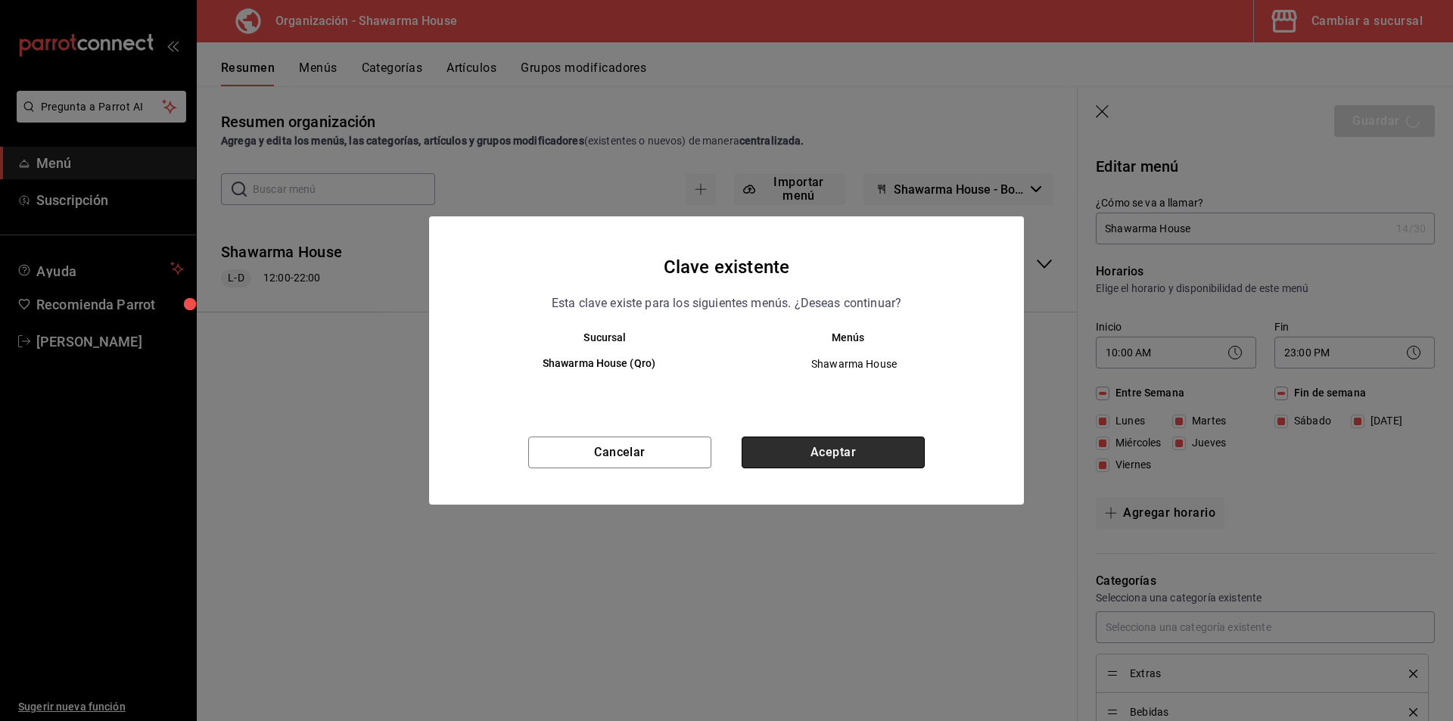
click at [804, 456] on button "Aceptar" at bounding box center [833, 453] width 183 height 32
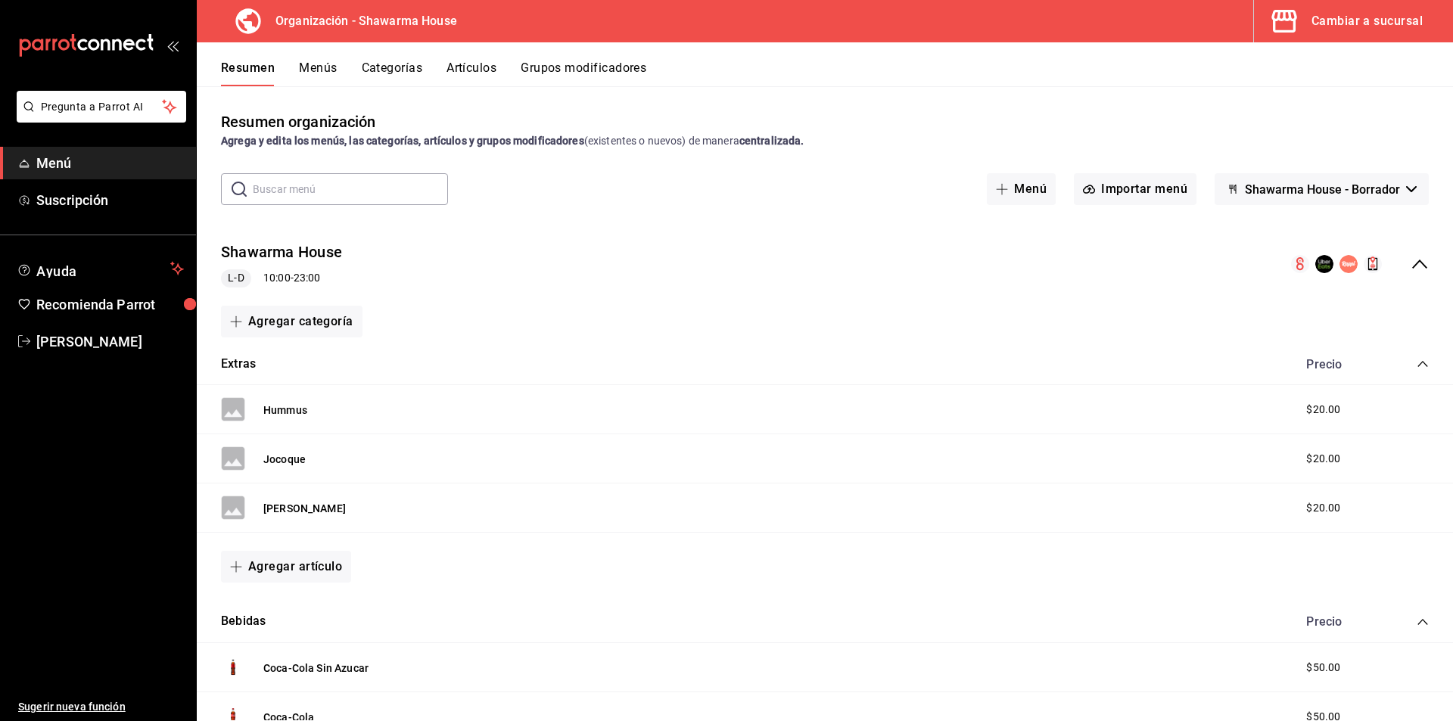
click at [315, 58] on div "Resumen Menús Categorías Artículos Grupos modificadores" at bounding box center [825, 64] width 1257 height 44
click at [313, 64] on button "Menús" at bounding box center [318, 74] width 38 height 26
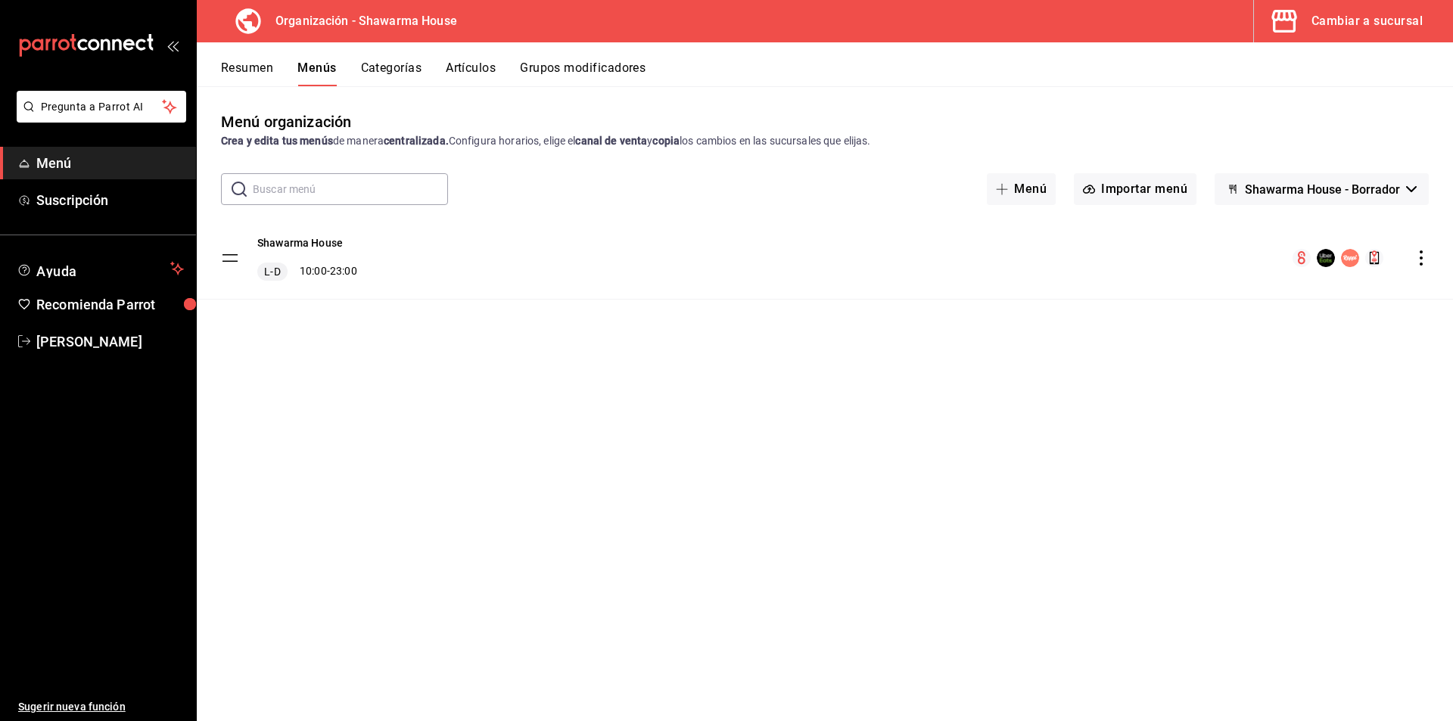
click at [1422, 257] on icon "actions" at bounding box center [1421, 258] width 3 height 15
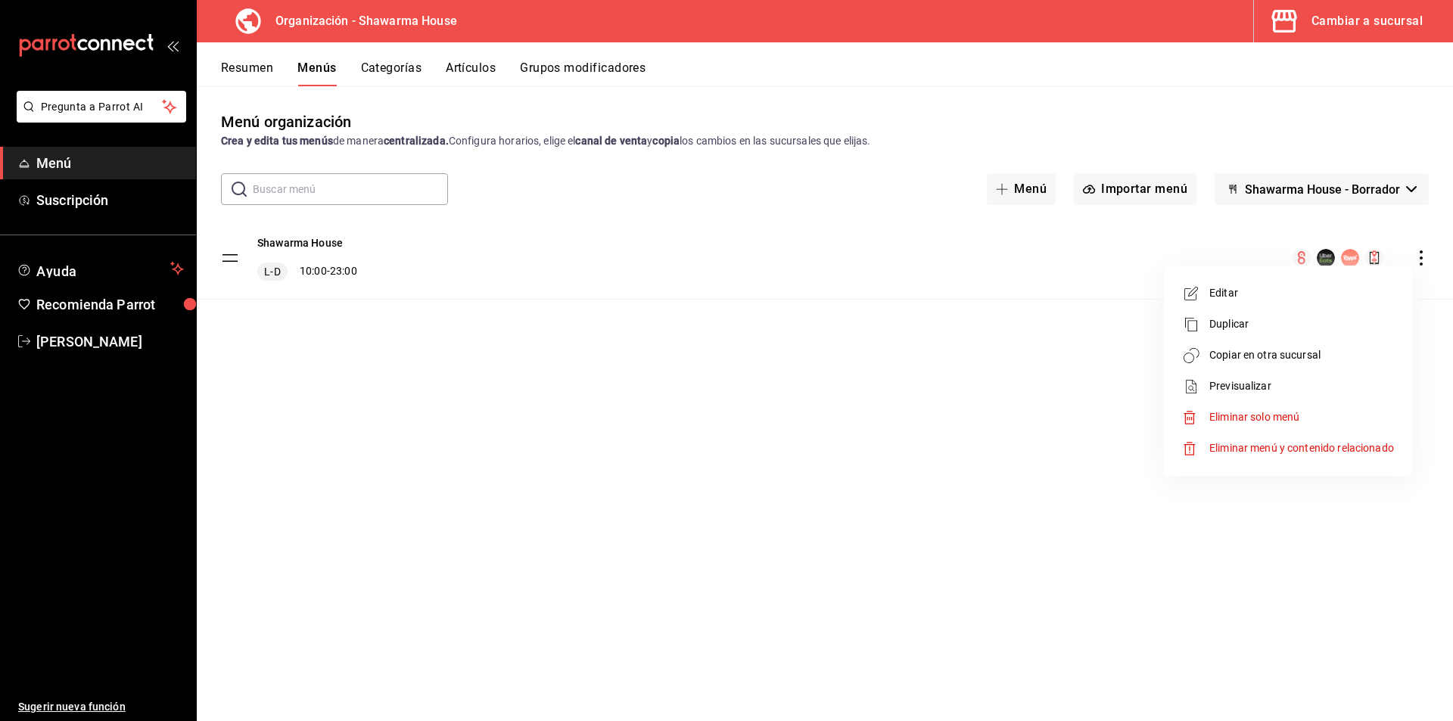
click at [1271, 350] on span "Copiar en otra sucursal" at bounding box center [1302, 355] width 185 height 16
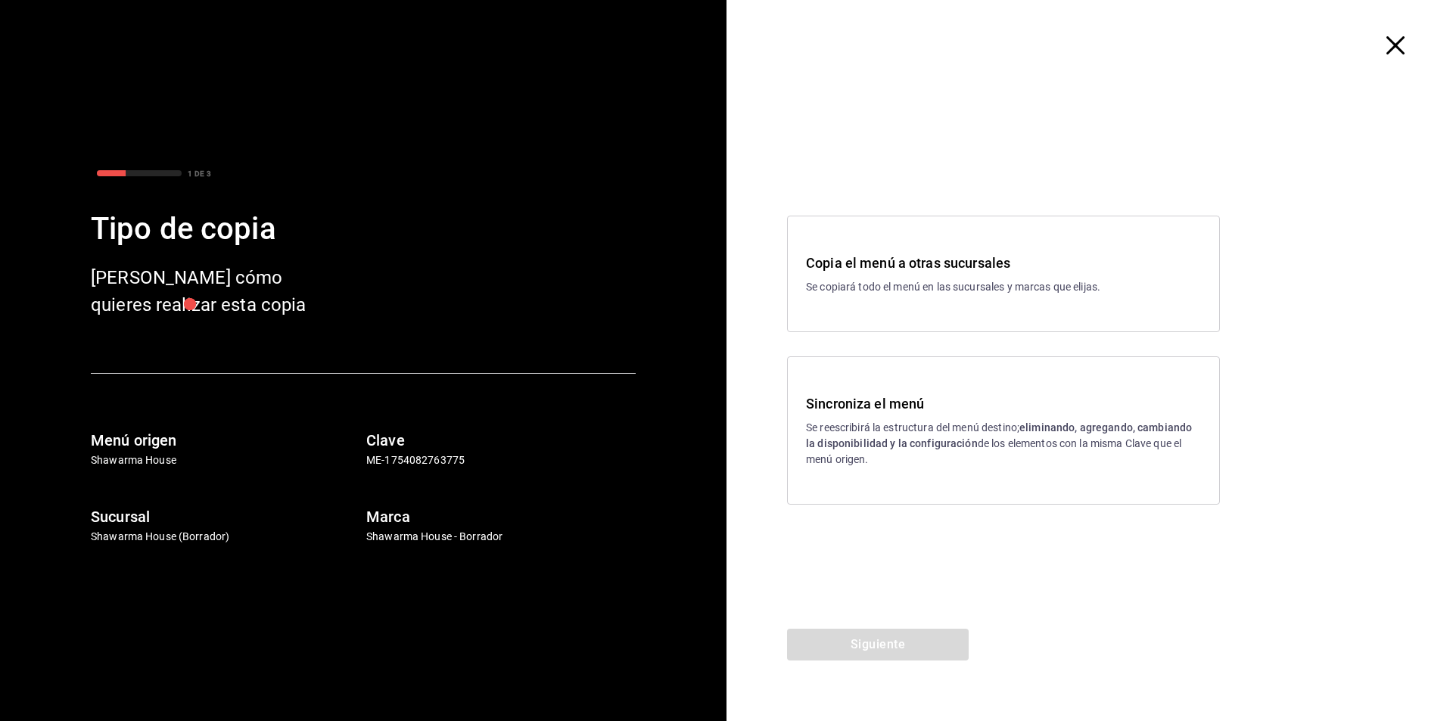
click at [899, 419] on div "Sincroniza el menú Se reescribirá la estructura del menú destino; eliminando, a…" at bounding box center [1003, 431] width 395 height 74
click at [866, 647] on button "Siguiente" at bounding box center [878, 645] width 182 height 32
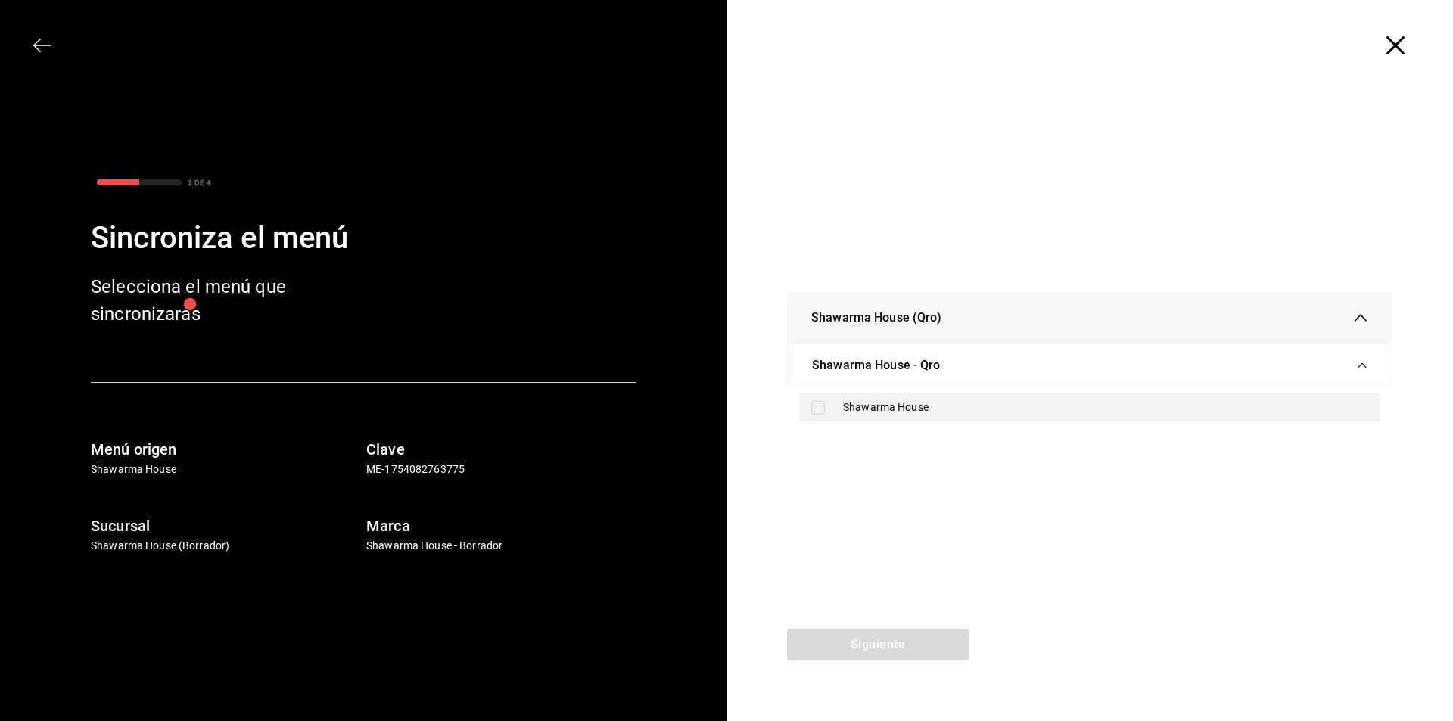
click at [911, 409] on div "Shawarma House" at bounding box center [1105, 408] width 525 height 16
checkbox input "true"
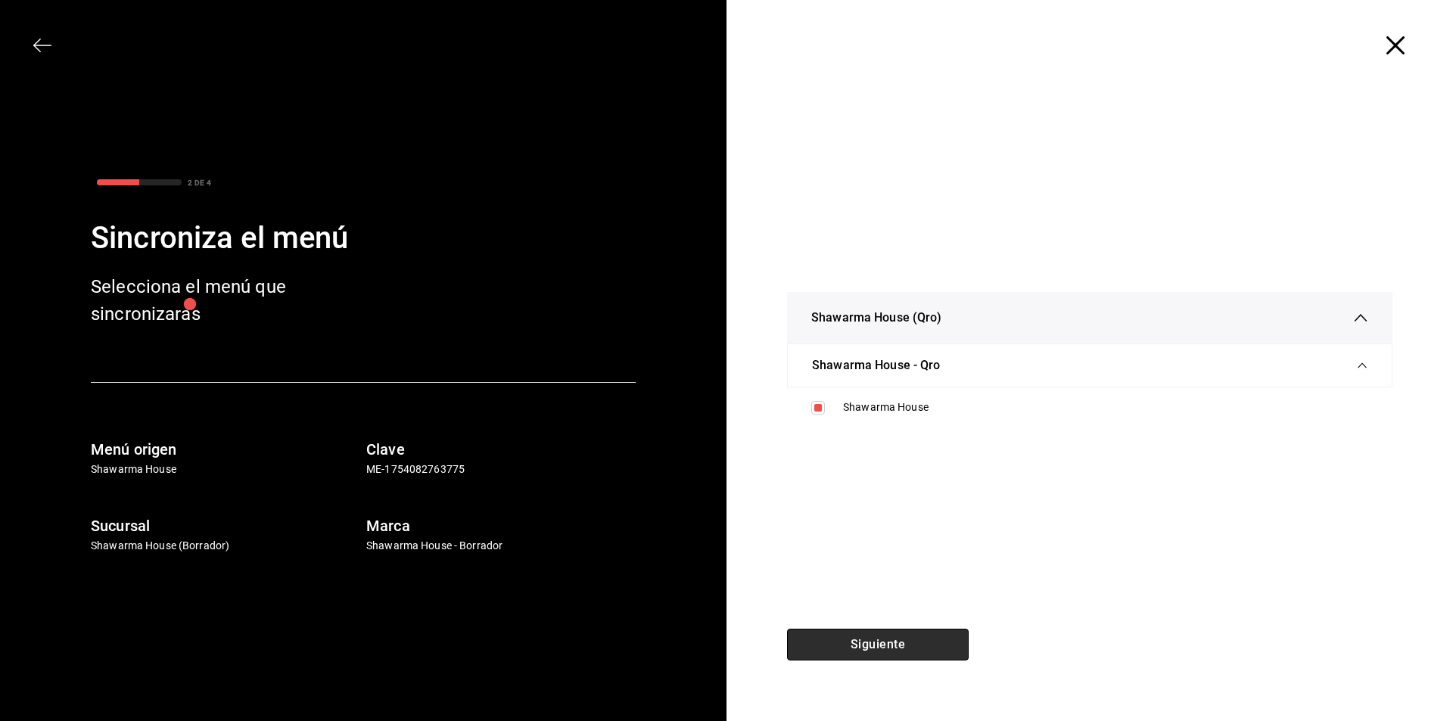
click at [899, 646] on button "Siguiente" at bounding box center [878, 645] width 182 height 32
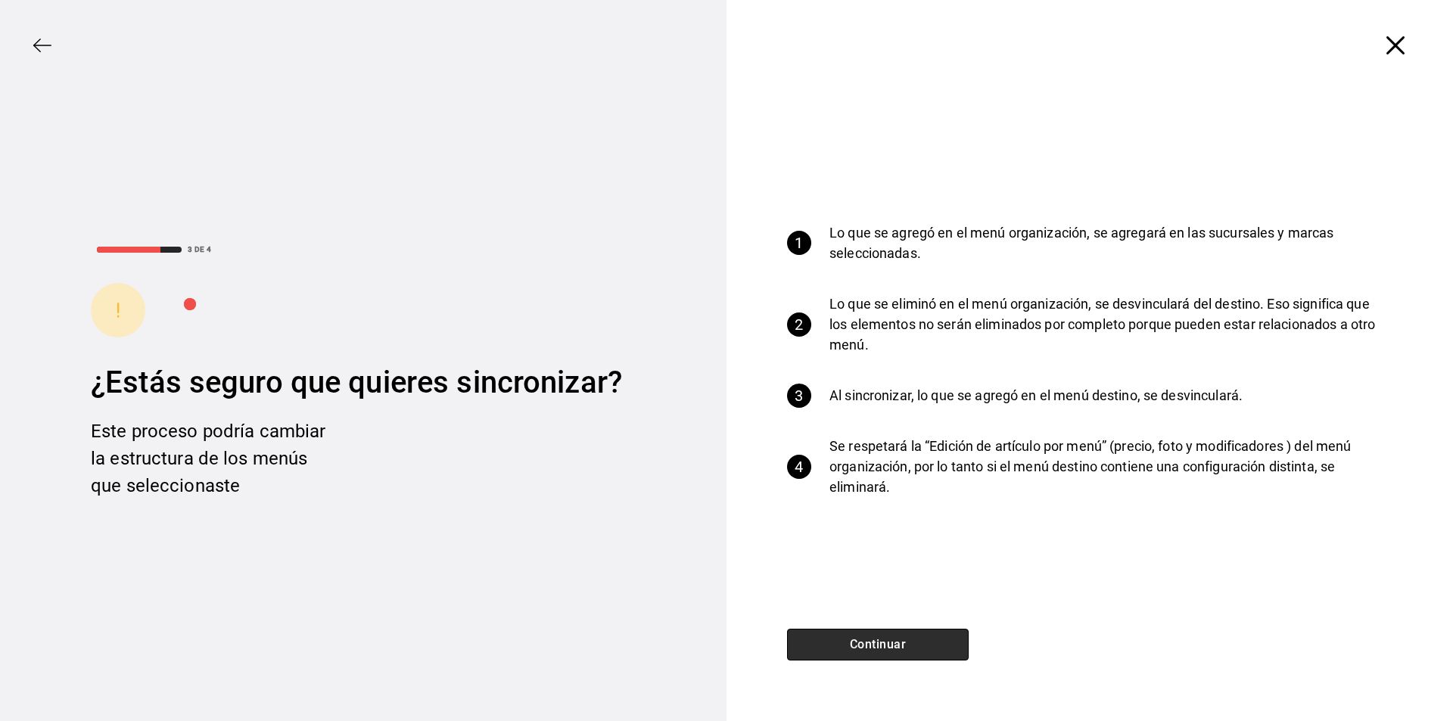
click at [862, 643] on button "Continuar" at bounding box center [878, 645] width 182 height 32
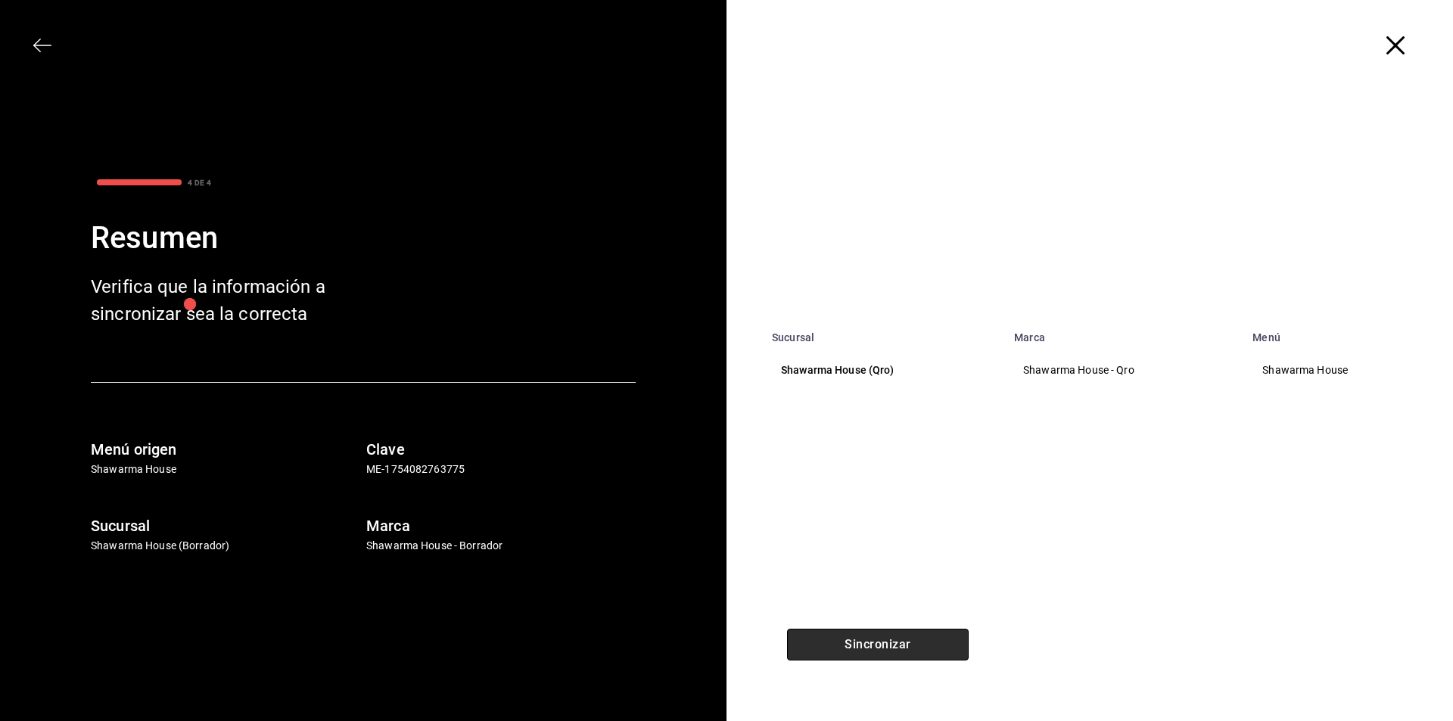
click at [864, 648] on button "Sincronizar" at bounding box center [878, 645] width 182 height 32
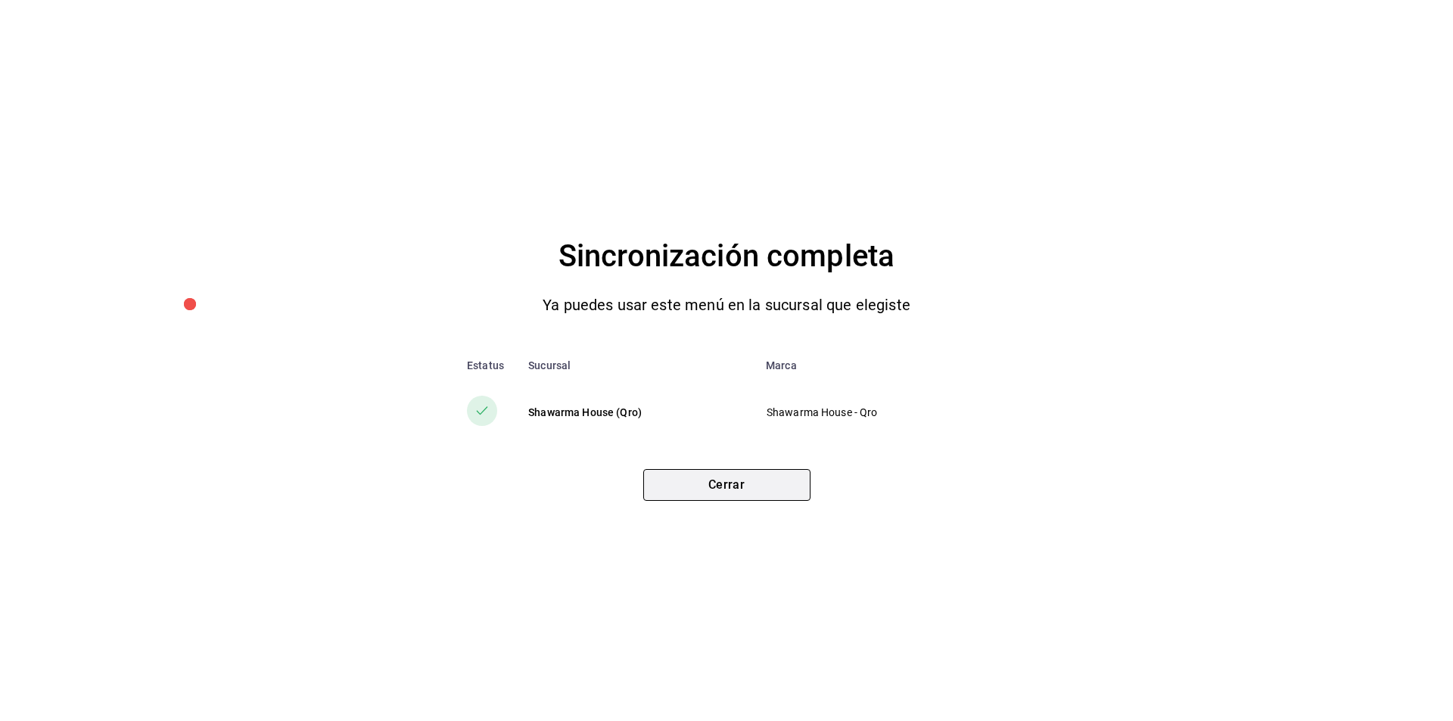
click at [712, 491] on button "Cerrar" at bounding box center [726, 485] width 167 height 32
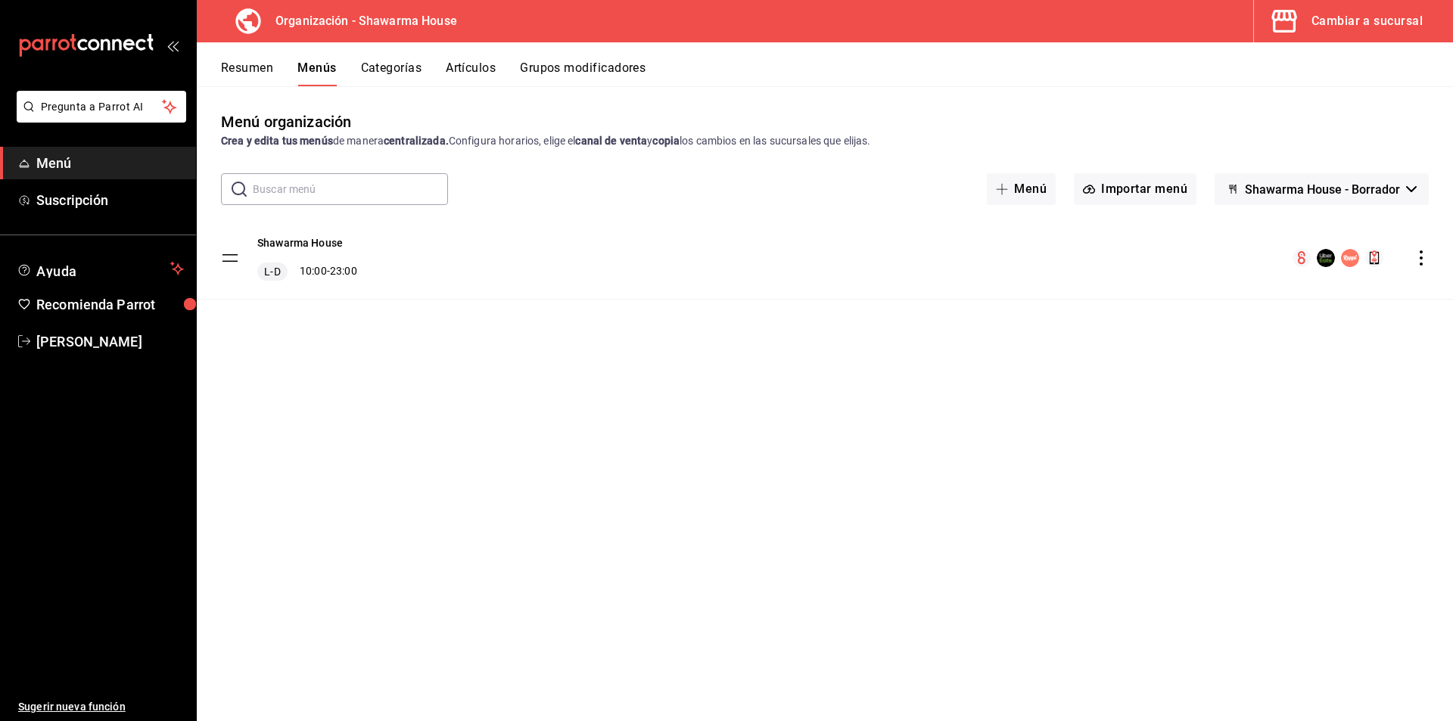
click at [1328, 19] on div "Cambiar a sucursal" at bounding box center [1367, 21] width 111 height 21
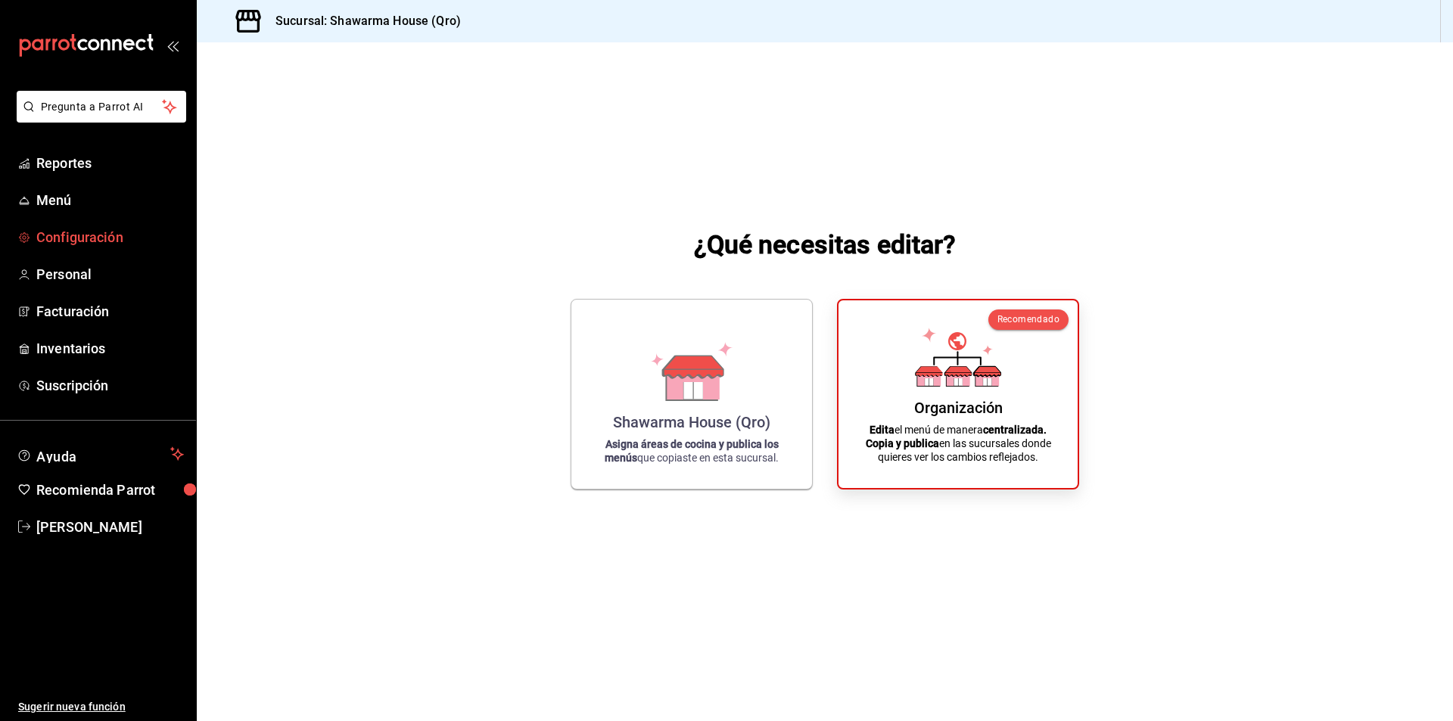
click at [76, 239] on span "Configuración" at bounding box center [110, 237] width 148 height 20
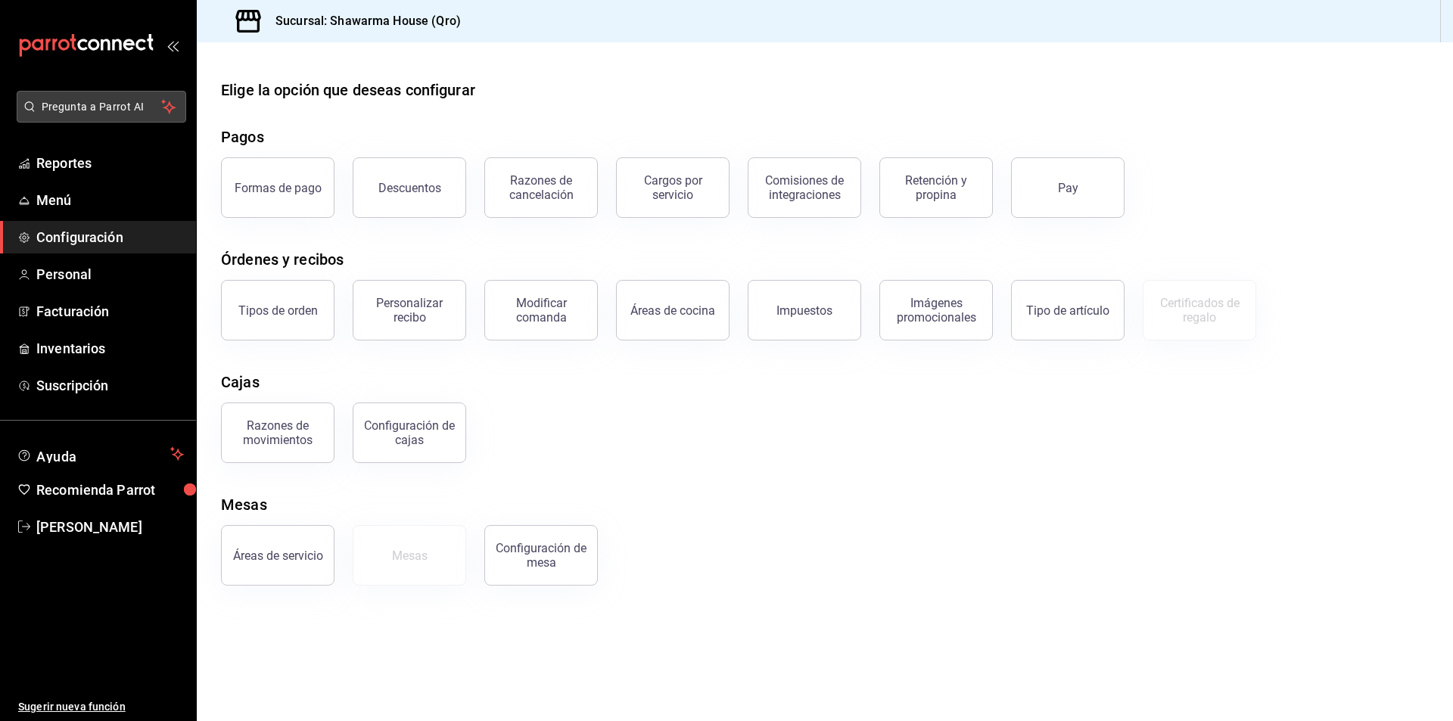
click at [114, 104] on span "Pregunta a Parrot AI" at bounding box center [102, 107] width 120 height 16
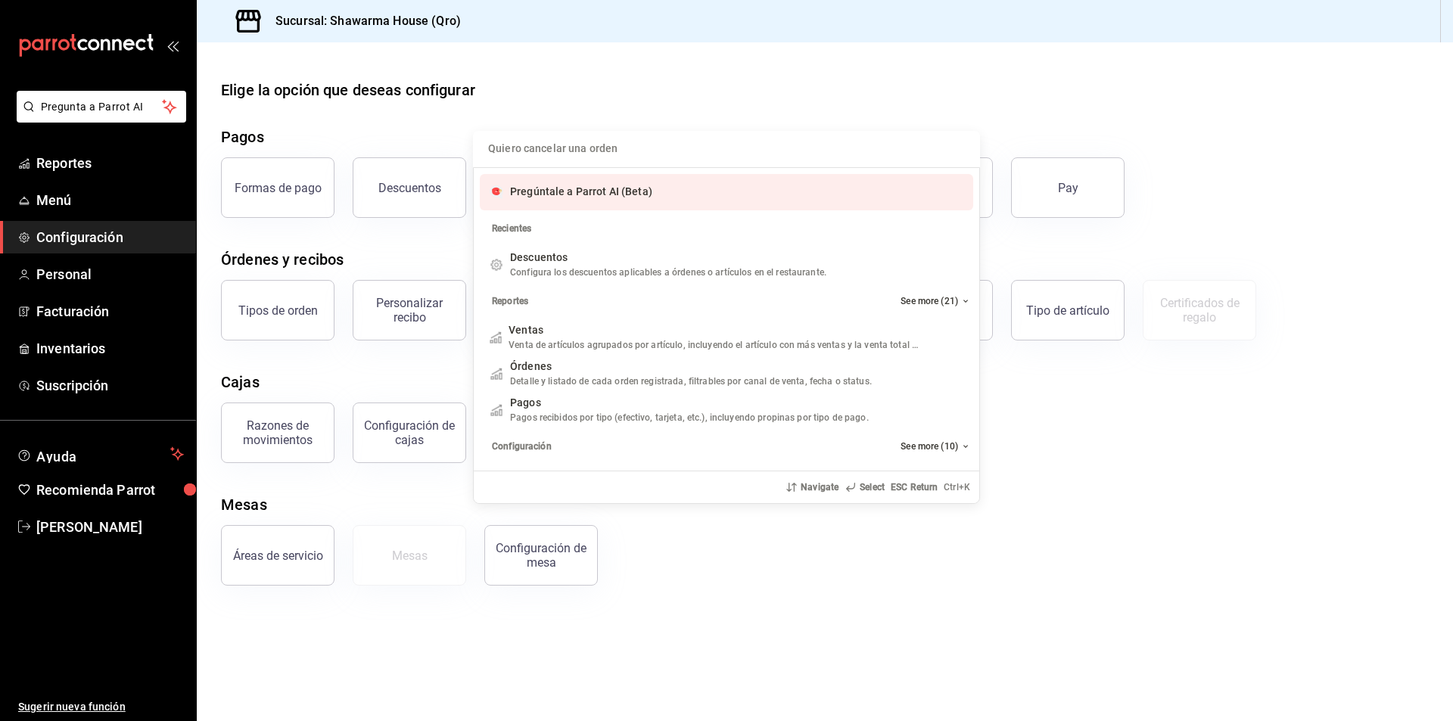
click at [558, 80] on div "Quiero cancelar una orden Pregúntale a Parrot AI (Beta) Recientes Descuentos Co…" at bounding box center [726, 360] width 1453 height 721
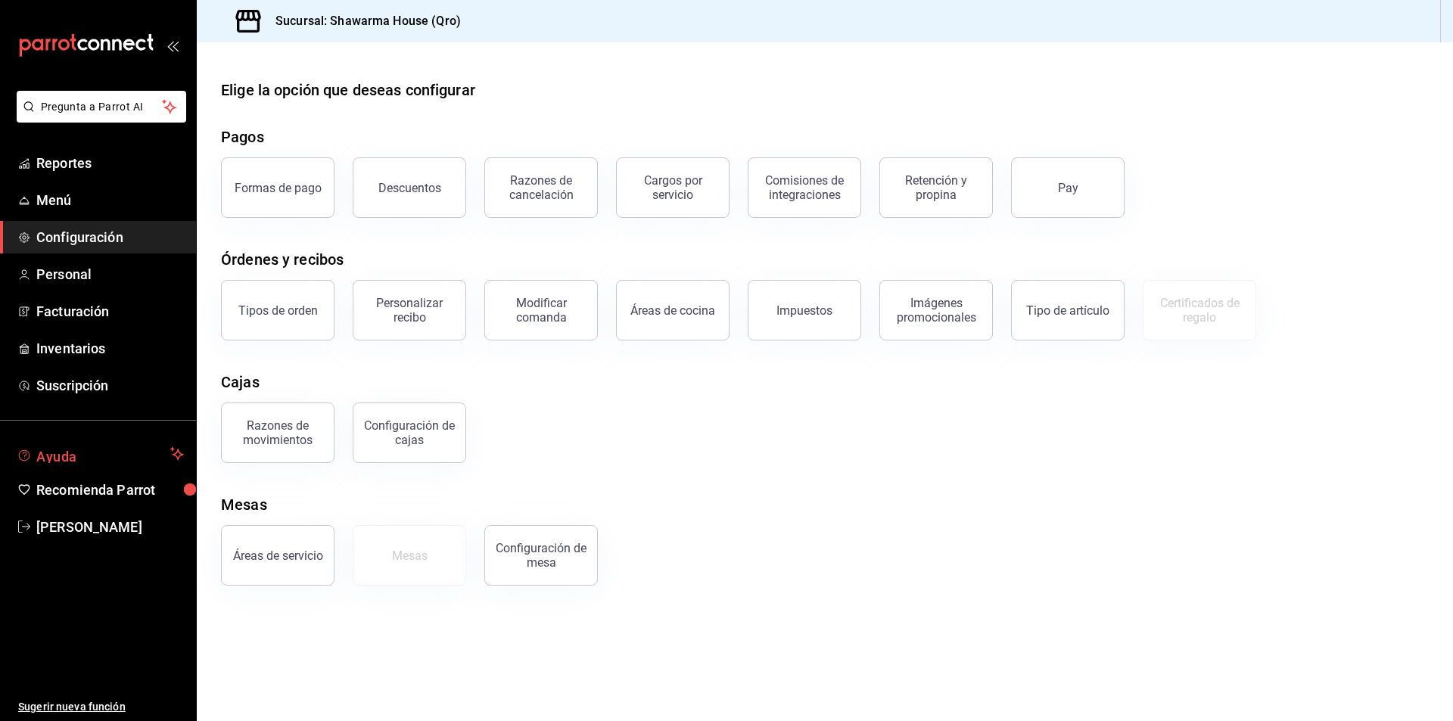
click at [79, 458] on span "Ayuda" at bounding box center [100, 454] width 128 height 18
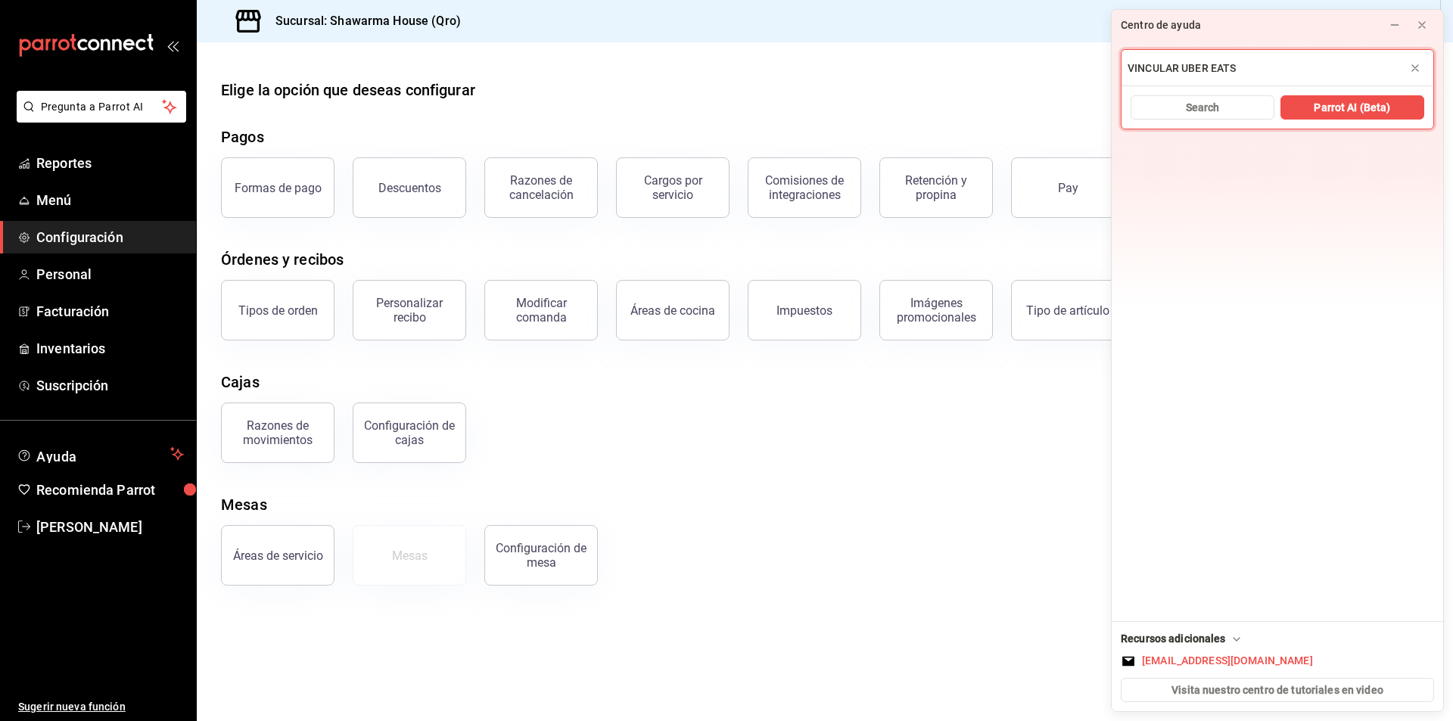
type input "VINCULAR UBER EATS"
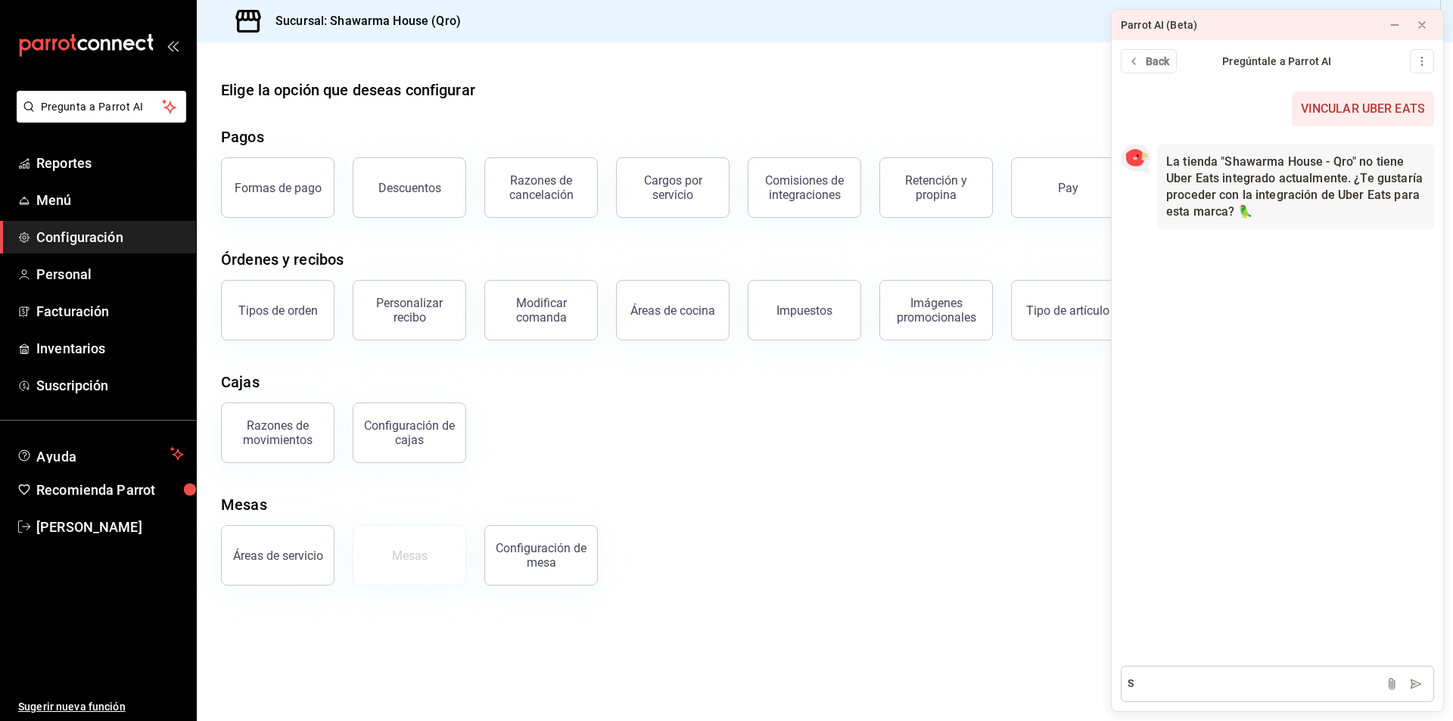
type textarea "SI"
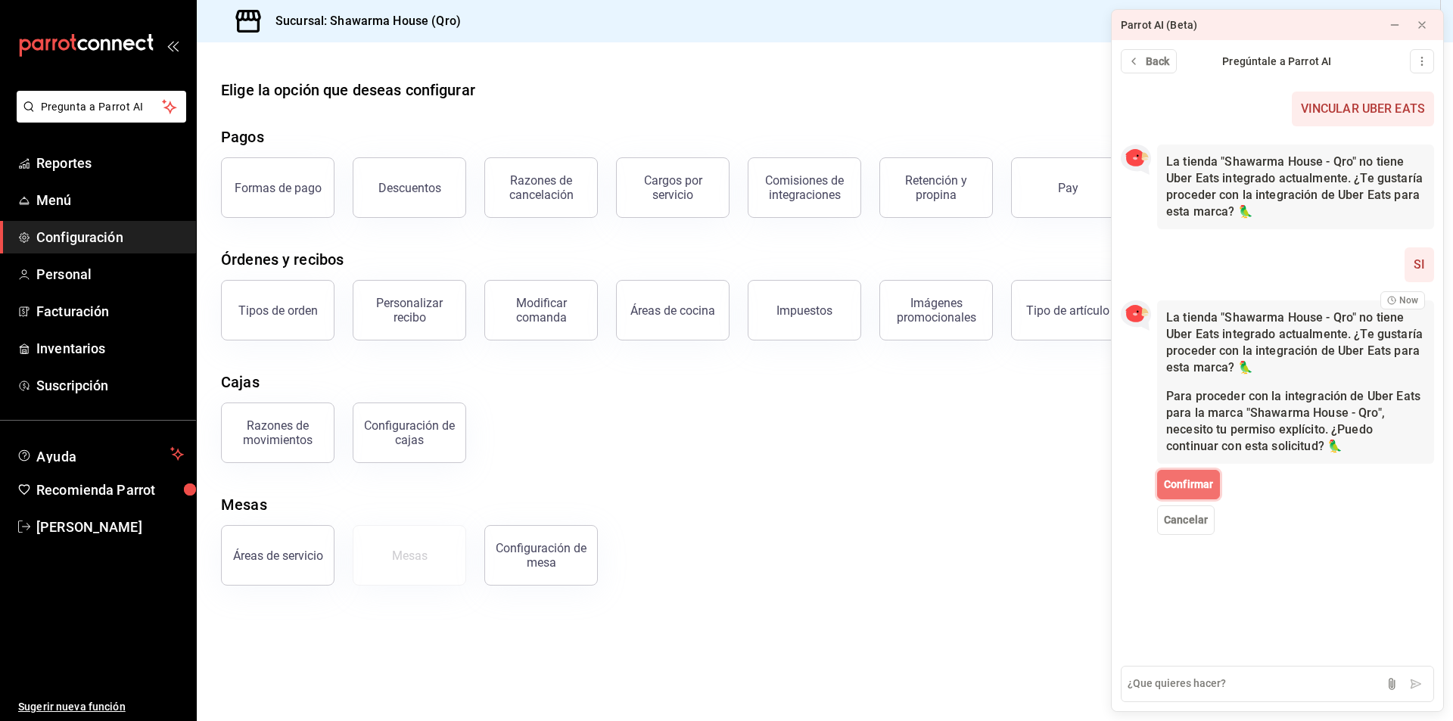
click at [1180, 484] on span "Confirmar" at bounding box center [1188, 485] width 49 height 16
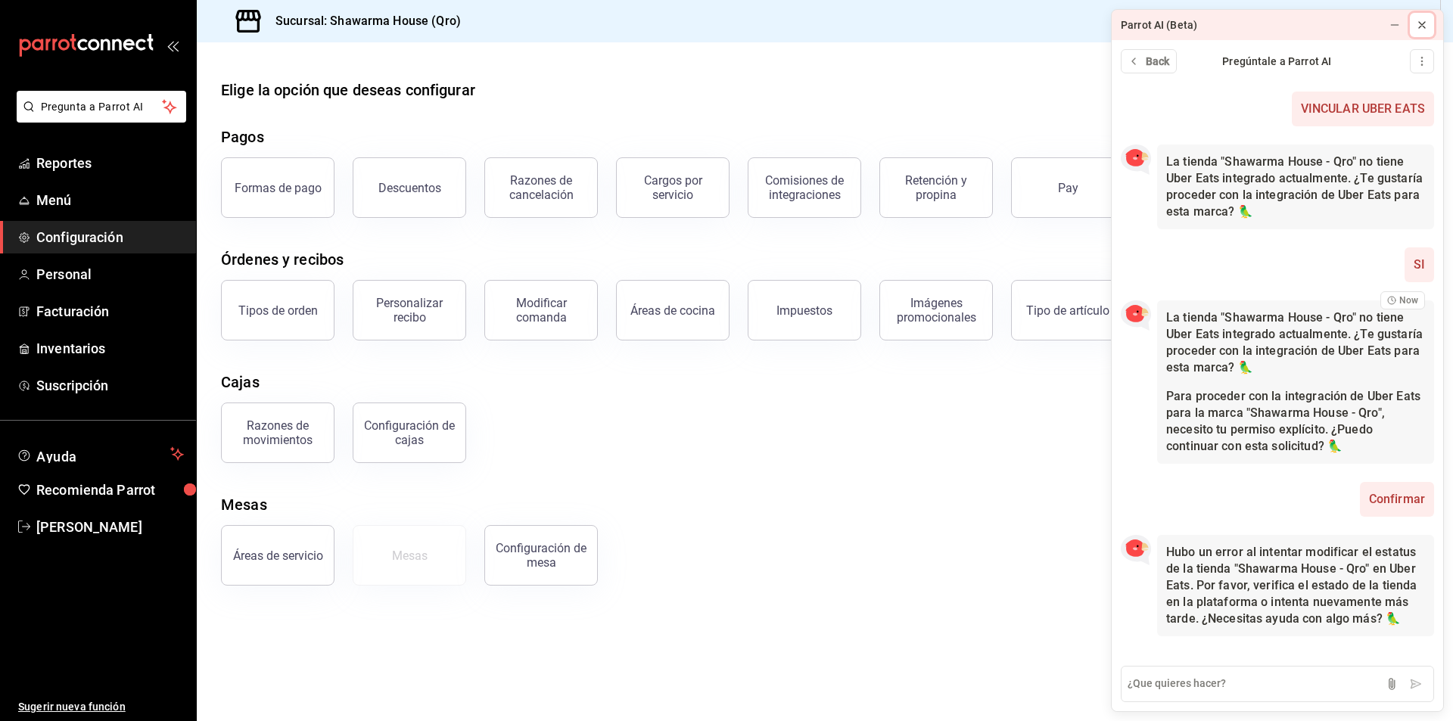
click at [1420, 27] on icon at bounding box center [1422, 25] width 6 height 6
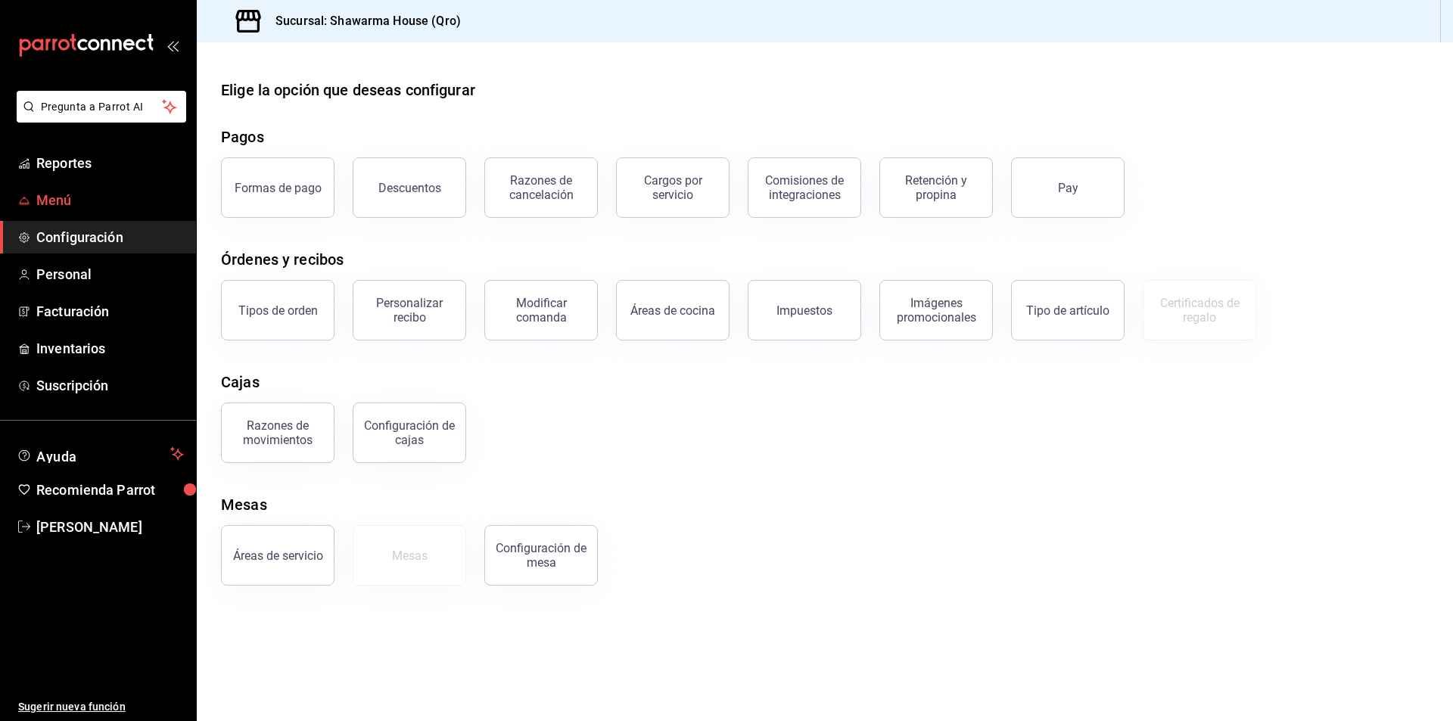
click at [95, 198] on span "Menú" at bounding box center [110, 200] width 148 height 20
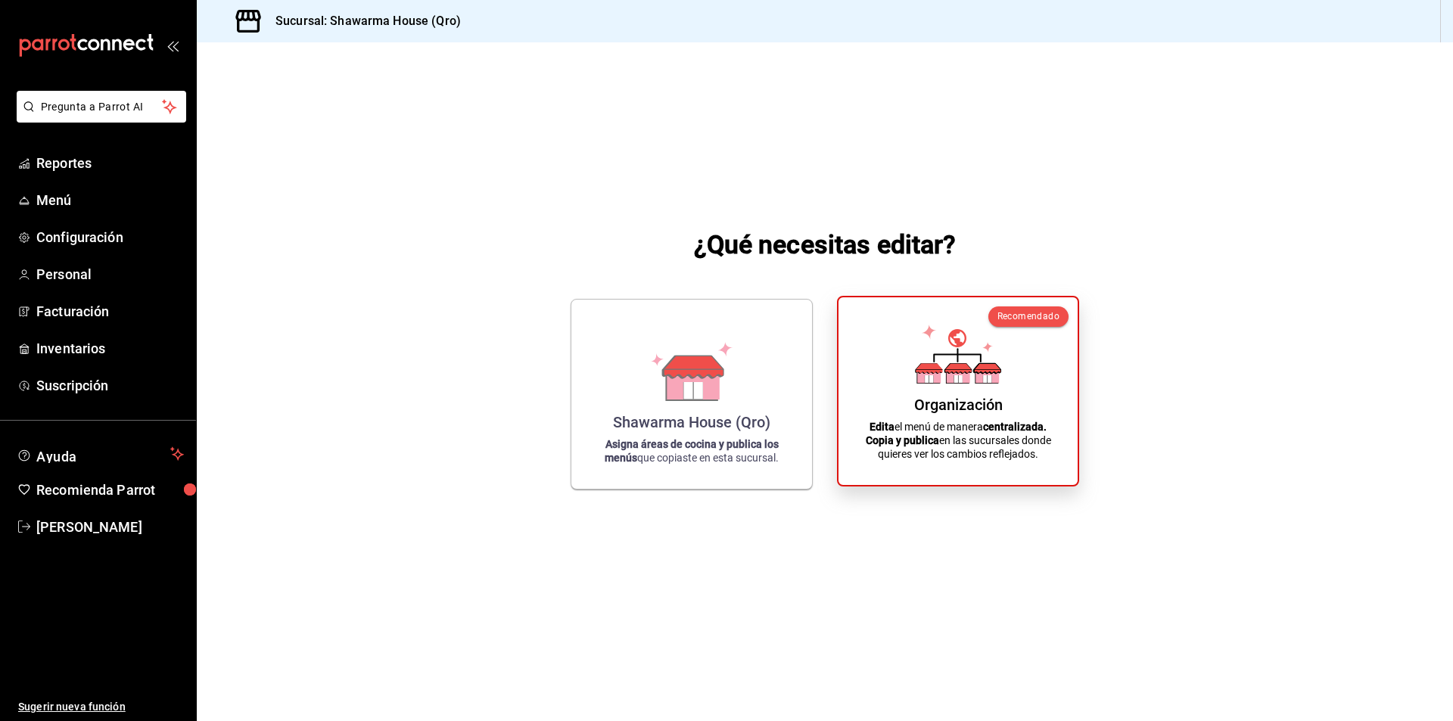
click at [990, 361] on icon at bounding box center [958, 354] width 86 height 59
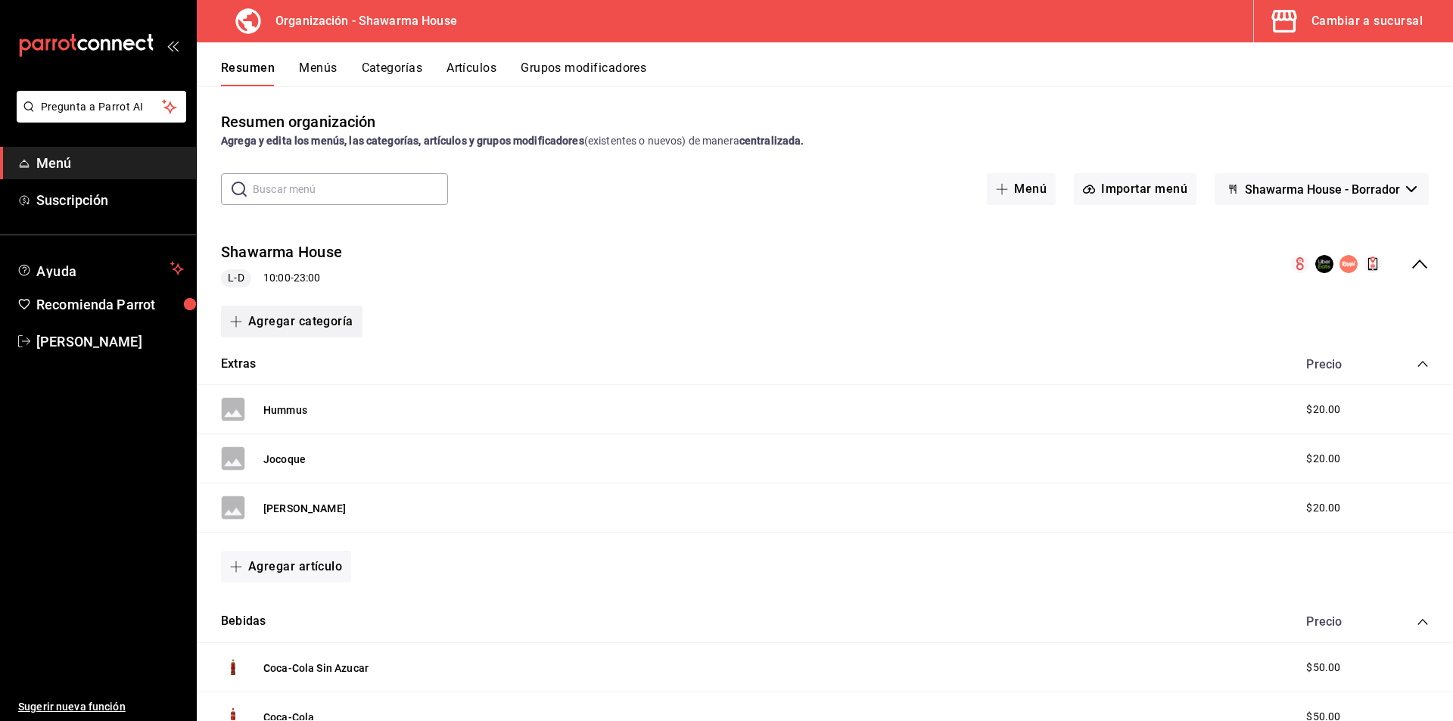
click at [296, 323] on button "Agregar categoría" at bounding box center [292, 322] width 142 height 32
click at [453, 341] on div at bounding box center [726, 360] width 1453 height 721
click at [316, 573] on button "Agregar artículo" at bounding box center [286, 567] width 130 height 32
click at [272, 641] on li "Artículo nuevo" at bounding box center [280, 644] width 119 height 37
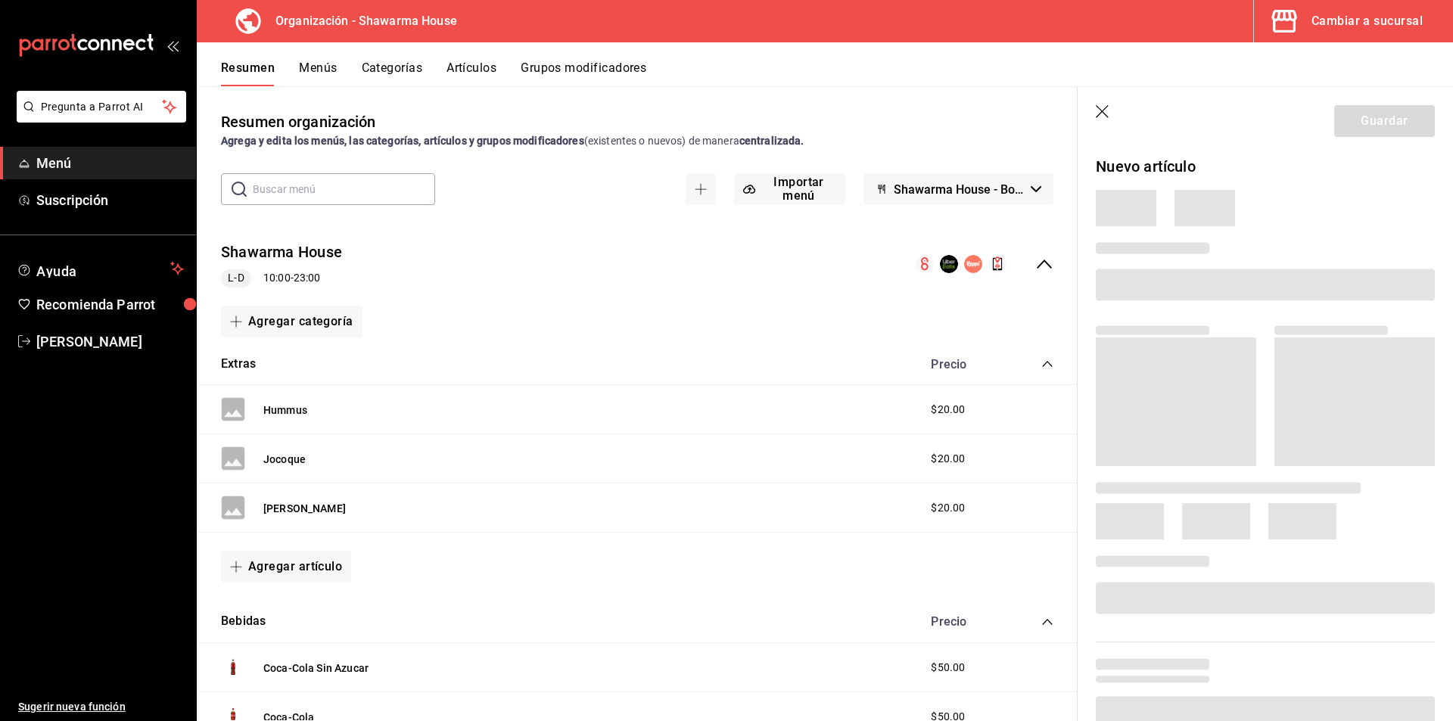
click at [1103, 115] on icon "button" at bounding box center [1103, 112] width 15 height 15
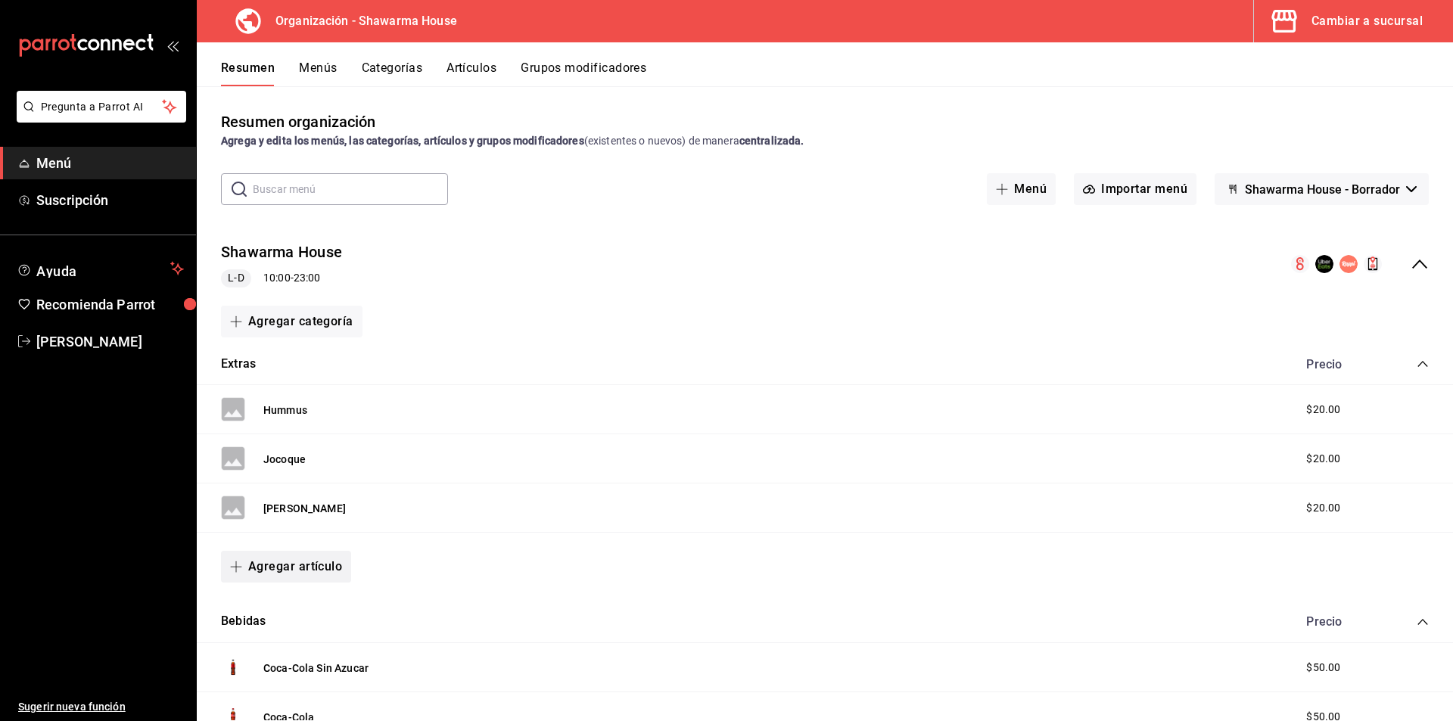
click at [276, 572] on button "Agregar artículo" at bounding box center [286, 567] width 130 height 32
click at [260, 644] on li "Artículo nuevo" at bounding box center [280, 644] width 119 height 37
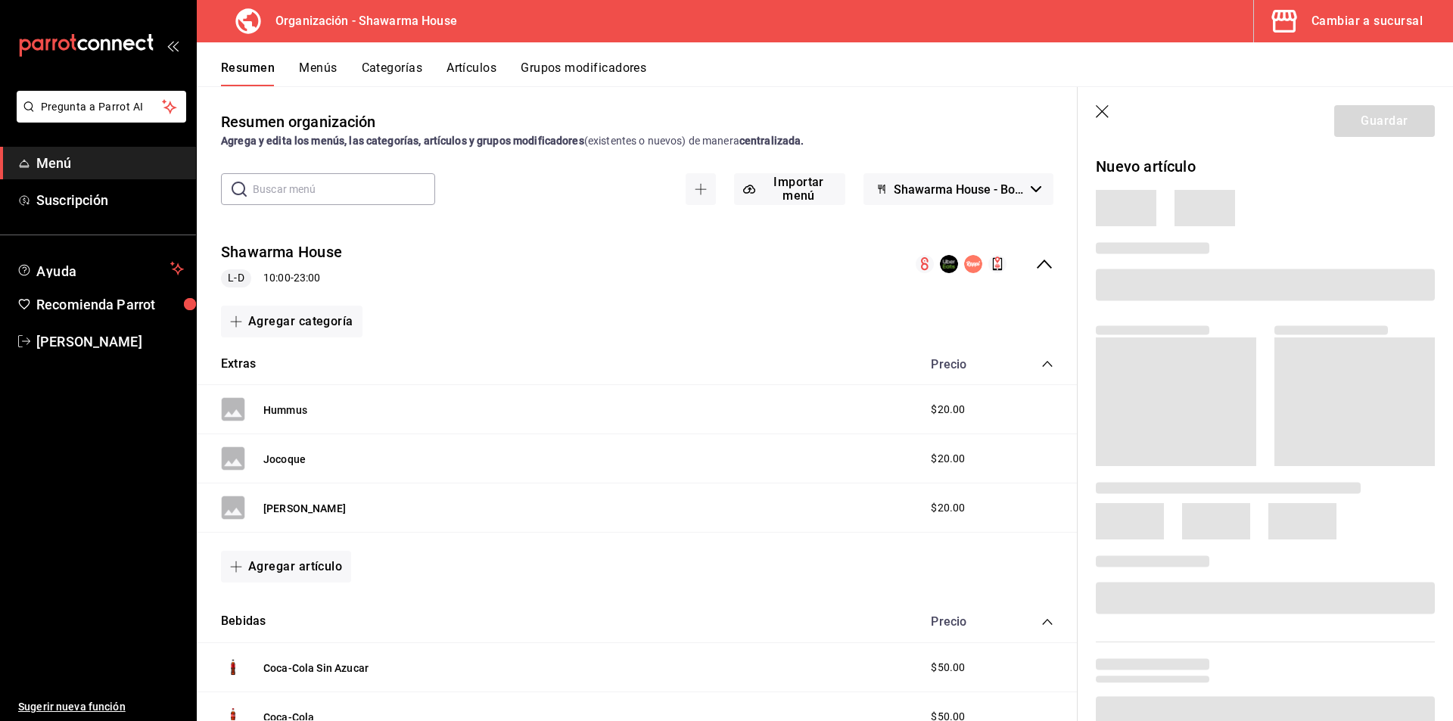
click at [1160, 285] on span at bounding box center [1265, 285] width 339 height 32
click at [1099, 107] on icon "button" at bounding box center [1103, 112] width 15 height 15
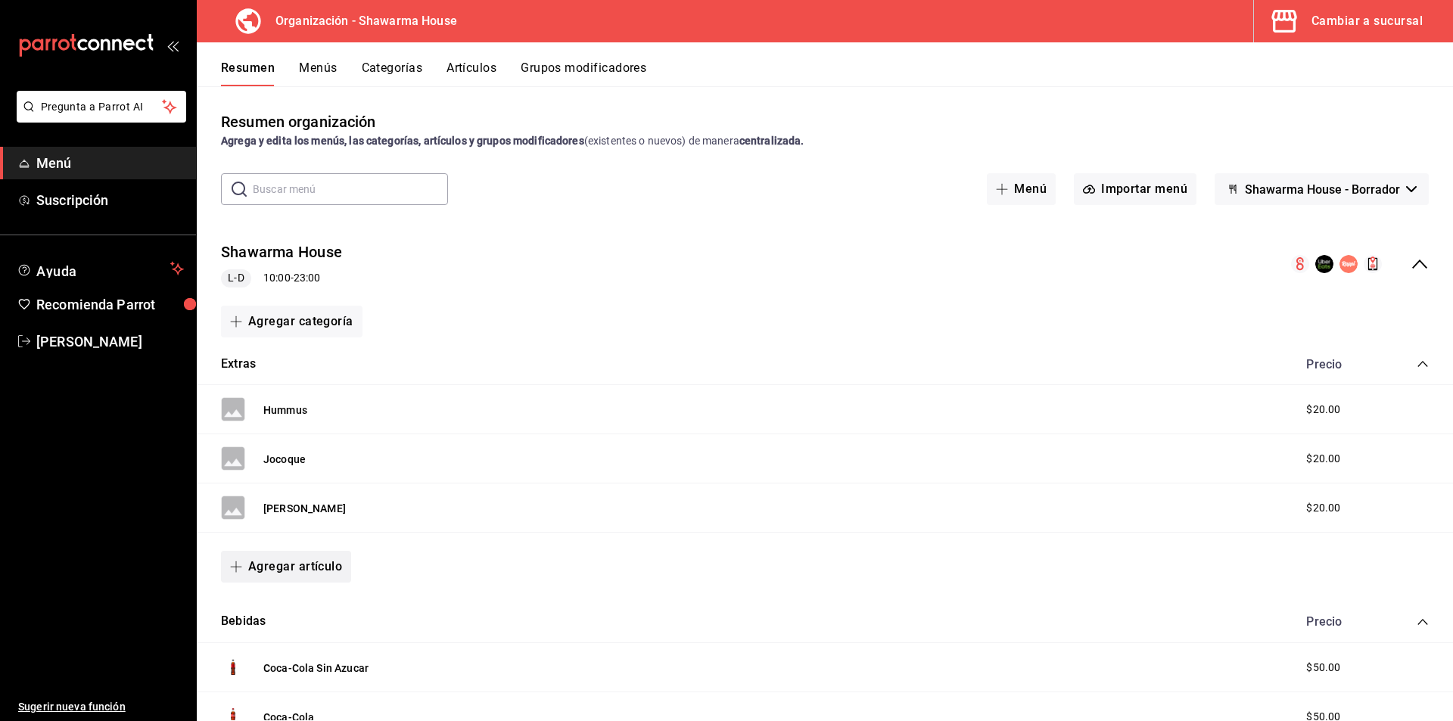
click at [291, 563] on button "Agregar artículo" at bounding box center [286, 567] width 130 height 32
click at [285, 642] on li "Artículo nuevo" at bounding box center [280, 644] width 119 height 37
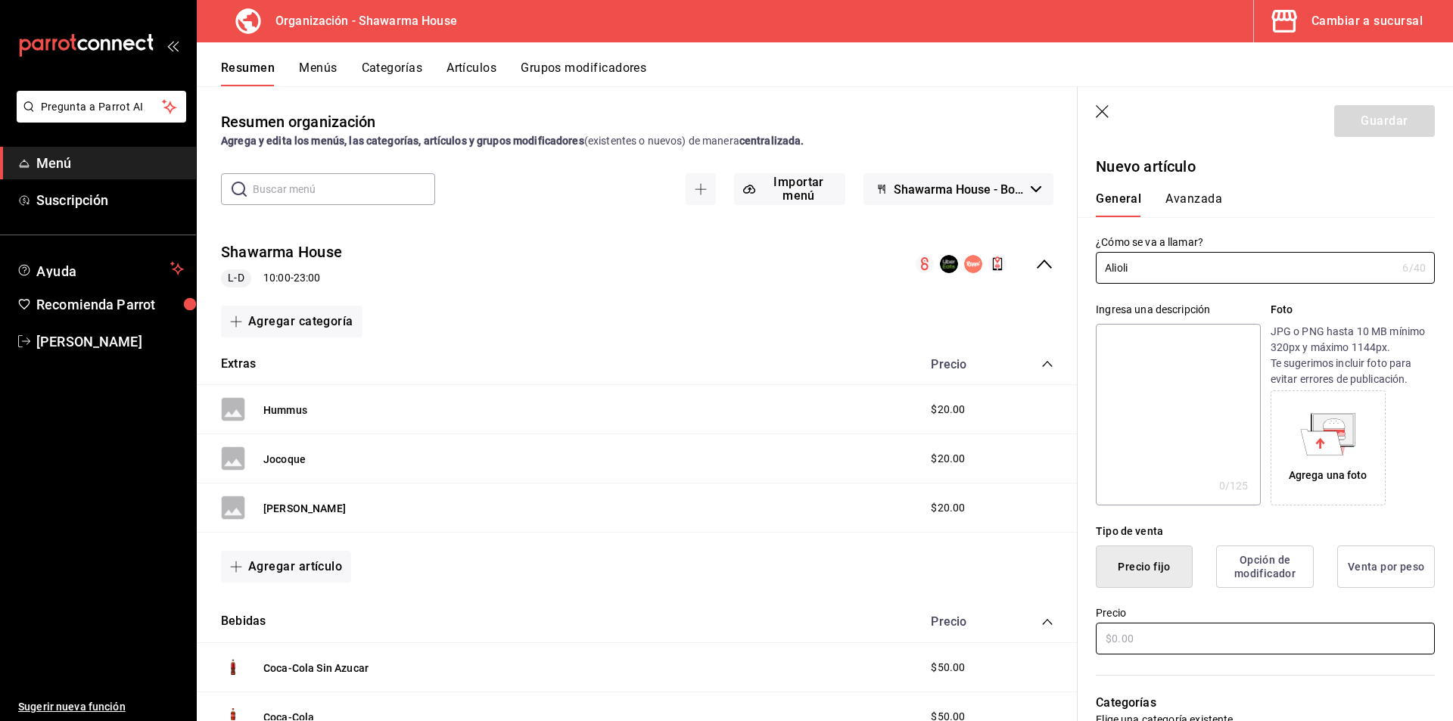
type input "Alioli"
click at [1154, 646] on input "text" at bounding box center [1265, 639] width 339 height 32
type input "$20.00"
click at [1404, 503] on div "Agrega una foto" at bounding box center [1353, 448] width 164 height 115
click at [1376, 114] on button "Guardar" at bounding box center [1385, 121] width 101 height 32
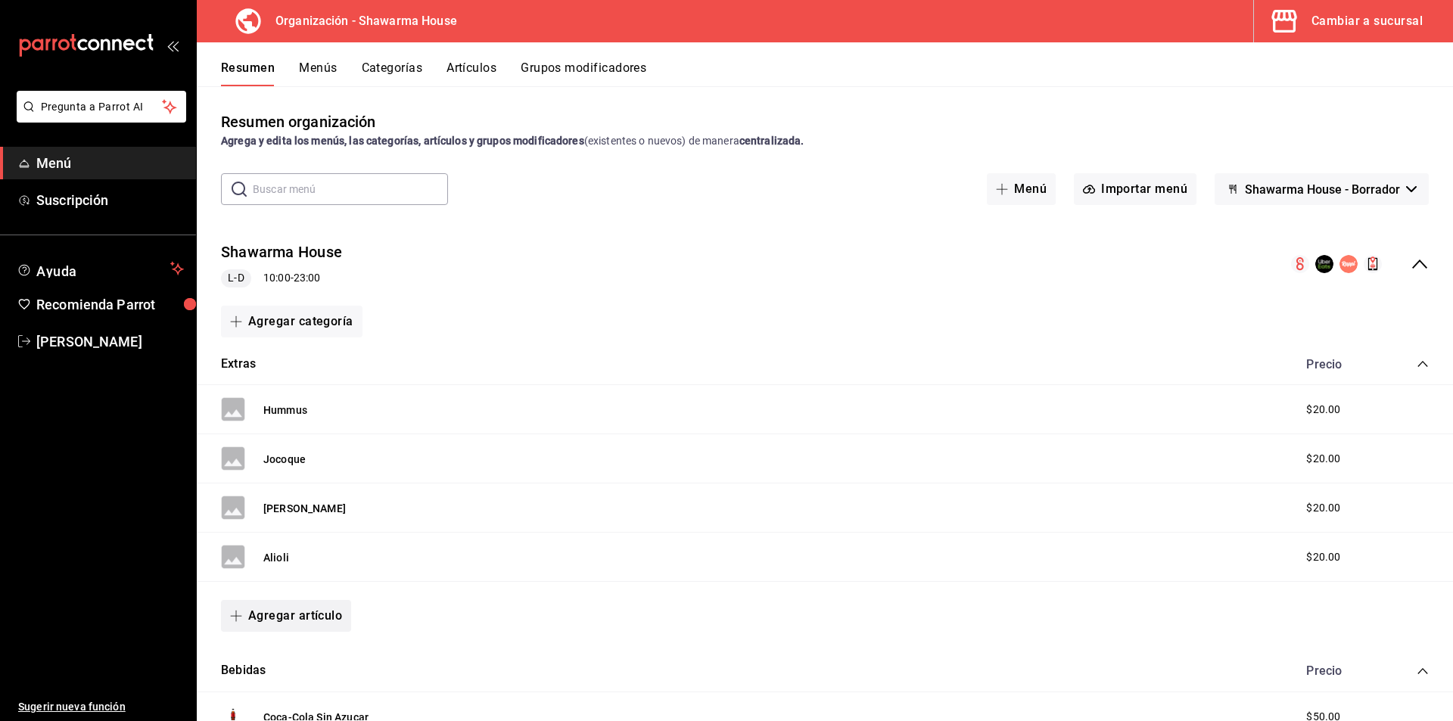
click at [299, 619] on button "Agregar artículo" at bounding box center [286, 616] width 130 height 32
click at [289, 680] on li "Artículo nuevo" at bounding box center [280, 684] width 119 height 37
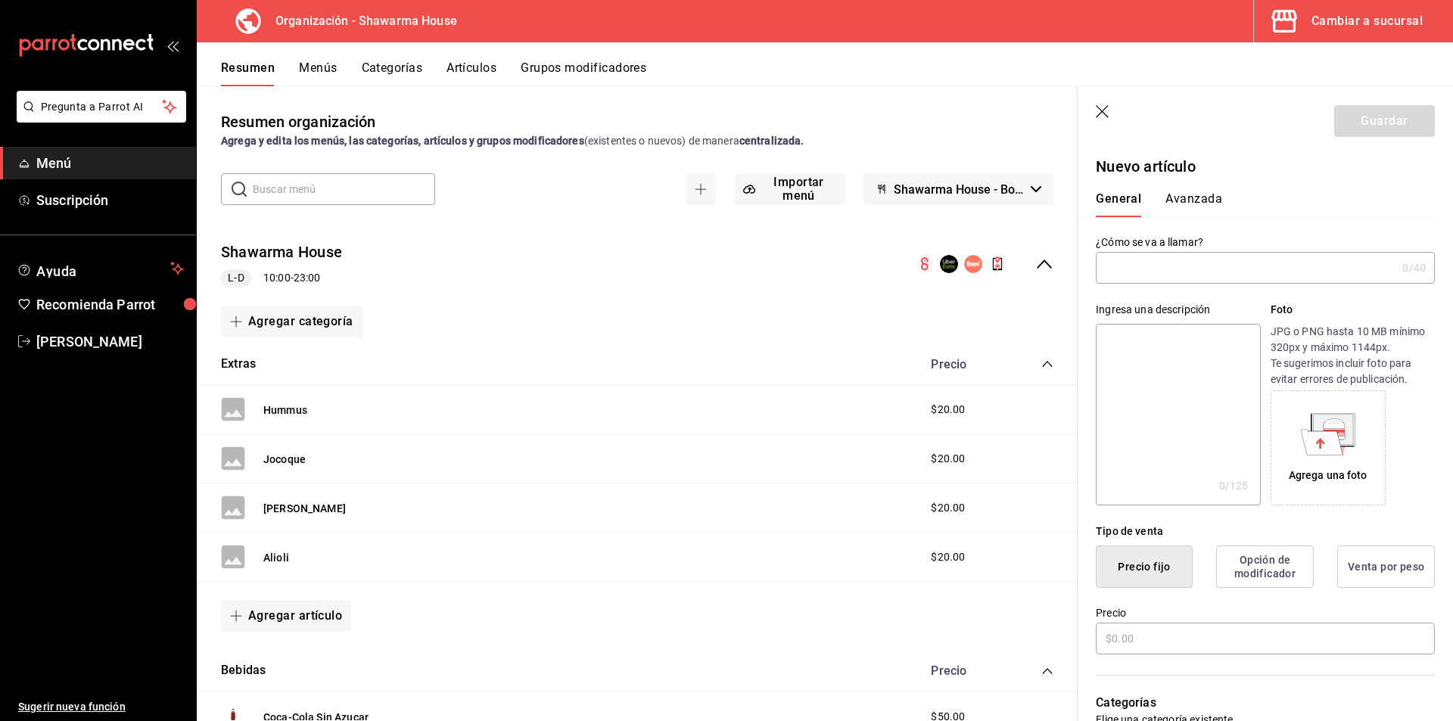
type input "AR-1756315647745"
type input "Tahini"
click at [1163, 640] on input "text" at bounding box center [1265, 639] width 339 height 32
type input "$20.00"
click at [1212, 609] on label "Precio" at bounding box center [1265, 613] width 339 height 11
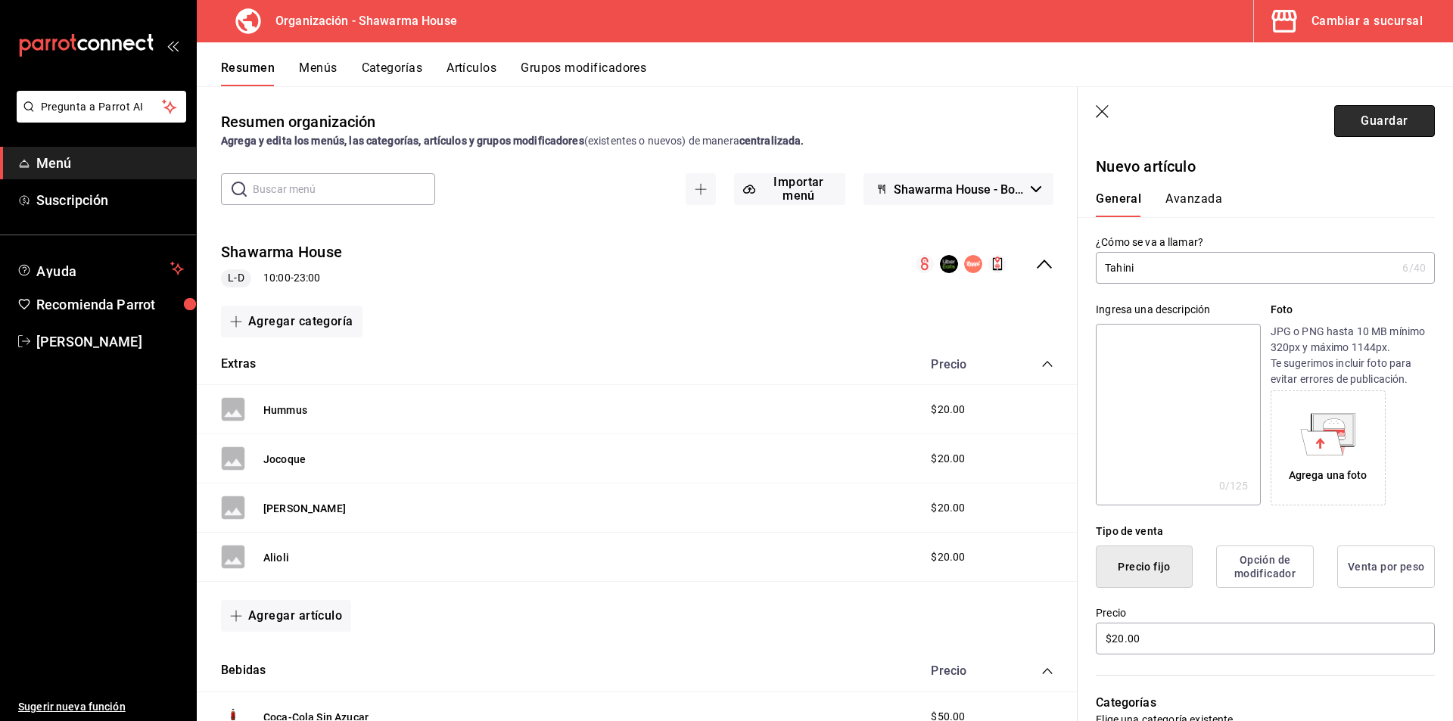
click at [1397, 123] on button "Guardar" at bounding box center [1385, 121] width 101 height 32
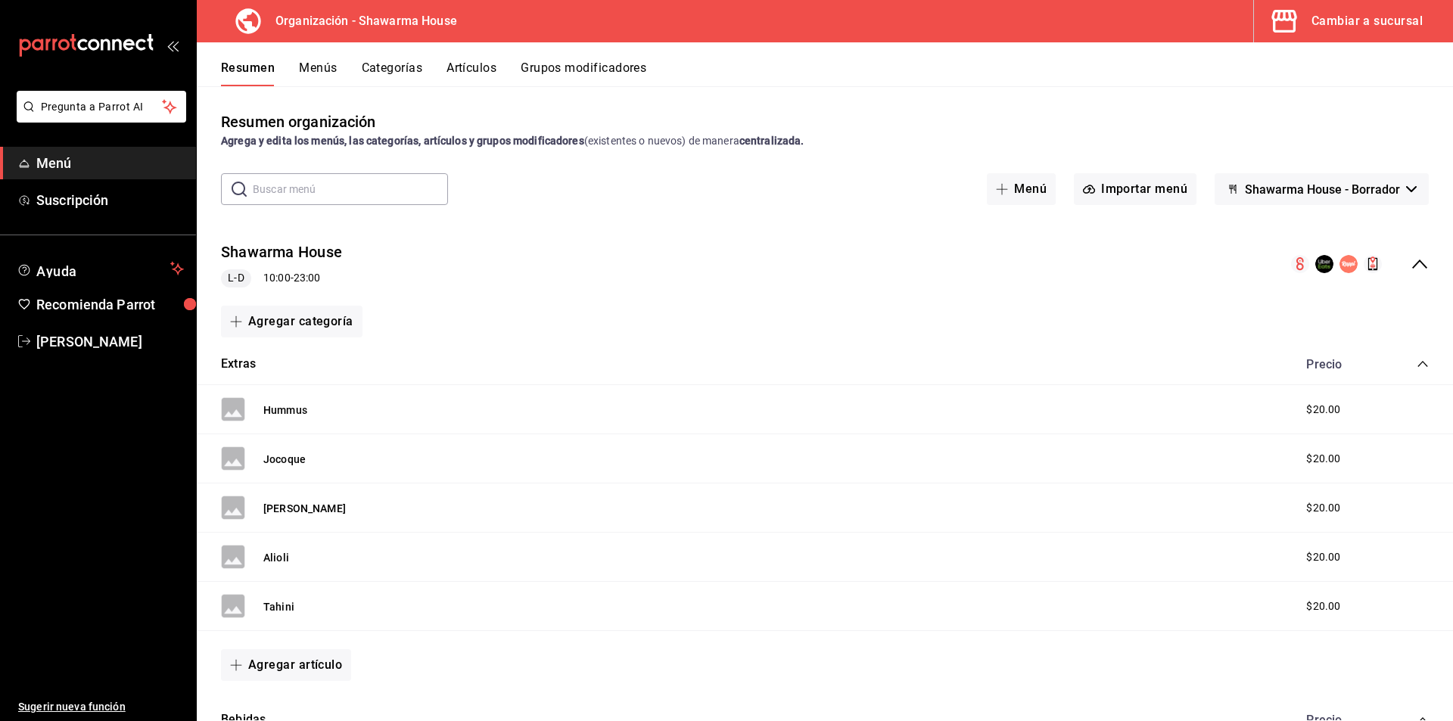
click at [322, 65] on button "Menús" at bounding box center [318, 74] width 38 height 26
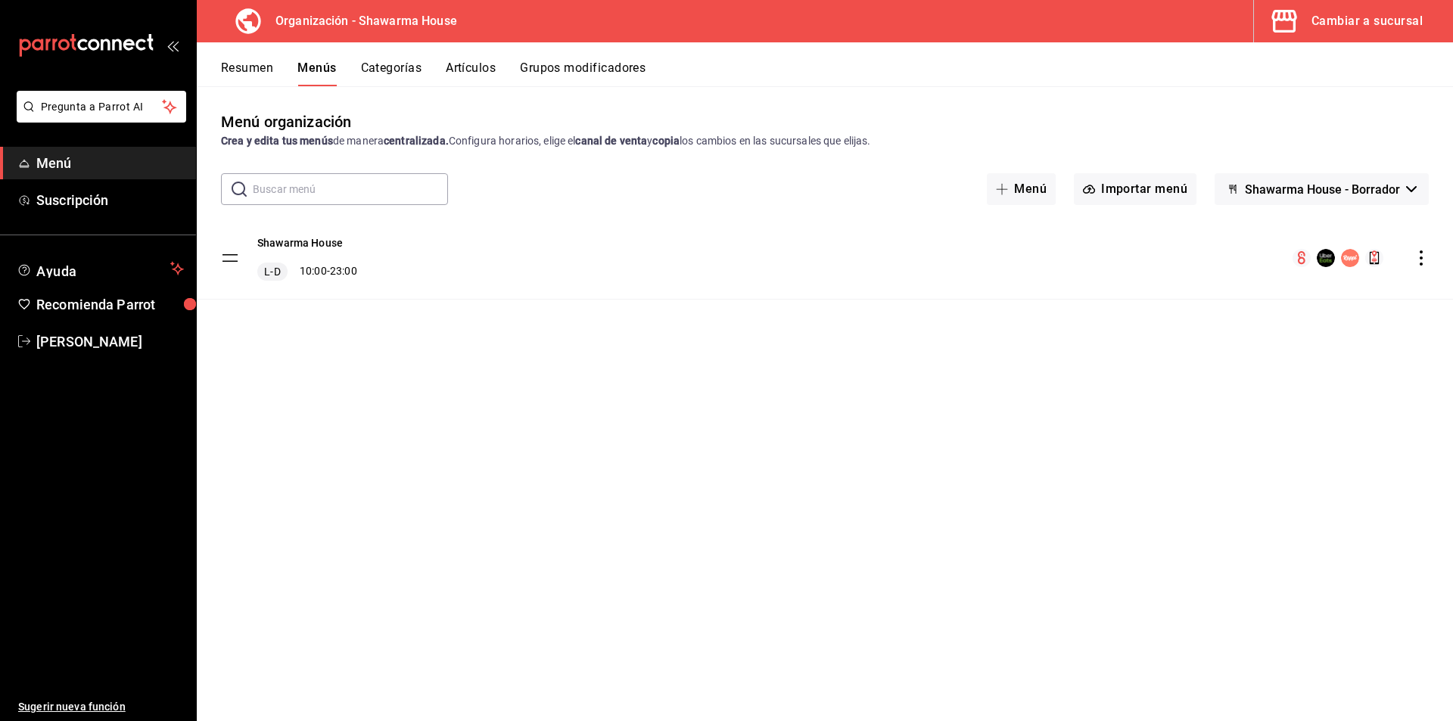
click at [264, 67] on button "Resumen" at bounding box center [247, 74] width 52 height 26
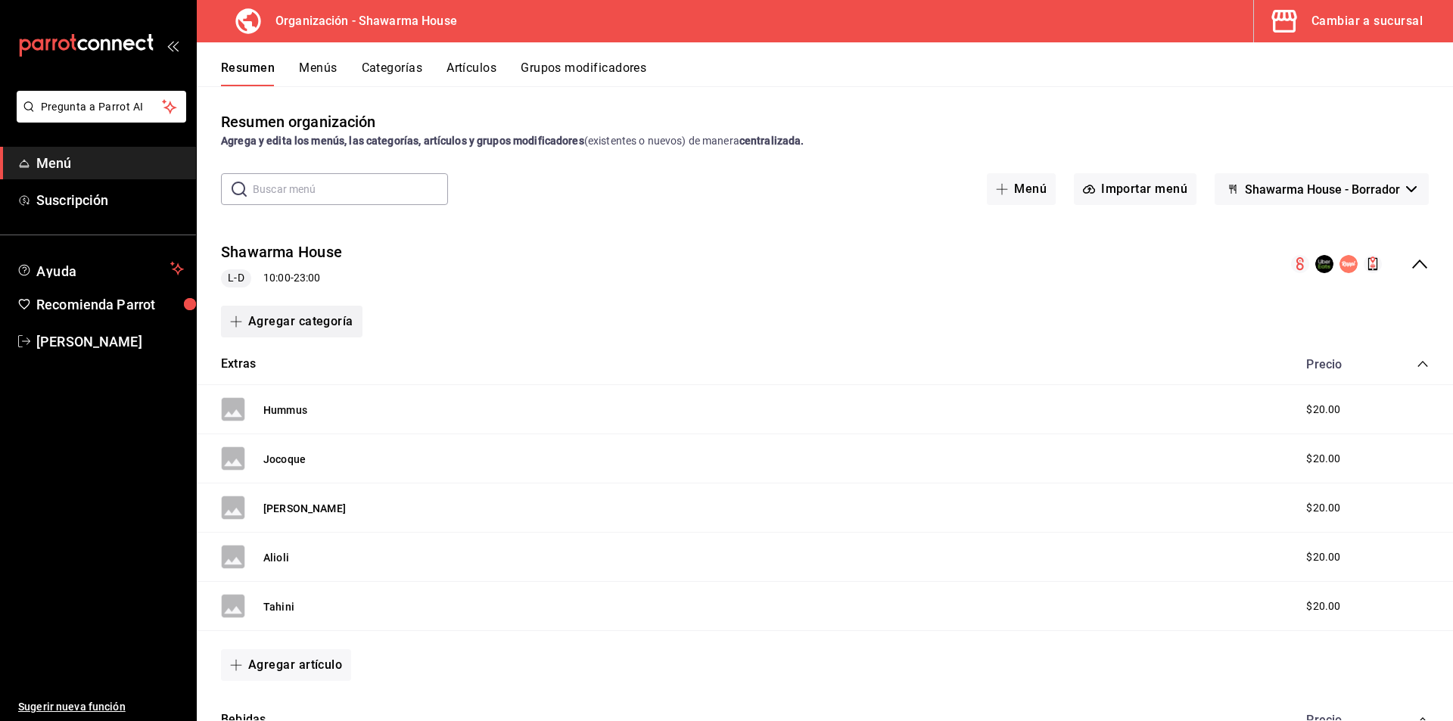
click at [320, 328] on button "Agregar categoría" at bounding box center [292, 322] width 142 height 32
drag, startPoint x: 299, startPoint y: 400, endPoint x: 315, endPoint y: 406, distance: 17.3
click at [299, 400] on li "Categoría nueva" at bounding box center [285, 399] width 129 height 37
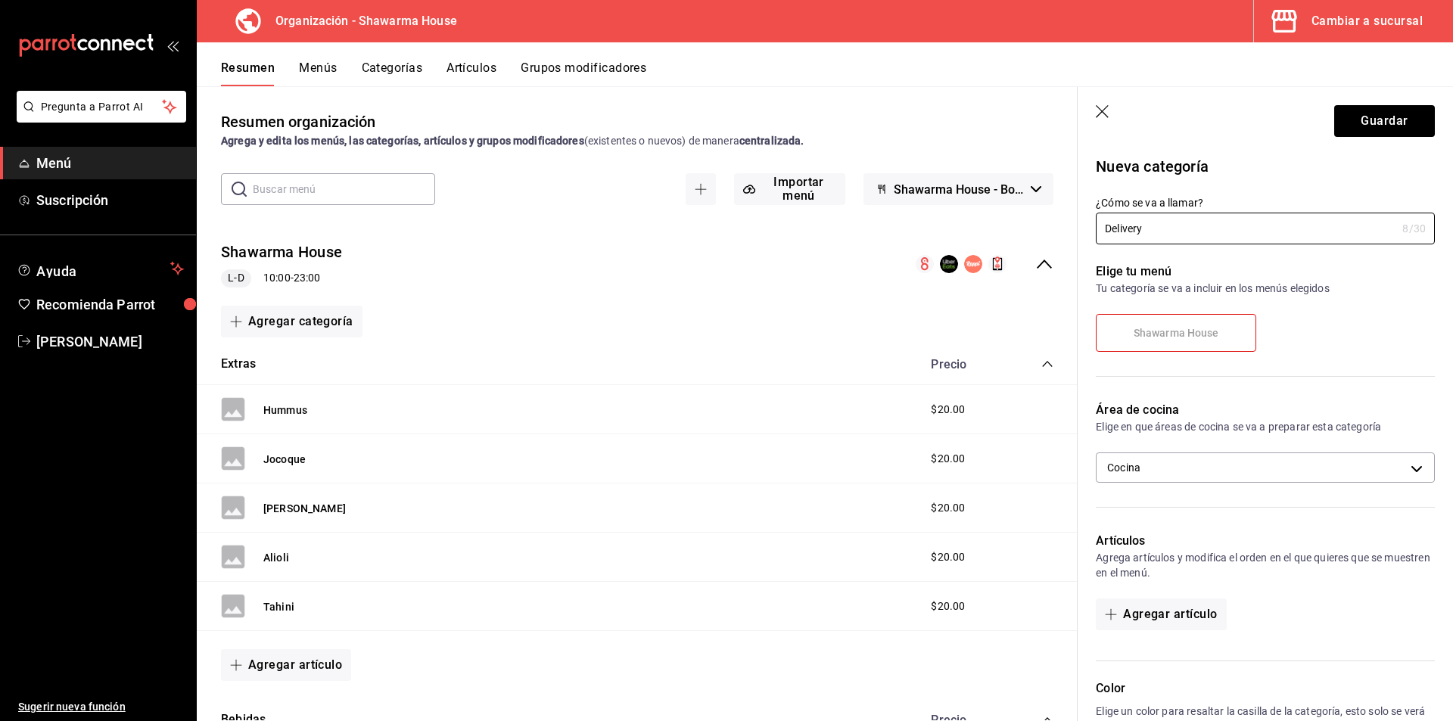
type input "Delivery"
click at [1200, 330] on span "Shawarma House" at bounding box center [1177, 333] width 86 height 13
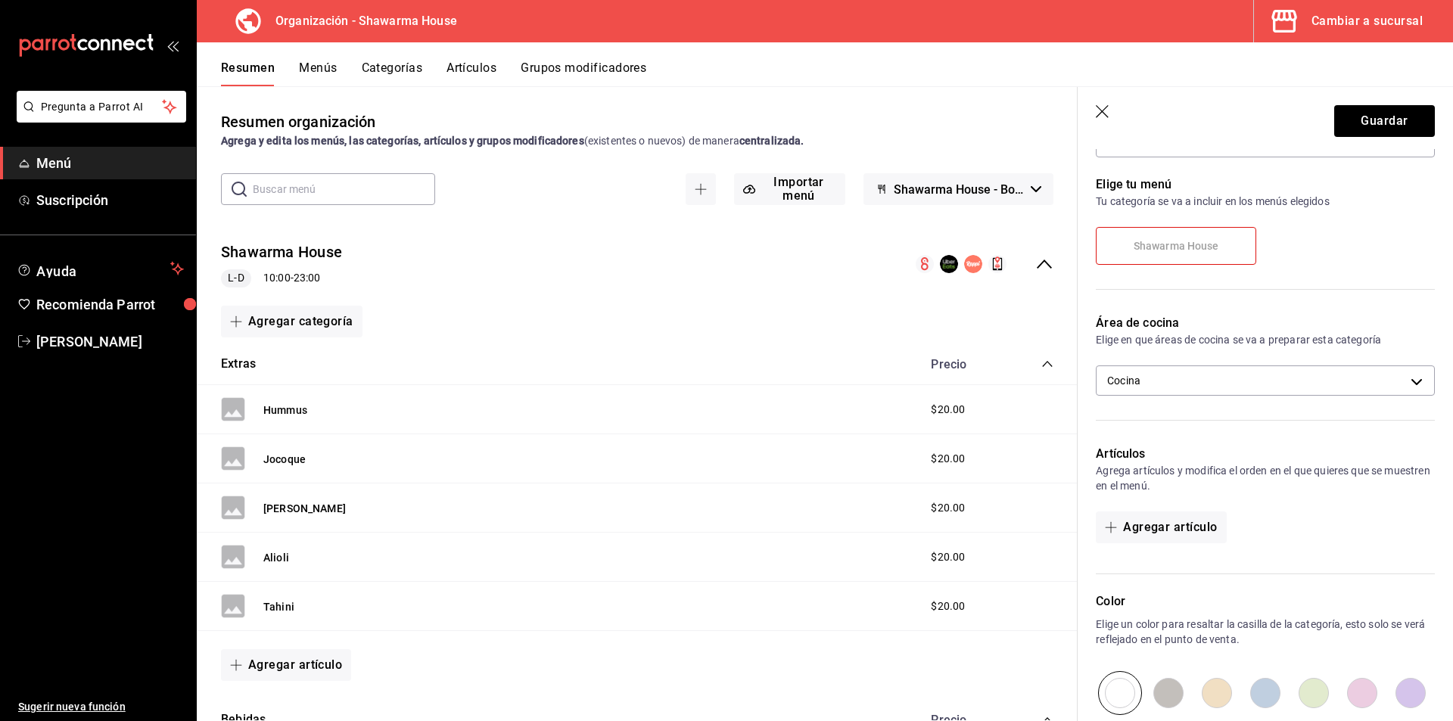
scroll to position [151, 0]
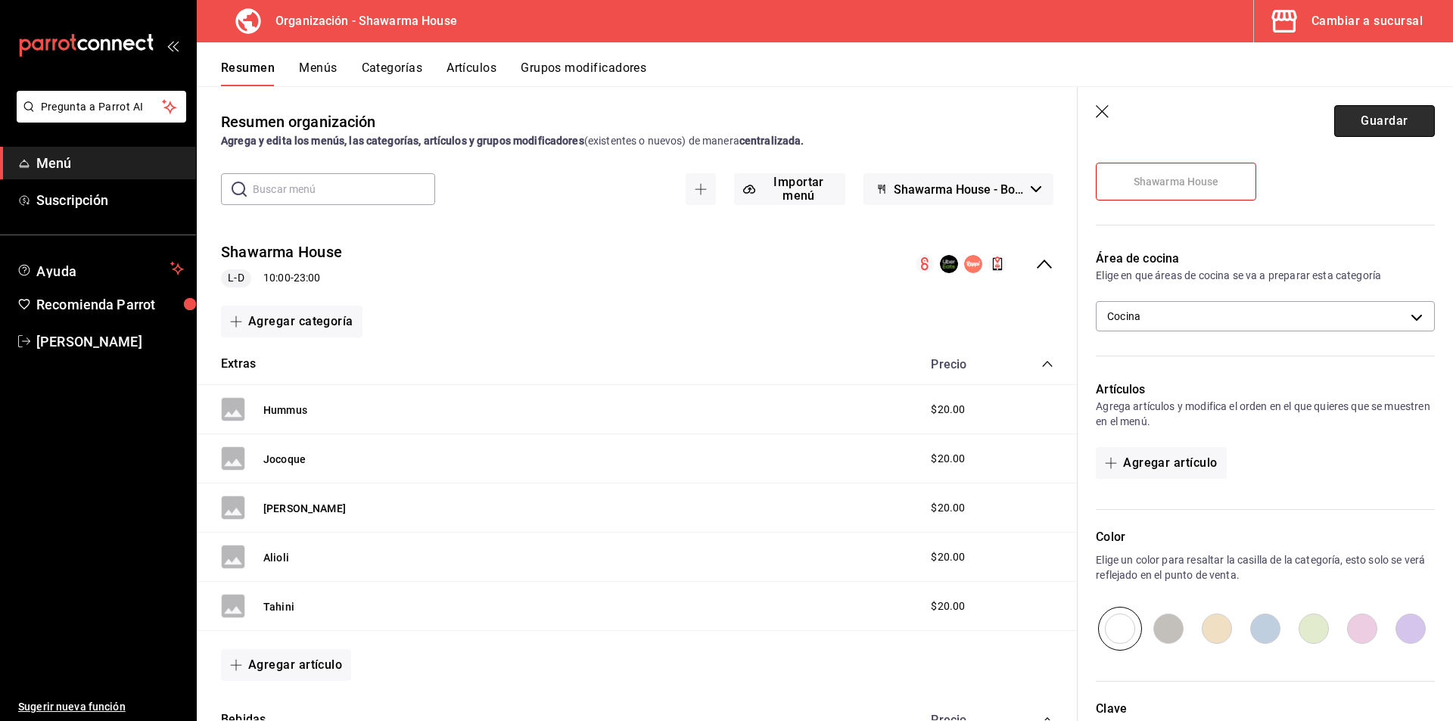
click at [1369, 127] on button "Guardar" at bounding box center [1385, 121] width 101 height 32
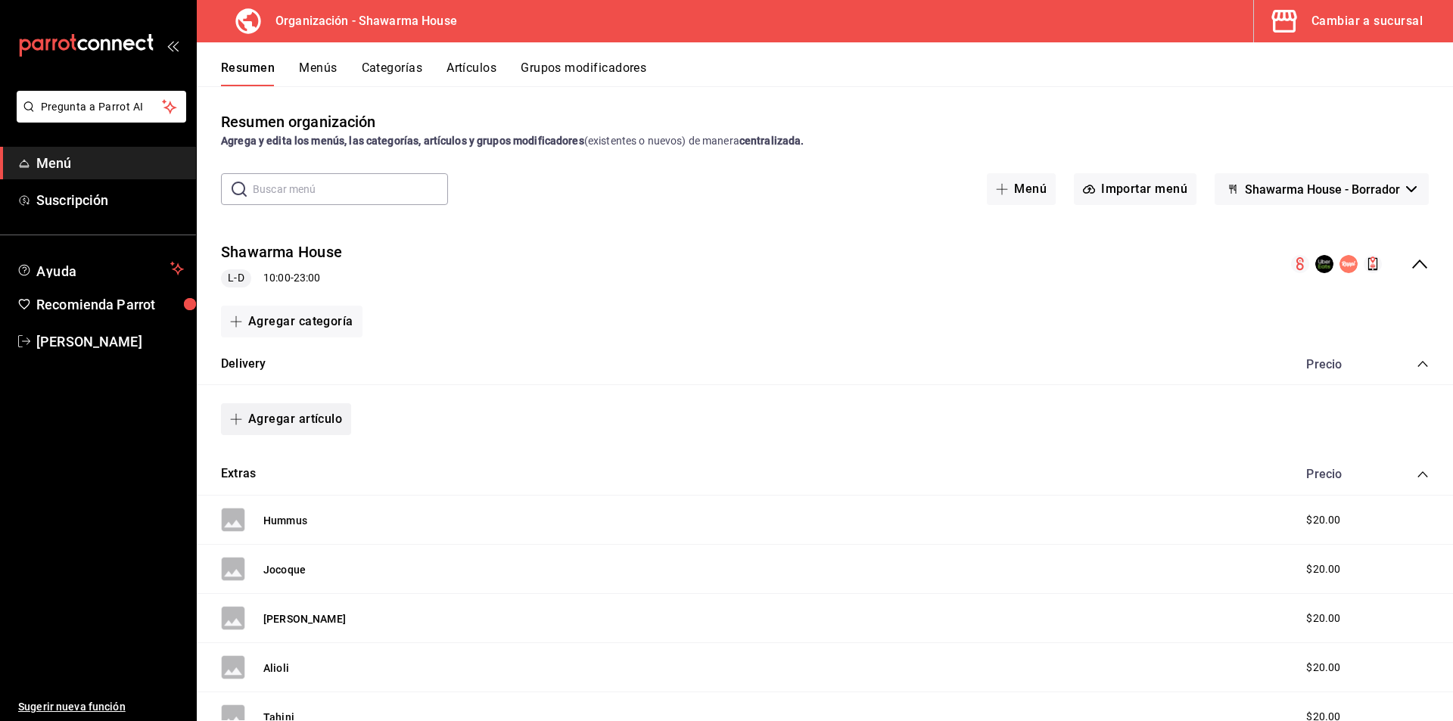
click at [274, 421] on button "Agregar artículo" at bounding box center [286, 419] width 130 height 32
click at [297, 497] on li "Artículo nuevo" at bounding box center [280, 496] width 119 height 37
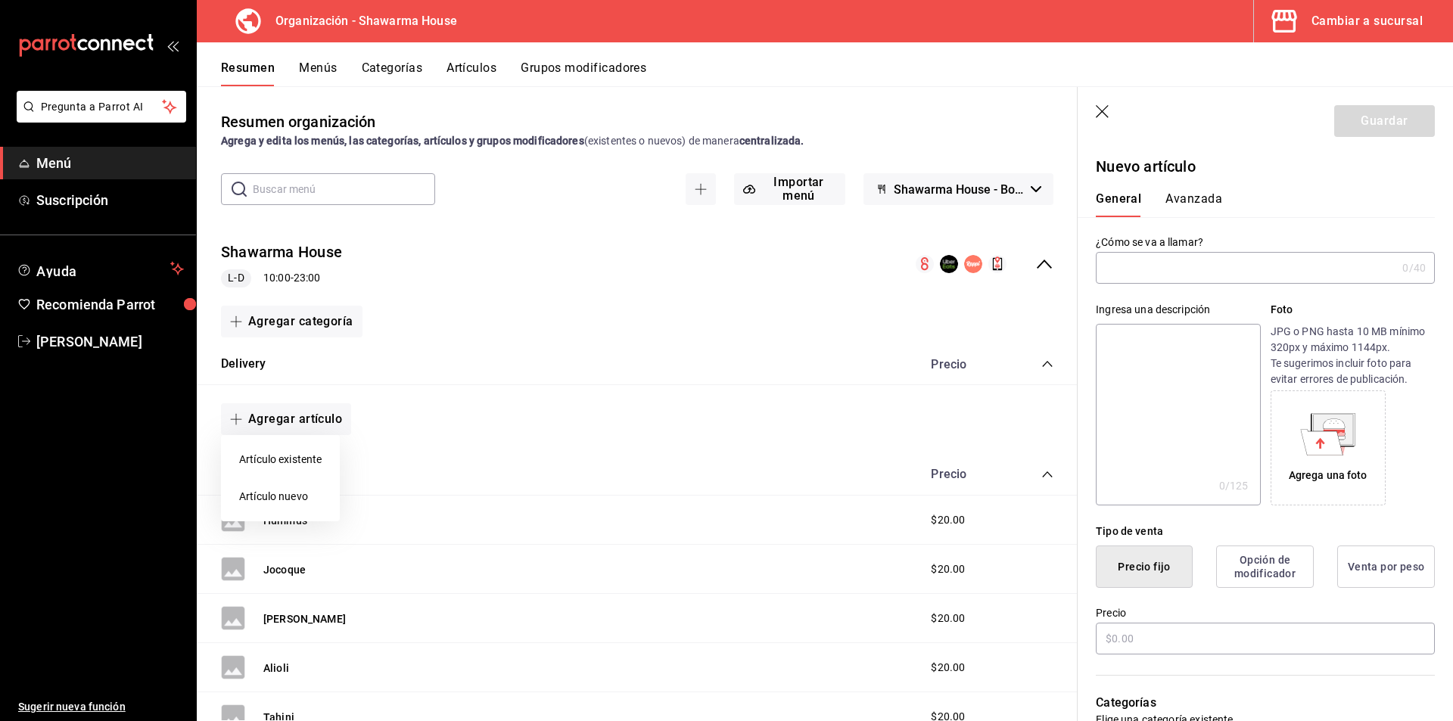
click at [1139, 272] on div at bounding box center [726, 360] width 1453 height 721
click at [1153, 272] on input "text" at bounding box center [1246, 268] width 301 height 30
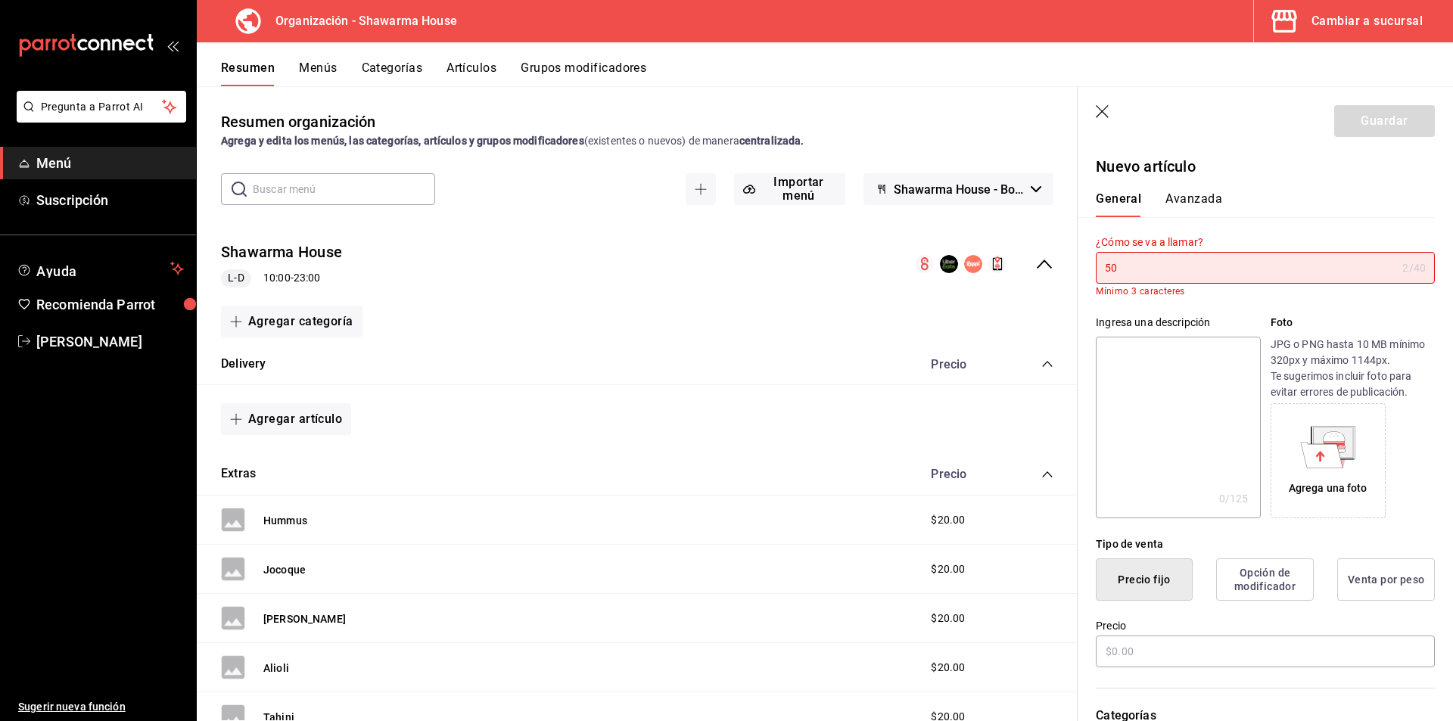
type input "5"
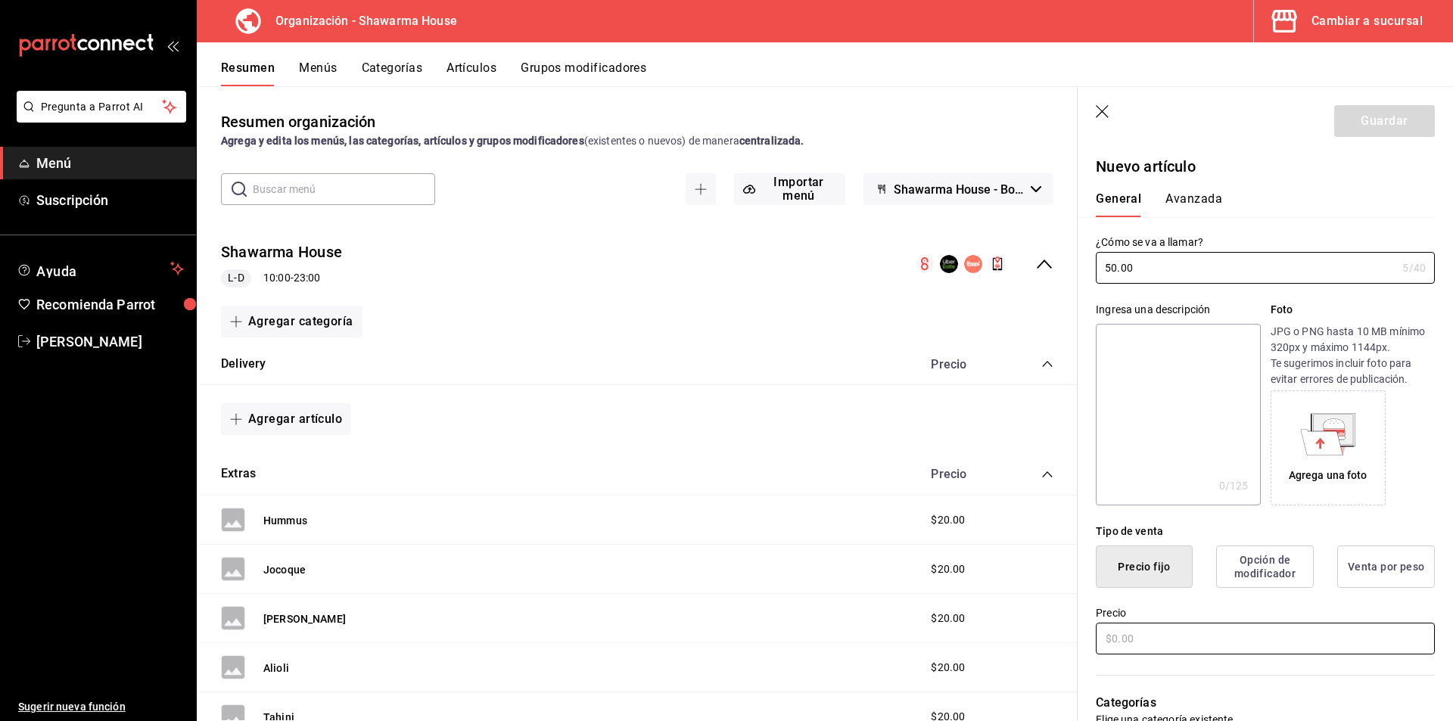
type input "50.00"
click at [1179, 639] on input "text" at bounding box center [1265, 639] width 339 height 32
type input "$50.00"
click at [1375, 120] on button "Guardar" at bounding box center [1385, 121] width 101 height 32
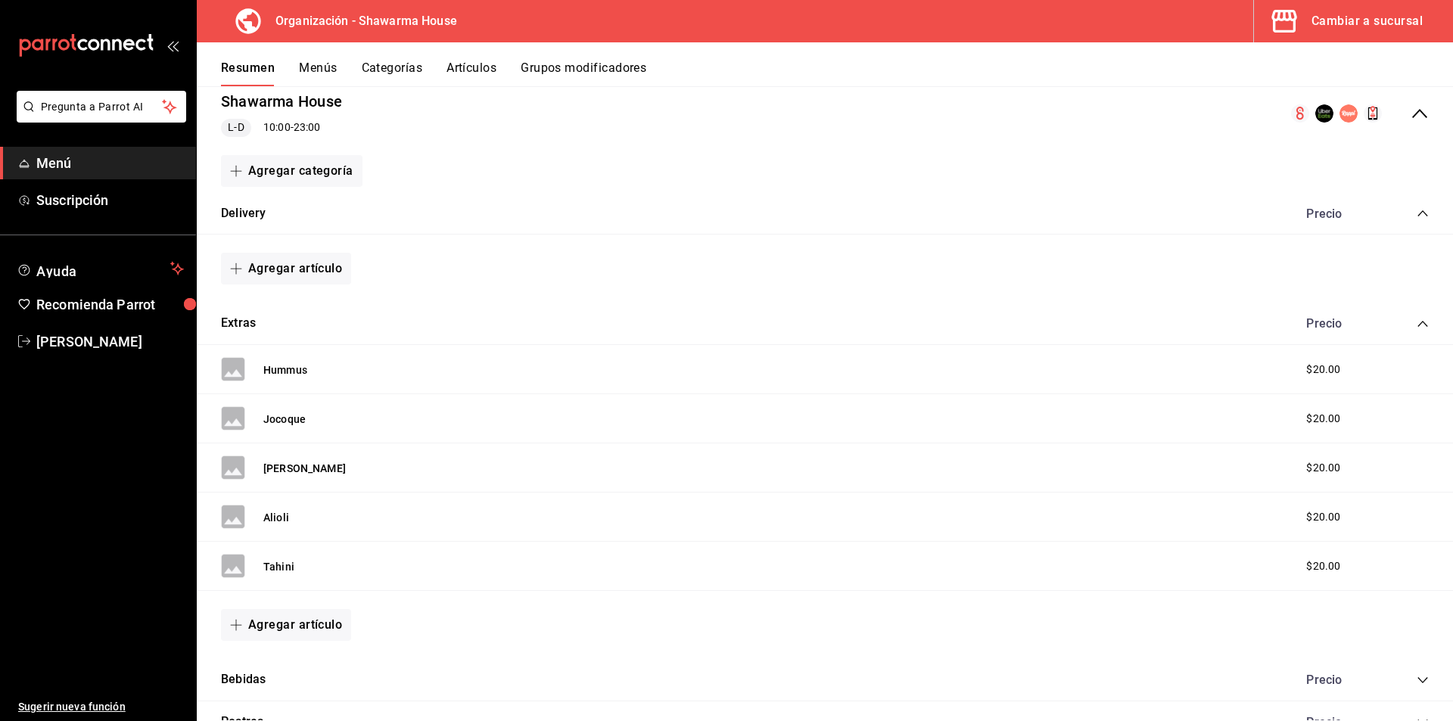
scroll to position [42, 0]
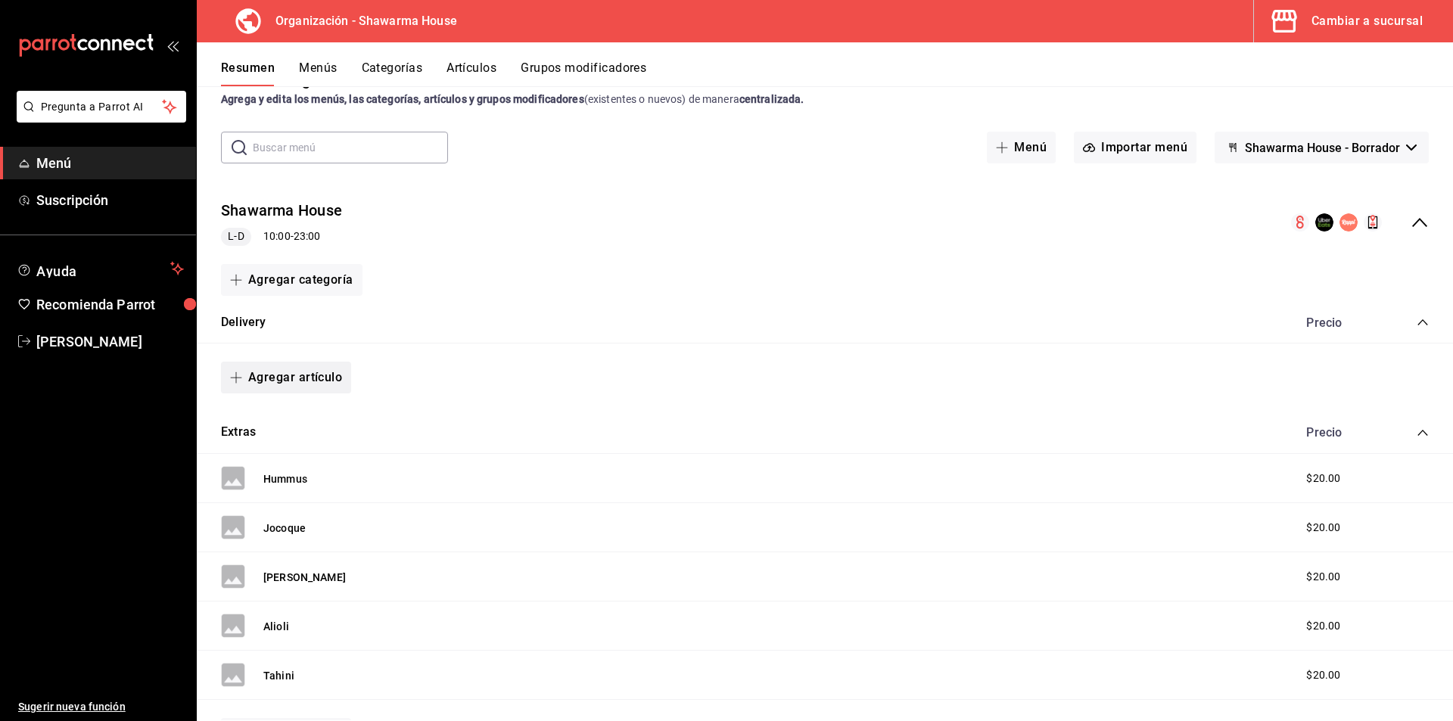
click at [294, 385] on button "Agregar artículo" at bounding box center [286, 378] width 130 height 32
click at [299, 457] on li "Artículo nuevo" at bounding box center [280, 455] width 119 height 37
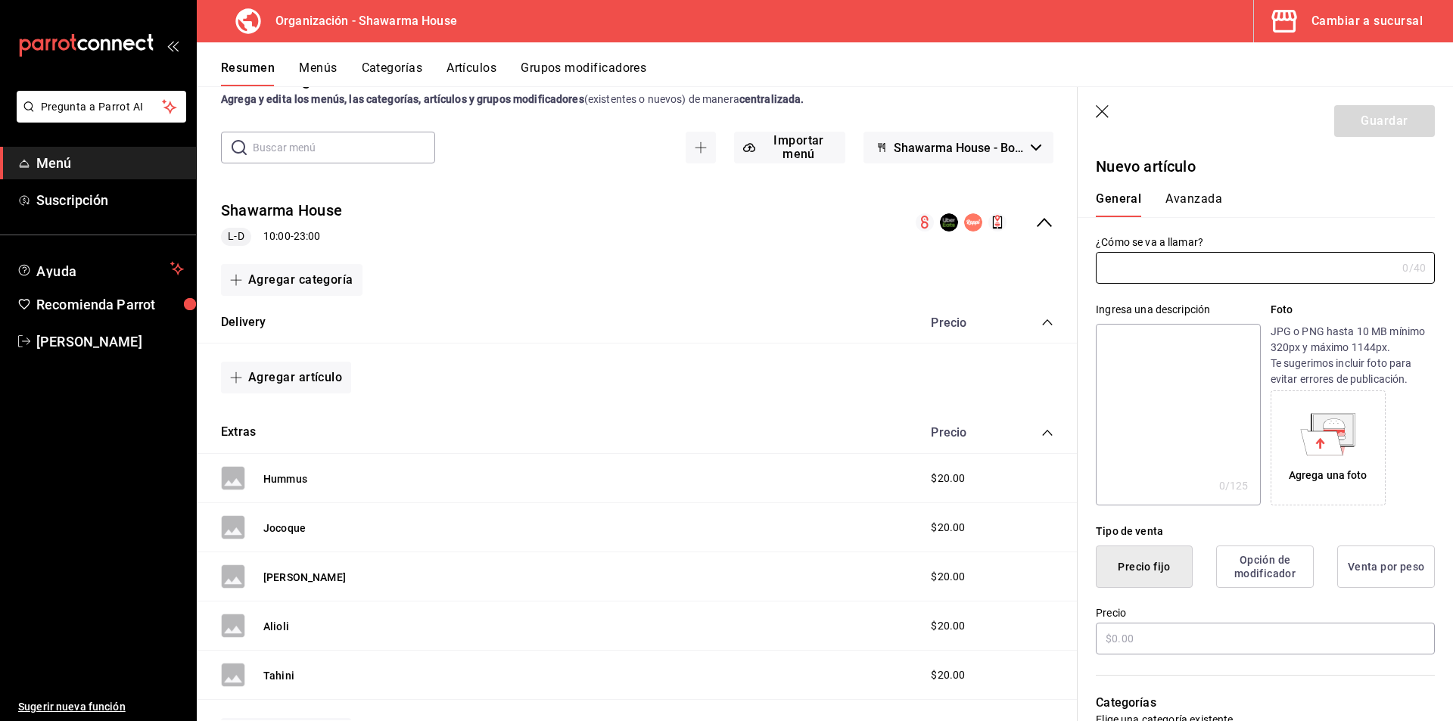
type input "AR-1756315821848"
type input "50.00"
click at [1171, 641] on input "text" at bounding box center [1265, 639] width 339 height 32
type input "$50.00"
click at [1353, 126] on button "Guardar" at bounding box center [1385, 121] width 101 height 32
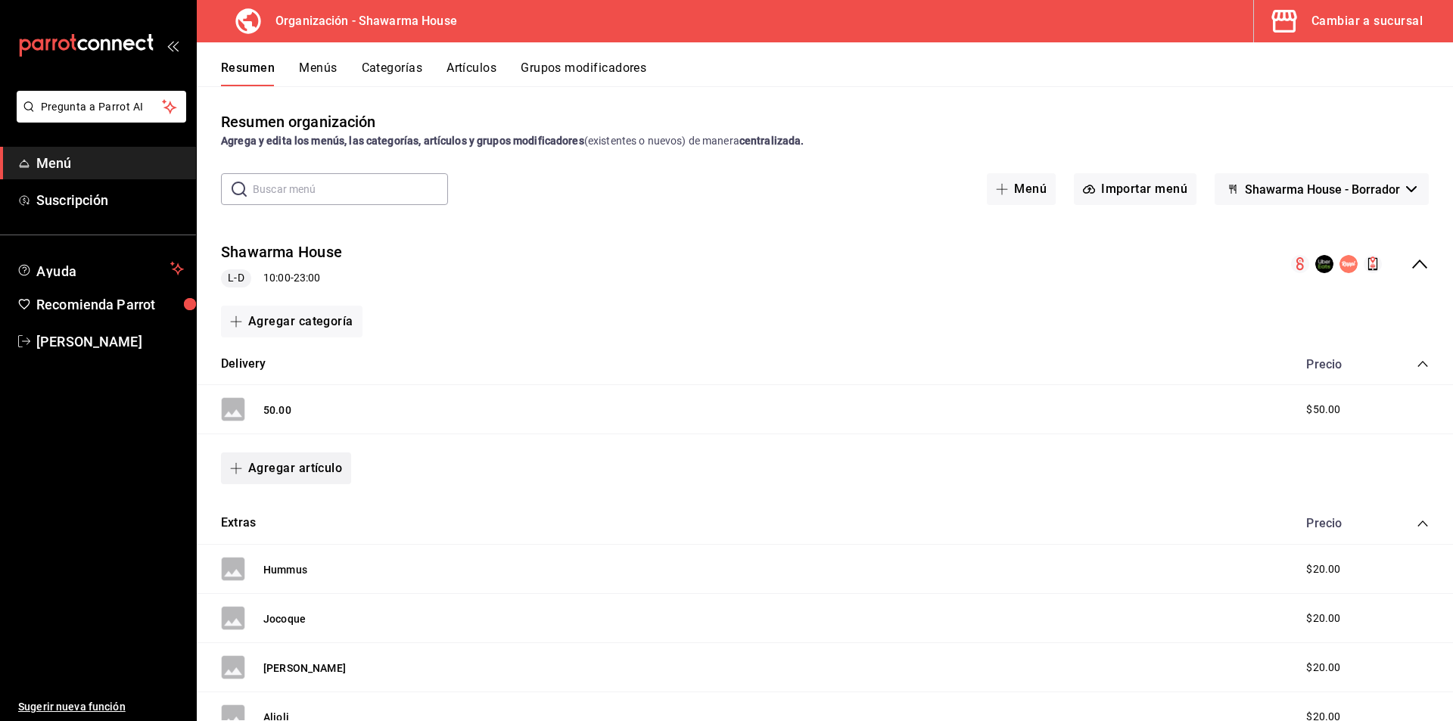
click at [280, 464] on button "Agregar artículo" at bounding box center [286, 469] width 130 height 32
click at [280, 552] on li "Artículo nuevo" at bounding box center [280, 546] width 119 height 37
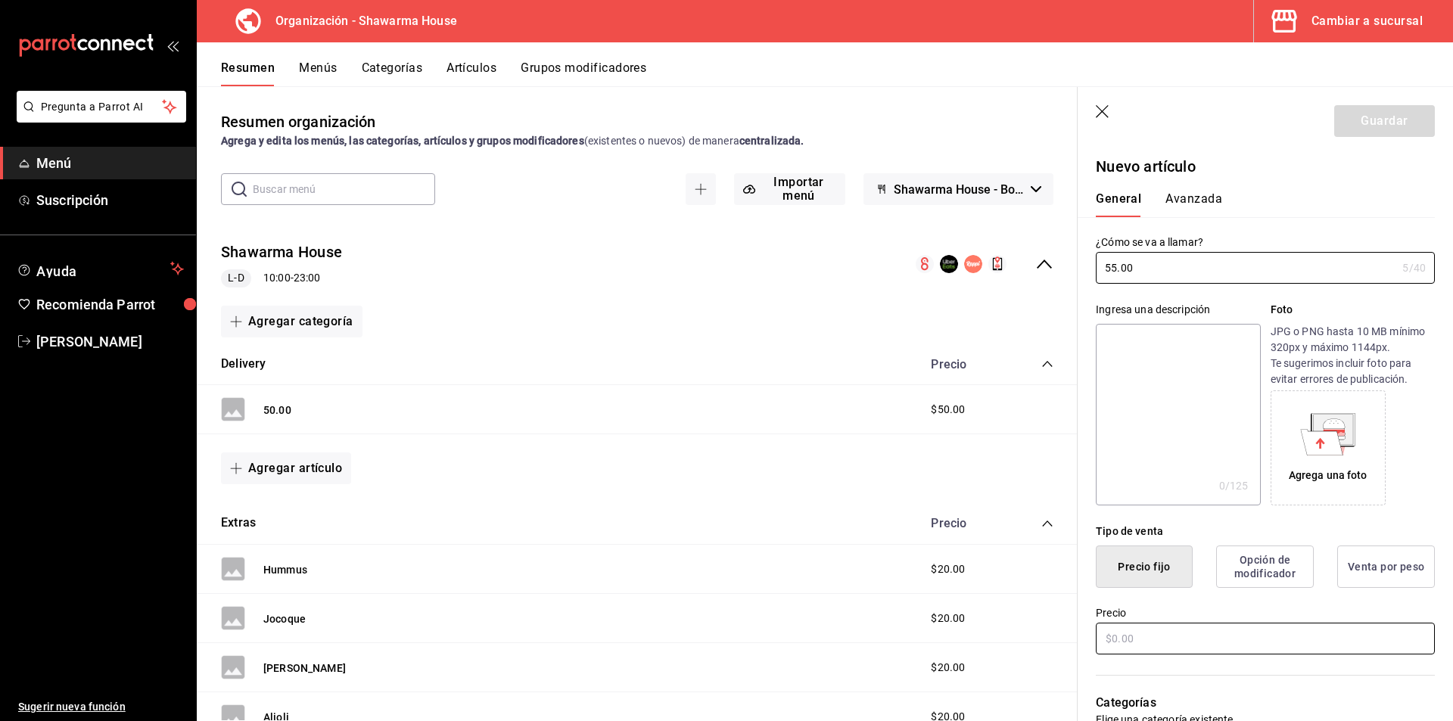
type input "55.00"
click at [1130, 633] on input "text" at bounding box center [1265, 639] width 339 height 32
type input "$55.00"
click at [1385, 126] on button "Guardar" at bounding box center [1385, 121] width 101 height 32
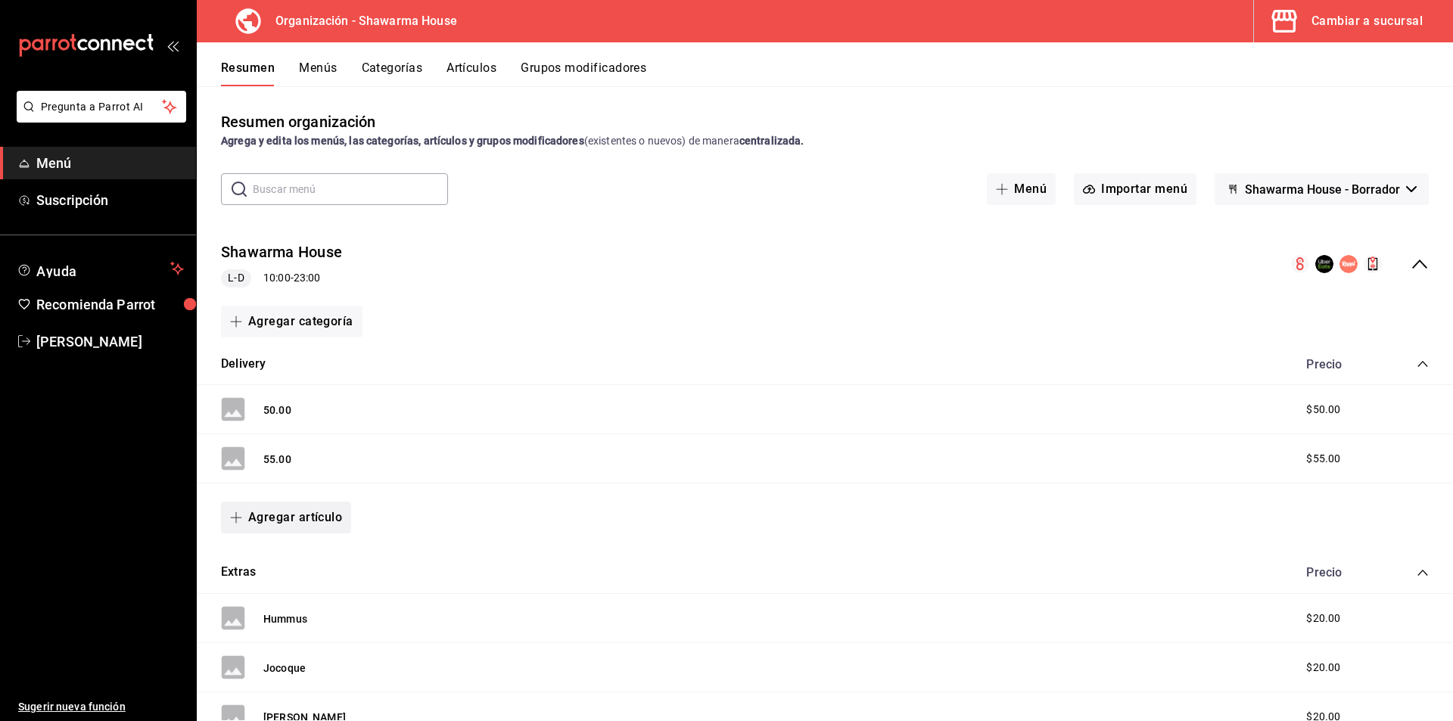
click at [316, 511] on button "Agregar artículo" at bounding box center [286, 518] width 130 height 32
click at [291, 599] on li "Artículo nuevo" at bounding box center [280, 595] width 119 height 37
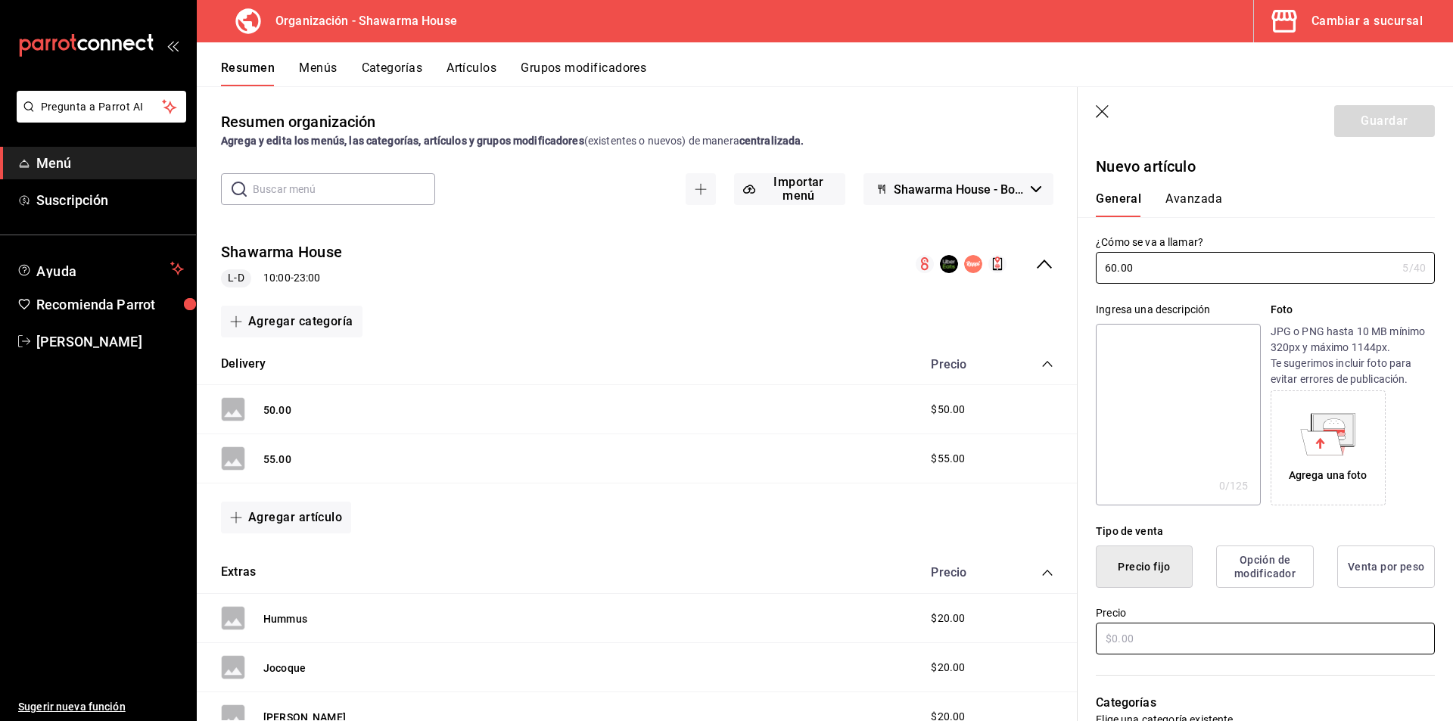
type input "60.00"
click at [1153, 636] on input "text" at bounding box center [1265, 639] width 339 height 32
type input "$60.00"
click at [1339, 613] on label "Precio" at bounding box center [1265, 613] width 339 height 11
click at [1372, 126] on button "Guardar" at bounding box center [1385, 121] width 101 height 32
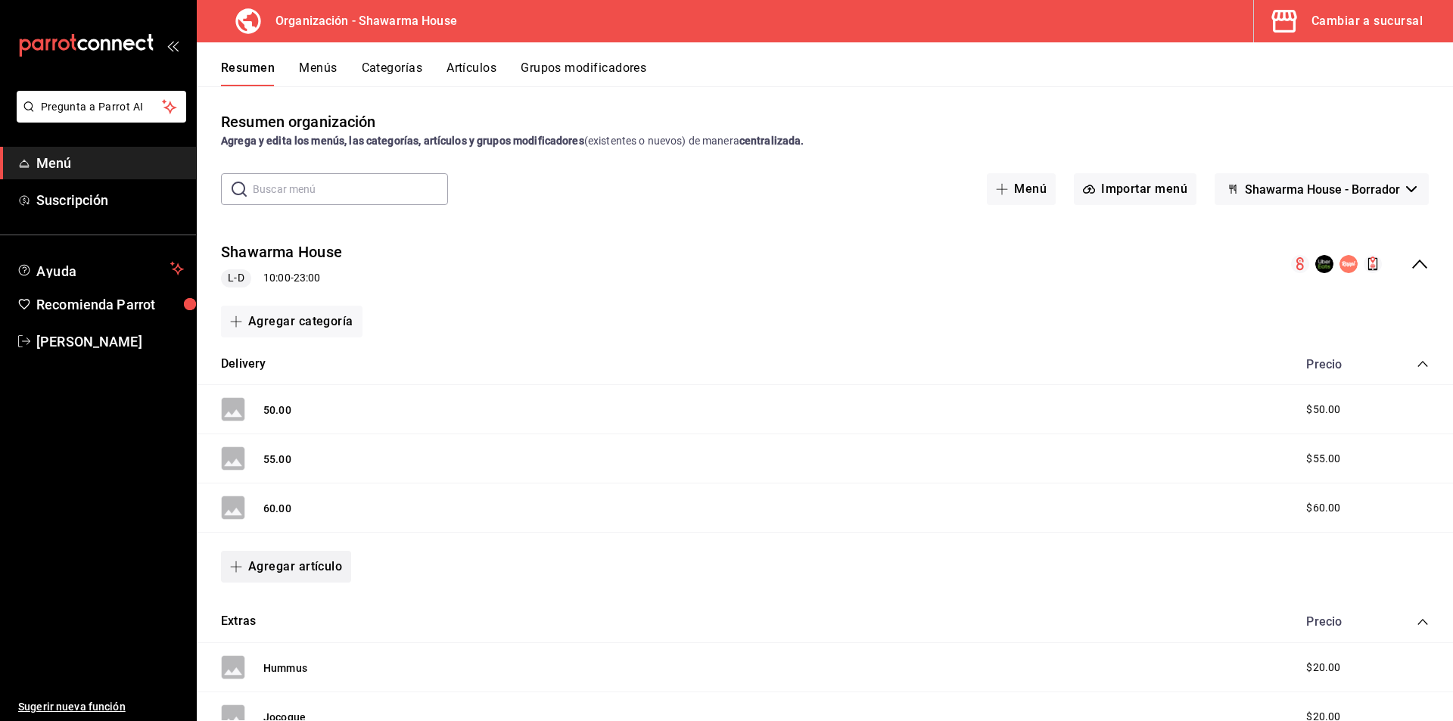
click at [286, 566] on button "Agregar artículo" at bounding box center [286, 567] width 130 height 32
click at [279, 643] on li "Artículo nuevo" at bounding box center [280, 644] width 119 height 37
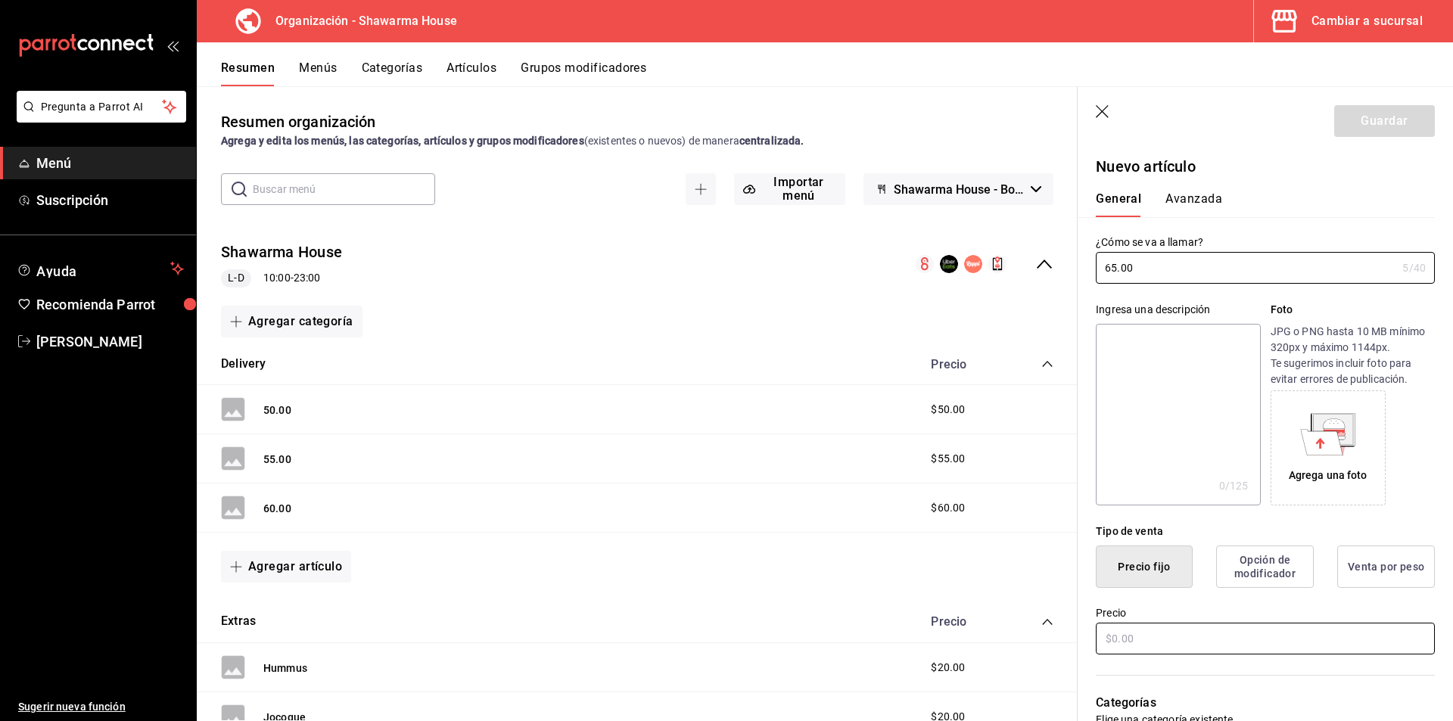
type input "65.00"
click at [1132, 640] on input "text" at bounding box center [1265, 639] width 339 height 32
type input "$65.00"
click at [1372, 120] on button "Guardar" at bounding box center [1385, 121] width 101 height 32
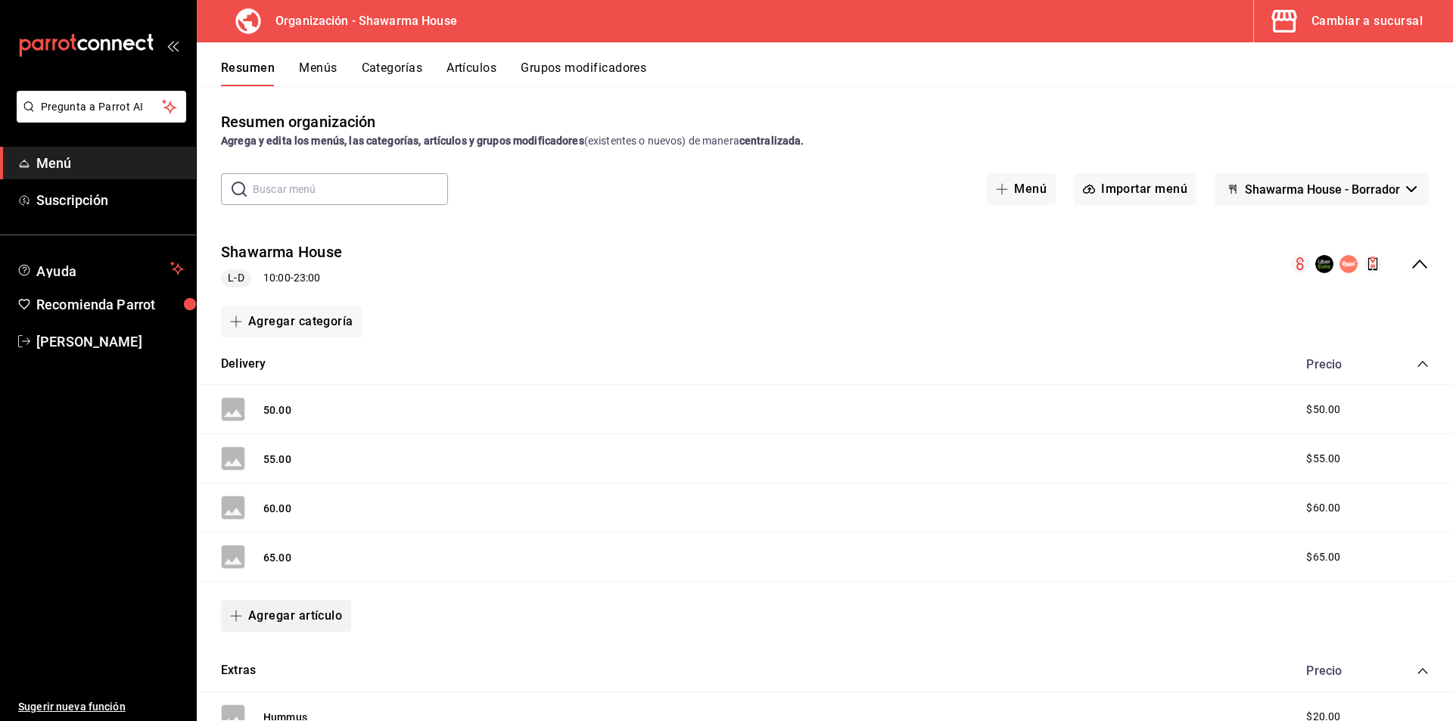
click at [302, 612] on button "Agregar artículo" at bounding box center [286, 616] width 130 height 32
click at [272, 687] on li "Artículo nuevo" at bounding box center [280, 684] width 119 height 37
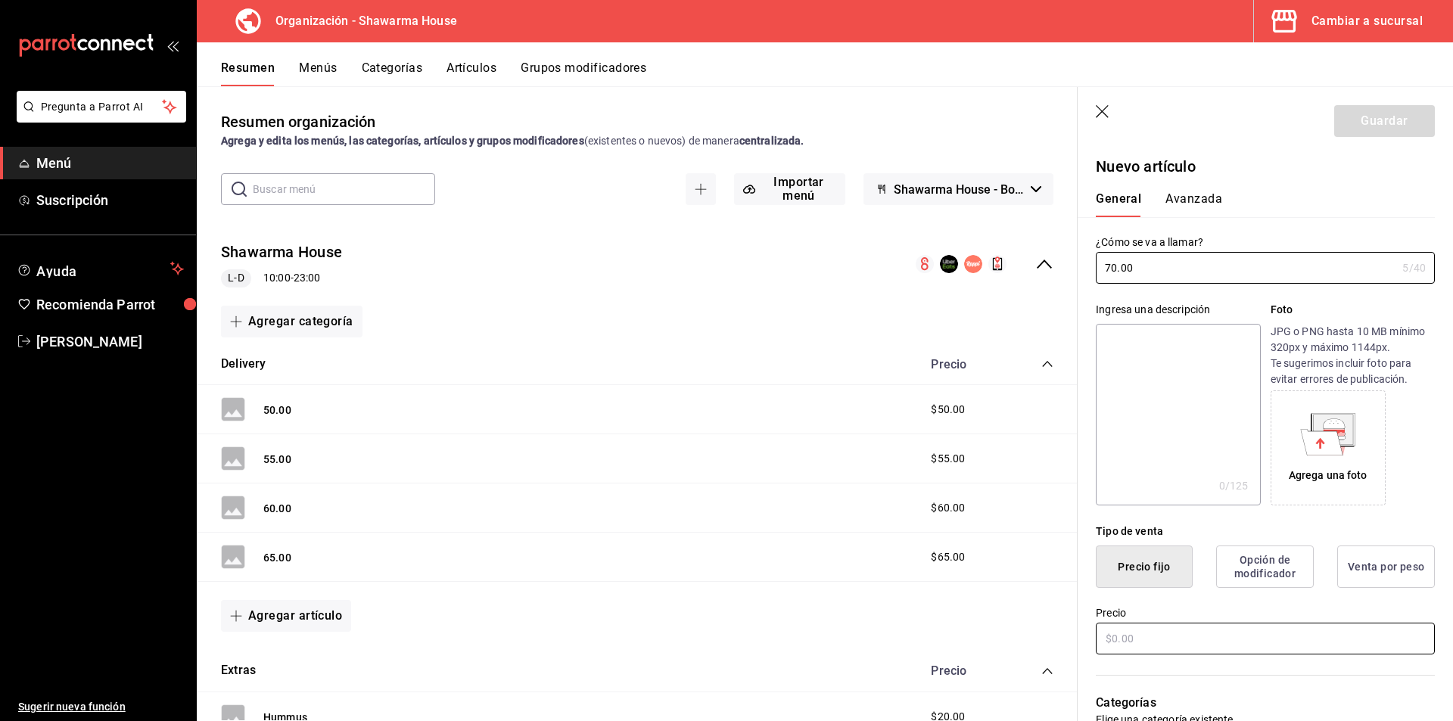
type input "70.00"
click at [1137, 640] on input "text" at bounding box center [1265, 639] width 339 height 32
type input "$70.00"
click at [1356, 121] on button "Guardar" at bounding box center [1385, 121] width 101 height 32
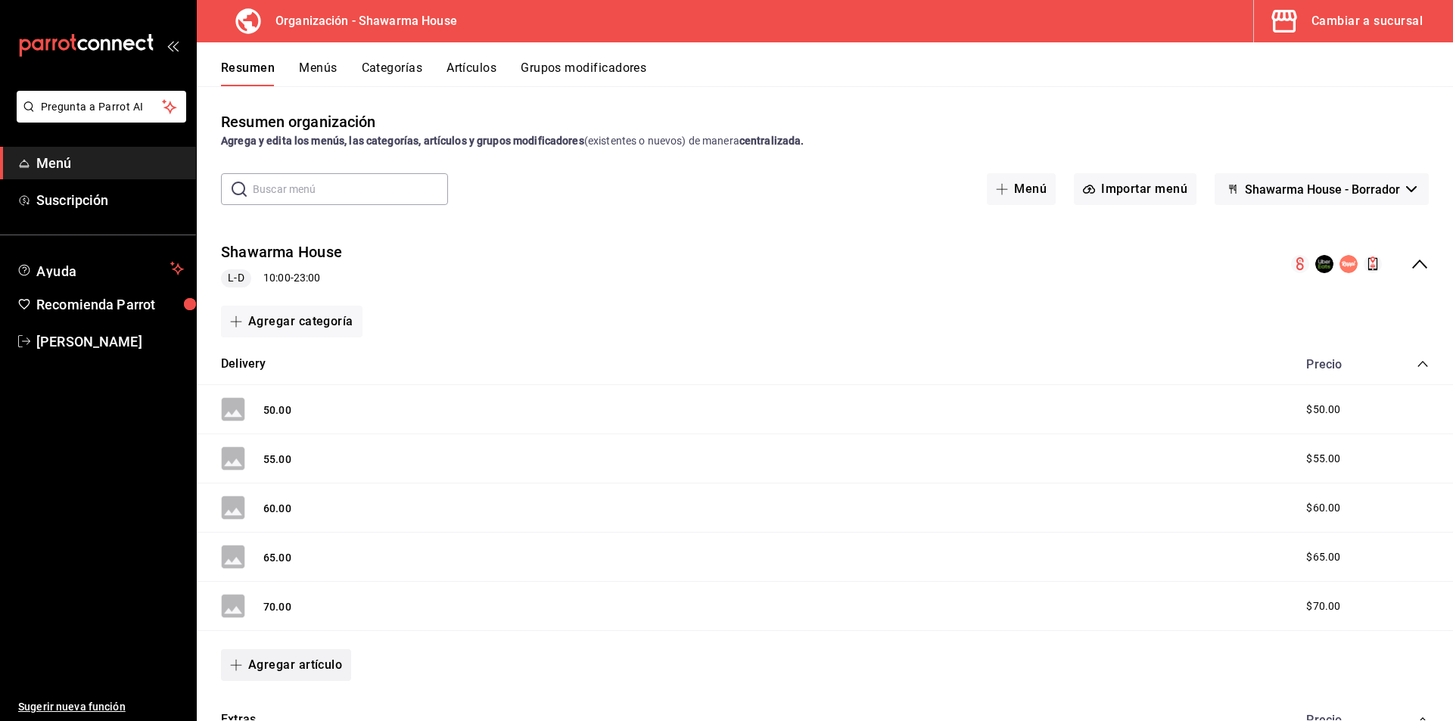
click at [282, 664] on button "Agregar artículo" at bounding box center [286, 665] width 130 height 32
click at [285, 686] on li "Artículo nuevo" at bounding box center [280, 684] width 119 height 37
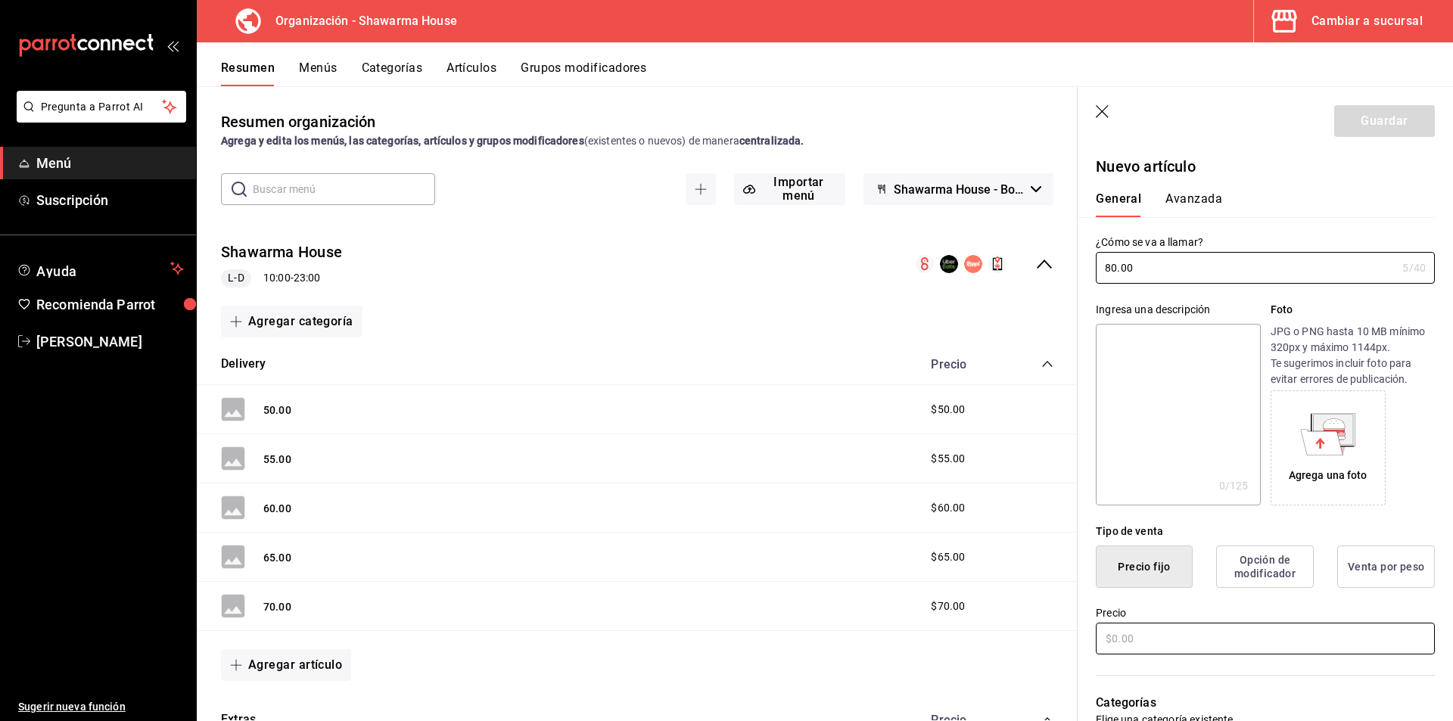
type input "80.00"
click at [1161, 640] on input "text" at bounding box center [1265, 639] width 339 height 32
type input "$80.00"
click at [1351, 113] on button "Guardar" at bounding box center [1385, 121] width 101 height 32
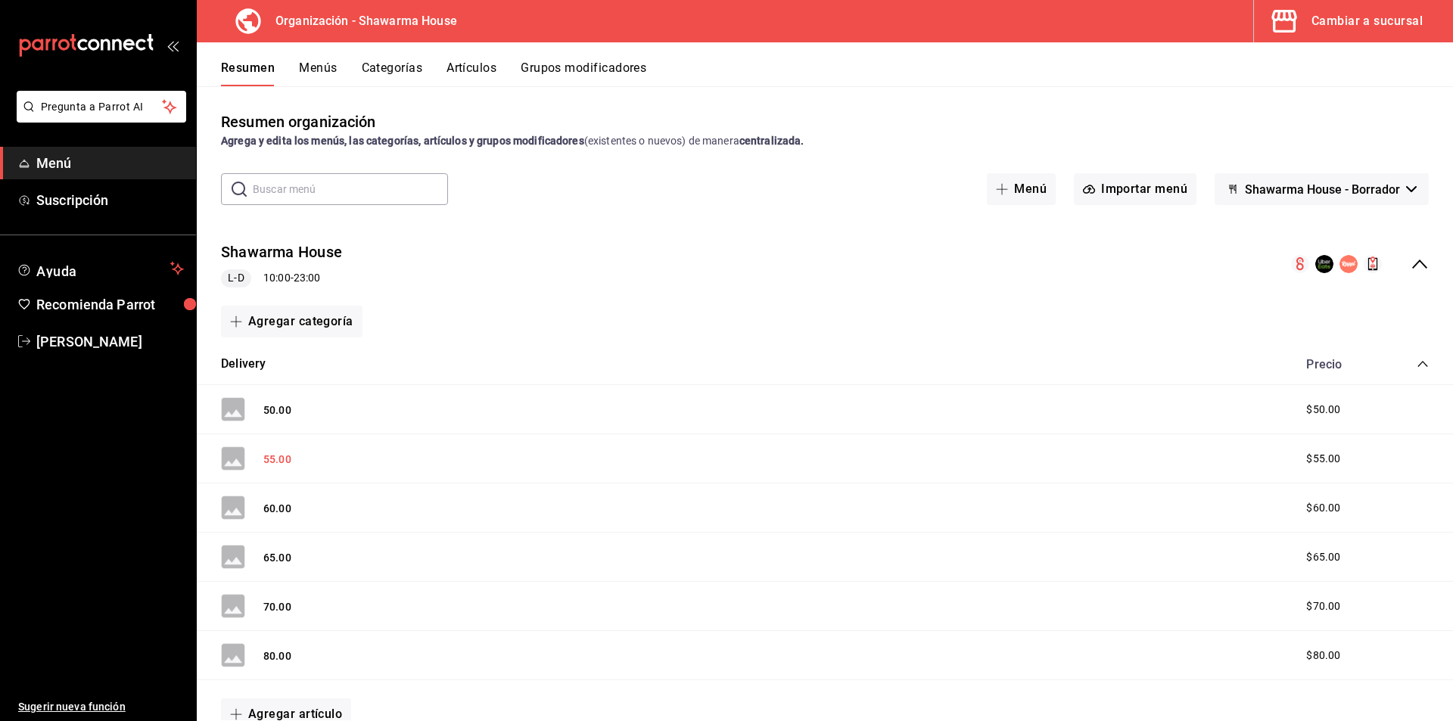
click at [276, 462] on button "55.00" at bounding box center [277, 459] width 28 height 15
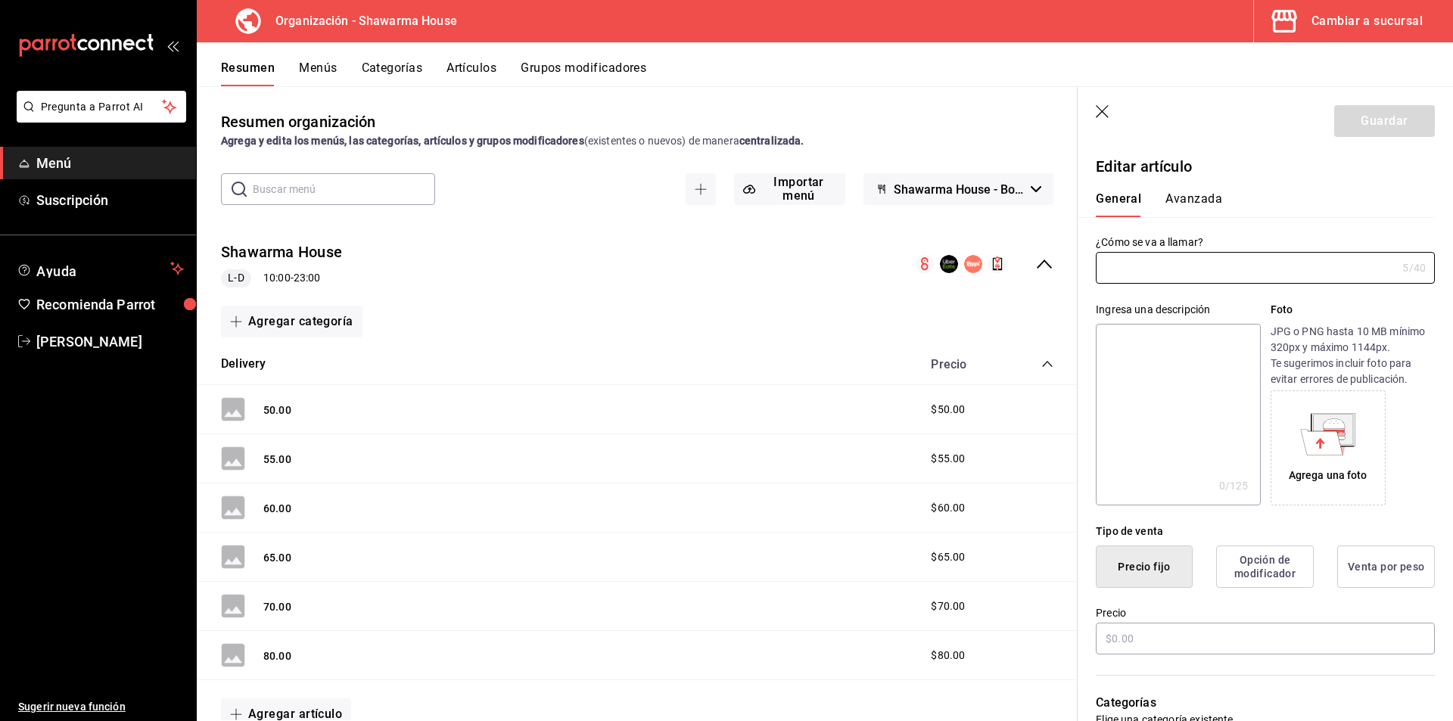
type input "55.00"
type input "AR-1756315857878"
type input "$55.00"
drag, startPoint x: 1133, startPoint y: 269, endPoint x: 1093, endPoint y: 268, distance: 40.1
click at [1093, 268] on div "¿Cómo se va a llamar? 55.00 5 /40 ¿Cómo se va a llamar?" at bounding box center [1256, 250] width 357 height 67
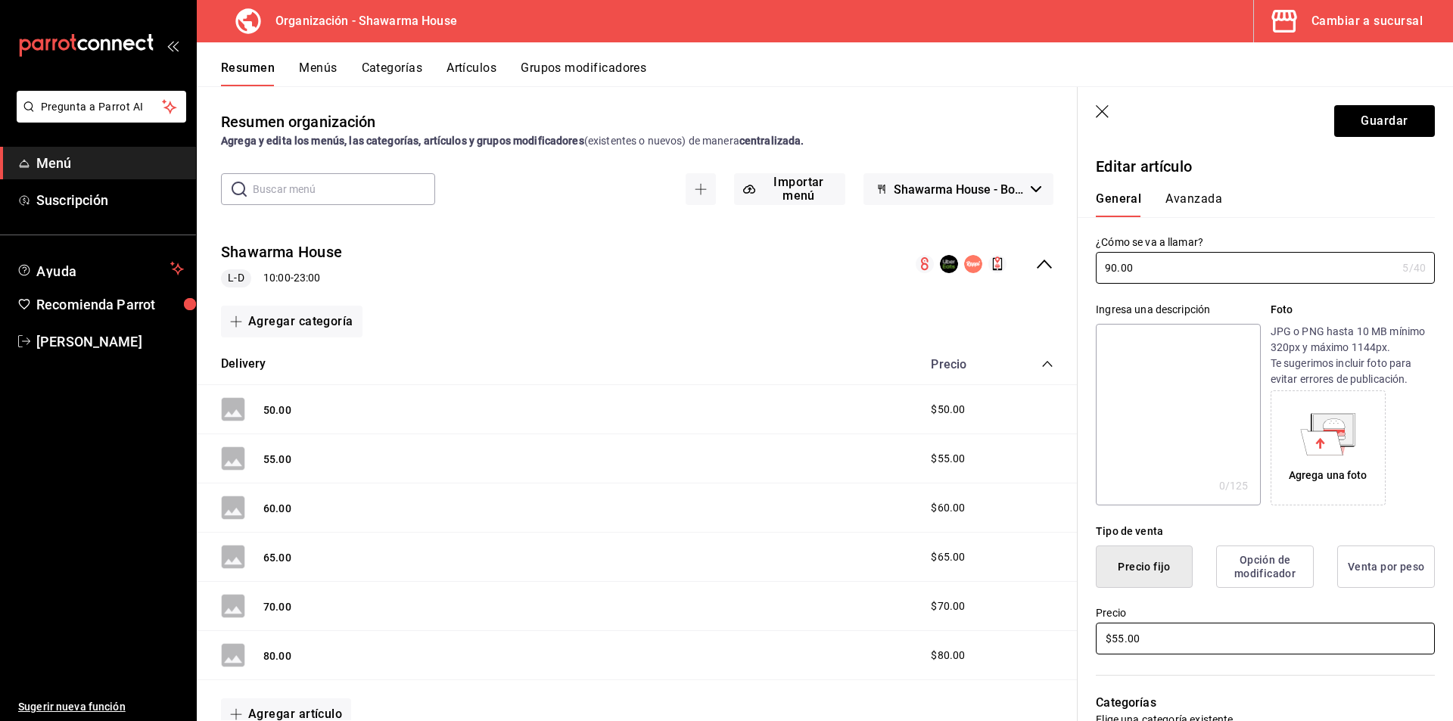
type input "90.00"
drag, startPoint x: 1158, startPoint y: 631, endPoint x: 1079, endPoint y: 632, distance: 78.7
click at [1079, 632] on div "Precio $55.00" at bounding box center [1256, 622] width 357 height 69
type input "$90.00"
click at [1369, 126] on button "Guardar" at bounding box center [1385, 121] width 101 height 32
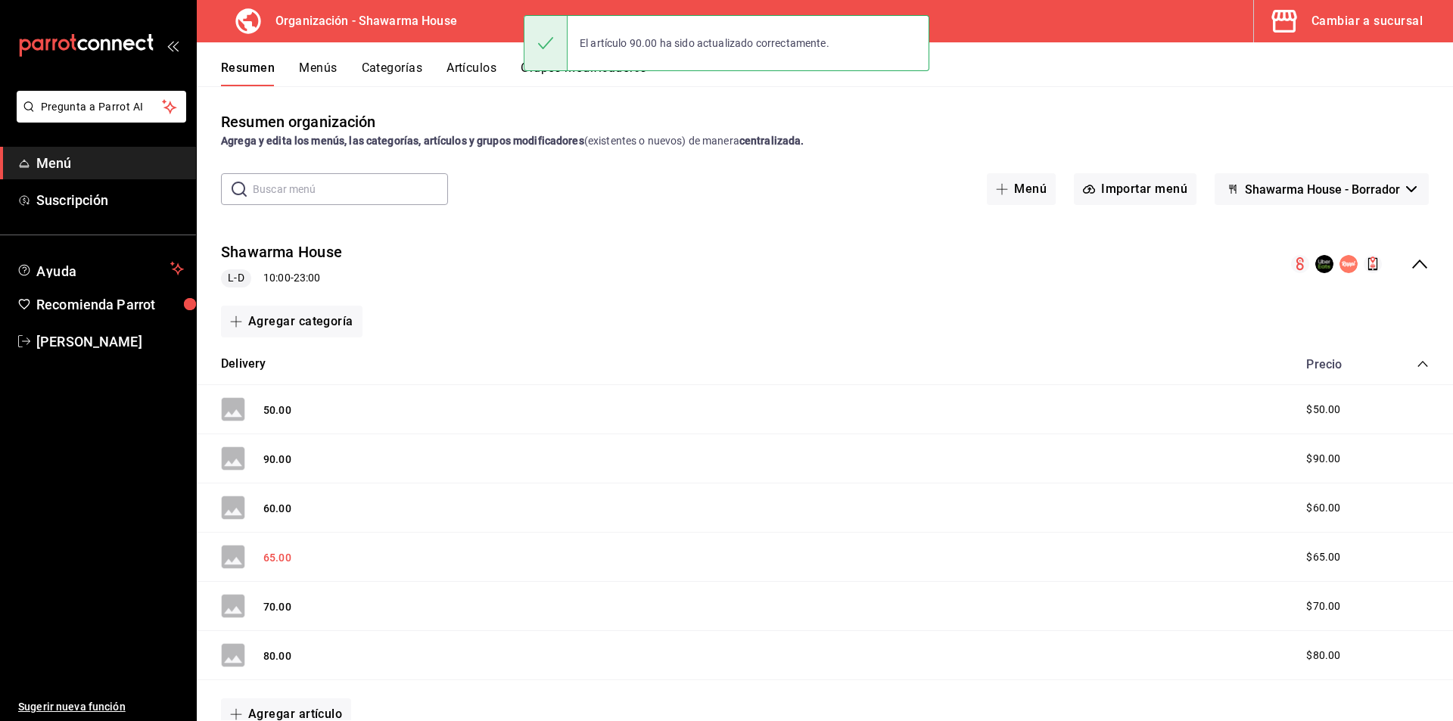
click at [271, 557] on button "65.00" at bounding box center [277, 557] width 28 height 15
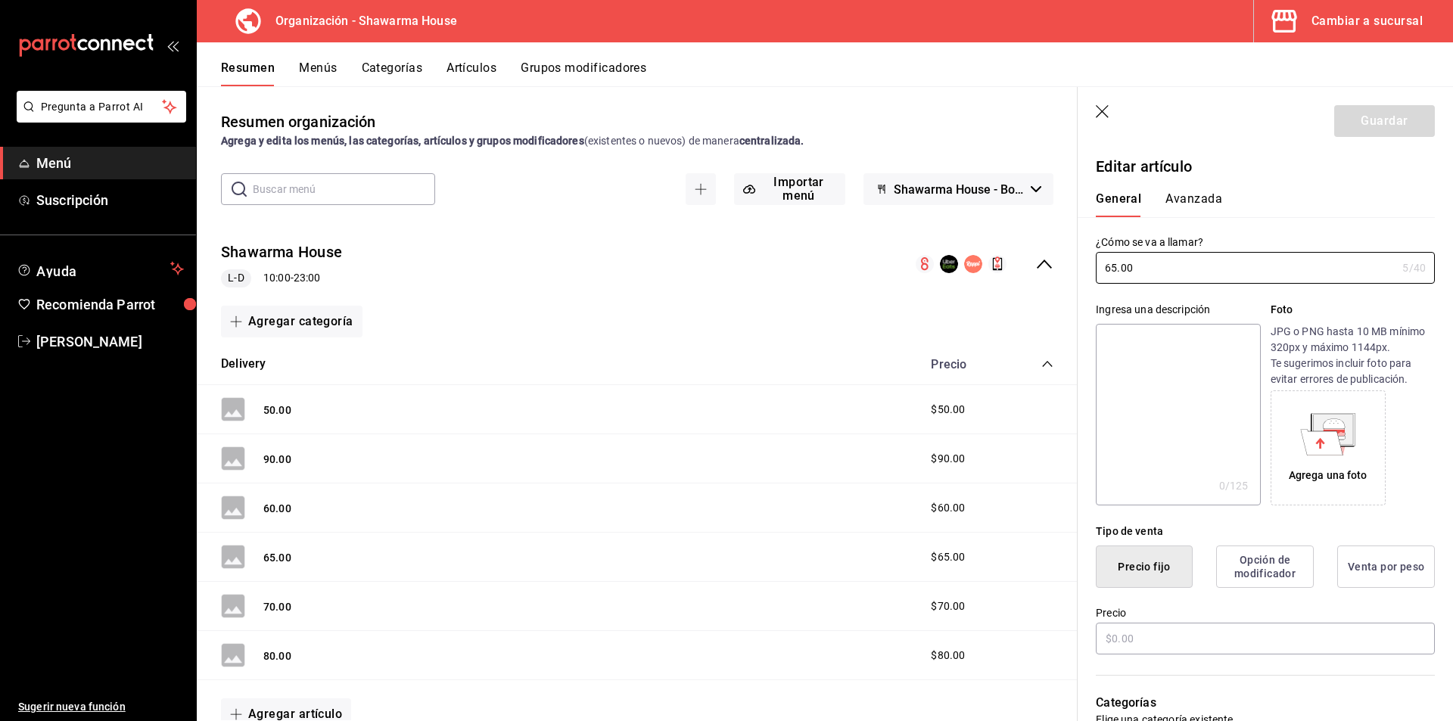
type input "$65.00"
click at [1103, 109] on icon "button" at bounding box center [1103, 112] width 15 height 15
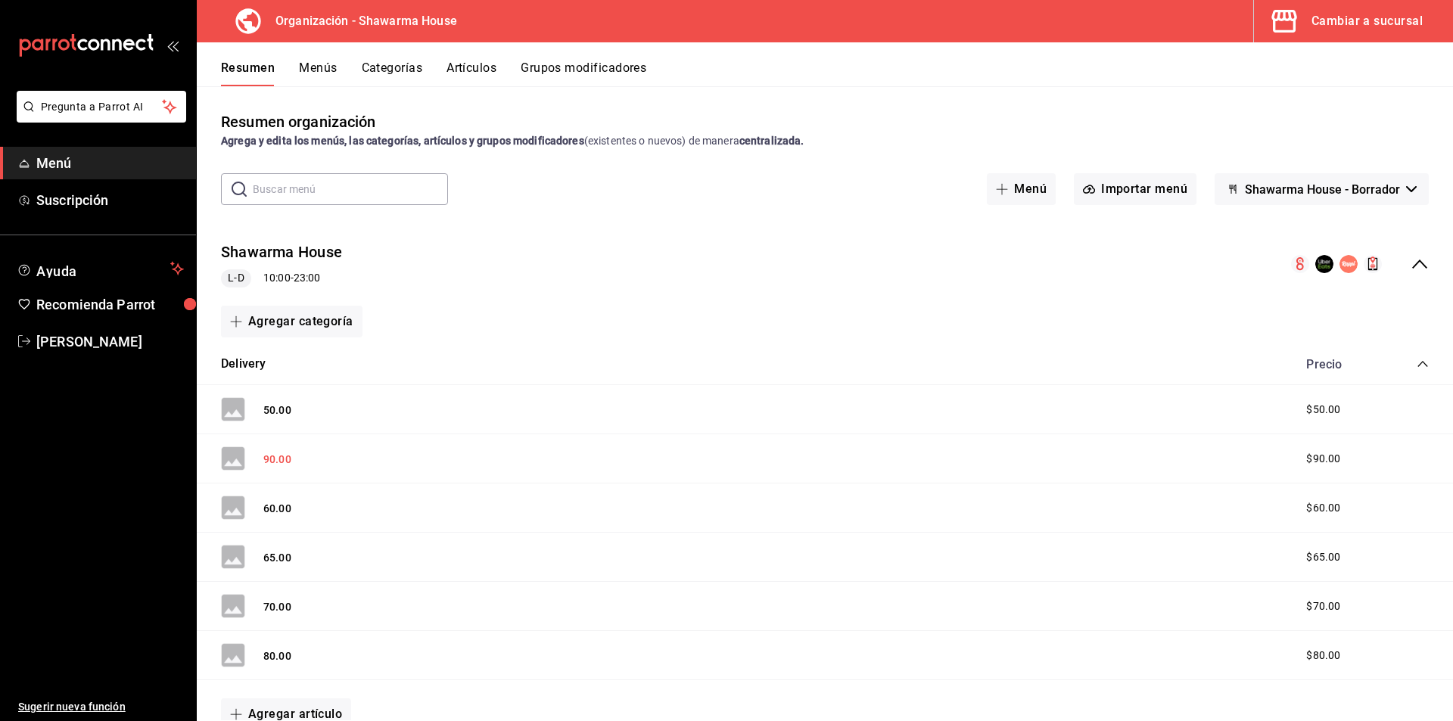
click at [273, 459] on button "90.00" at bounding box center [277, 459] width 28 height 15
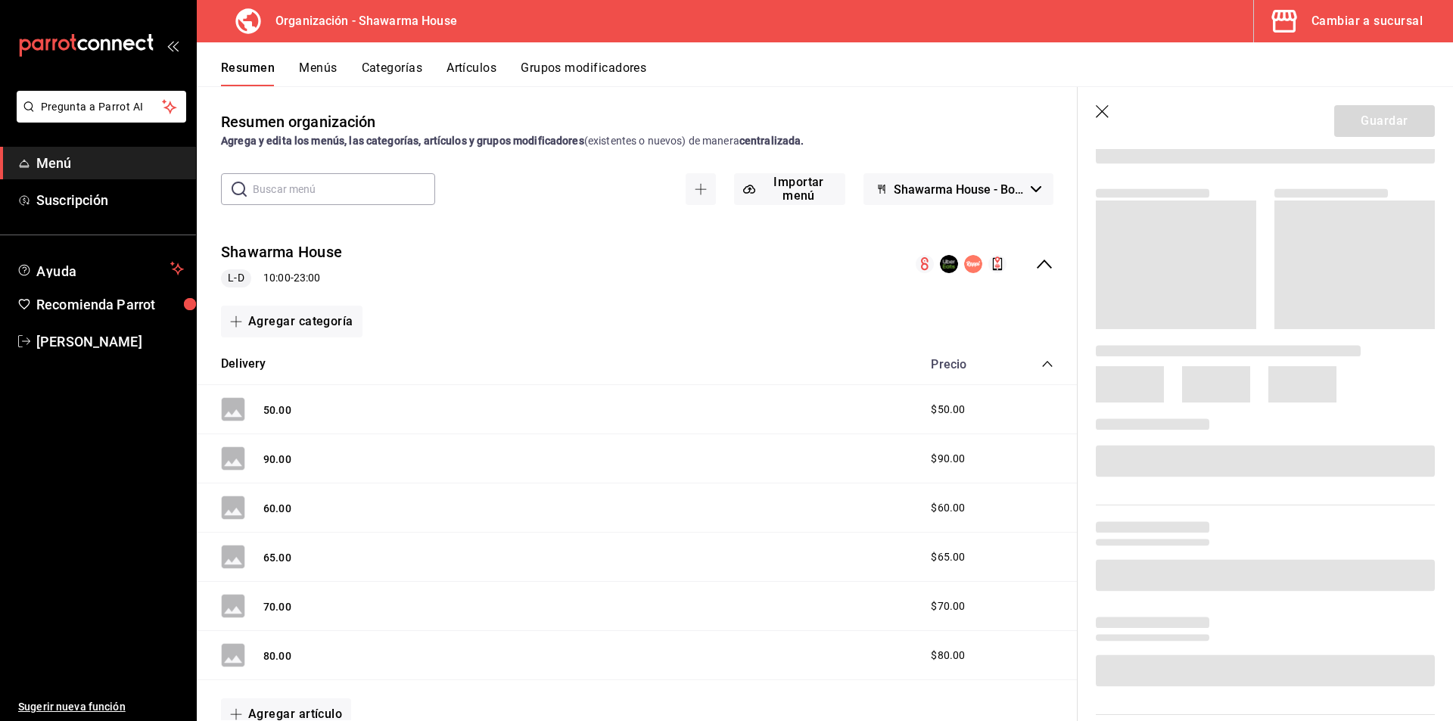
scroll to position [366, 0]
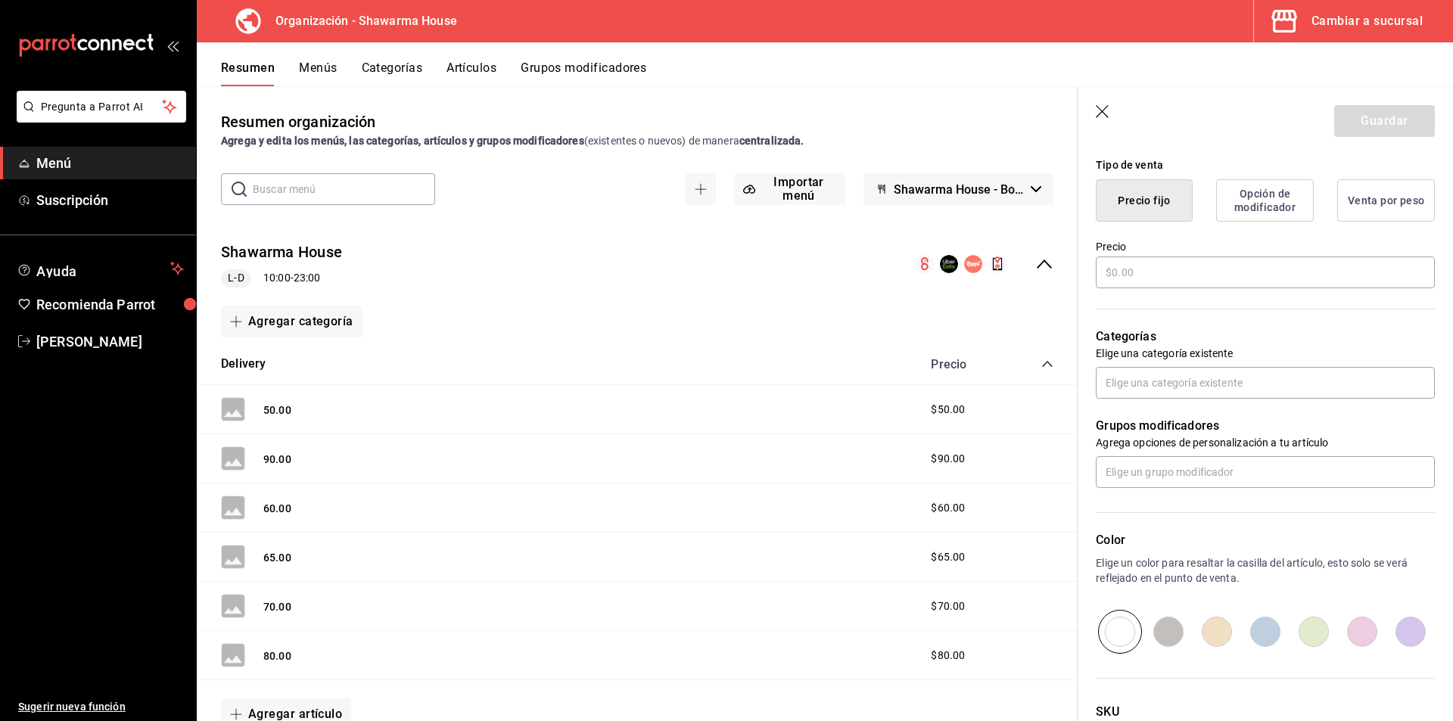
type input "$90.00"
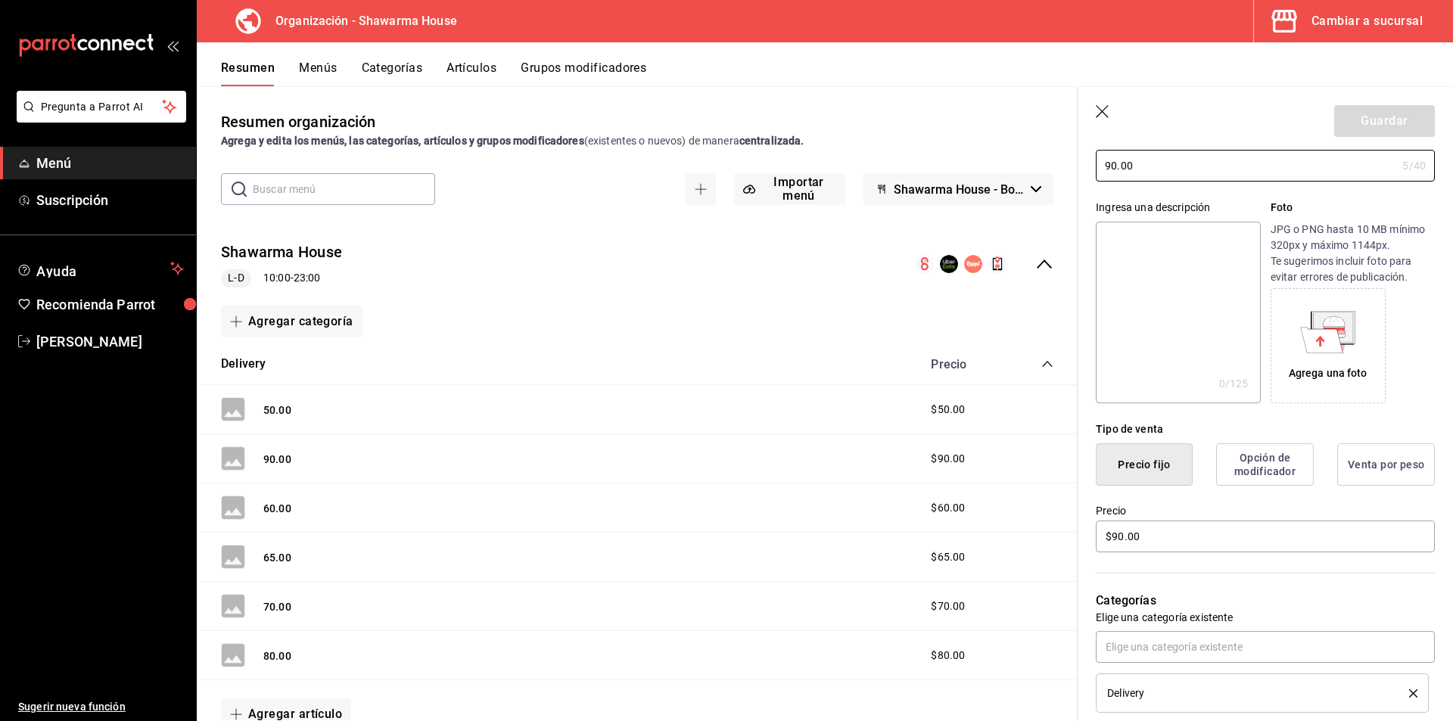
scroll to position [0, 0]
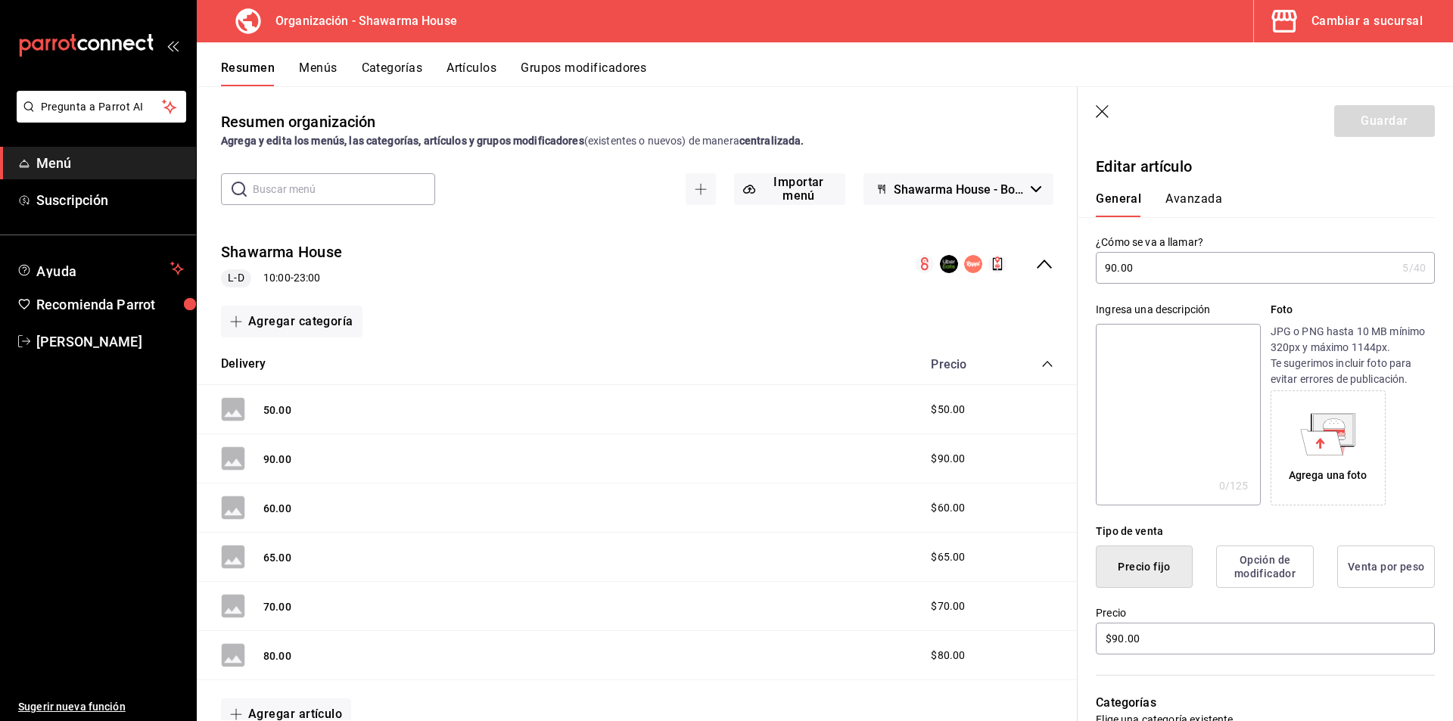
click at [1107, 111] on icon "button" at bounding box center [1103, 112] width 15 height 15
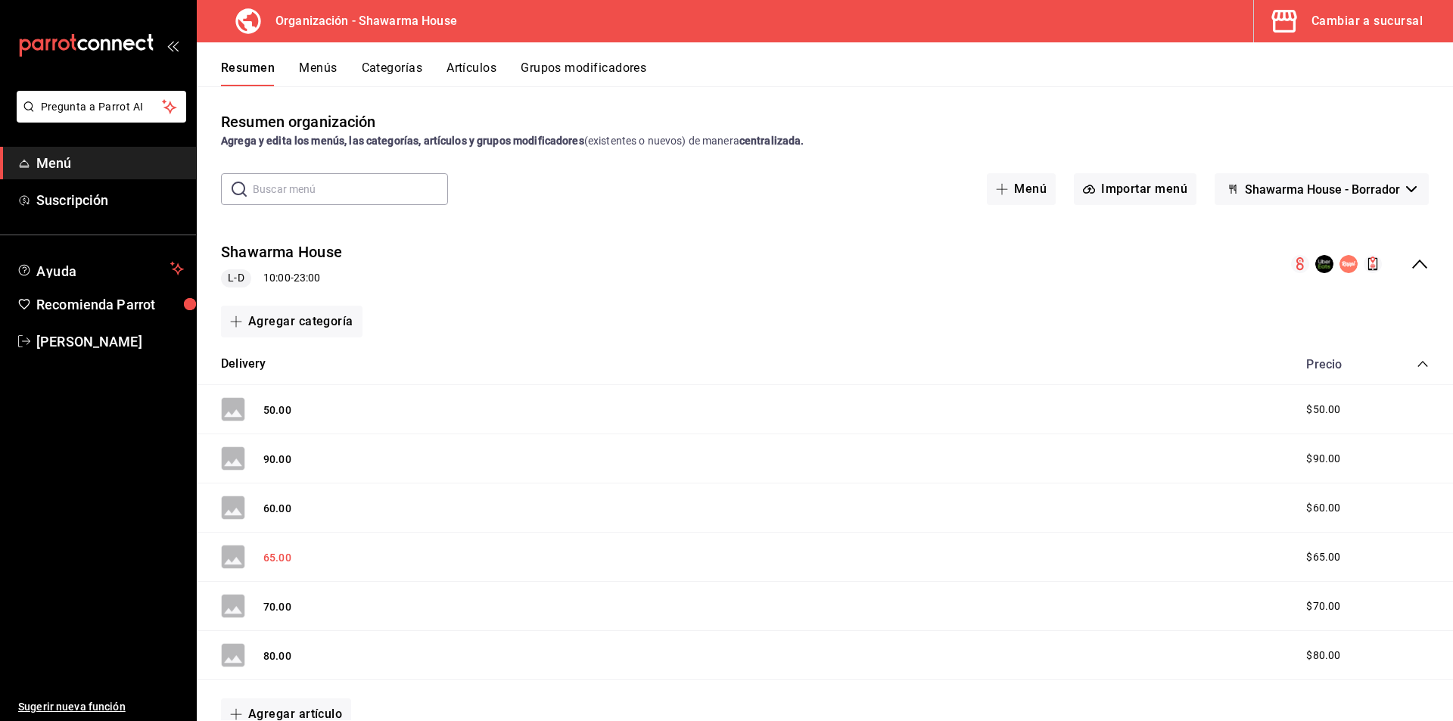
click at [263, 557] on button "65.00" at bounding box center [277, 557] width 28 height 15
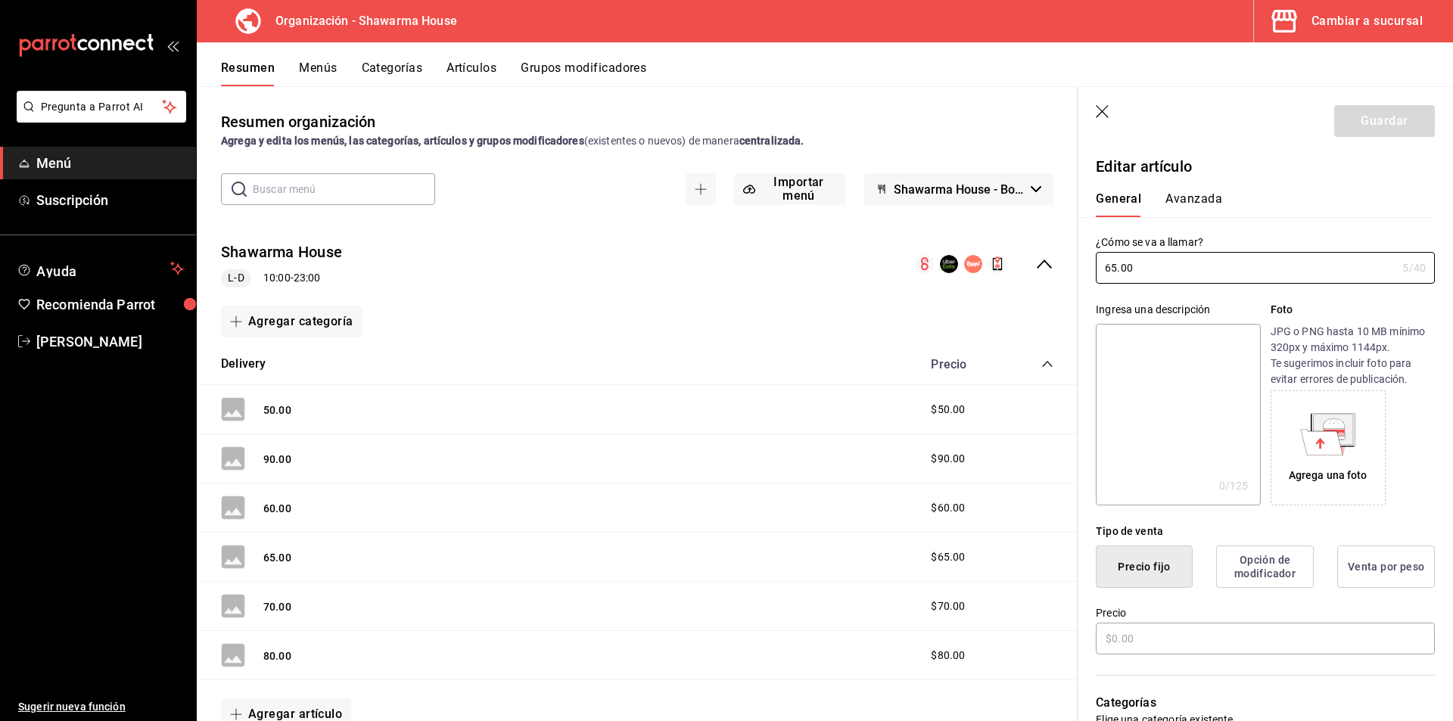
type input "$65.00"
click at [1104, 115] on icon "button" at bounding box center [1103, 112] width 15 height 15
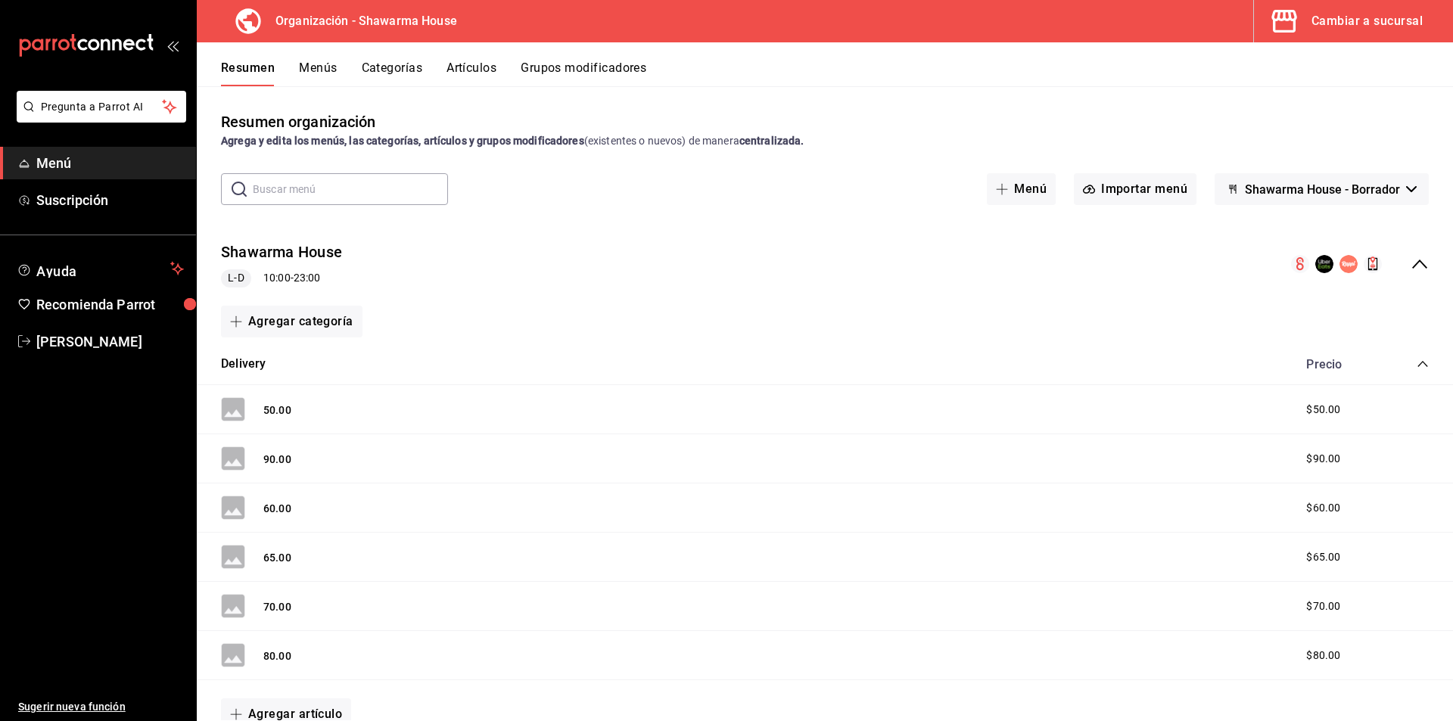
click at [316, 71] on button "Menús" at bounding box center [318, 74] width 38 height 26
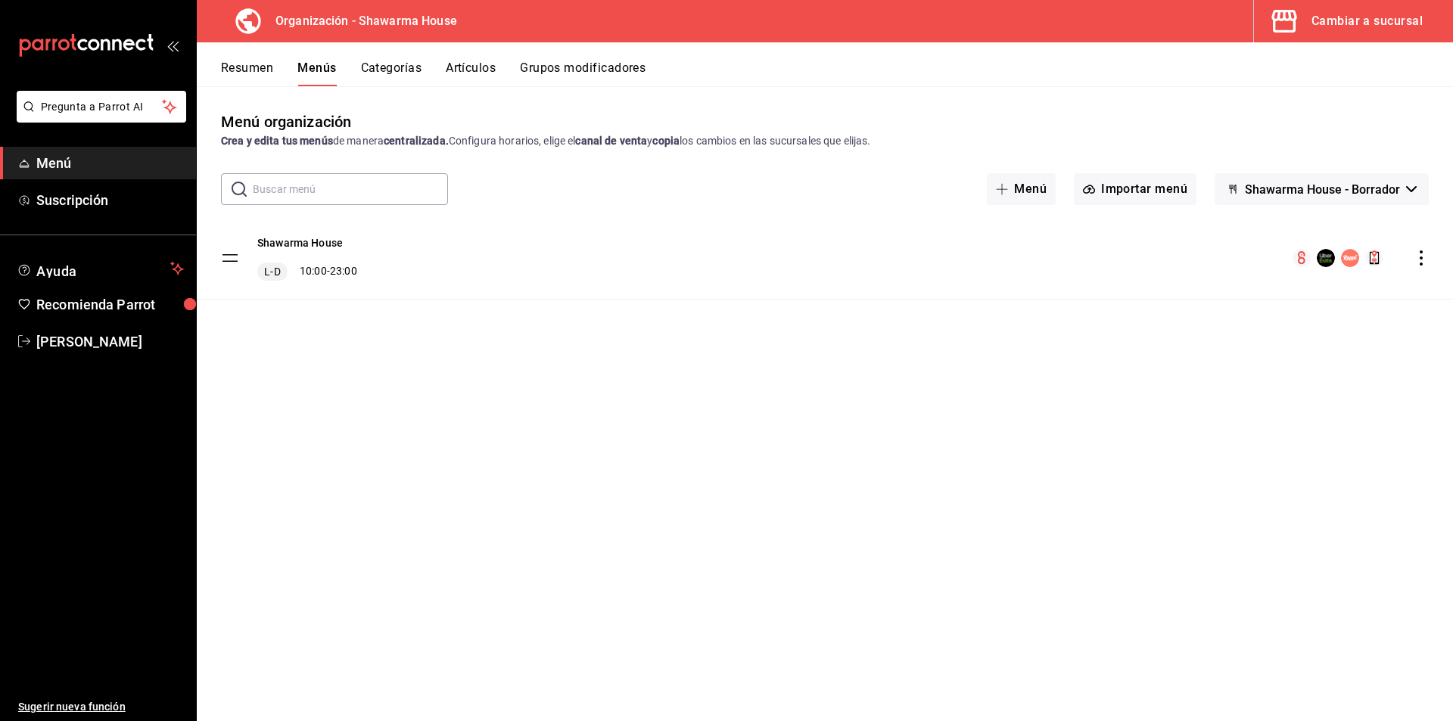
click at [1424, 256] on icon "actions" at bounding box center [1421, 258] width 15 height 15
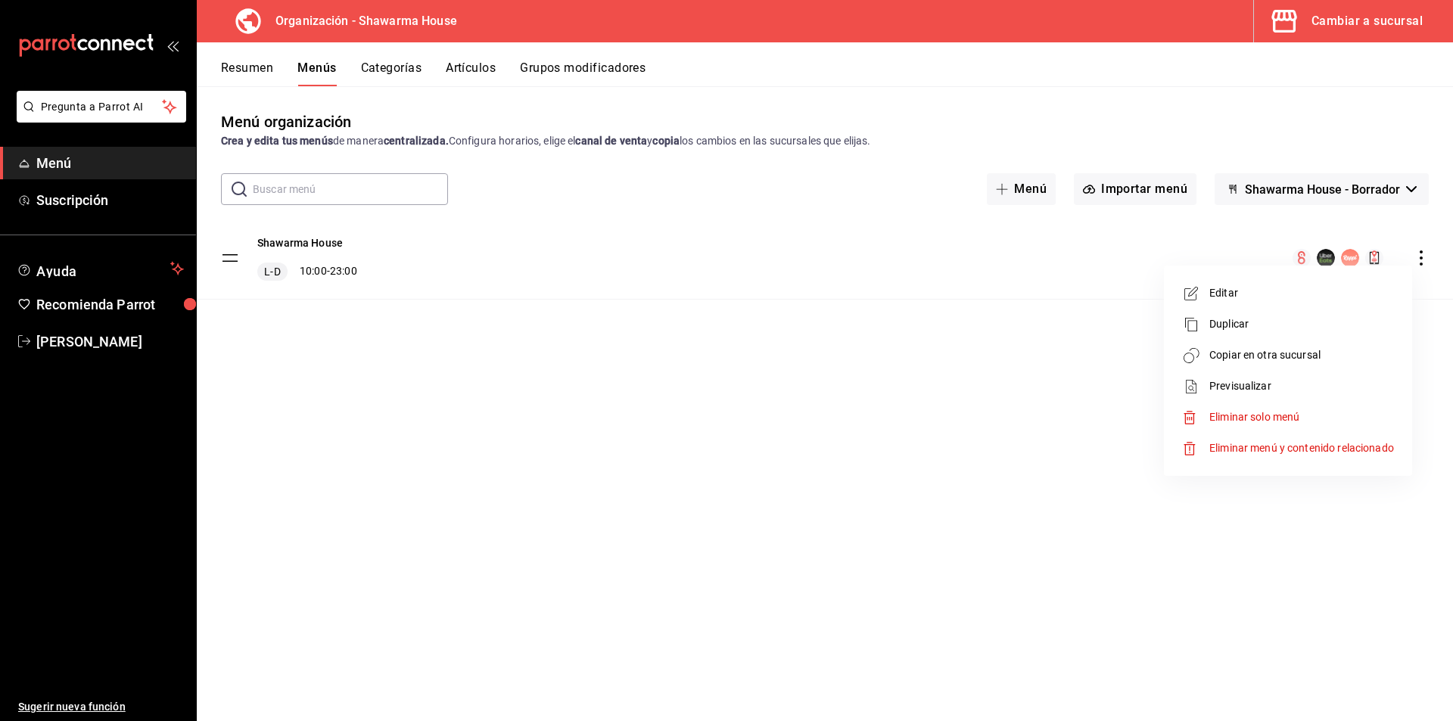
click at [1222, 357] on span "Copiar en otra sucursal" at bounding box center [1302, 355] width 185 height 16
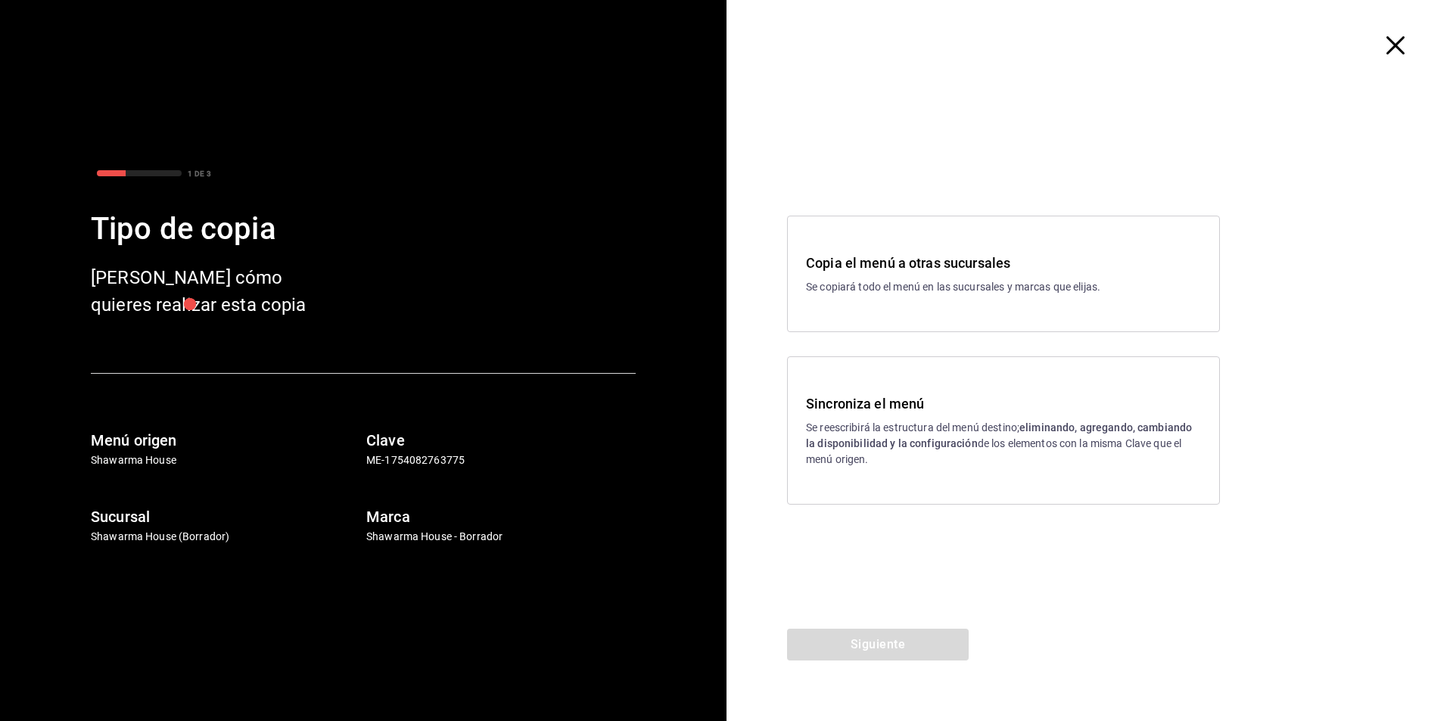
click at [1025, 428] on strong "eliminando, agregando, cambiando la disponibilidad y la configuración" at bounding box center [999, 436] width 386 height 28
click at [898, 638] on button "Siguiente" at bounding box center [878, 645] width 182 height 32
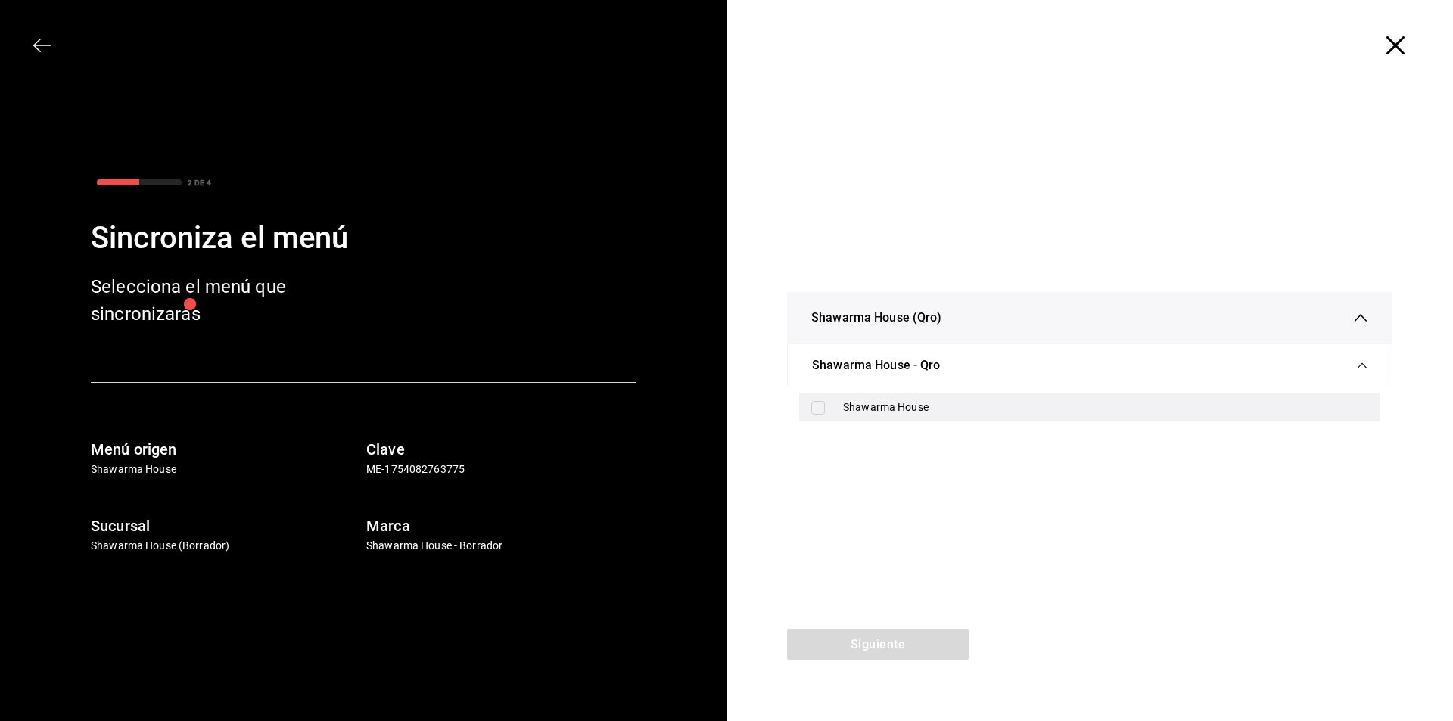
click at [848, 409] on div "Shawarma House" at bounding box center [1105, 408] width 525 height 16
checkbox input "true"
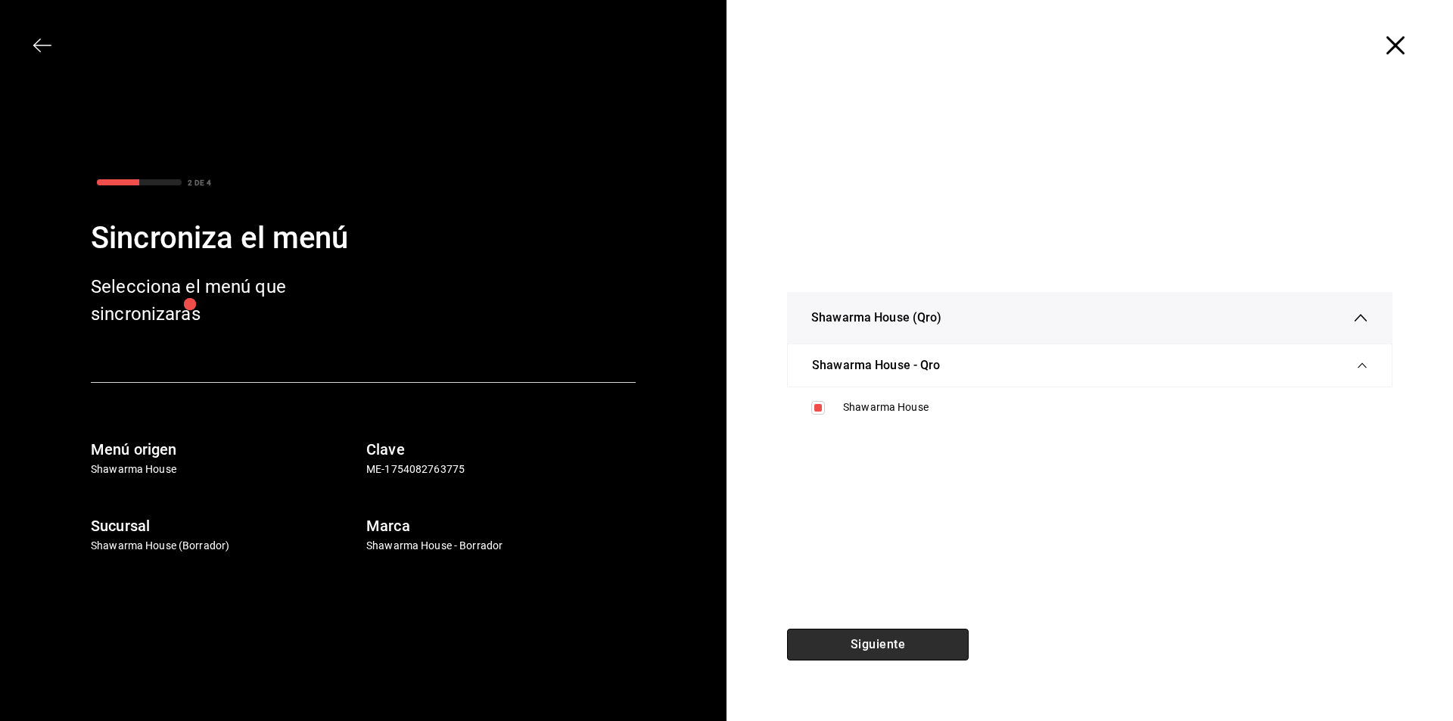
click at [882, 654] on button "Siguiente" at bounding box center [878, 645] width 182 height 32
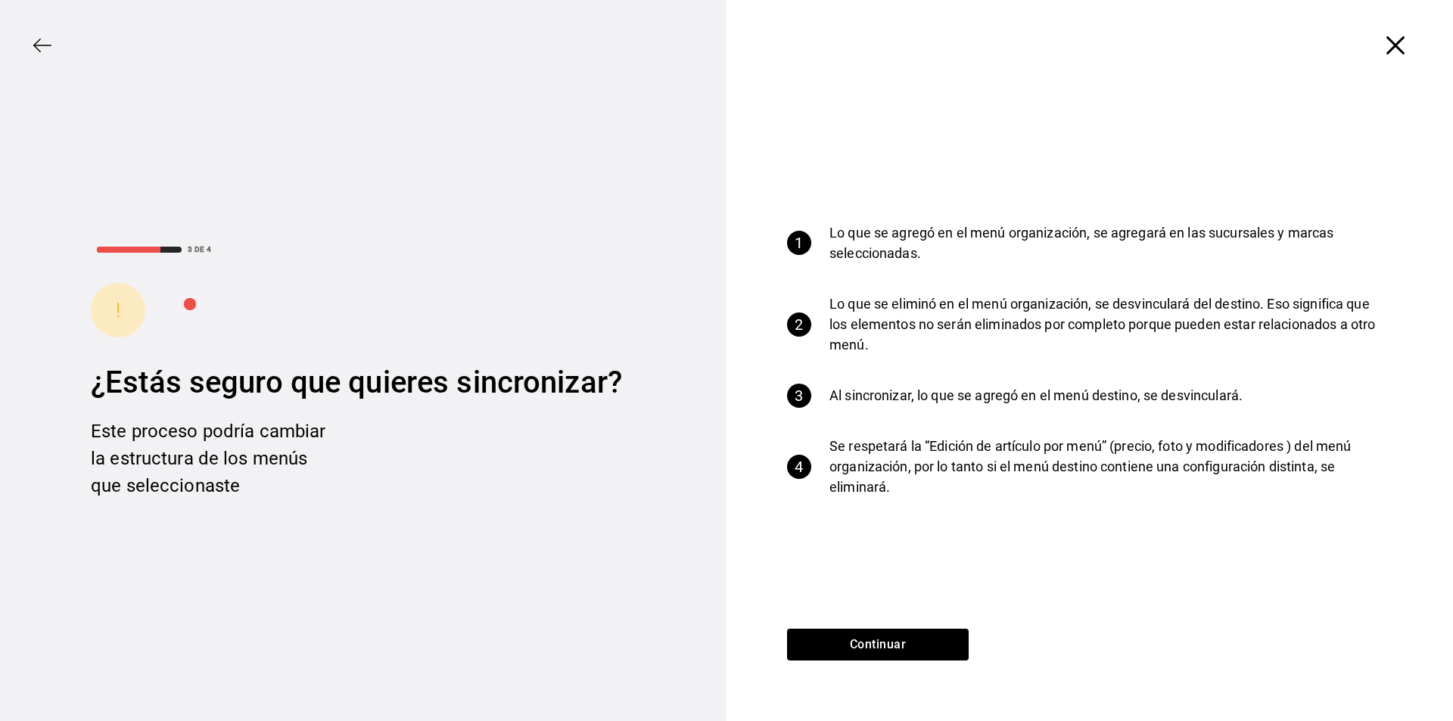
click at [865, 662] on div "Continuar" at bounding box center [878, 675] width 303 height 92
click at [867, 652] on button "Continuar" at bounding box center [878, 645] width 182 height 32
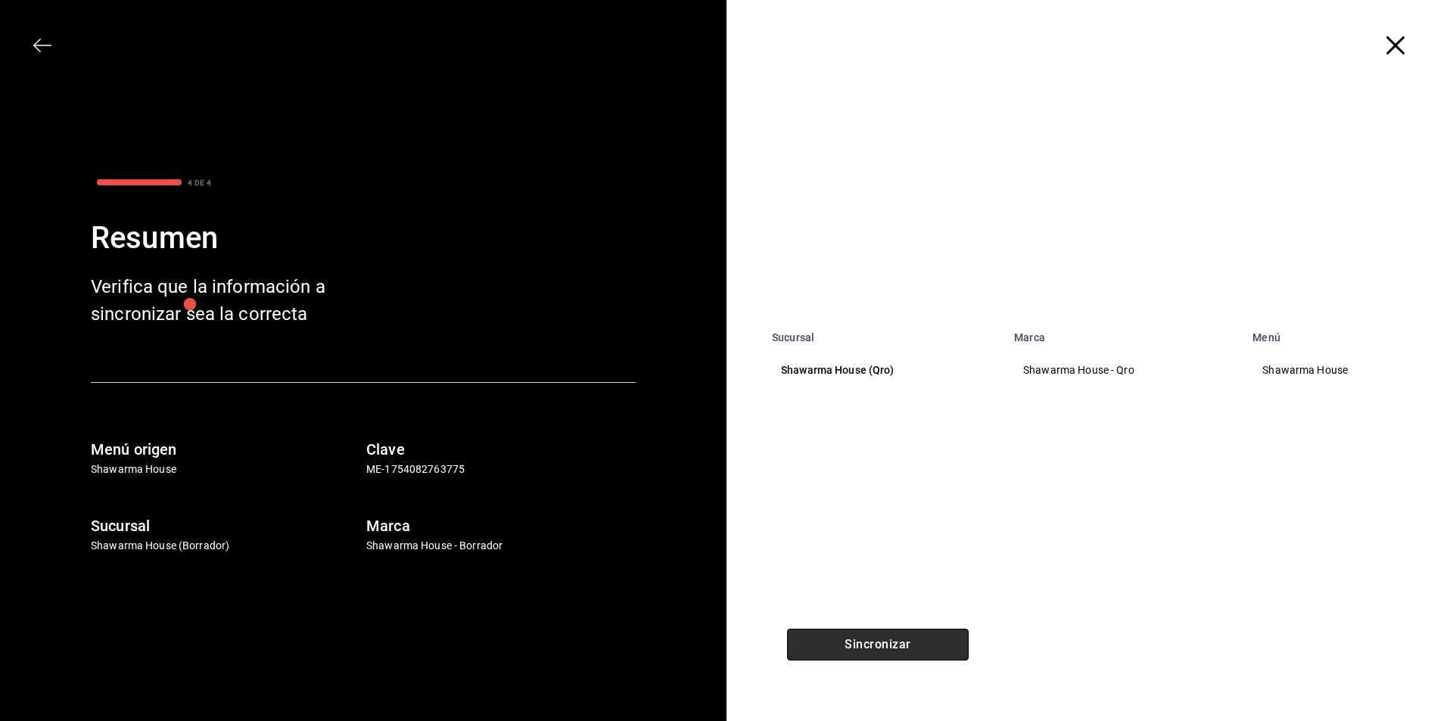
click at [854, 643] on button "Sincronizar" at bounding box center [878, 645] width 182 height 32
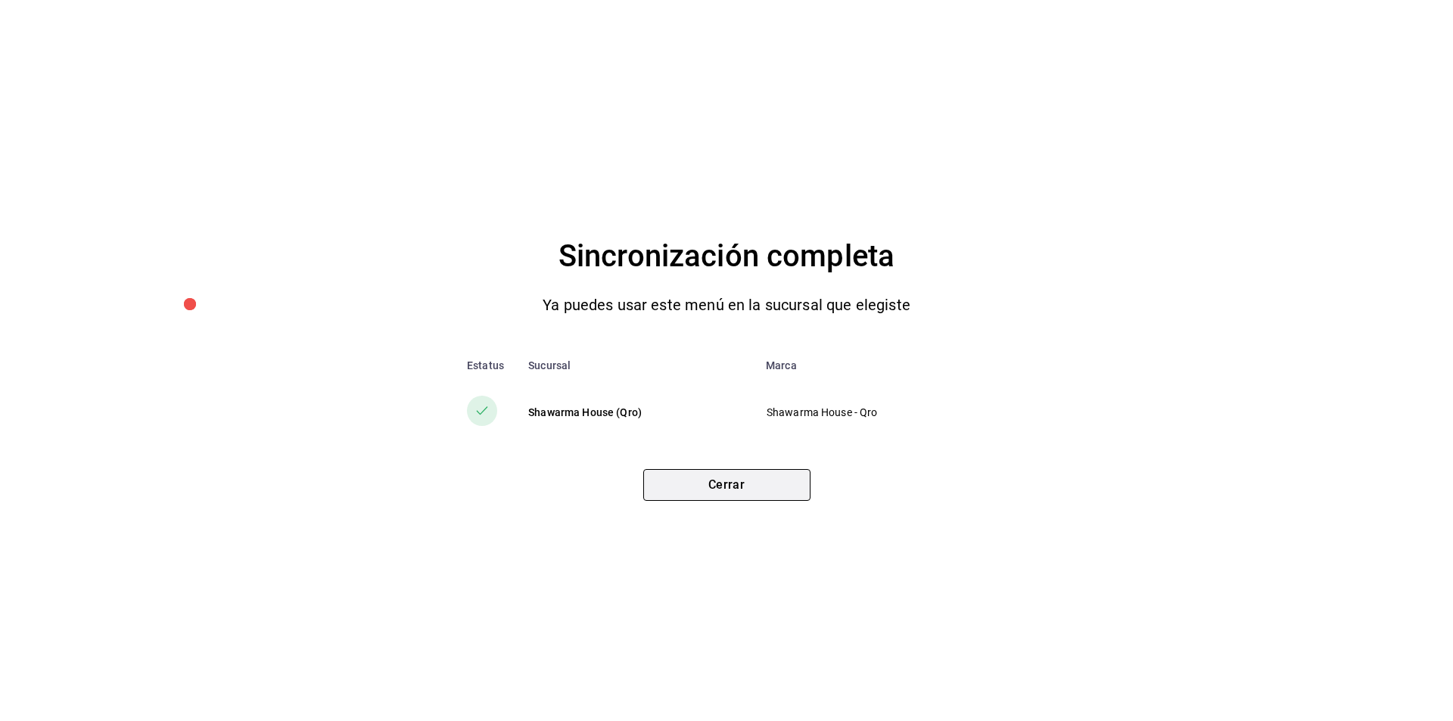
click at [696, 474] on button "Cerrar" at bounding box center [726, 485] width 167 height 32
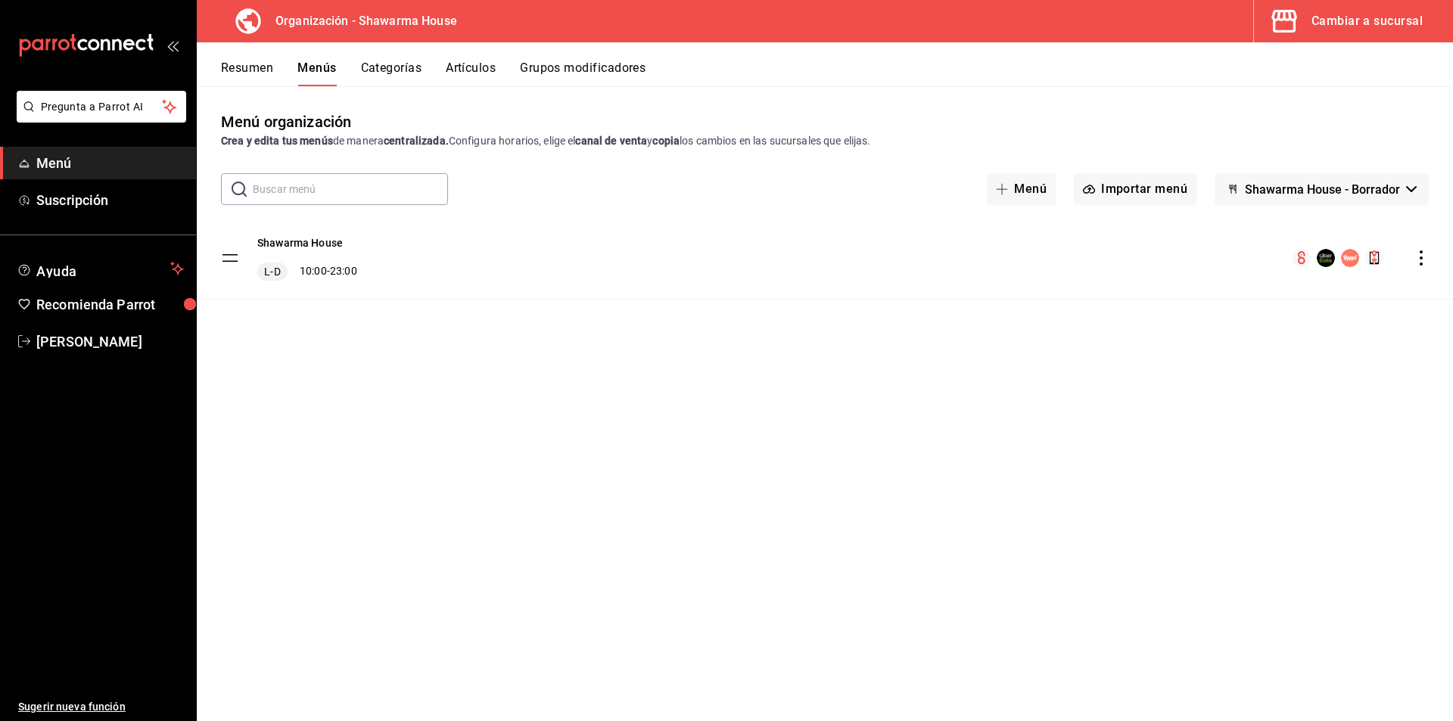
click at [1337, 23] on div "Cambiar a sucursal" at bounding box center [1367, 21] width 111 height 21
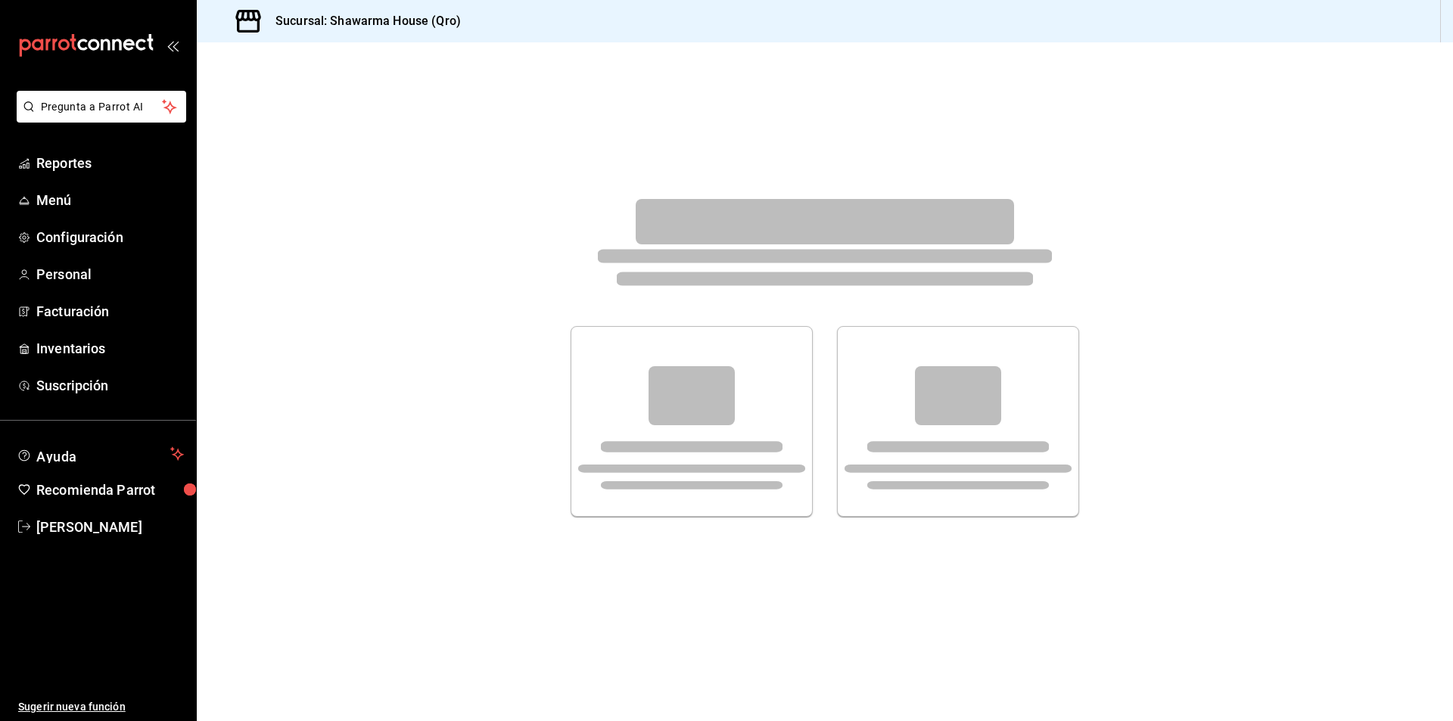
click at [438, 332] on div at bounding box center [825, 357] width 1257 height 631
click at [89, 344] on span "Inventarios" at bounding box center [110, 348] width 148 height 20
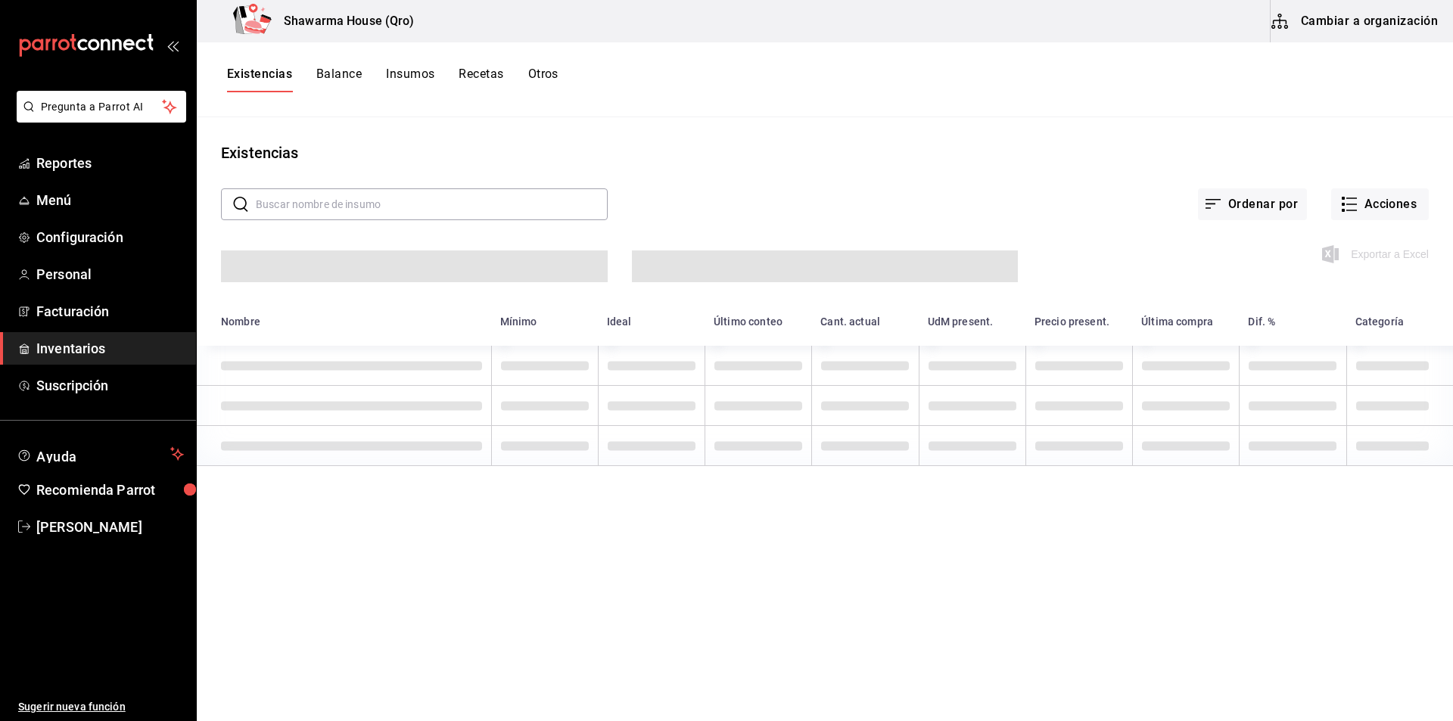
click at [332, 77] on button "Balance" at bounding box center [338, 80] width 45 height 26
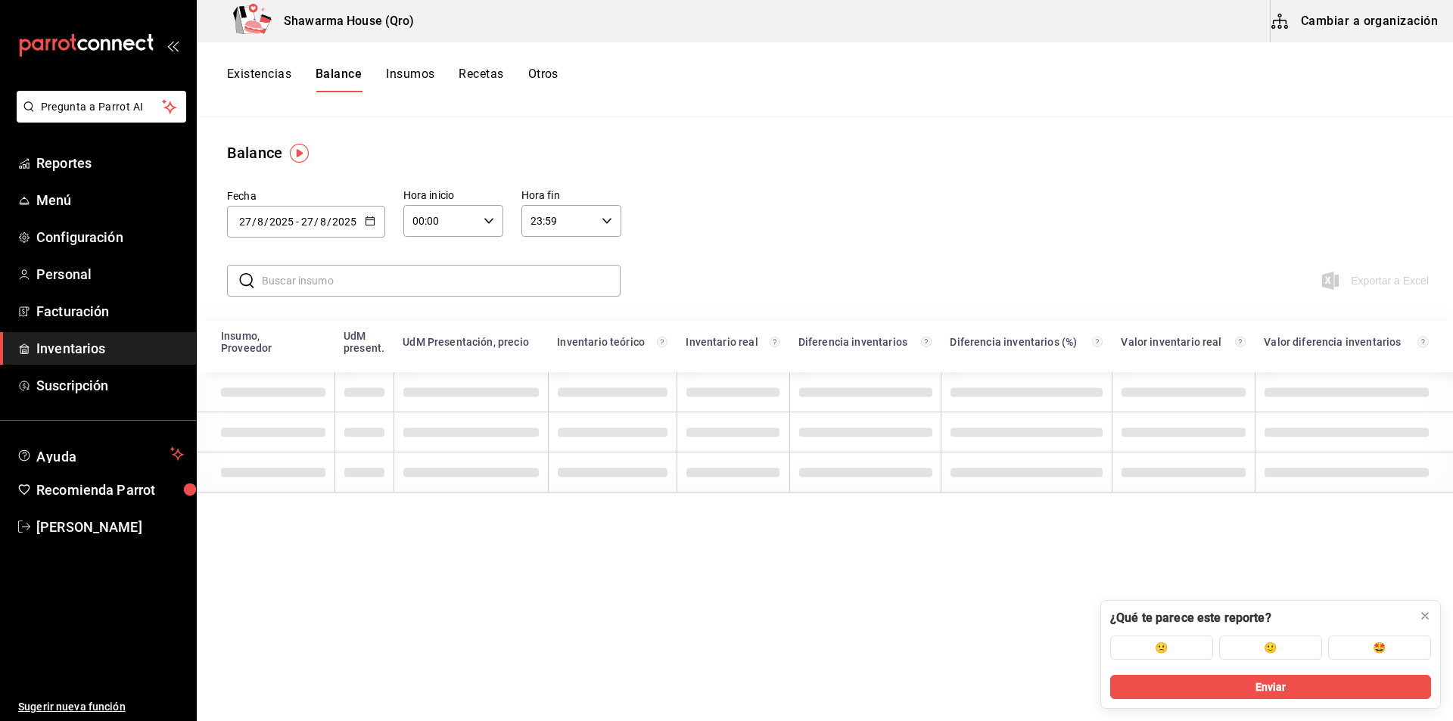
click at [415, 74] on button "Insumos" at bounding box center [410, 80] width 48 height 26
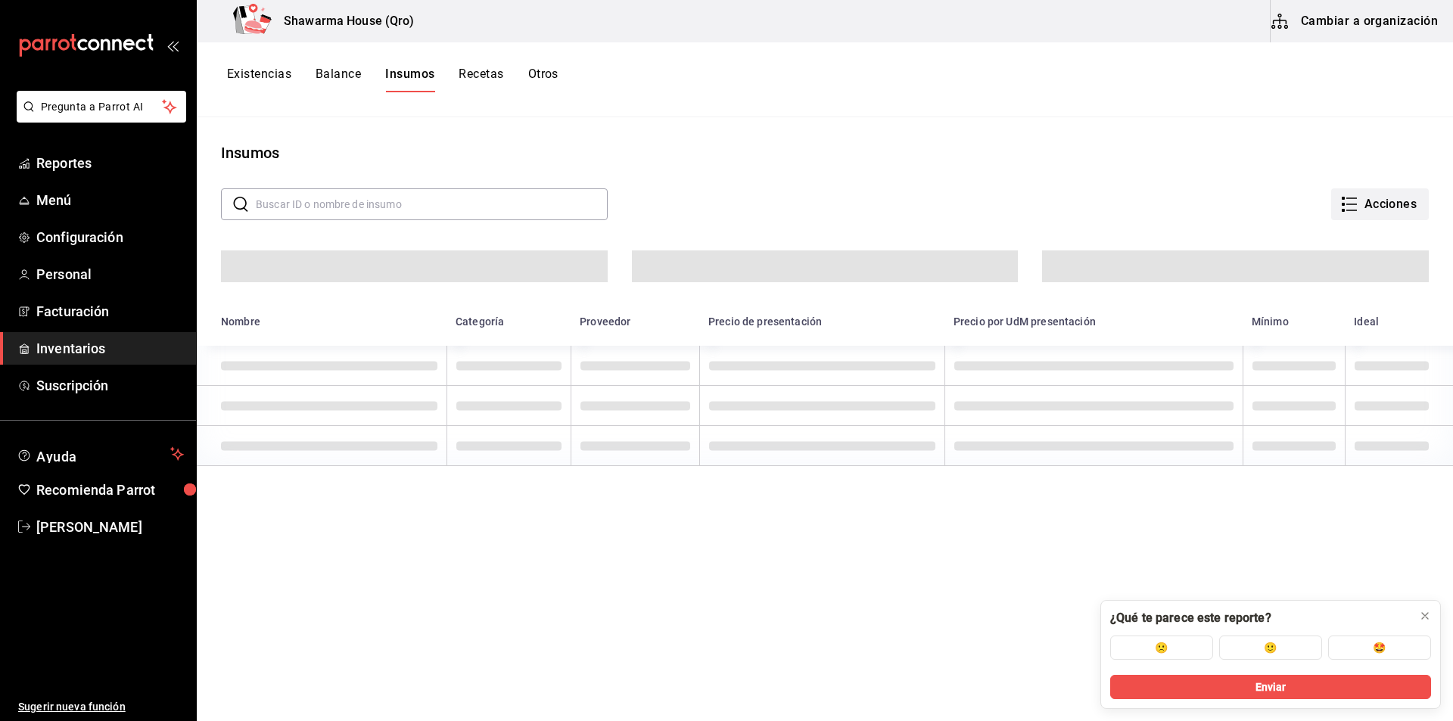
click at [1341, 207] on icon "button" at bounding box center [1350, 204] width 18 height 18
click at [1034, 182] on div at bounding box center [726, 360] width 1453 height 721
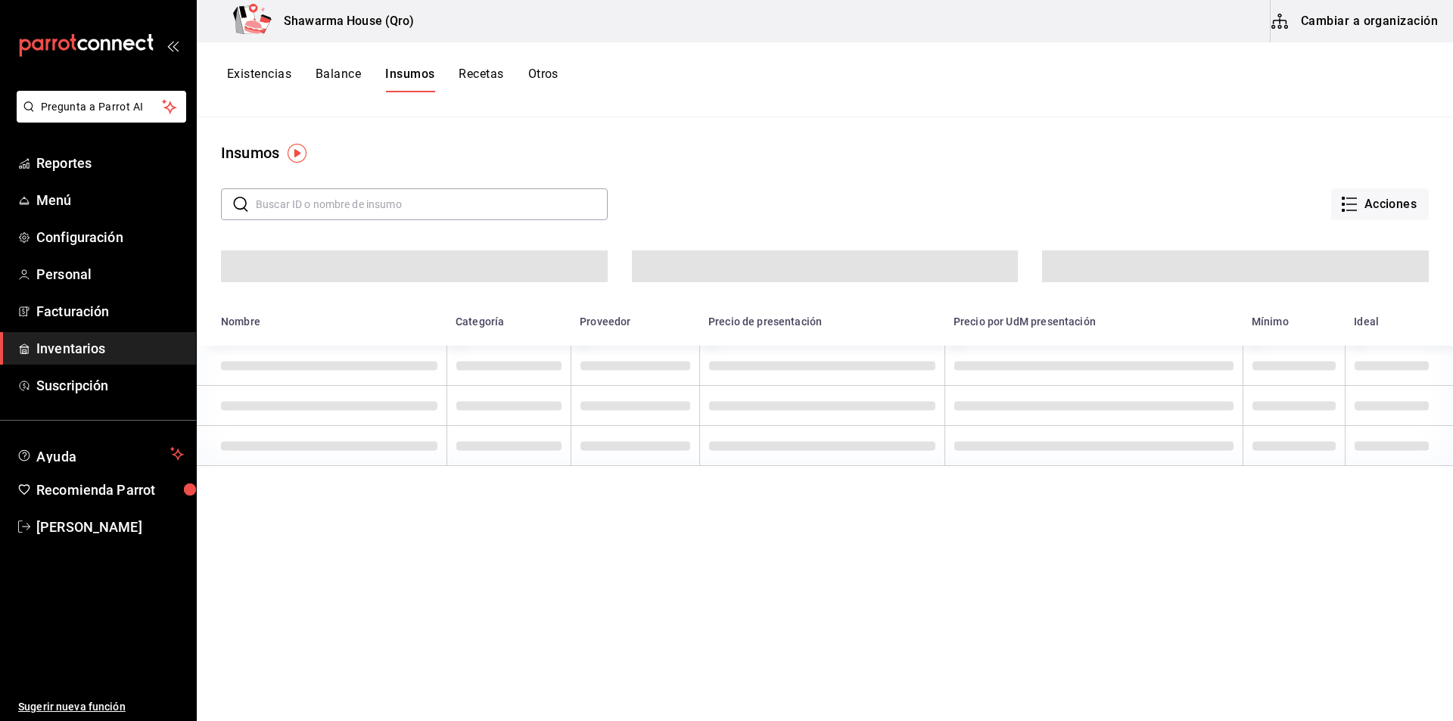
click at [1325, 28] on button "Cambiar a organización" at bounding box center [1356, 21] width 170 height 42
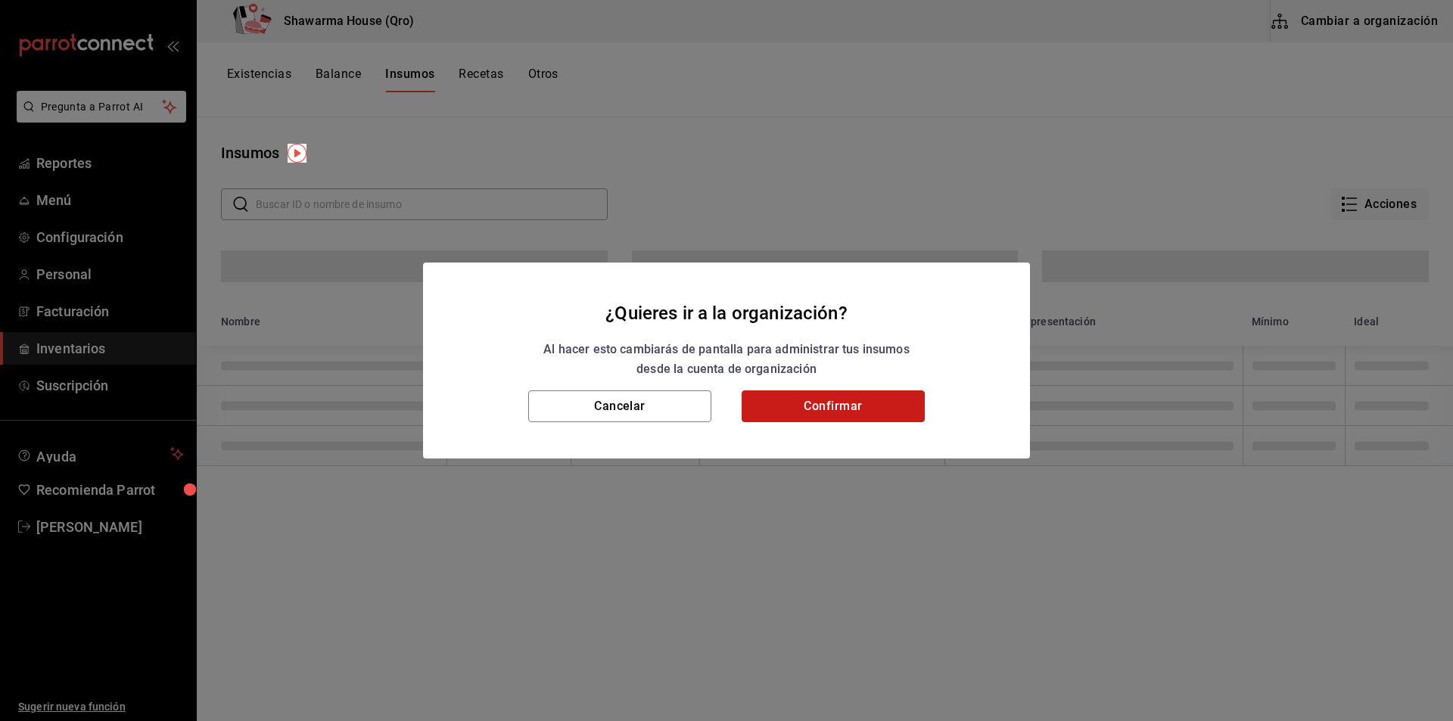
click at [830, 413] on button "Confirmar" at bounding box center [833, 407] width 183 height 32
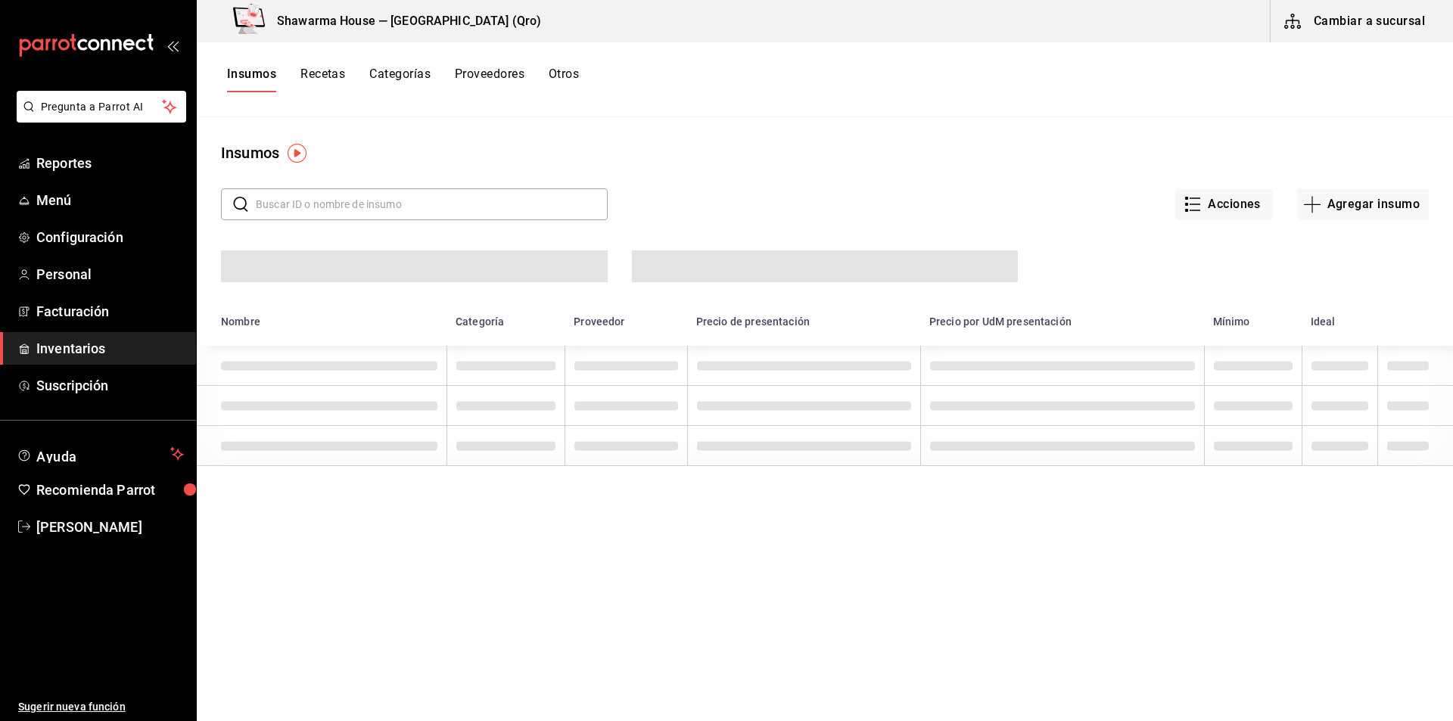
click at [502, 78] on button "Proveedores" at bounding box center [490, 80] width 70 height 26
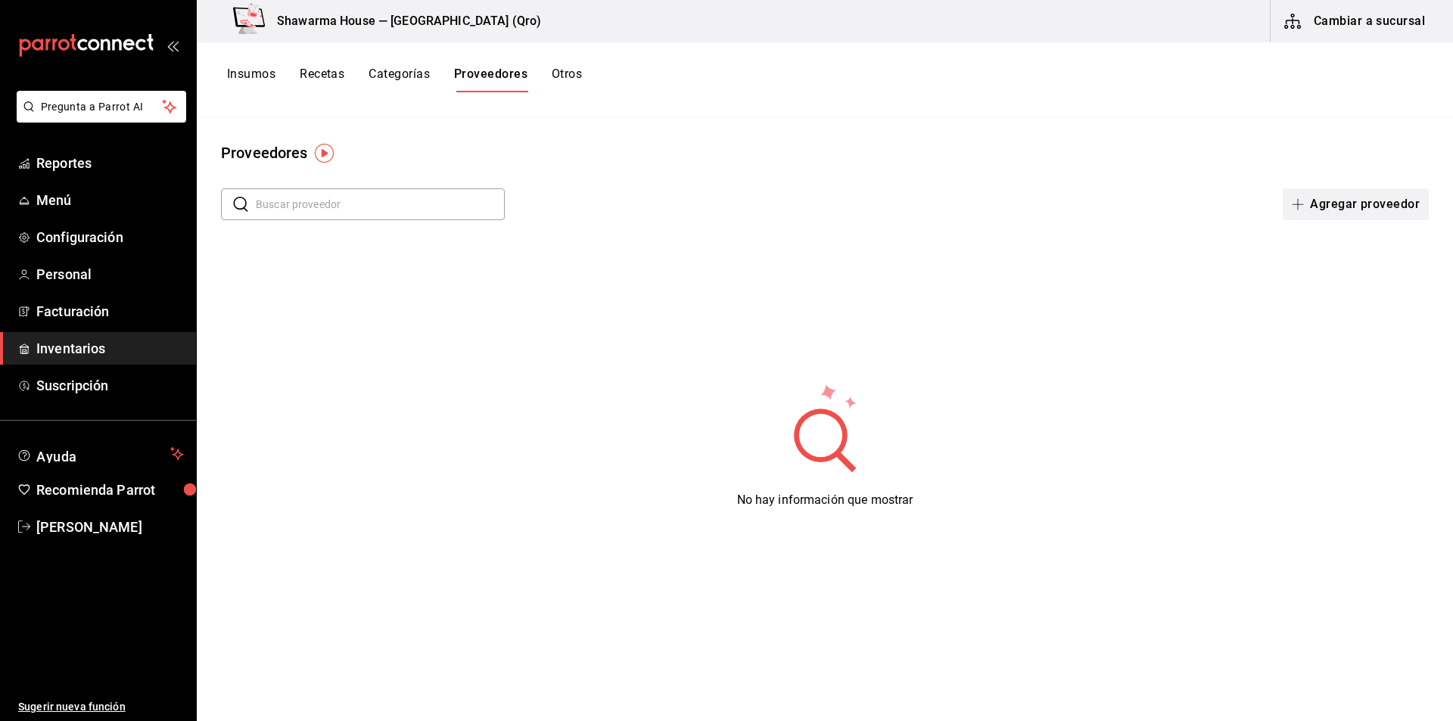
click at [1341, 210] on button "Agregar proveedor" at bounding box center [1356, 204] width 146 height 32
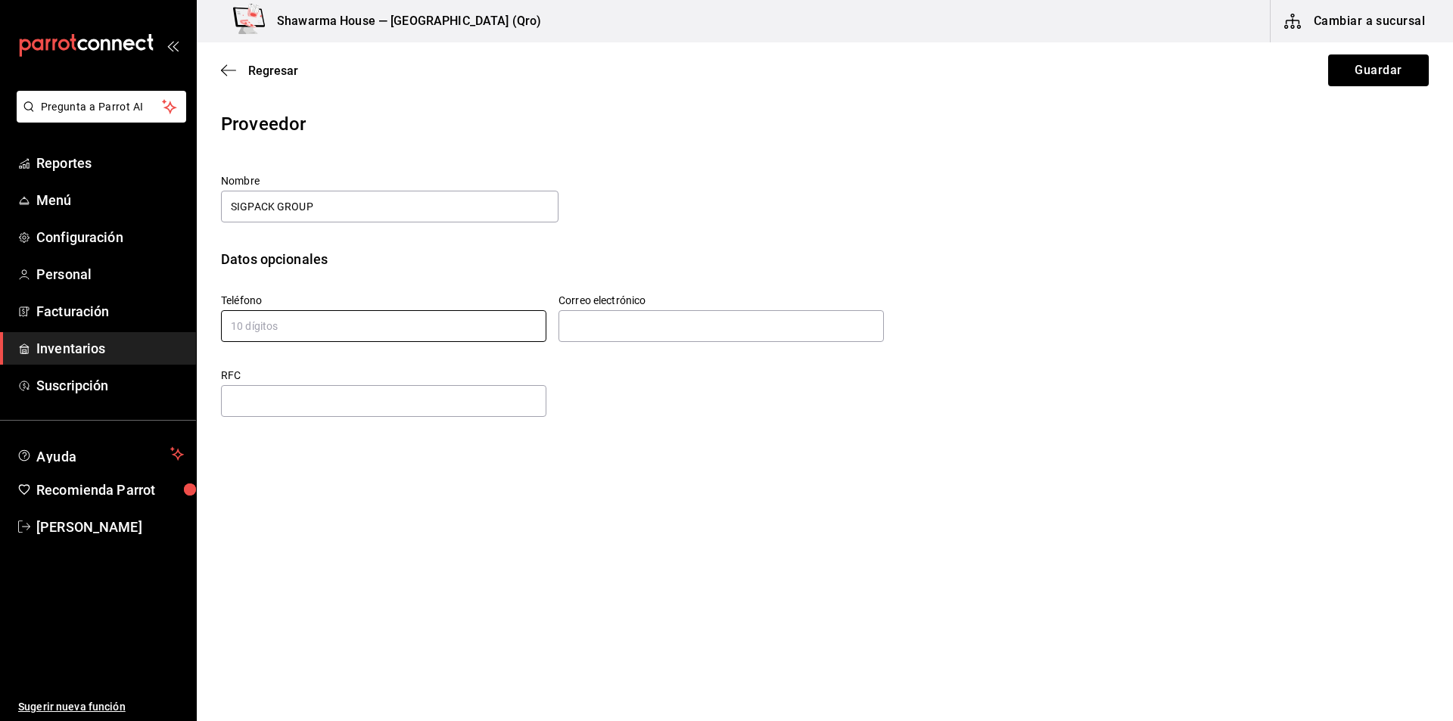
type input "SIGPACK GROUP"
click at [410, 328] on input "tel" at bounding box center [383, 326] width 325 height 32
type input "7229180746"
click at [615, 328] on input "text" at bounding box center [721, 326] width 325 height 32
click at [453, 403] on input "text" at bounding box center [383, 401] width 325 height 32
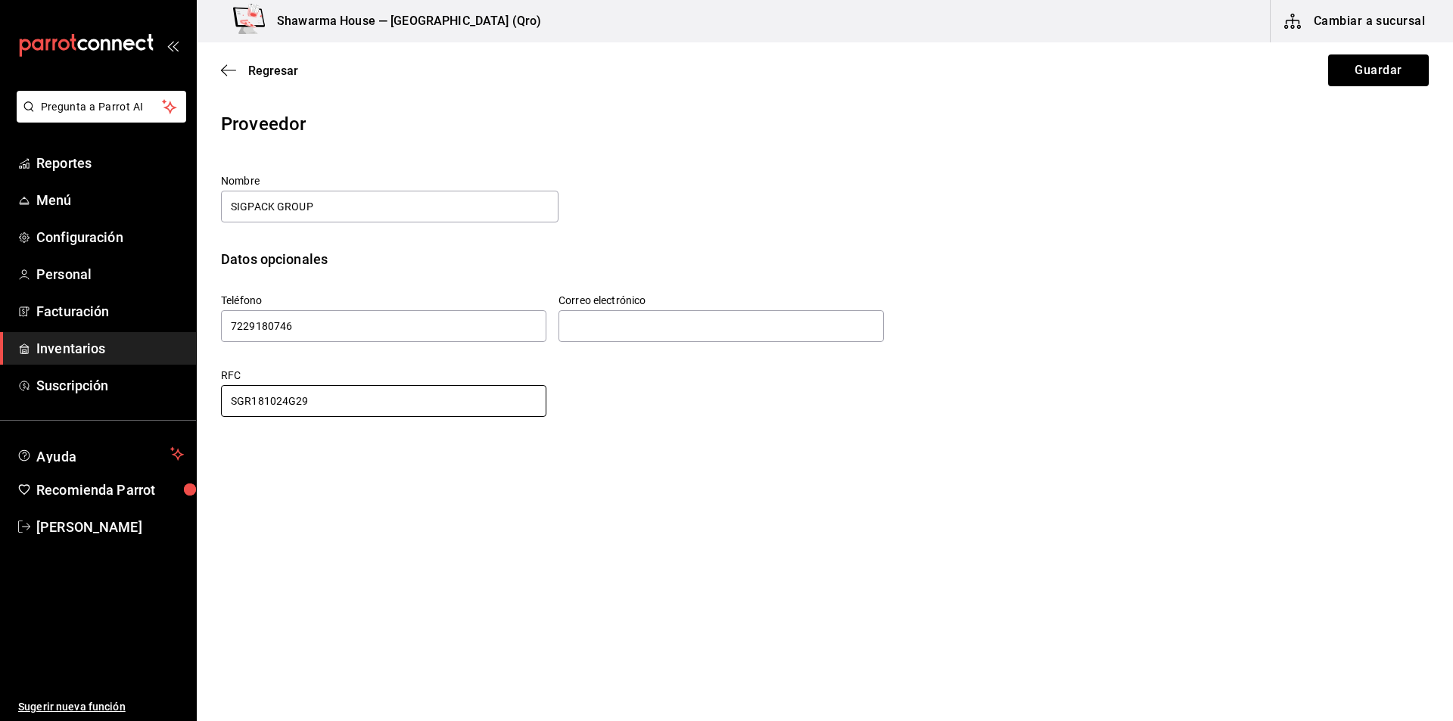
type input "SGR181024G29"
click at [453, 476] on div "Proveedor Nombre SIGPACK GROUP Datos opcionales Teléfono 7229180746 Correo elec…" at bounding box center [825, 302] width 1257 height 382
click at [614, 318] on input "text" at bounding box center [721, 326] width 325 height 32
paste input "acid@sigpack.com.mx"
type input "acid@sigpack.com.mx"
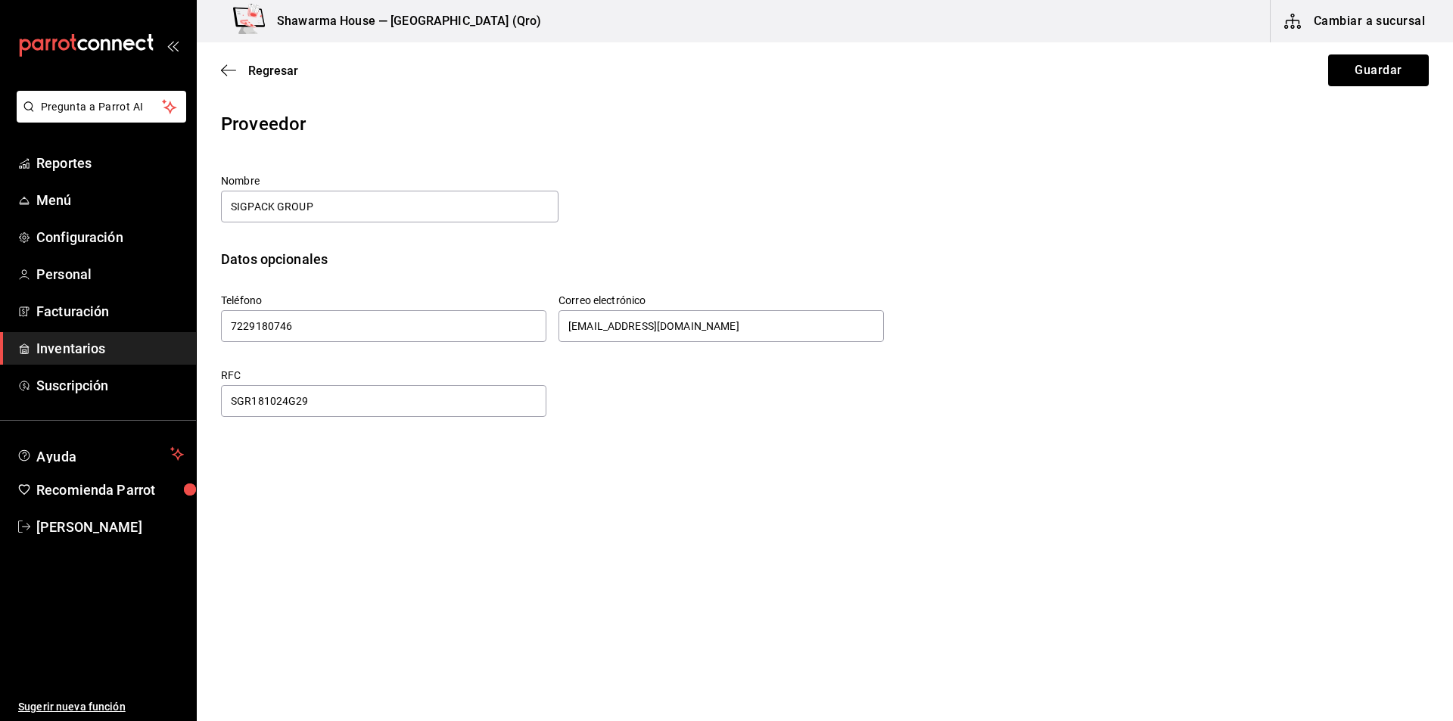
click at [654, 392] on div "RFC SGR181024G29" at bounding box center [819, 388] width 1220 height 63
click at [1363, 63] on button "Guardar" at bounding box center [1378, 71] width 101 height 32
click at [1345, 65] on button "Guardar" at bounding box center [1378, 71] width 101 height 32
click at [220, 73] on div "Regresar Guardar" at bounding box center [825, 70] width 1257 height 56
click at [226, 67] on icon "button" at bounding box center [228, 71] width 15 height 14
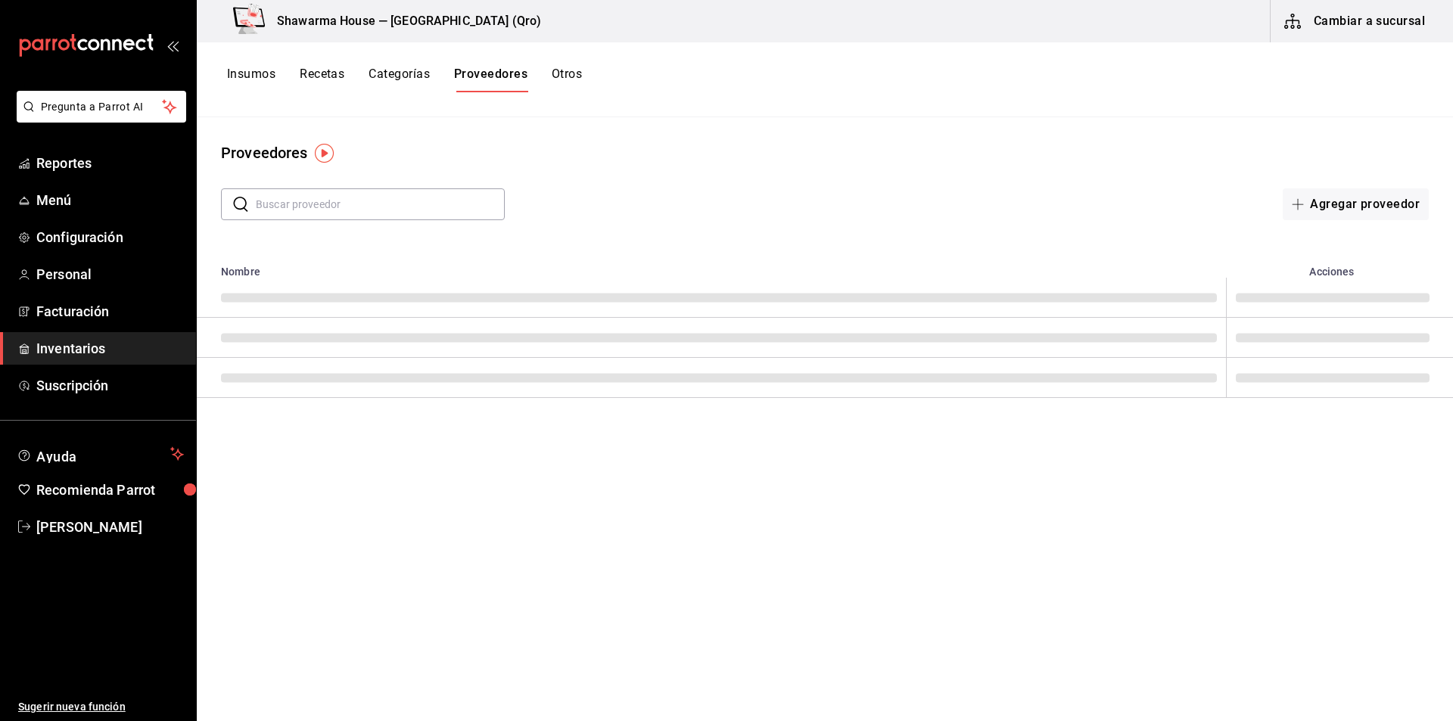
click at [256, 79] on button "Insumos" at bounding box center [251, 80] width 48 height 26
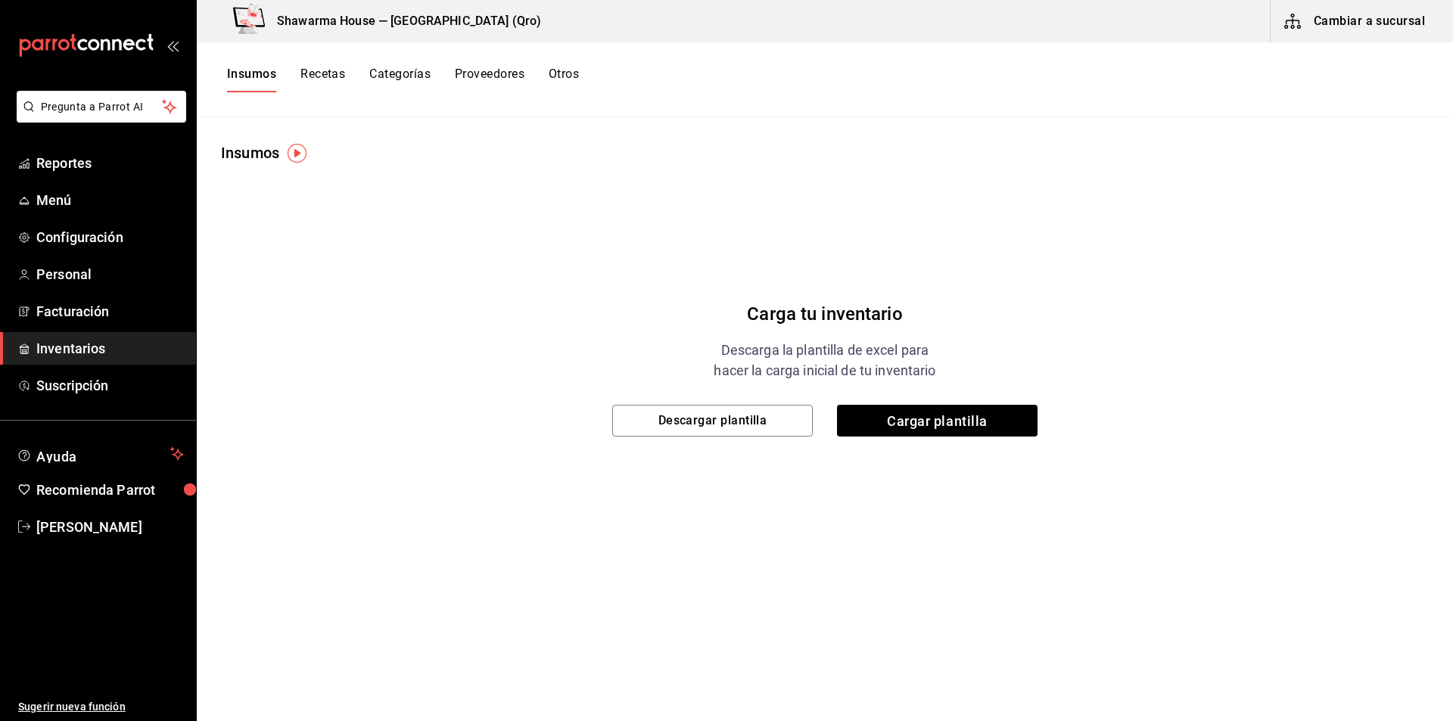
click at [235, 72] on button "Insumos" at bounding box center [251, 80] width 49 height 26
click at [749, 422] on button "Descargar plantilla" at bounding box center [712, 421] width 201 height 32
click at [319, 81] on button "Recetas" at bounding box center [323, 80] width 45 height 26
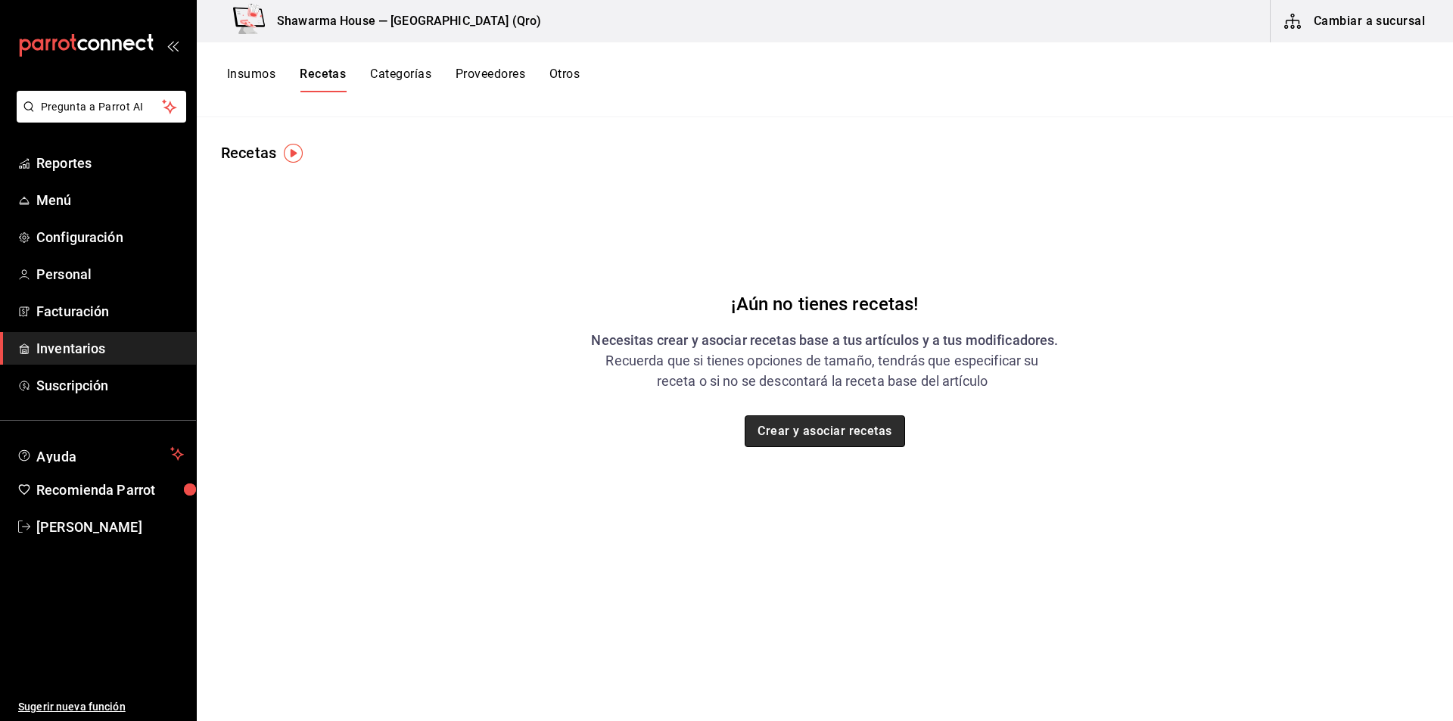
click at [817, 436] on button "Crear y asociar recetas" at bounding box center [825, 432] width 160 height 32
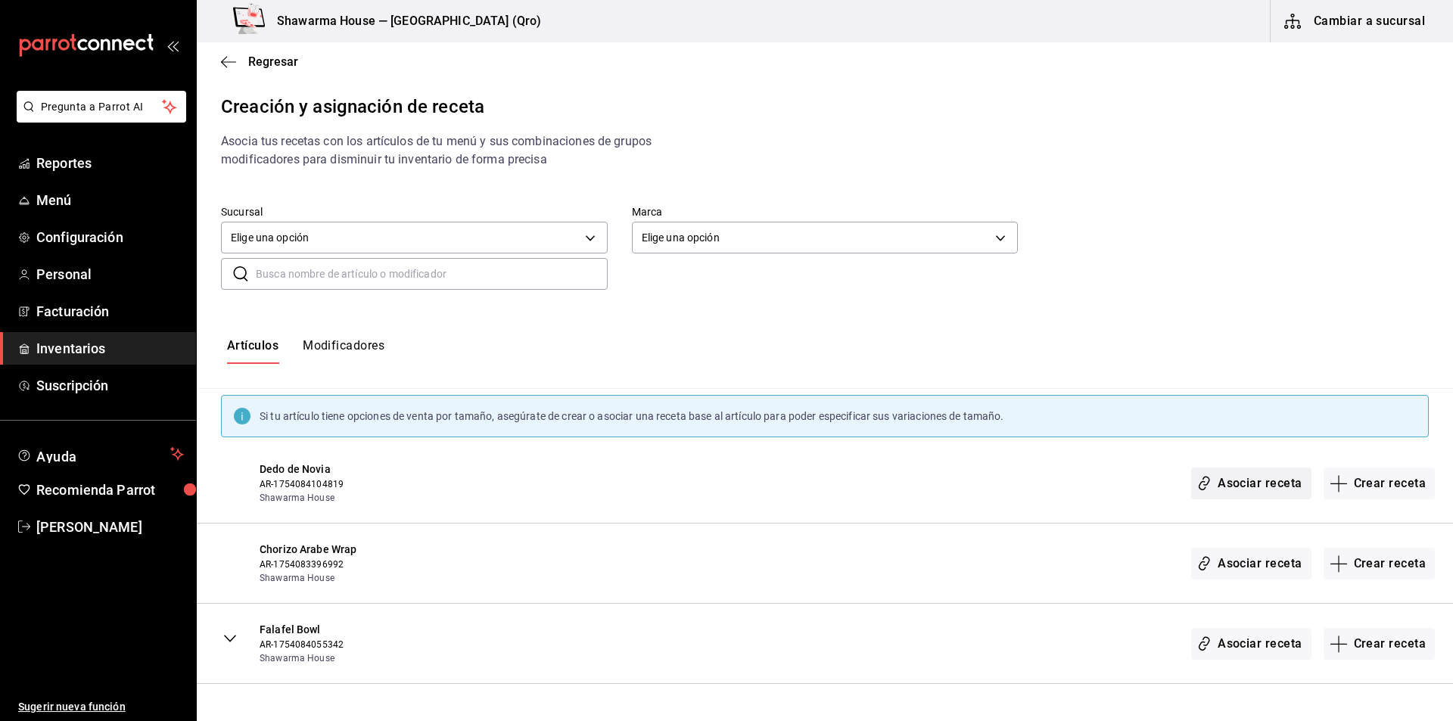
click at [1269, 490] on button "Asociar receta" at bounding box center [1251, 484] width 120 height 32
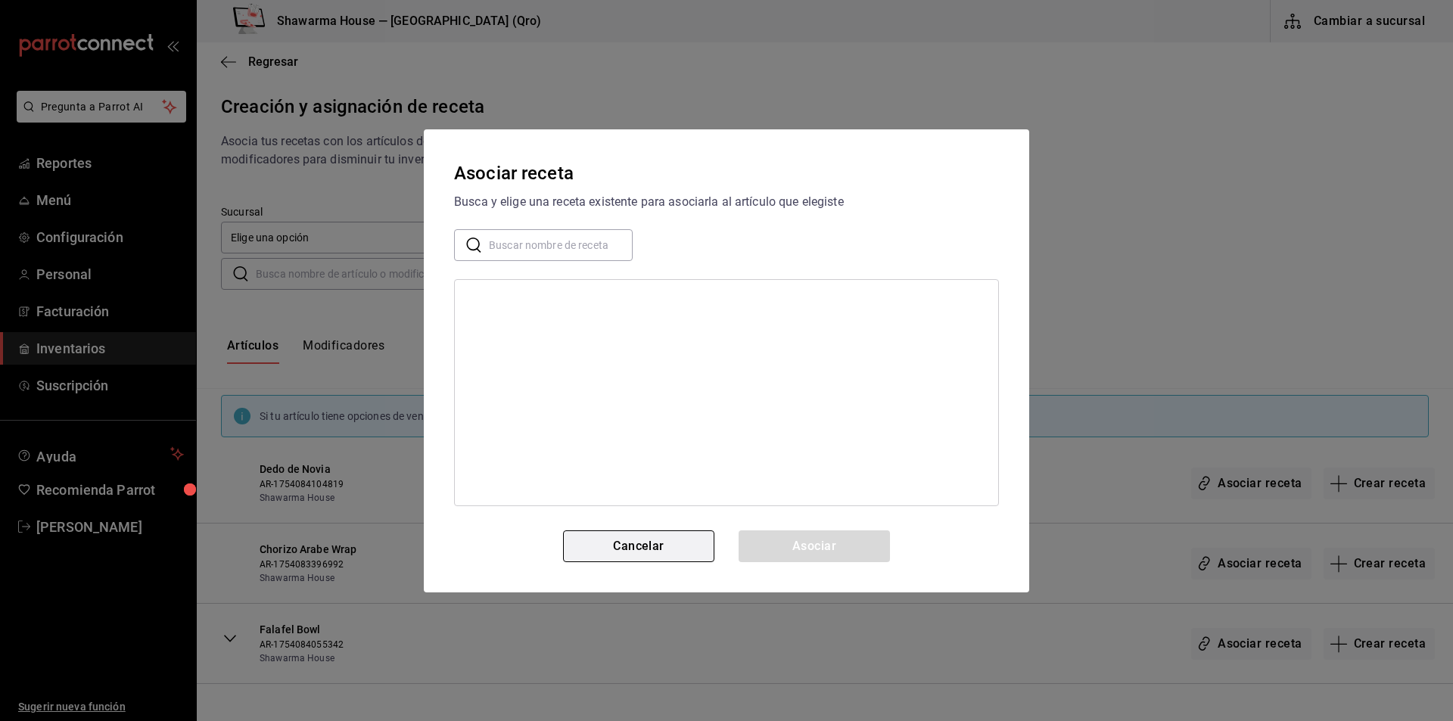
click at [687, 549] on button "Cancelar" at bounding box center [638, 547] width 151 height 32
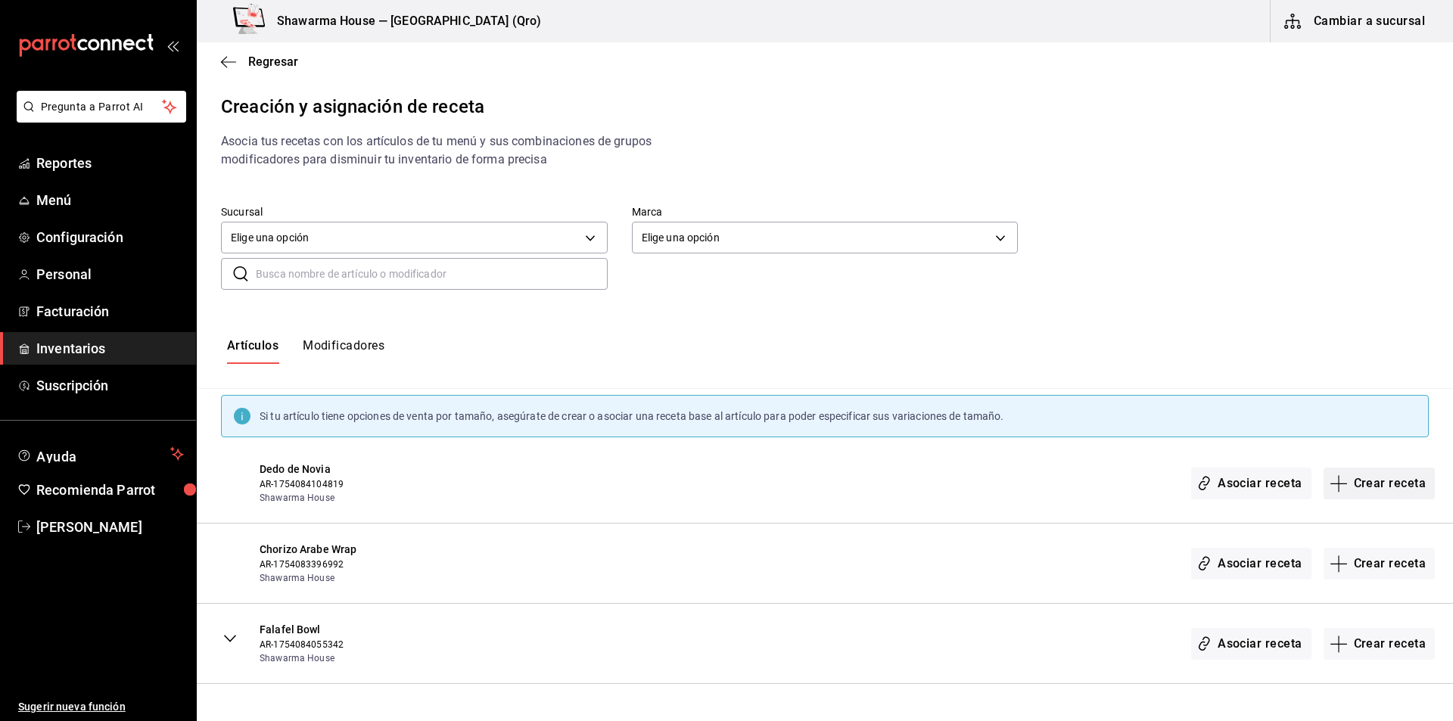
click at [1351, 484] on button "Crear receta" at bounding box center [1380, 484] width 112 height 32
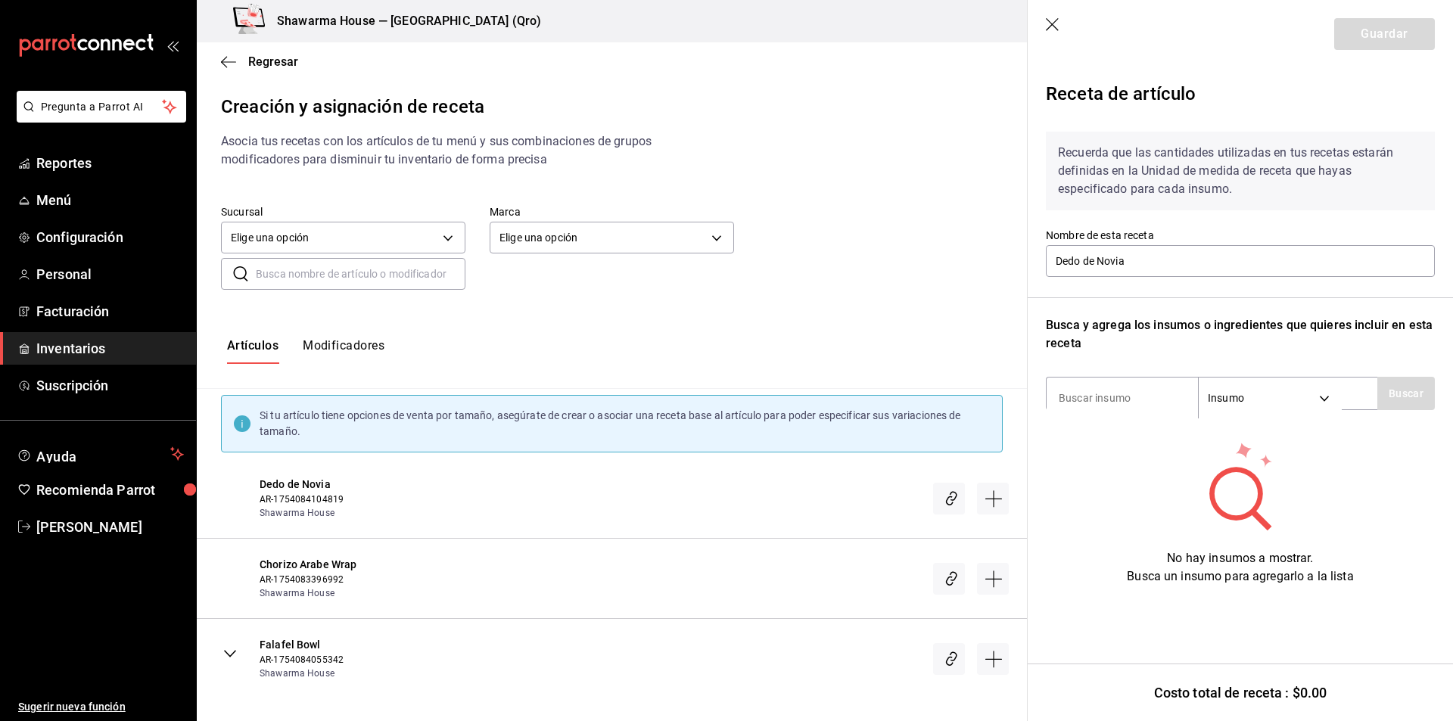
click at [1049, 24] on icon "button" at bounding box center [1053, 25] width 15 height 15
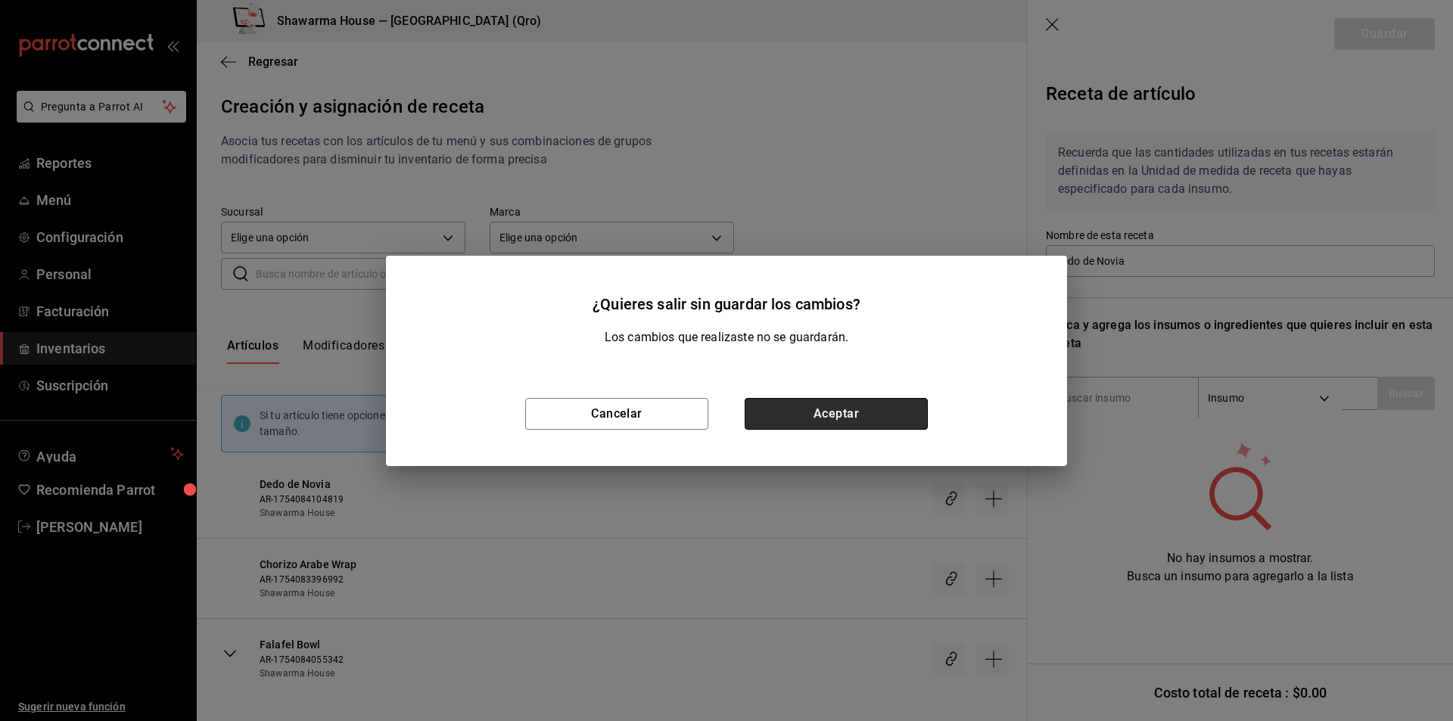
click at [809, 413] on button "Aceptar" at bounding box center [836, 414] width 183 height 32
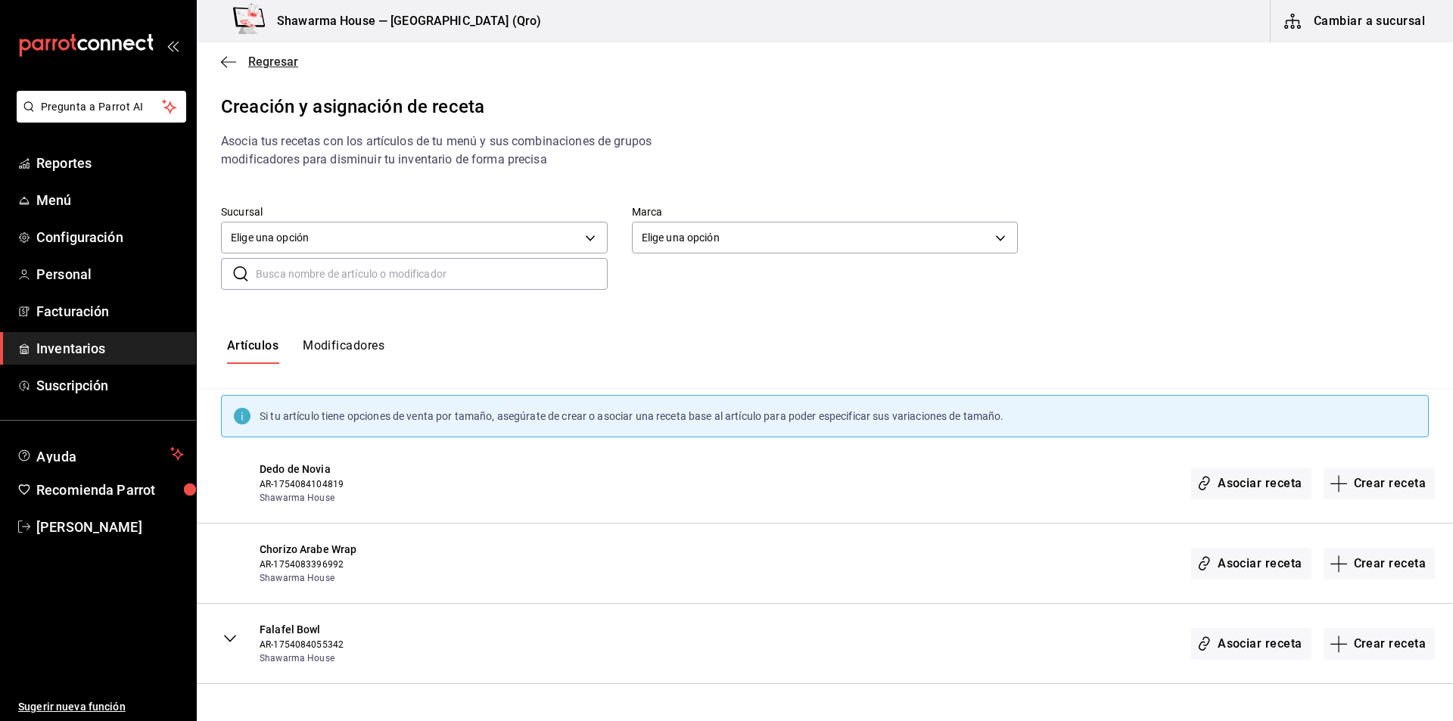
click at [223, 61] on icon "button" at bounding box center [224, 61] width 6 height 11
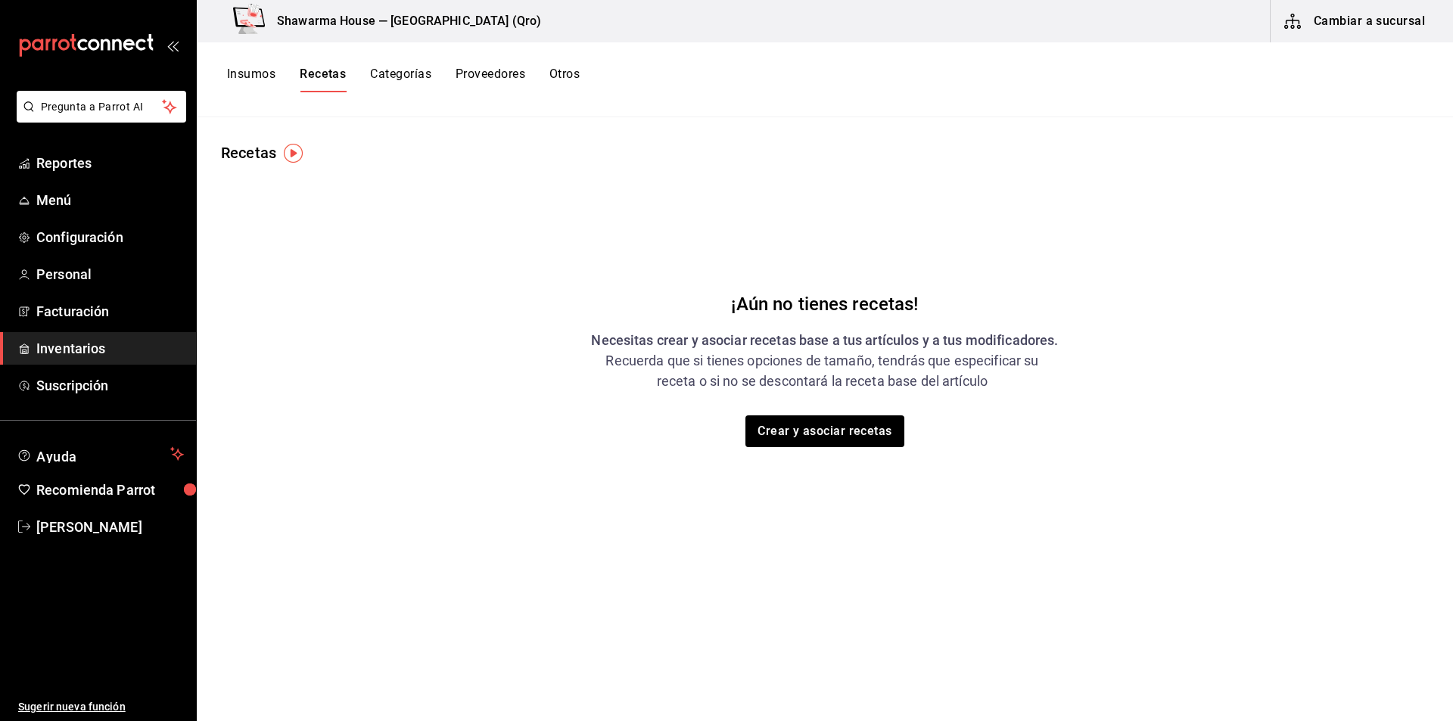
click at [400, 71] on button "Categorías" at bounding box center [400, 80] width 61 height 26
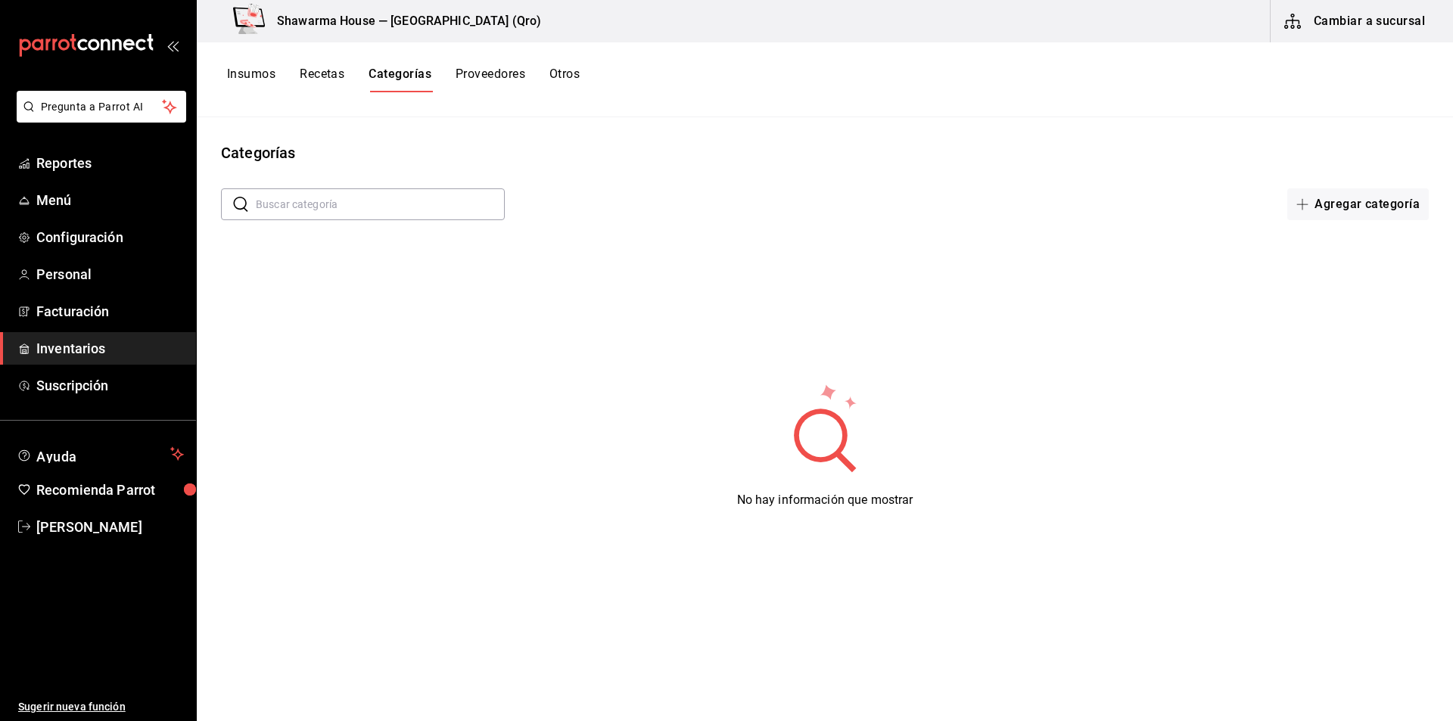
click at [568, 76] on button "Otros" at bounding box center [565, 80] width 30 height 26
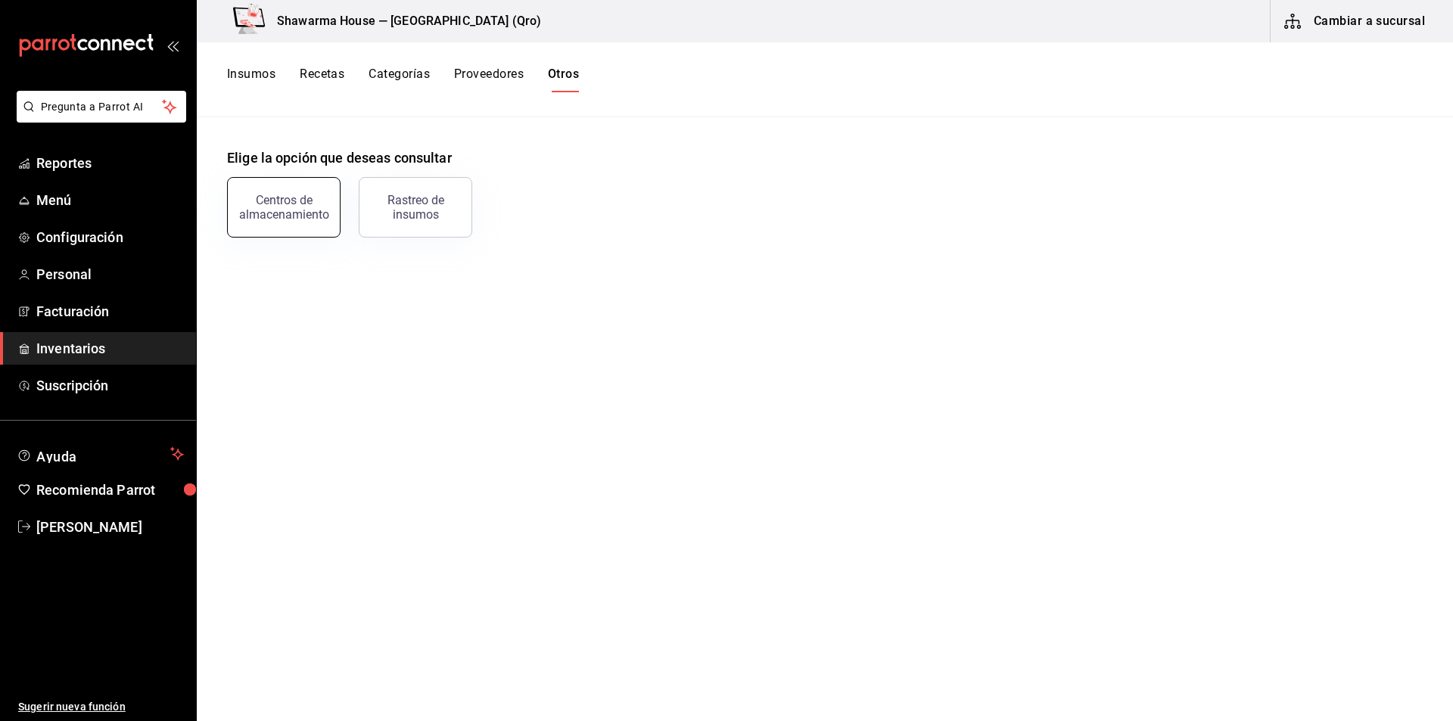
click at [307, 219] on div "Centros de almacenamiento" at bounding box center [284, 207] width 94 height 29
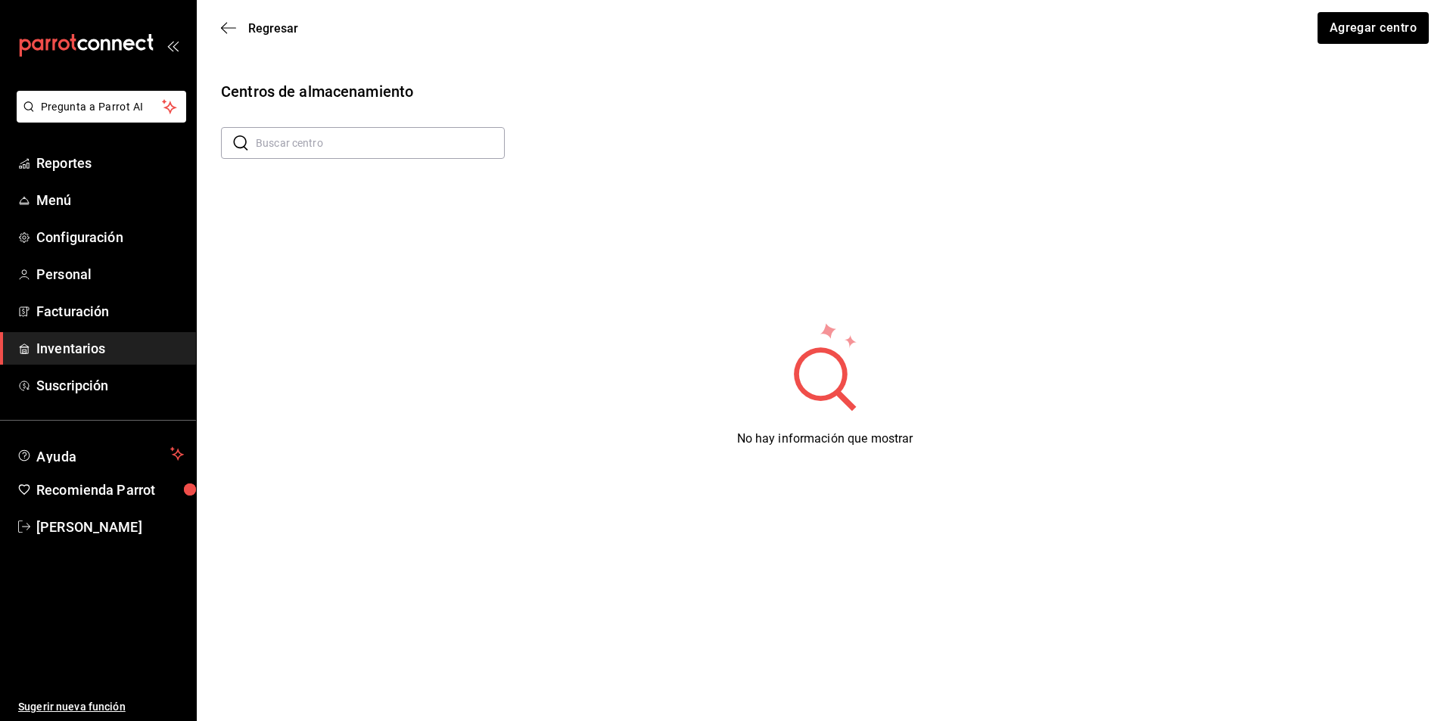
click at [220, 24] on div "Regresar Agregar centro" at bounding box center [825, 28] width 1257 height 56
click at [229, 28] on icon "button" at bounding box center [228, 27] width 15 height 1
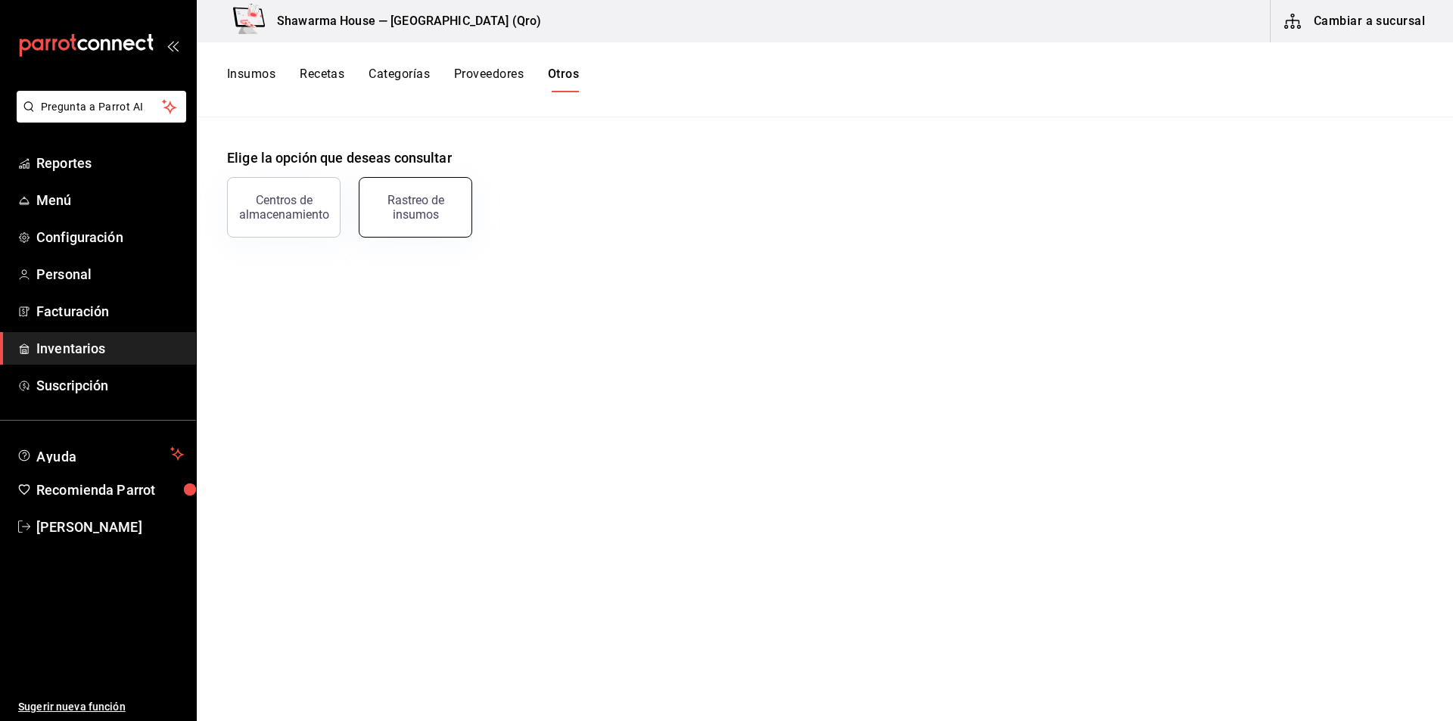
click at [441, 204] on div "Rastreo de insumos" at bounding box center [416, 207] width 94 height 29
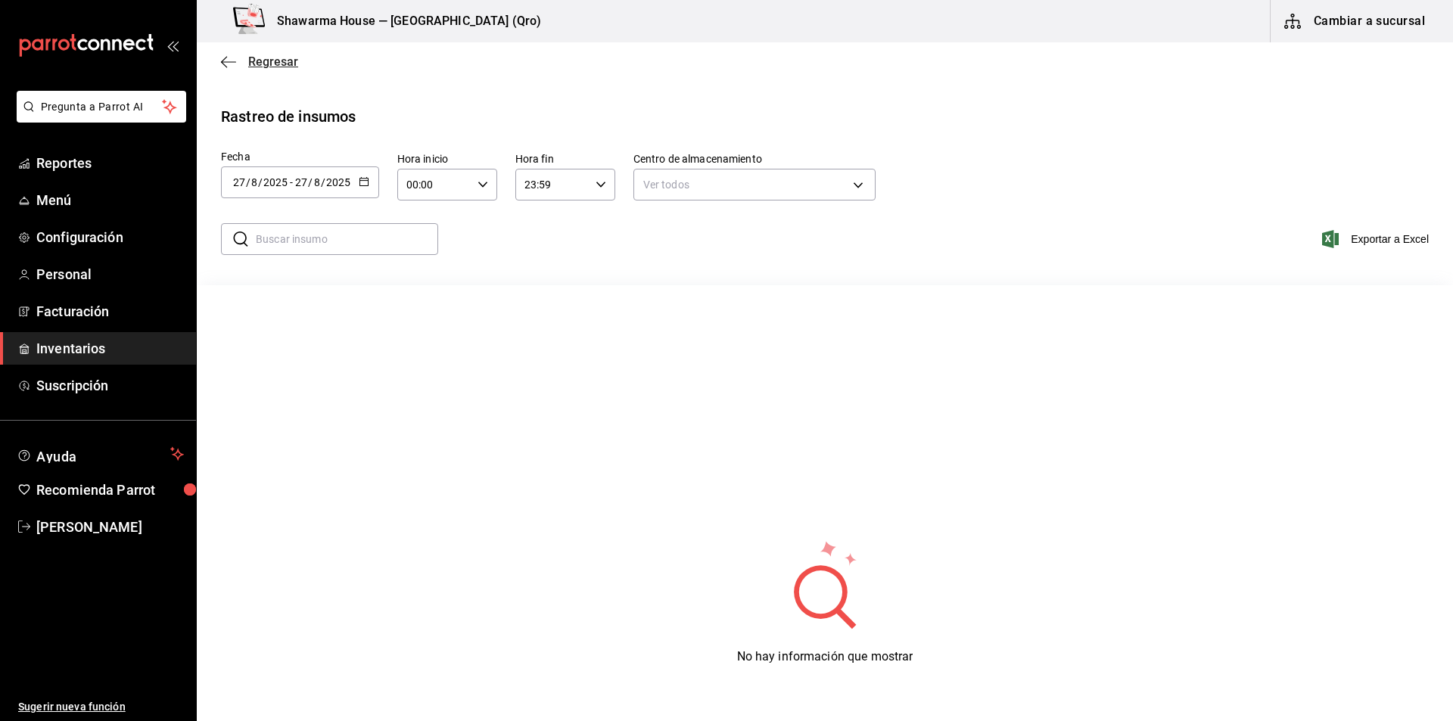
click at [228, 61] on icon "button" at bounding box center [228, 61] width 15 height 1
